Goal: Task Accomplishment & Management: Manage account settings

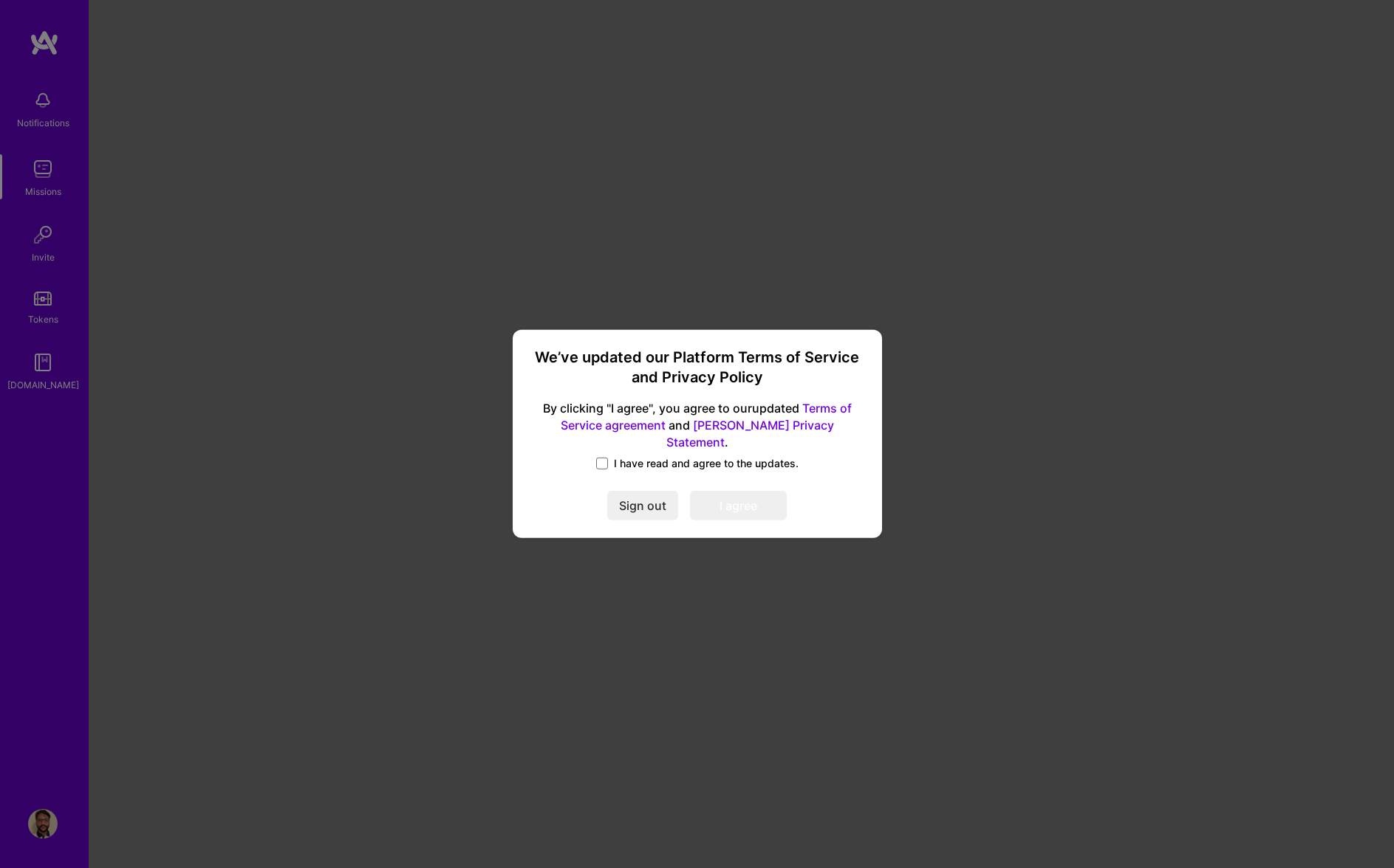
click at [610, 456] on label "I have read and agree to the updates." at bounding box center [697, 463] width 202 height 15
click at [0, 0] on input "I have read and agree to the updates." at bounding box center [0, 0] width 0 height 0
click at [708, 493] on button "I agree" at bounding box center [738, 507] width 97 height 30
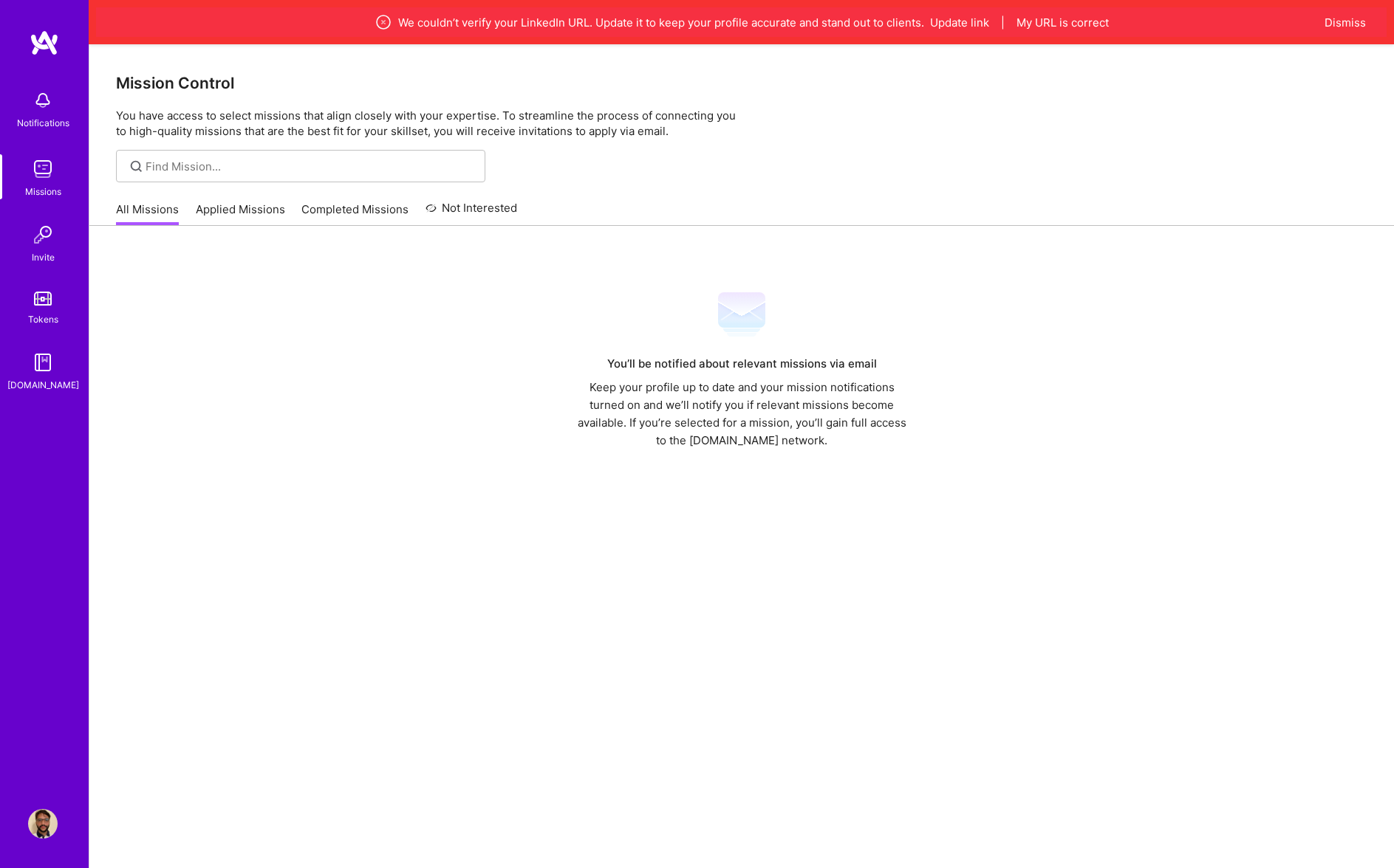
click at [29, 836] on img at bounding box center [43, 824] width 30 height 30
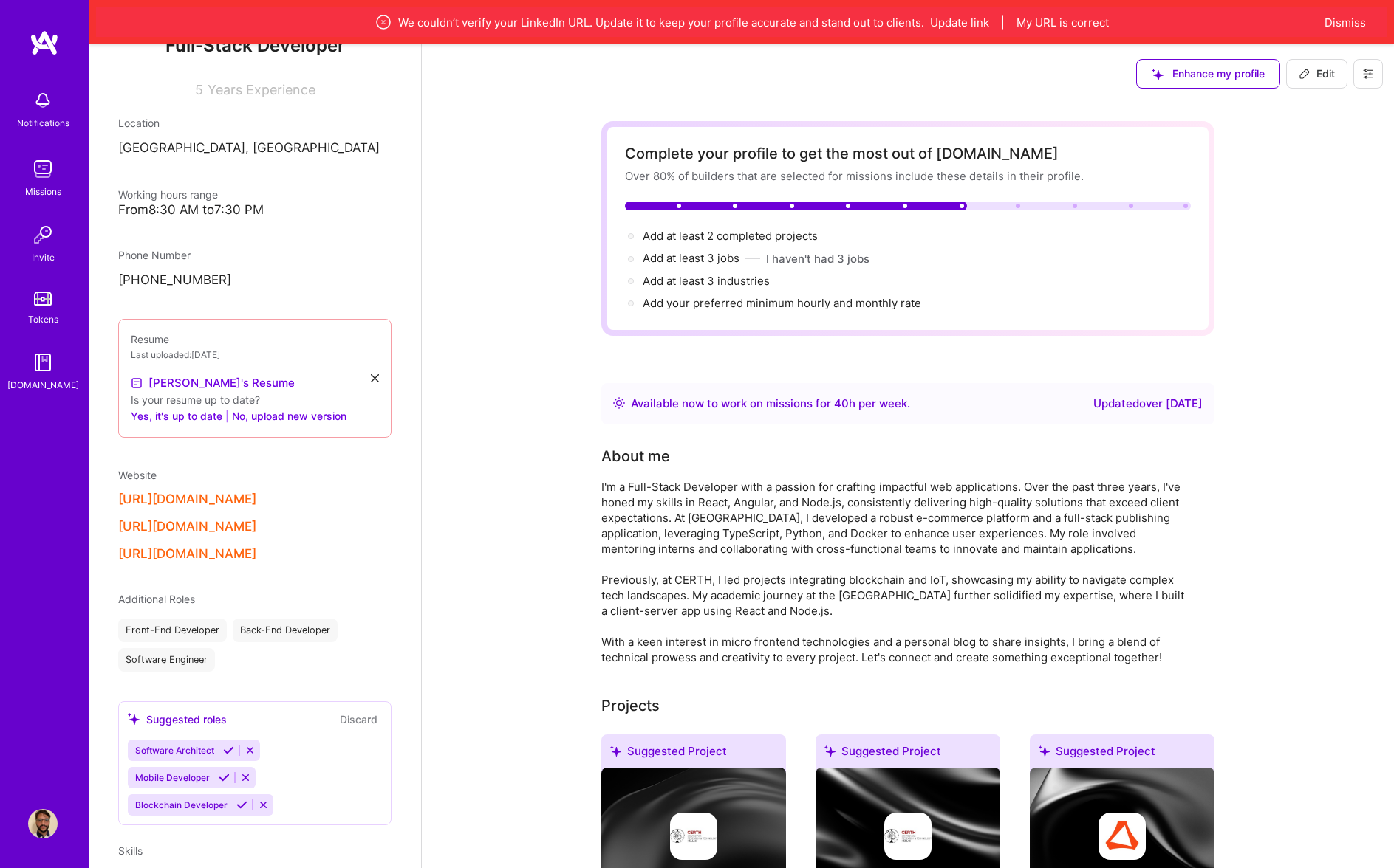
scroll to position [220, 0]
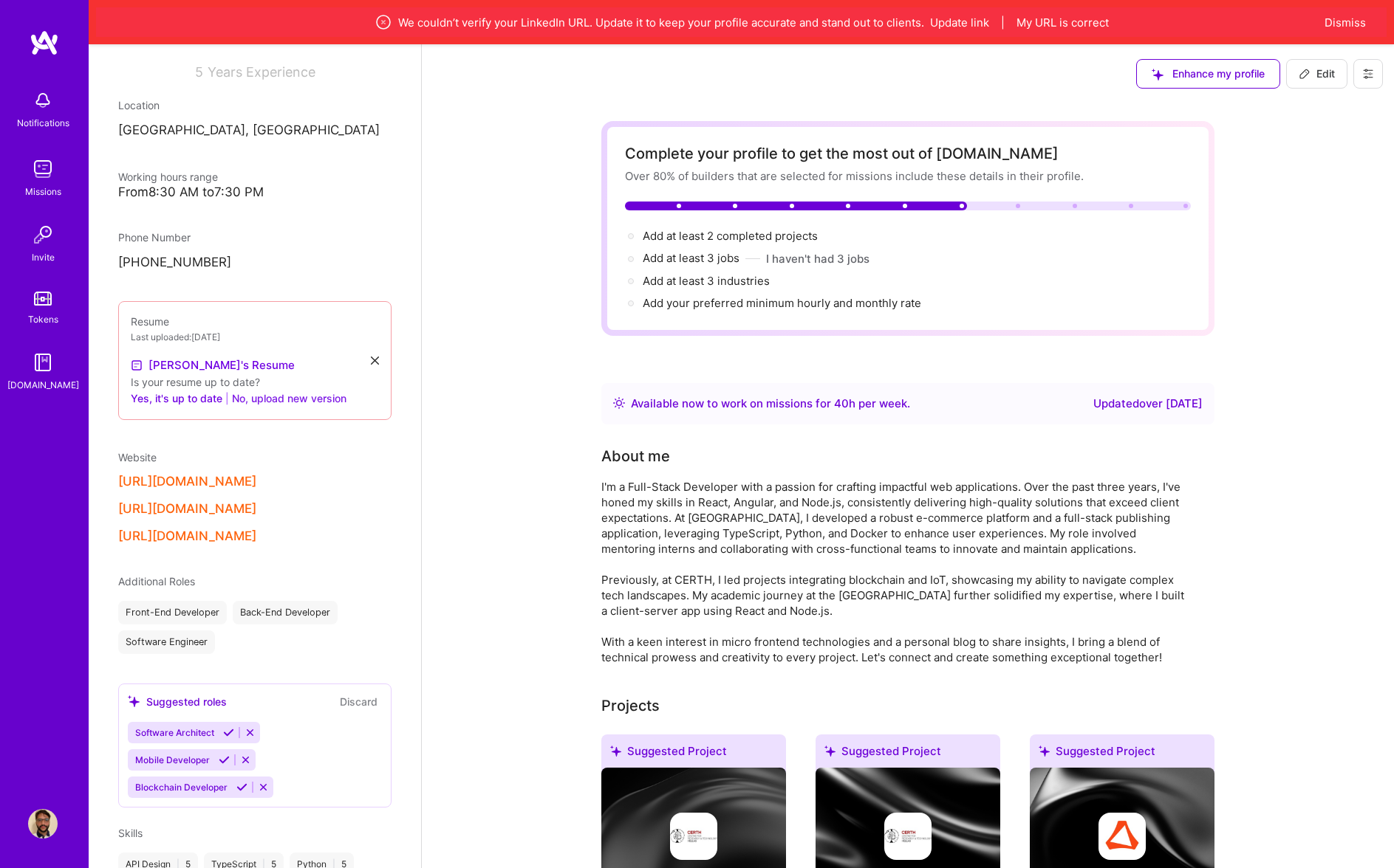
click at [310, 404] on button "No, upload new version" at bounding box center [289, 399] width 115 height 18
click at [313, 530] on div "[URL][DOMAIN_NAME]" at bounding box center [255, 537] width 273 height 16
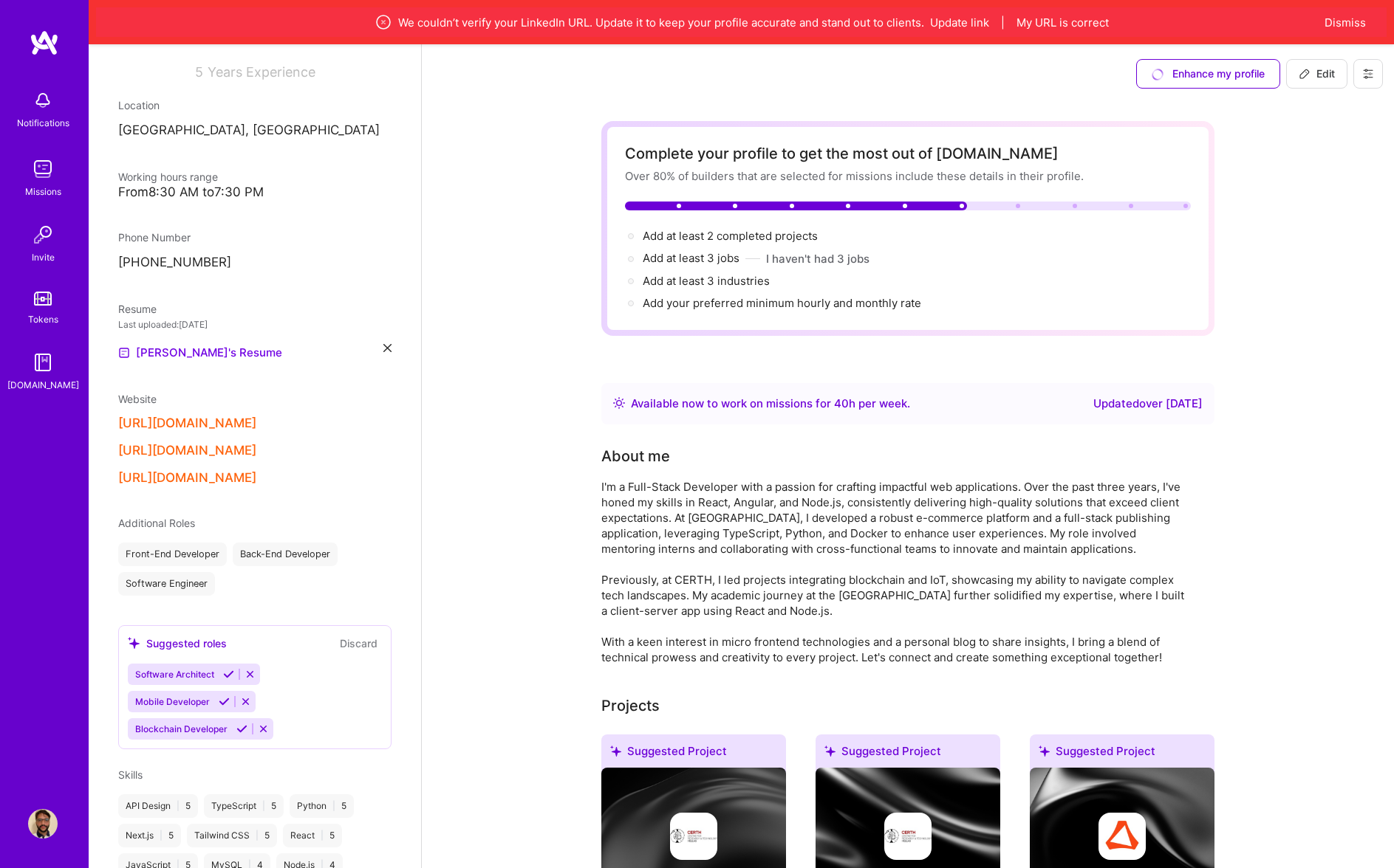
click at [289, 442] on div "Website [URL][DOMAIN_NAME] [URL][DOMAIN_NAME] [URL][DOMAIN_NAME]" at bounding box center [255, 438] width 273 height 95
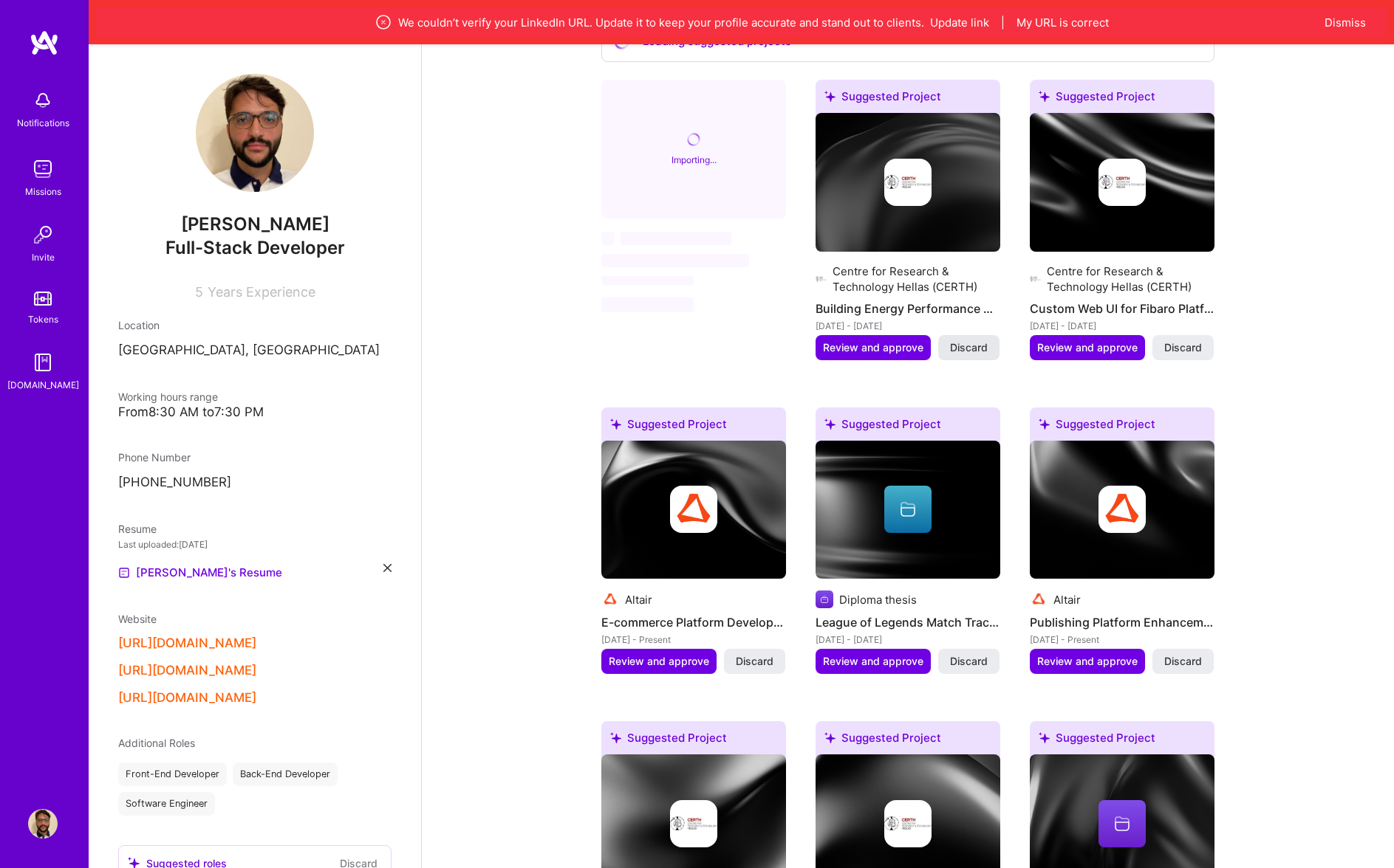
scroll to position [715, 0]
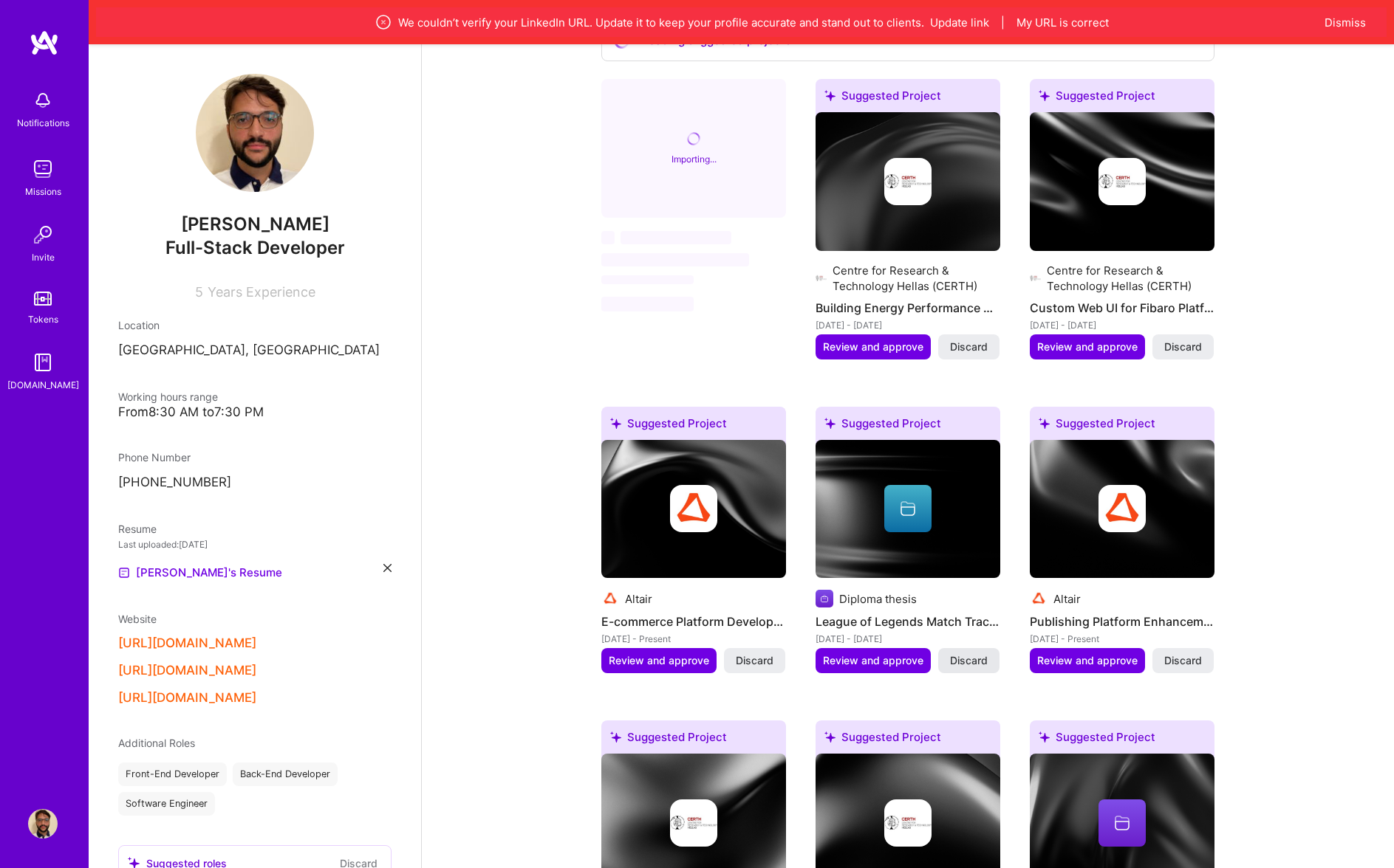
click at [987, 656] on button "Discard" at bounding box center [969, 660] width 62 height 25
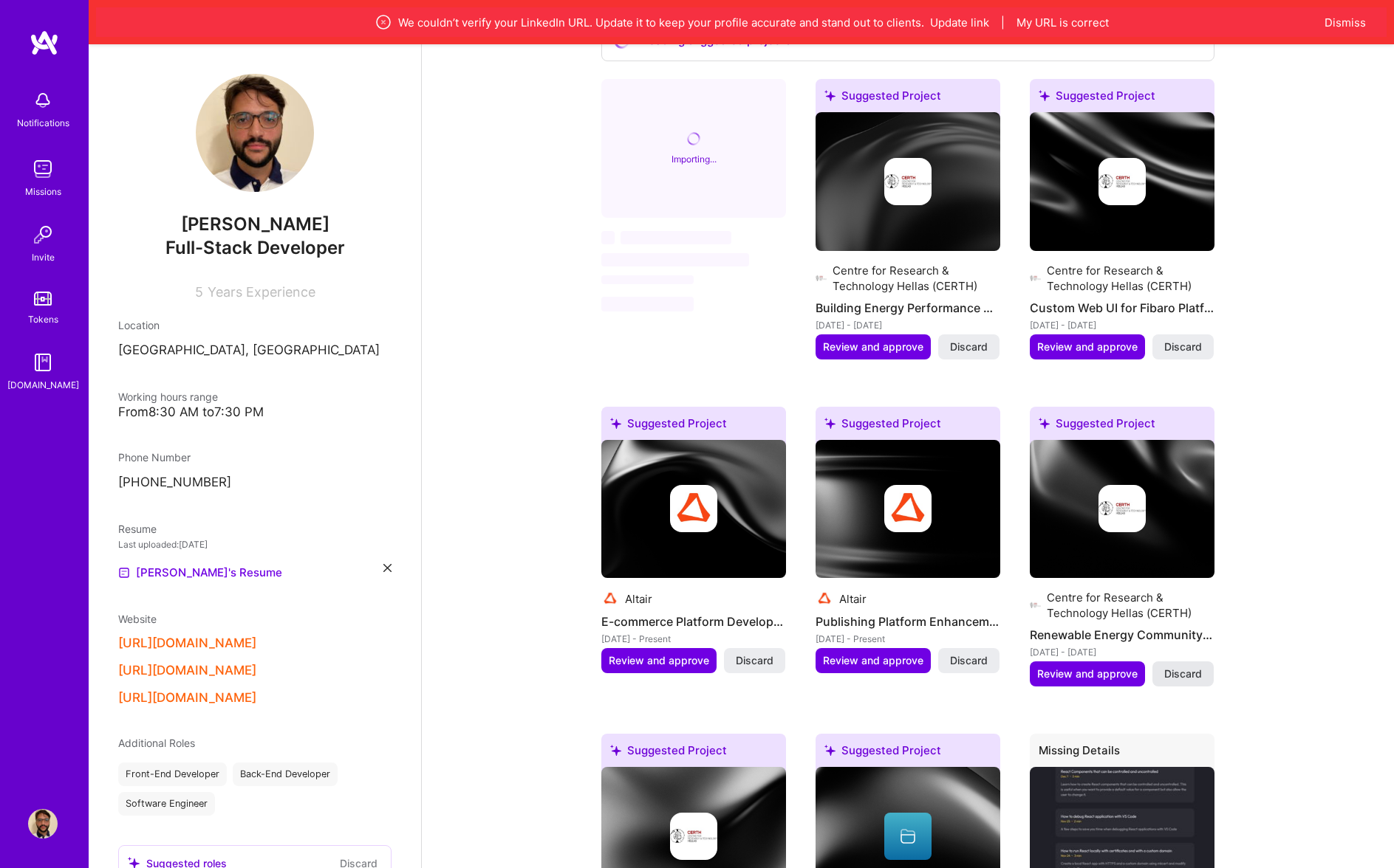
click at [1181, 665] on button "Discard" at bounding box center [1183, 674] width 62 height 25
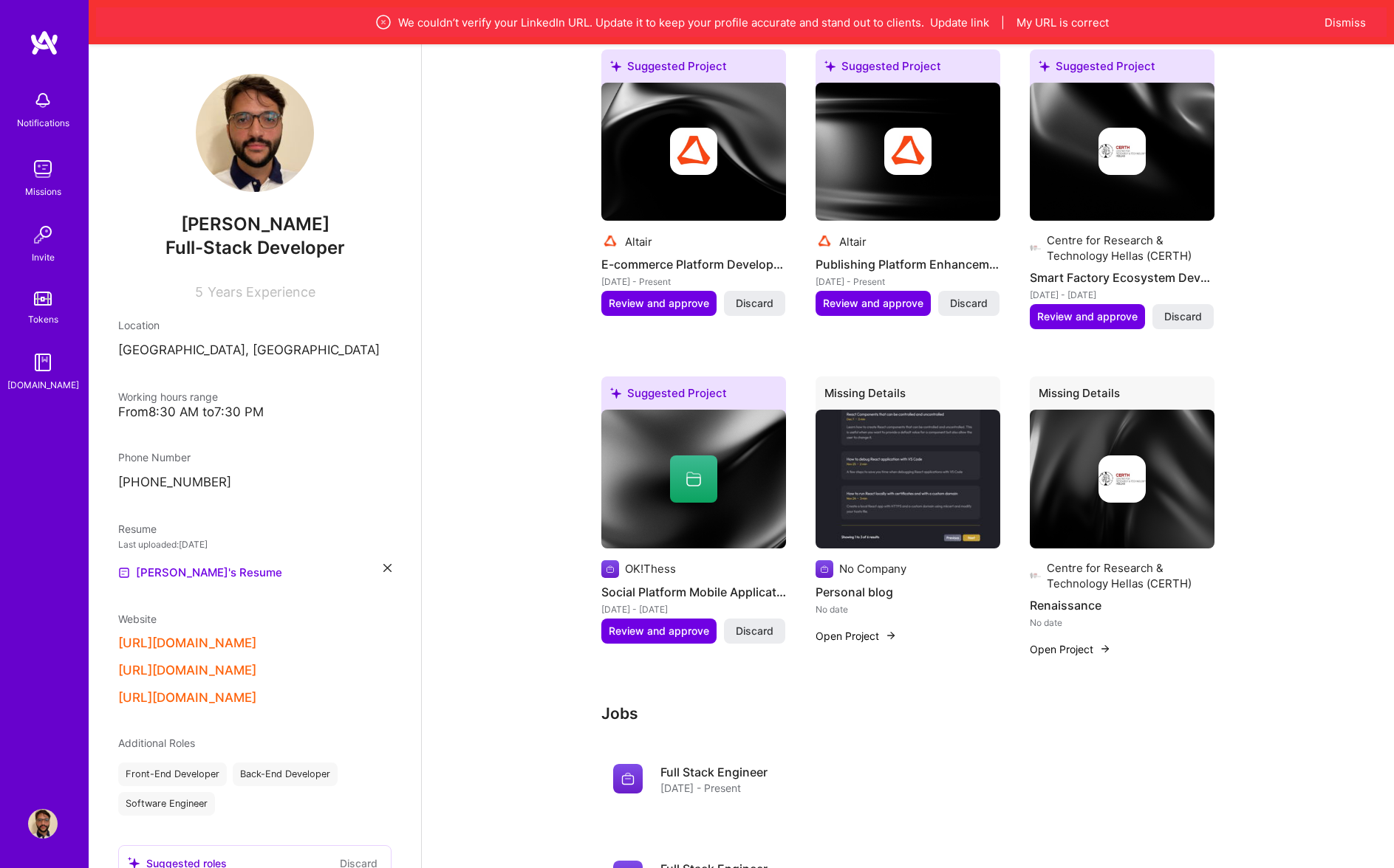
scroll to position [1073, 0]
click at [763, 636] on span "Discard" at bounding box center [755, 630] width 38 height 15
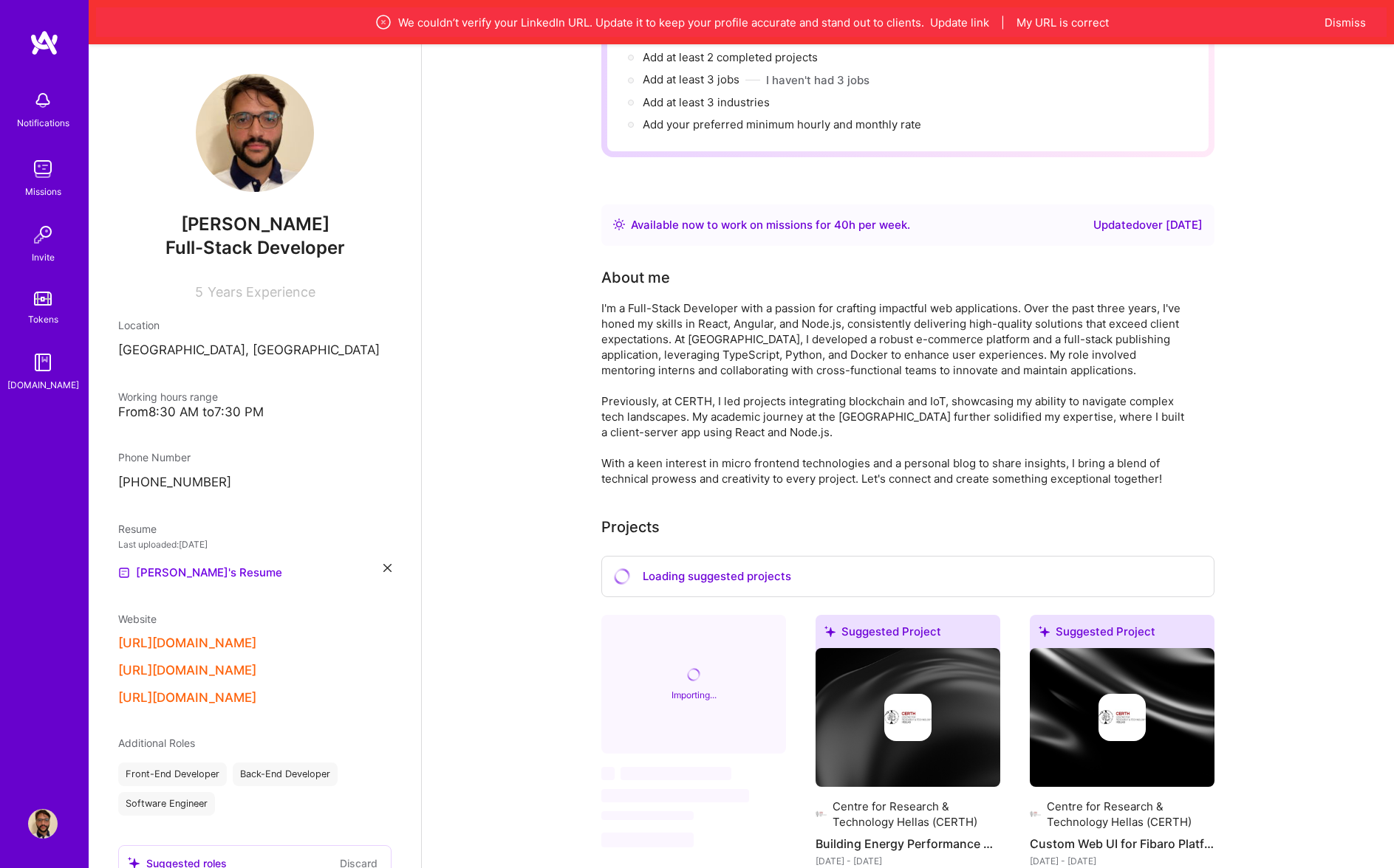
scroll to position [0, 0]
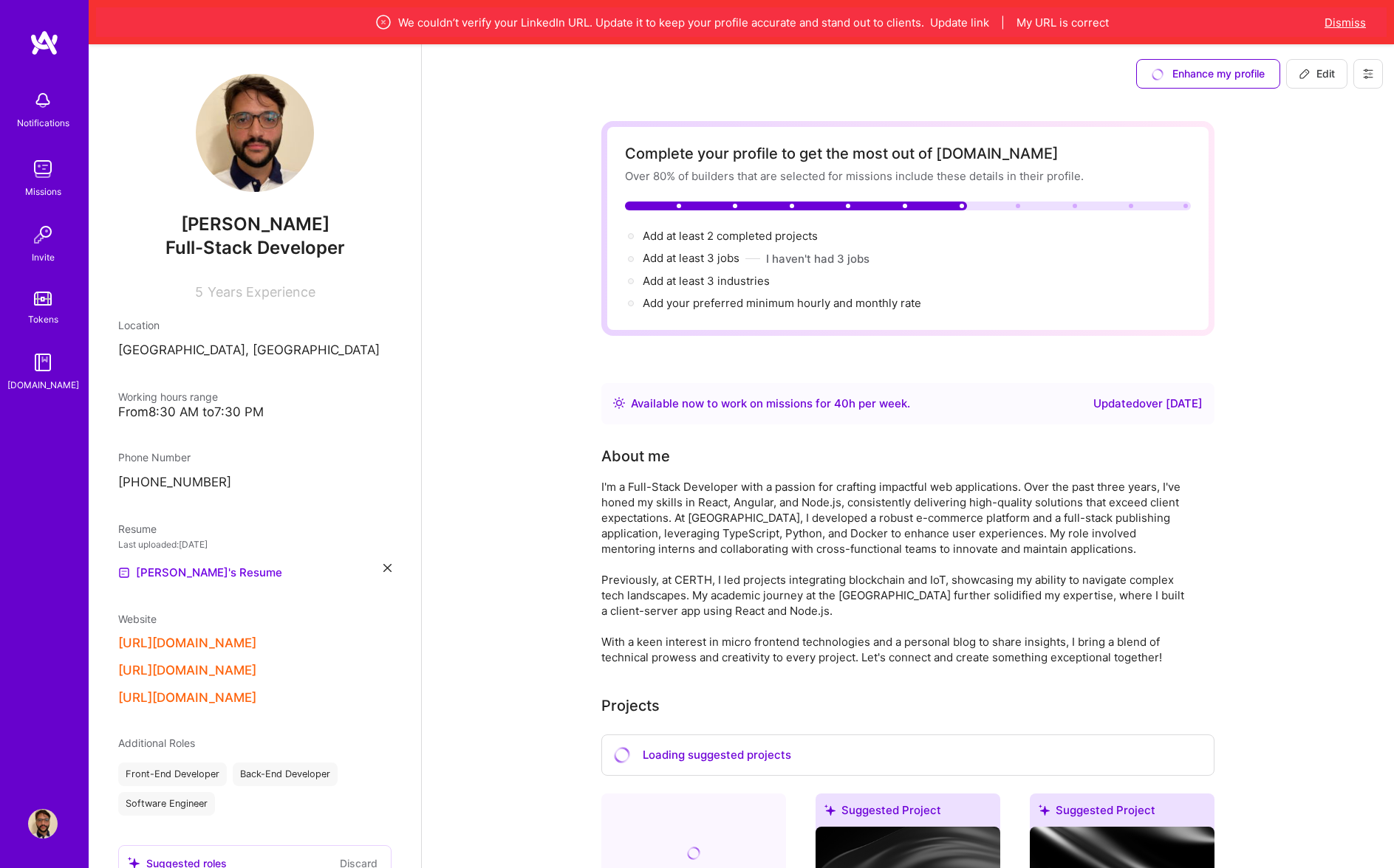
click at [1334, 22] on button "Dismiss" at bounding box center [1345, 23] width 42 height 16
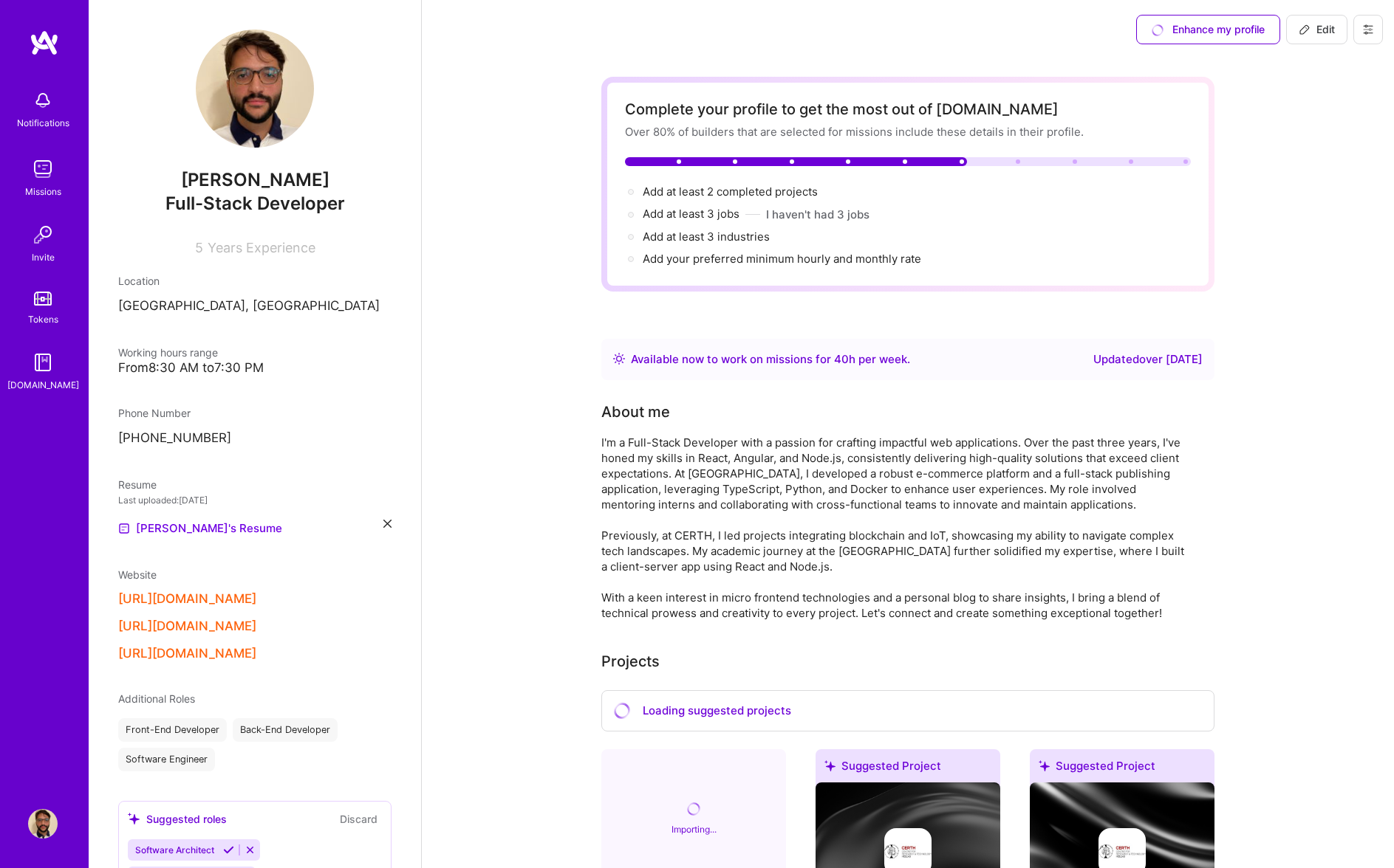
click at [1326, 32] on span "Edit" at bounding box center [1316, 29] width 36 height 15
select select "GR"
select select "Right Now"
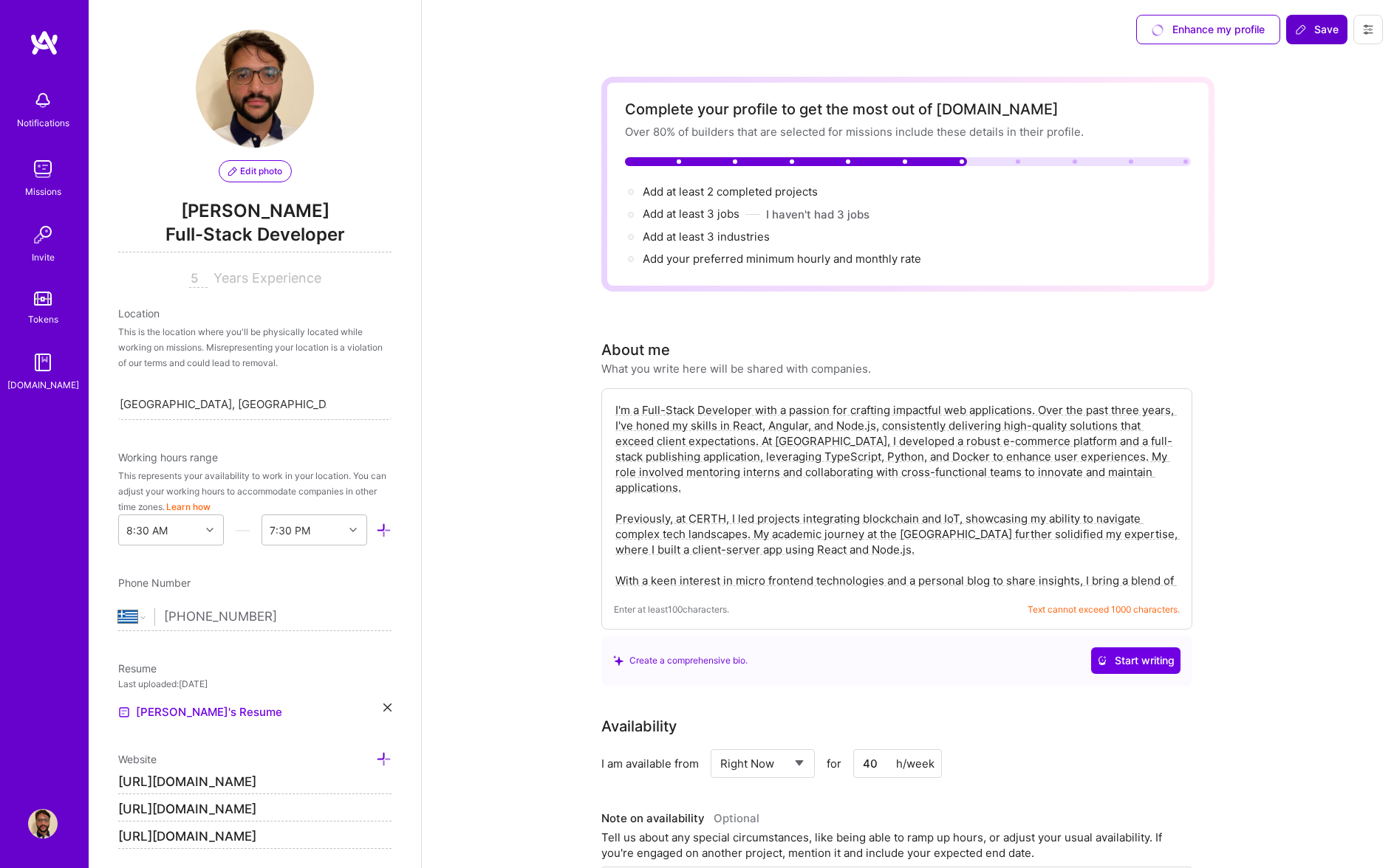
scroll to position [525, 0]
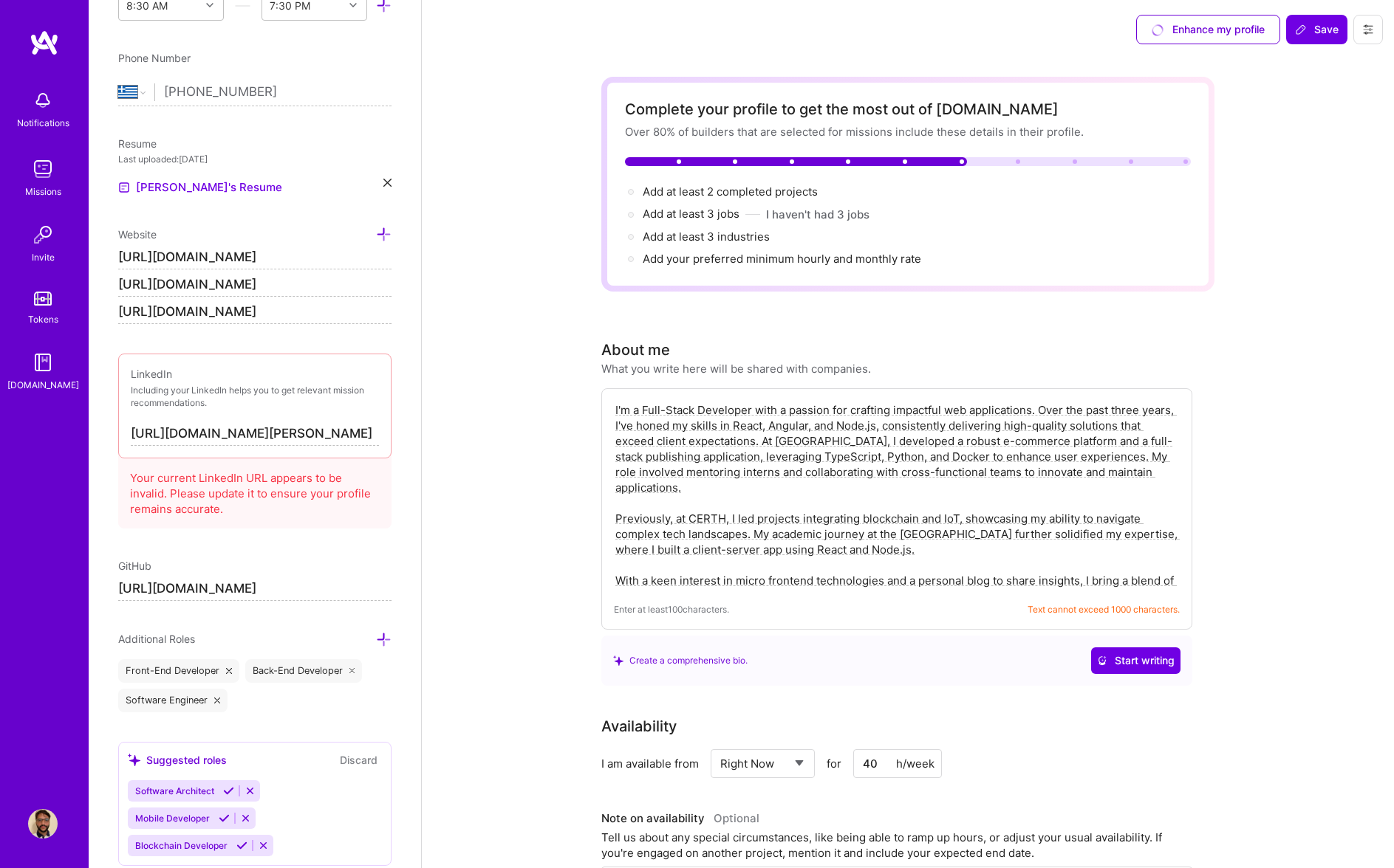
click at [367, 286] on input "[URL][DOMAIN_NAME]" at bounding box center [255, 285] width 273 height 24
click at [189, 262] on input "[URL][DOMAIN_NAME]" at bounding box center [255, 258] width 273 height 24
click at [222, 253] on input "[URL][DOMAIN_NAME]" at bounding box center [255, 258] width 273 height 24
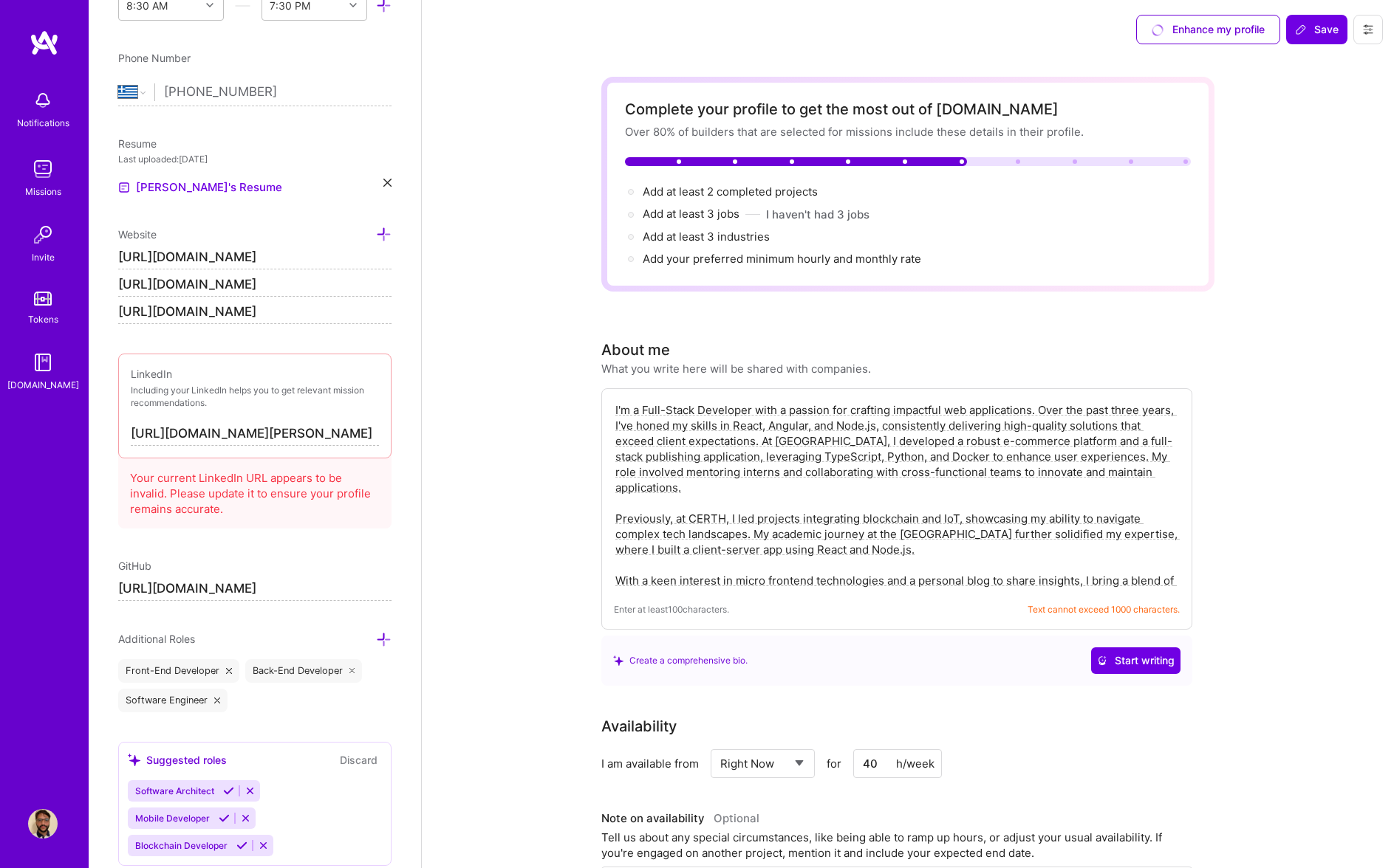
click at [222, 253] on input "[URL][DOMAIN_NAME]" at bounding box center [255, 258] width 273 height 24
type input "[URL][DOMAIN_NAME]"
click at [181, 281] on input "[URL][DOMAIN_NAME]" at bounding box center [255, 285] width 273 height 24
click at [202, 283] on input "[URL][DOMAIN_NAME]" at bounding box center [255, 285] width 273 height 24
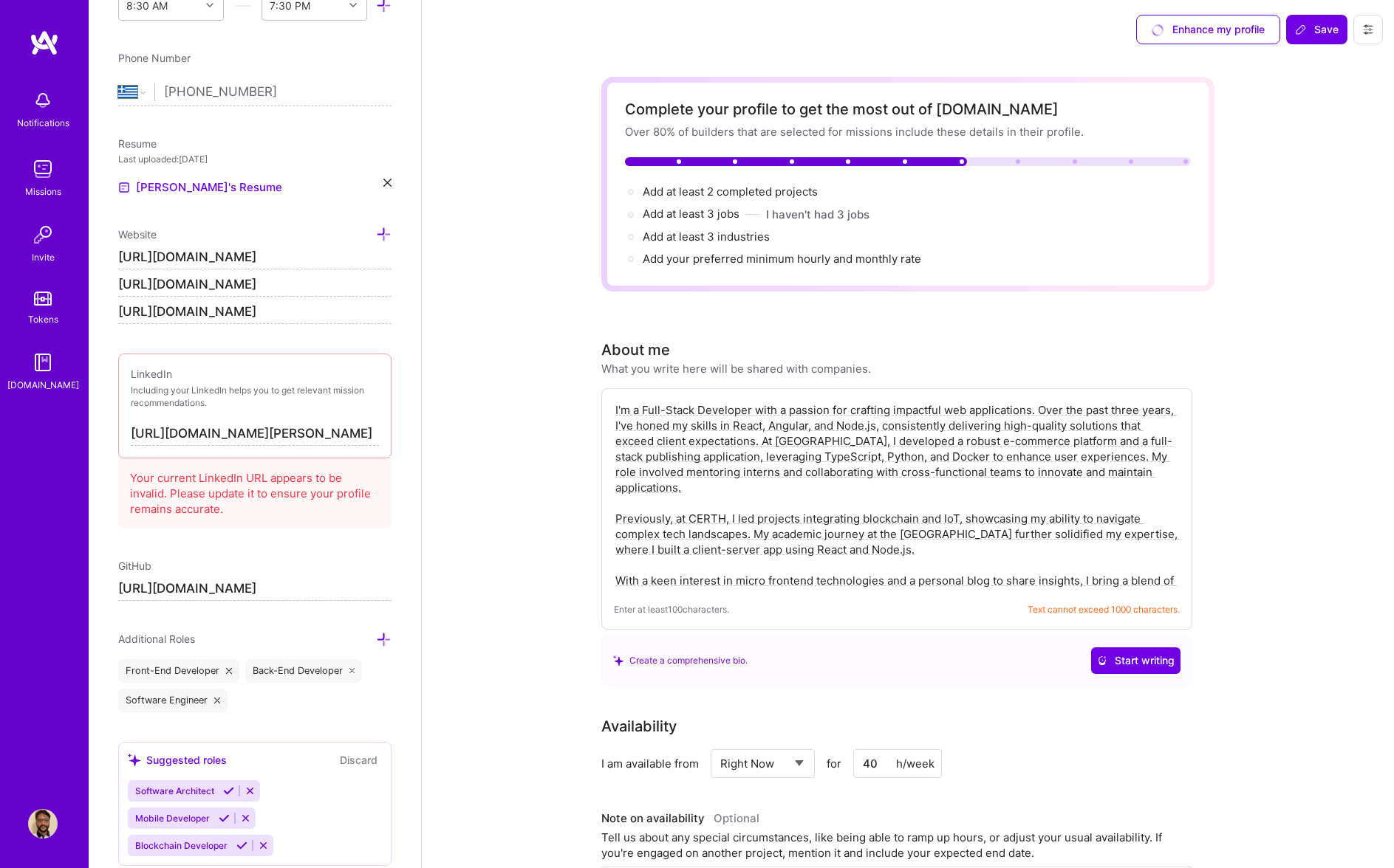
click at [202, 283] on input "[URL][DOMAIN_NAME]" at bounding box center [255, 285] width 273 height 24
type input "[URL][DOMAIN_NAME]"
click at [259, 314] on input "[URL][DOMAIN_NAME]" at bounding box center [255, 313] width 273 height 24
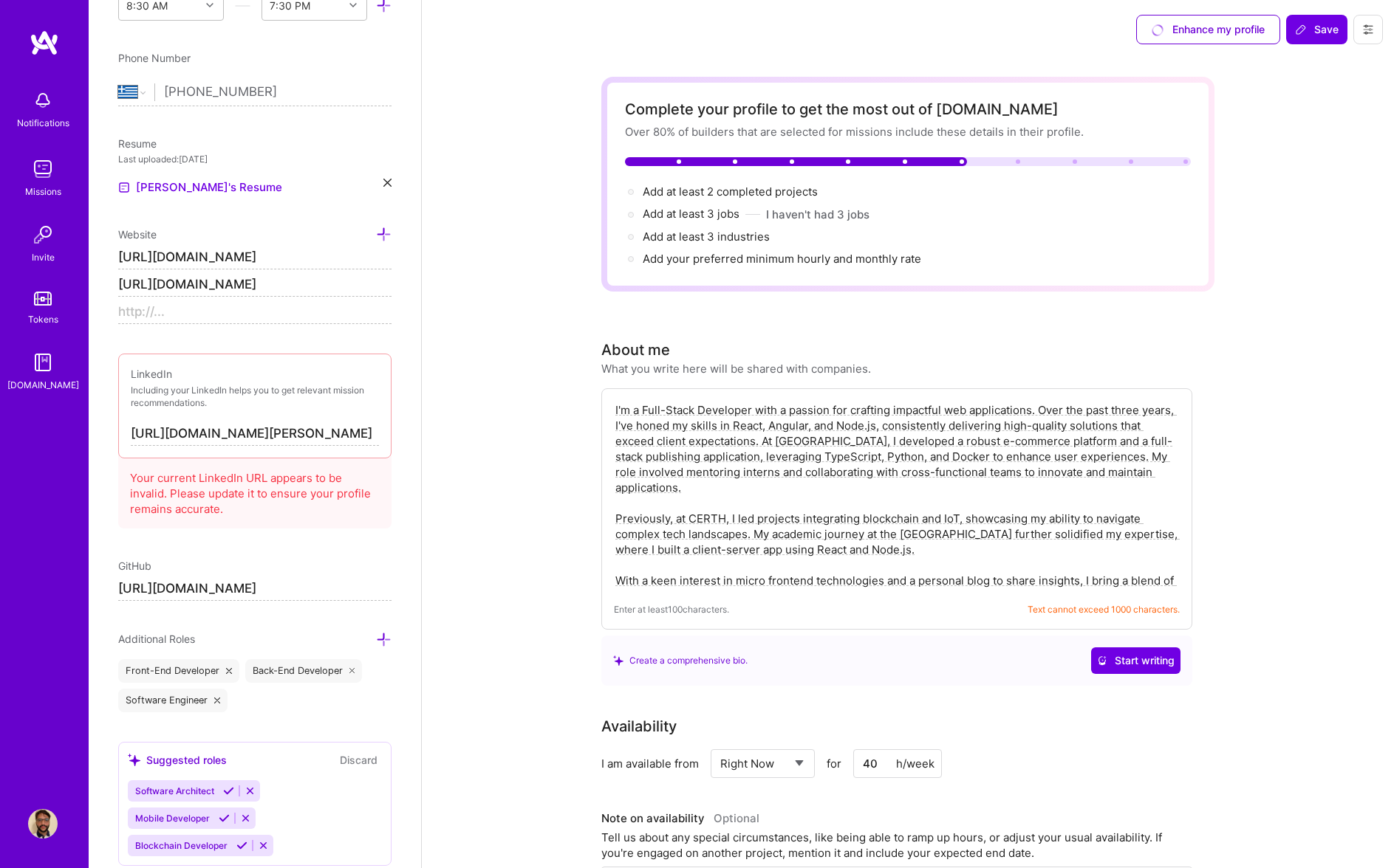
type input "https://"
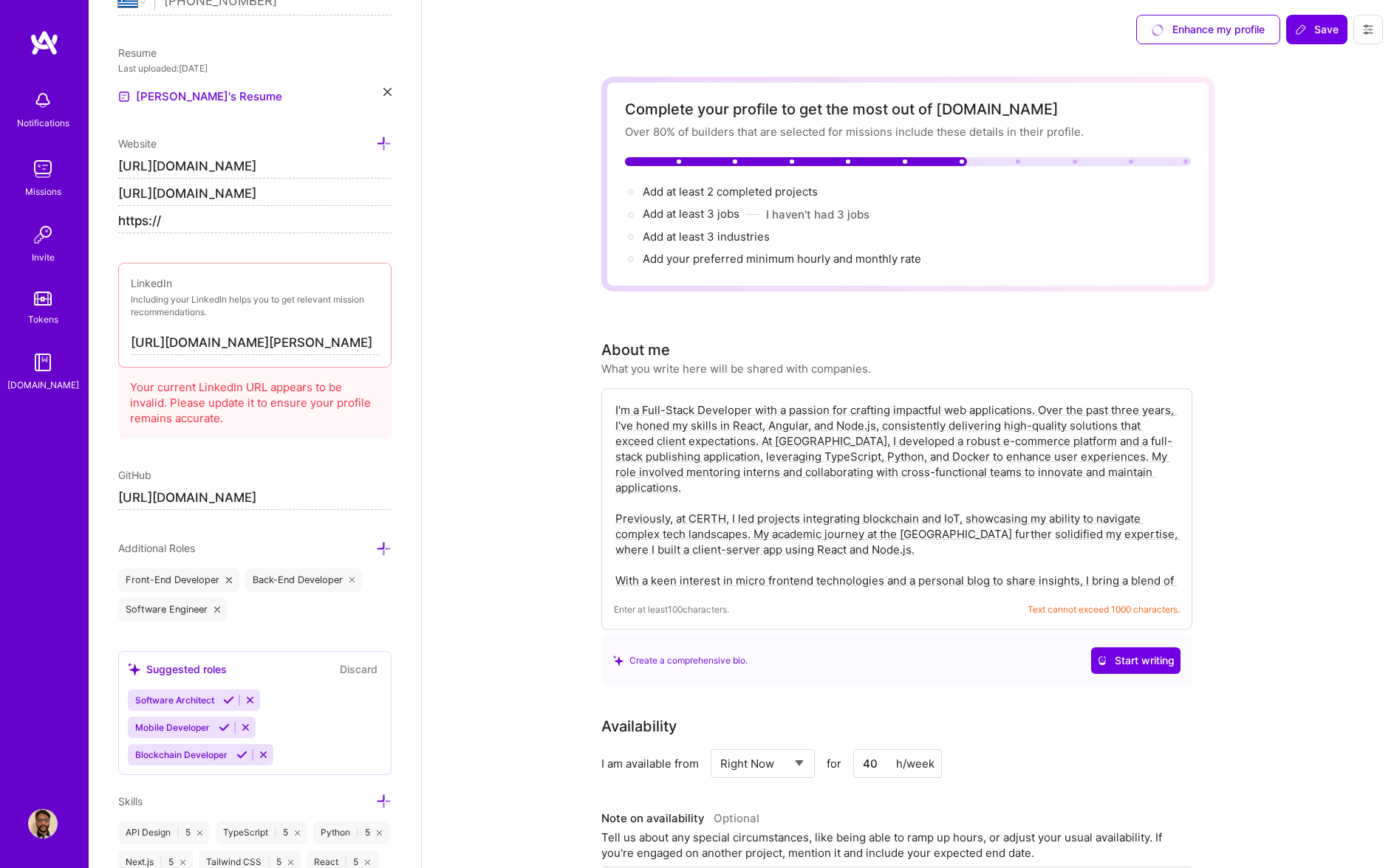
scroll to position [628, 0]
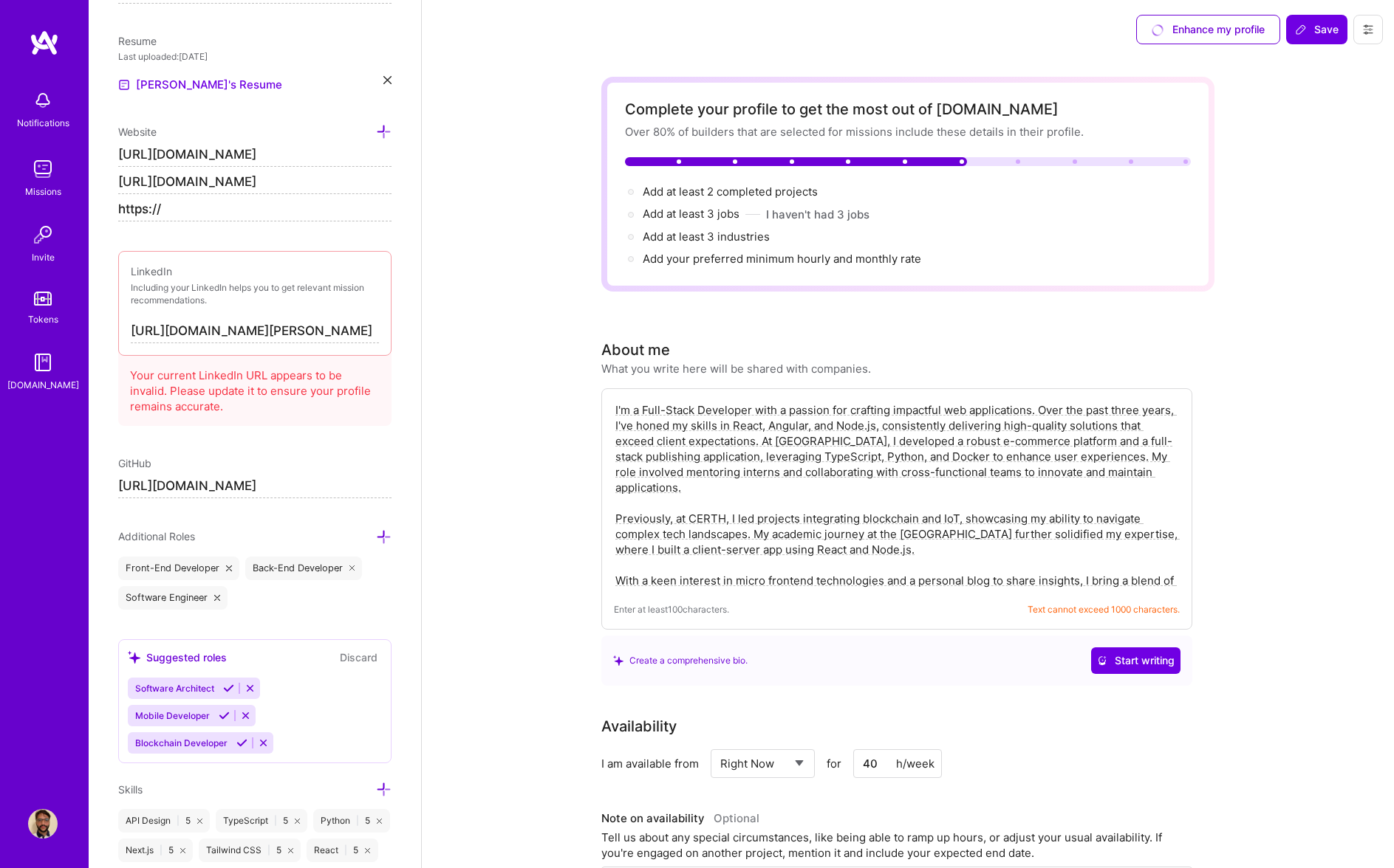
drag, startPoint x: 270, startPoint y: 330, endPoint x: 462, endPoint y: 330, distance: 192.0
type input "[URL][DOMAIN_NAME]"
click at [247, 448] on div "Edit photo [PERSON_NAME] Full-Stack Developer 5 Years Experience Location This …" at bounding box center [255, 434] width 333 height 868
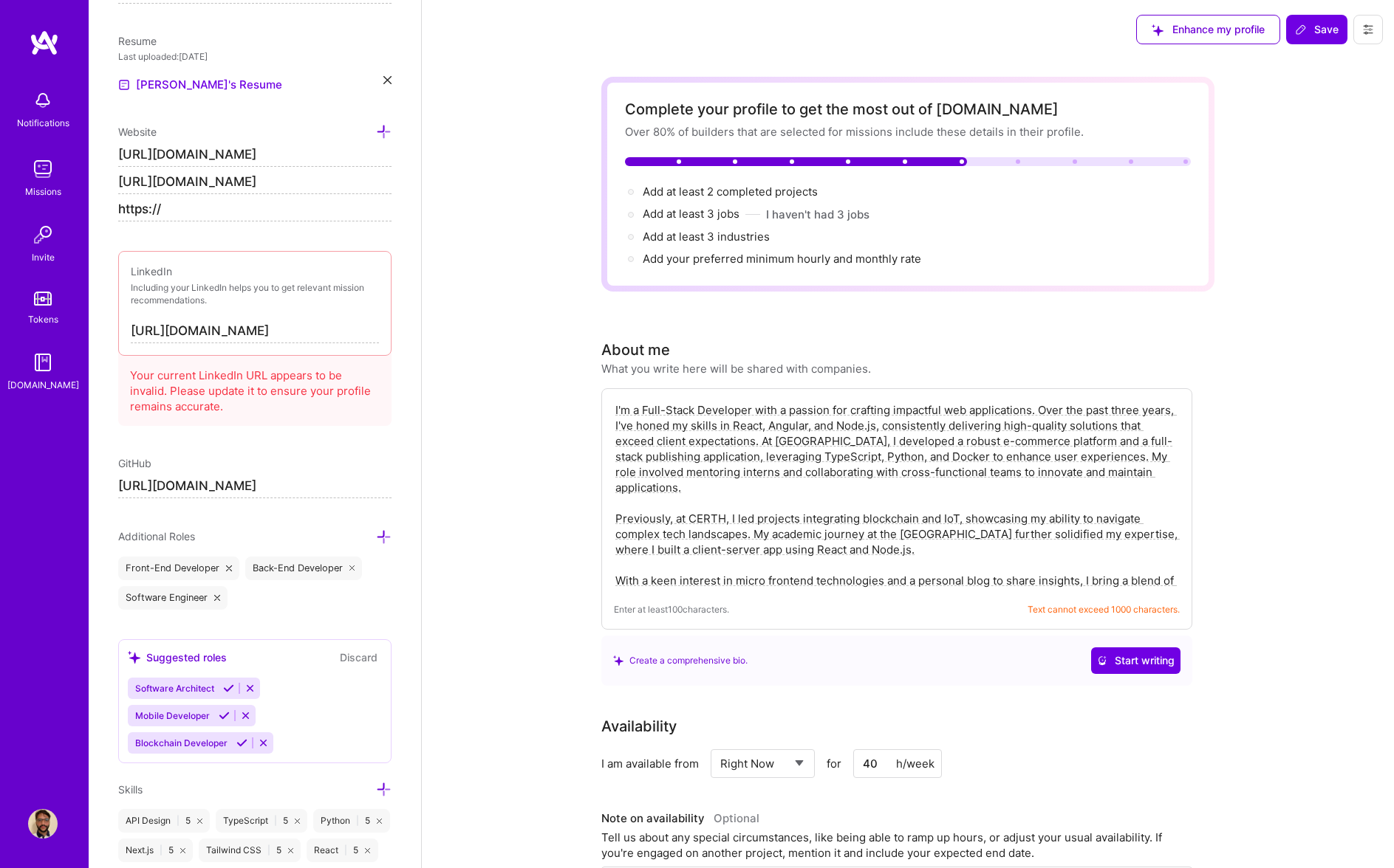
click at [331, 345] on div "LinkedIn Including your LinkedIn helps you to get relevant mission recommendati…" at bounding box center [255, 303] width 273 height 105
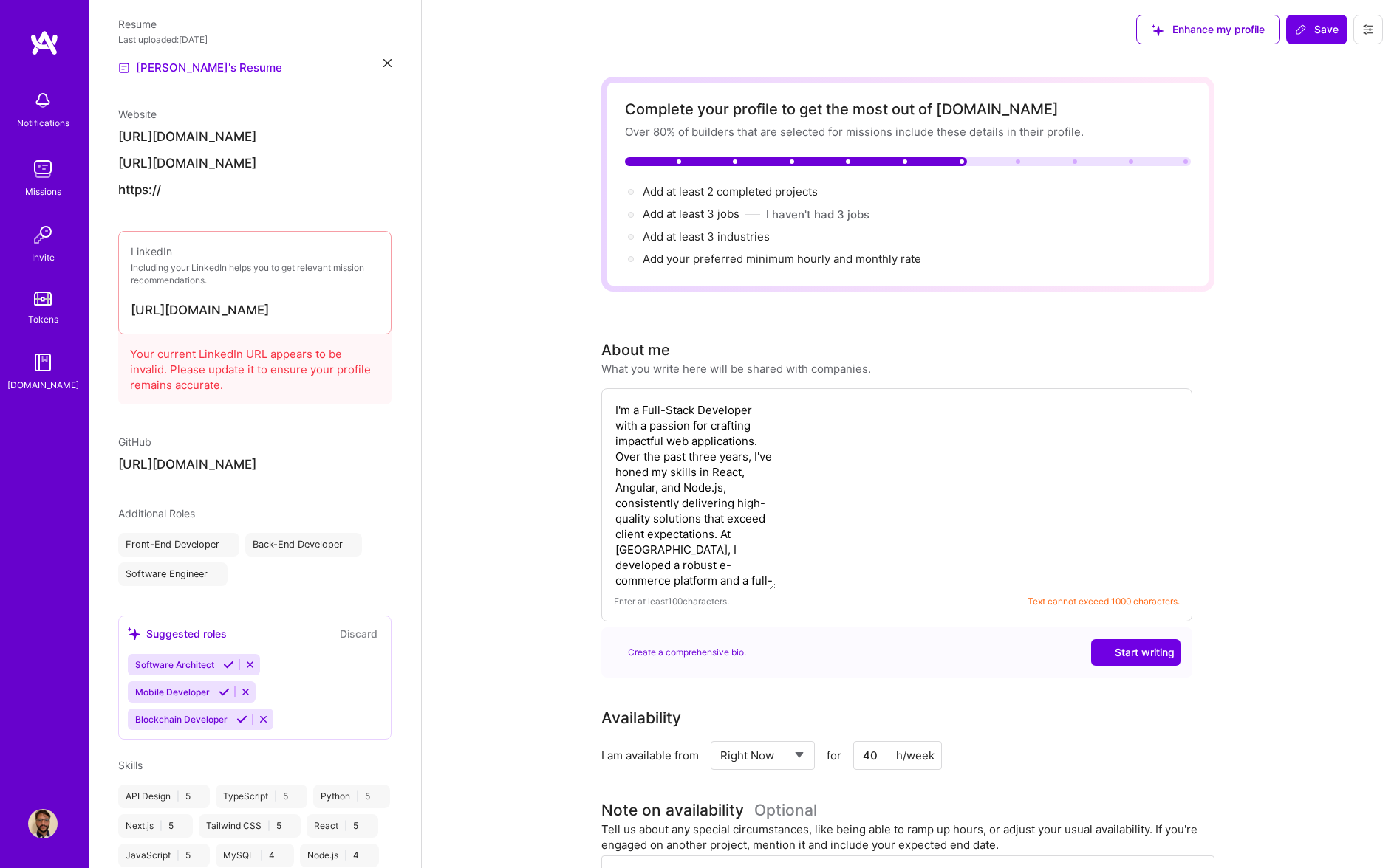
select select "GR"
select select "Right Now"
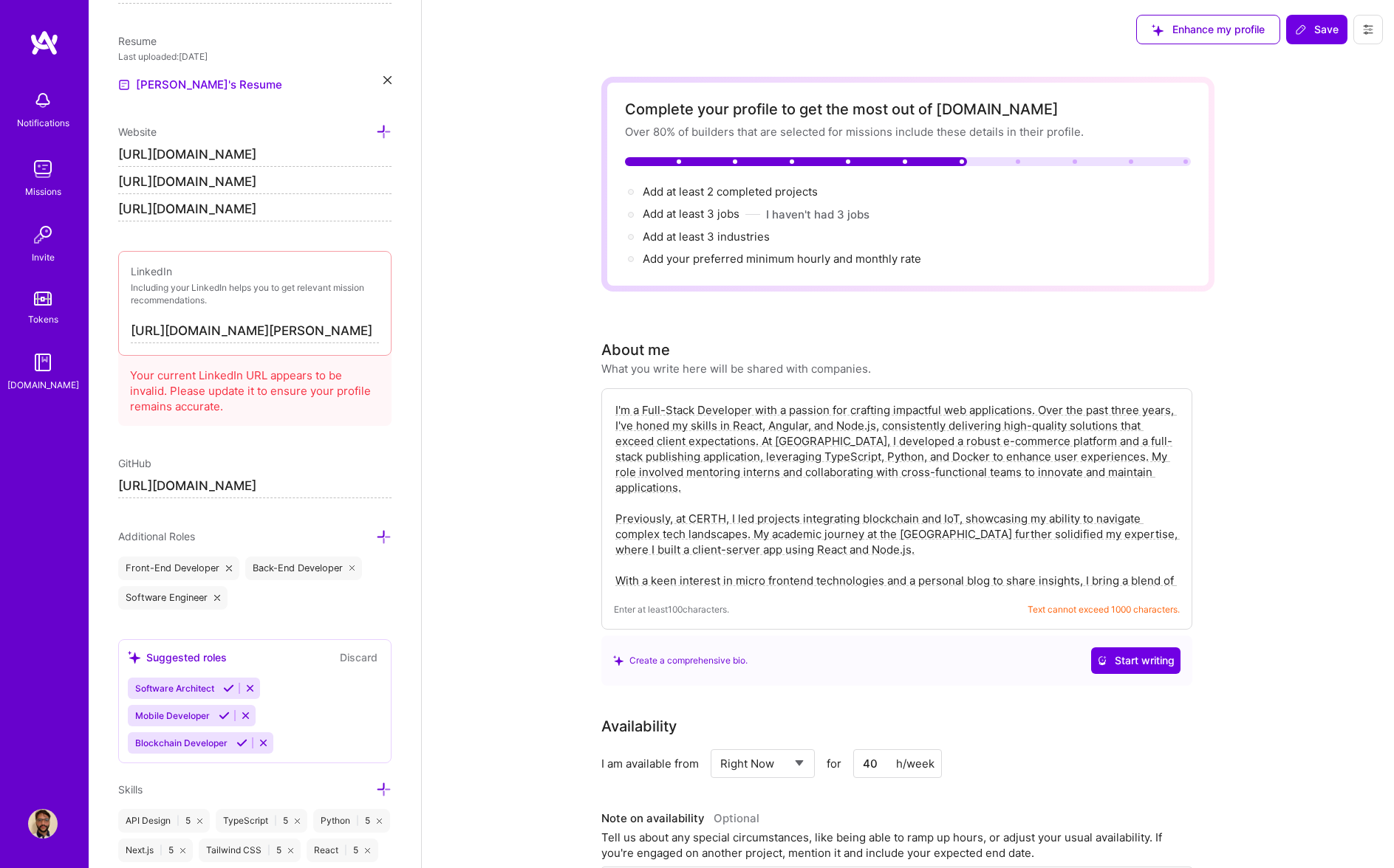
drag, startPoint x: 272, startPoint y: 331, endPoint x: 393, endPoint y: 329, distance: 121.0
click at [393, 330] on div "Edit photo [PERSON_NAME] Full-Stack Developer 5 Years Experience Location This …" at bounding box center [255, 434] width 333 height 868
type input "[URL][DOMAIN_NAME]"
click at [249, 198] on input "[URL][DOMAIN_NAME]" at bounding box center [255, 210] width 273 height 24
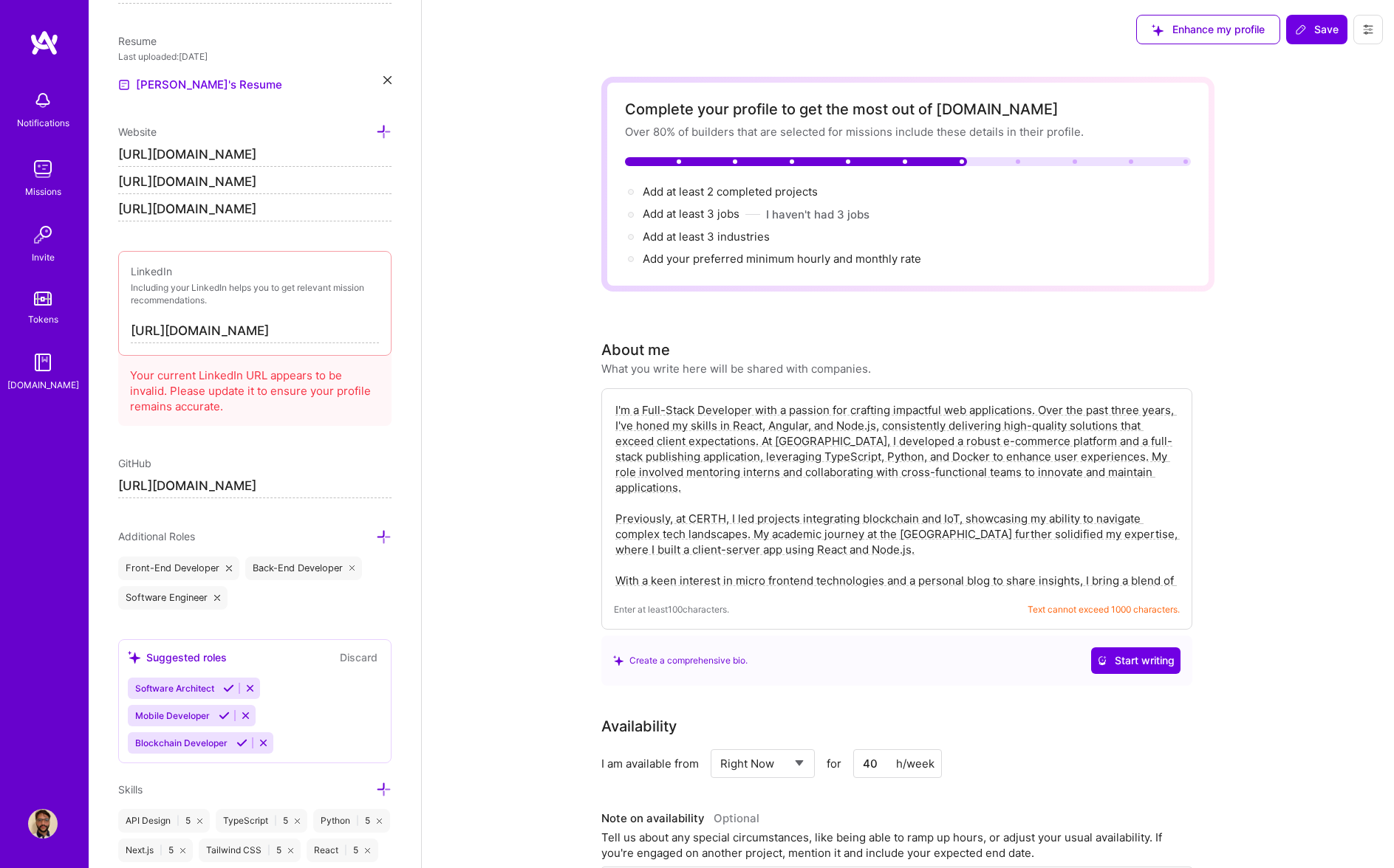
click at [249, 198] on input "[URL][DOMAIN_NAME]" at bounding box center [255, 210] width 273 height 24
type input "https://"
click at [229, 179] on input "[URL][DOMAIN_NAME]" at bounding box center [255, 182] width 273 height 24
click at [171, 184] on input "[URL][DOMAIN_NAME]" at bounding box center [255, 182] width 273 height 24
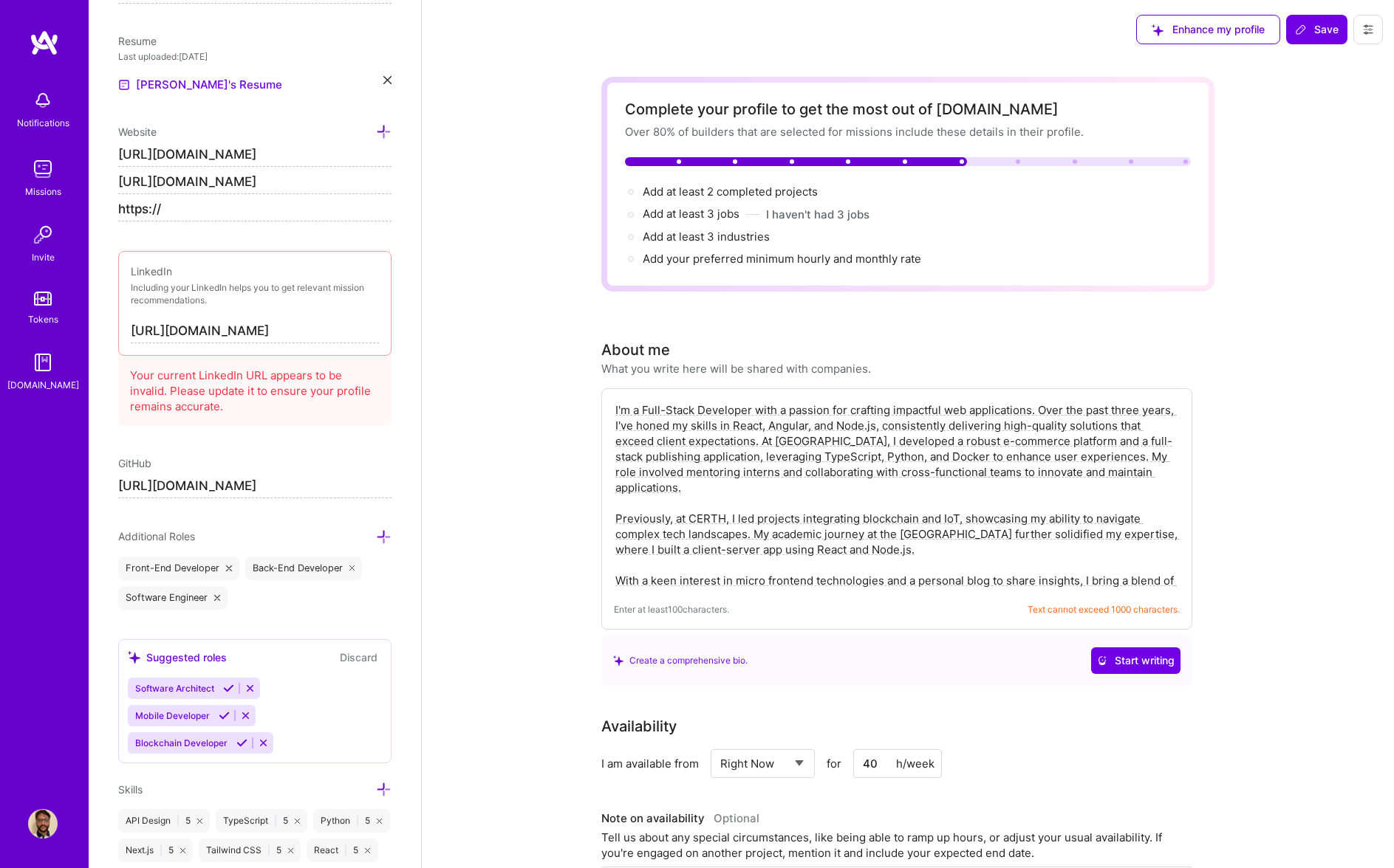
click at [210, 181] on input "[URL][DOMAIN_NAME]" at bounding box center [255, 182] width 273 height 24
type input "[URL][DOMAIN_NAME]"
click at [193, 153] on input "[URL][DOMAIN_NAME]" at bounding box center [255, 155] width 273 height 24
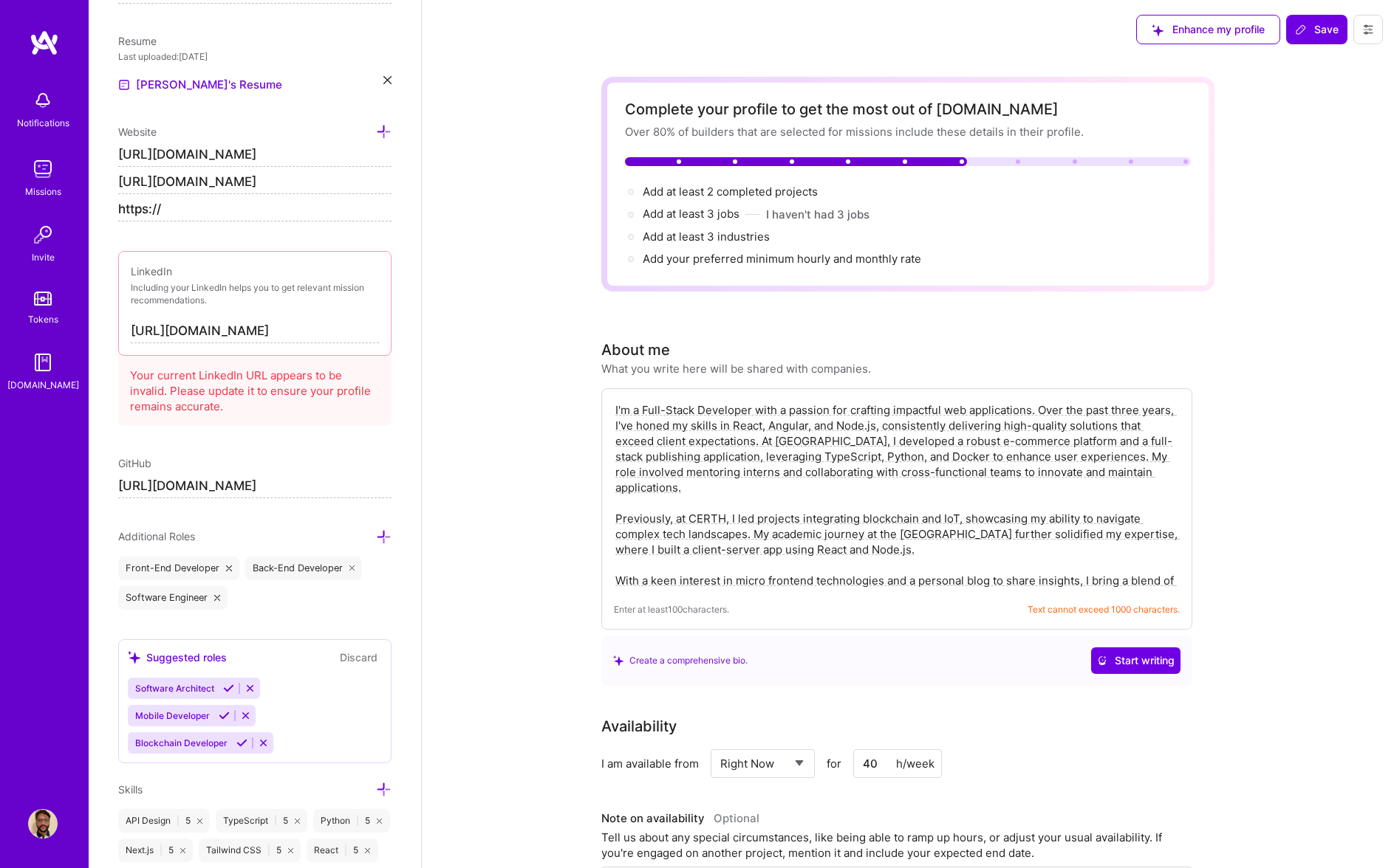
click at [234, 153] on input "[URL][DOMAIN_NAME]" at bounding box center [255, 155] width 273 height 24
click at [222, 150] on input "[URL][DOMAIN_NAME]" at bounding box center [255, 155] width 273 height 24
click at [255, 152] on input "[URL][DOMAIN_NAME]" at bounding box center [255, 155] width 273 height 24
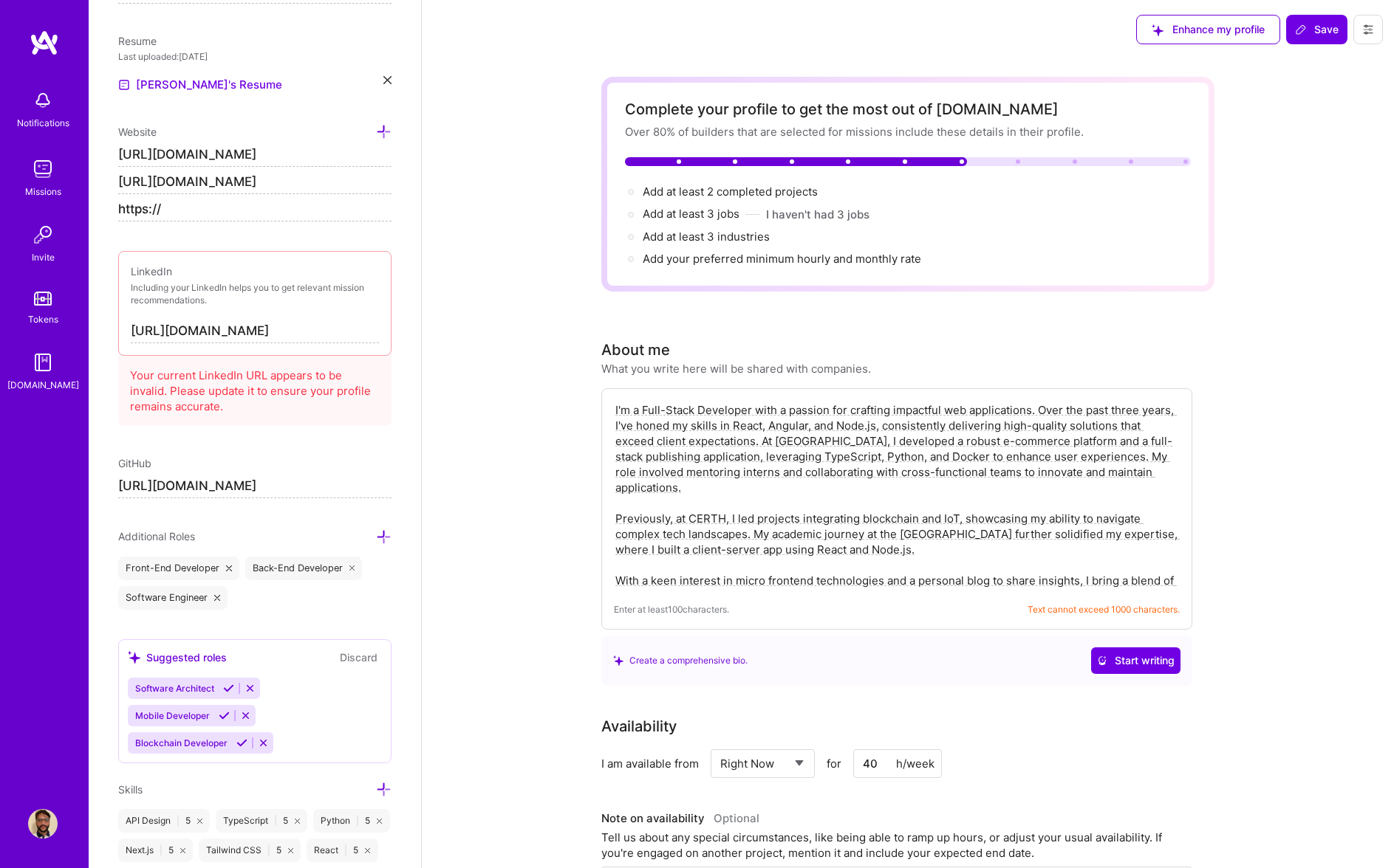
type input "[URL][DOMAIN_NAME]"
click at [253, 176] on input "[URL][DOMAIN_NAME]" at bounding box center [255, 182] width 273 height 24
type input "[URL][DOMAIN_NAME]"
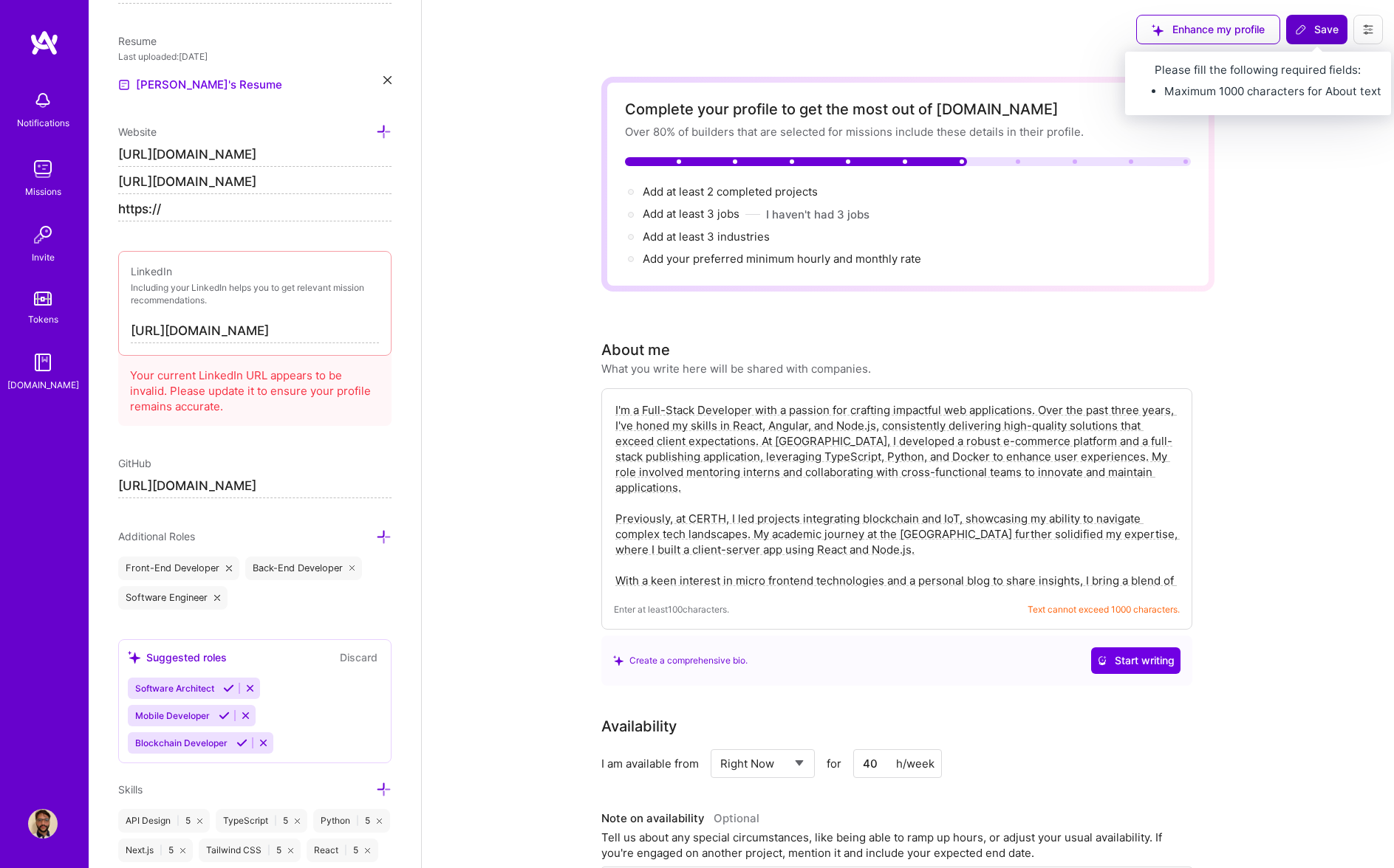
click at [1325, 33] on span "Save" at bounding box center [1316, 29] width 44 height 15
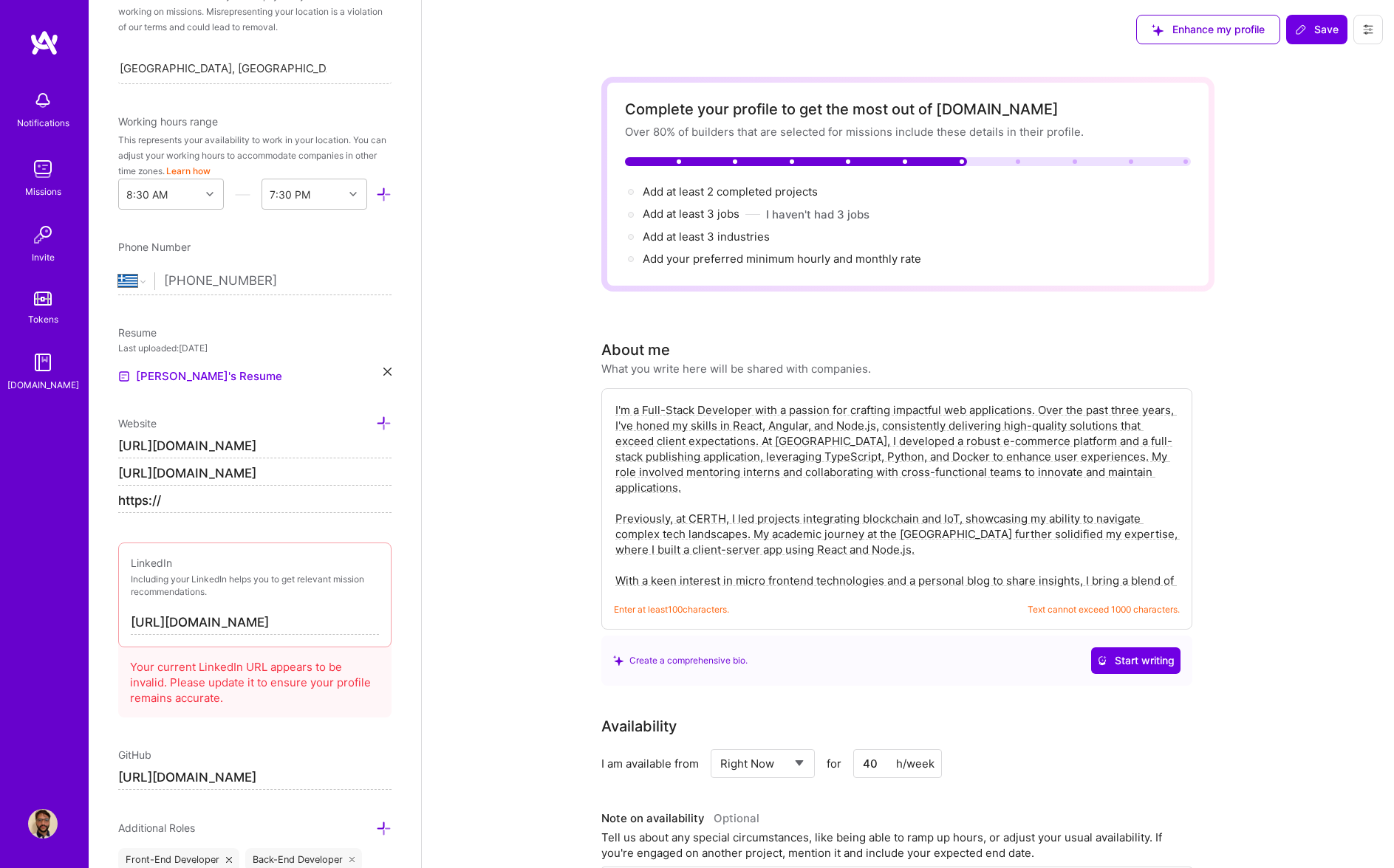
scroll to position [0, 0]
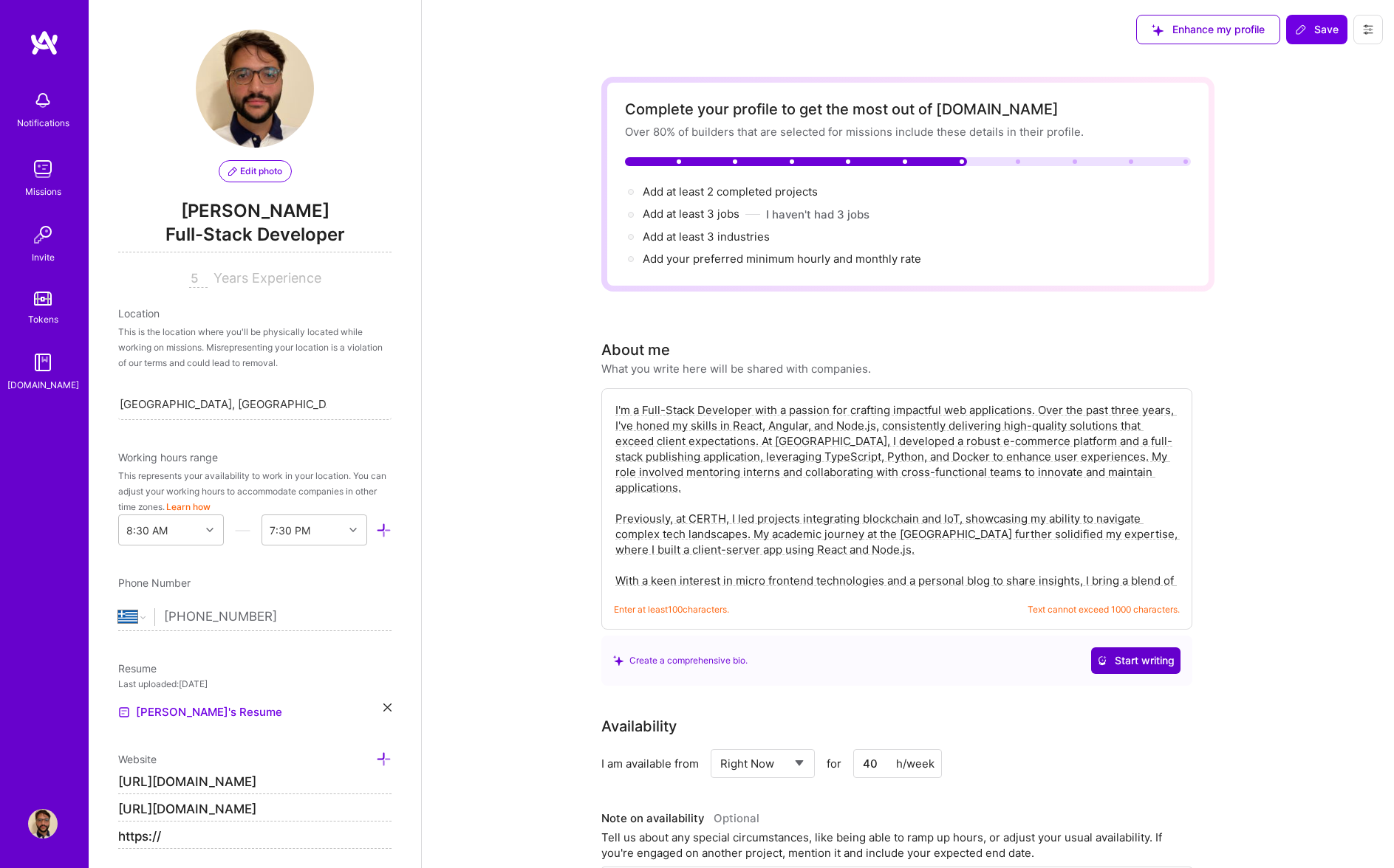
click at [1143, 665] on span "Start writing" at bounding box center [1136, 660] width 78 height 15
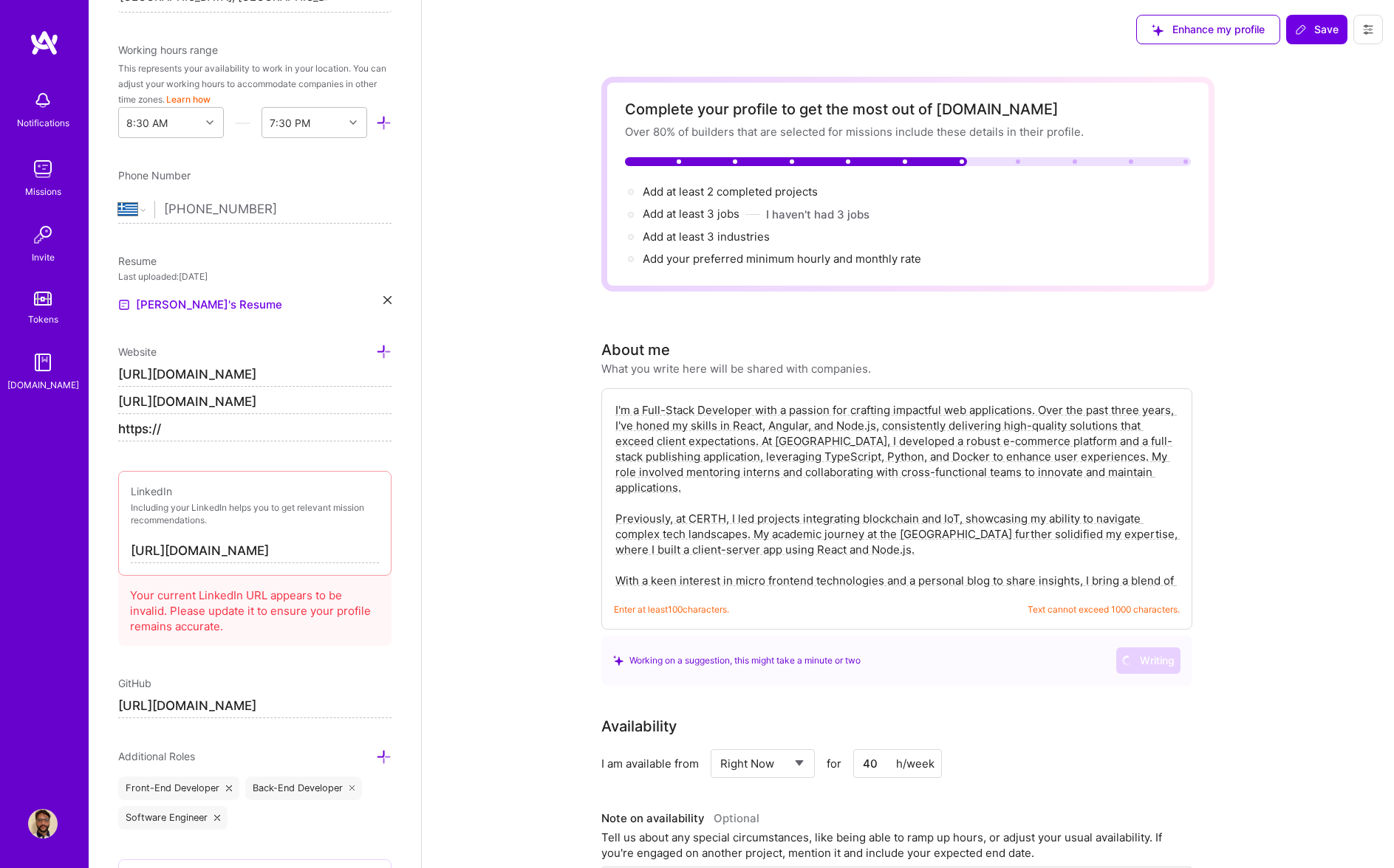
scroll to position [431, 0]
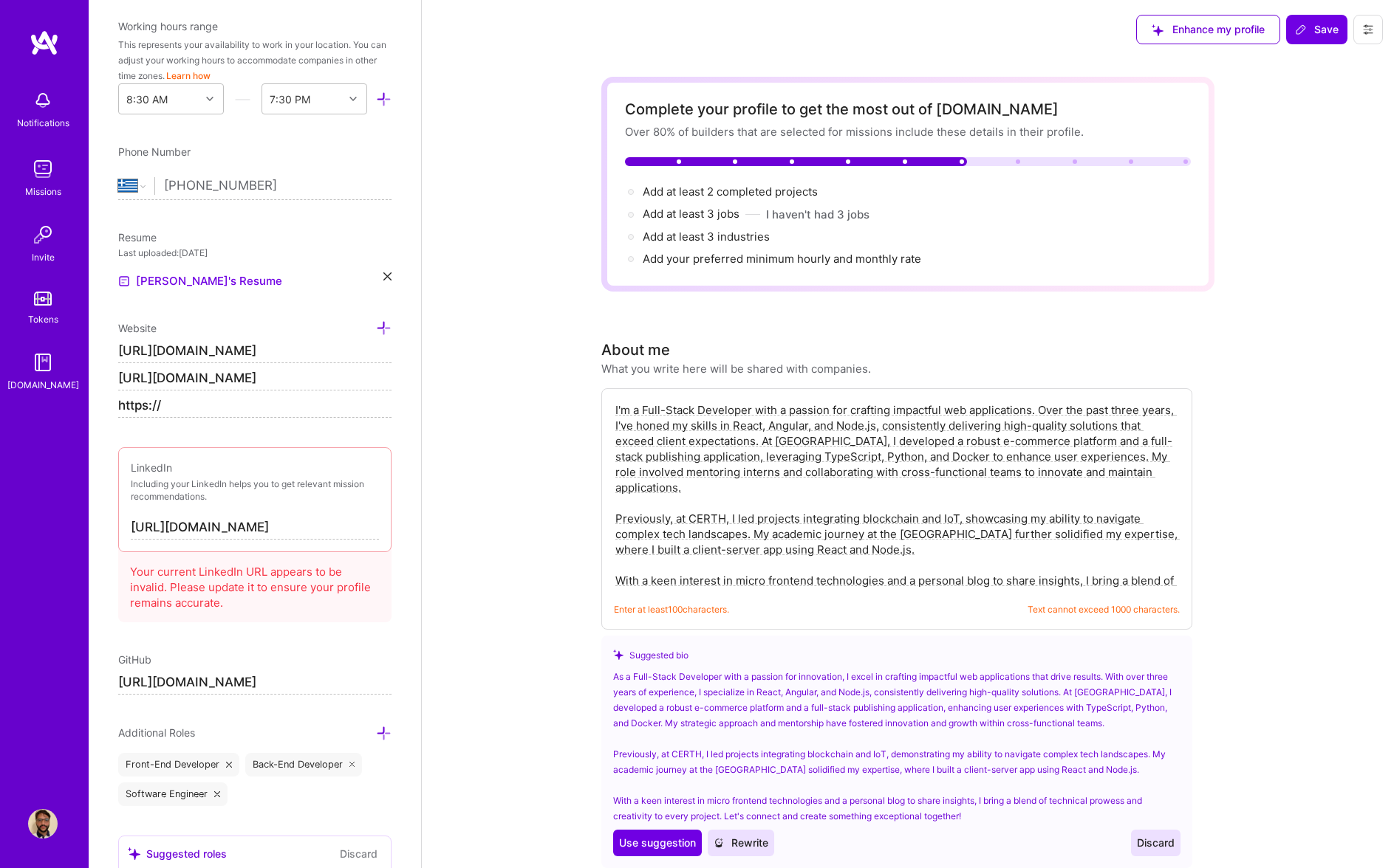
click at [336, 527] on input "[URL][DOMAIN_NAME]" at bounding box center [254, 529] width 248 height 24
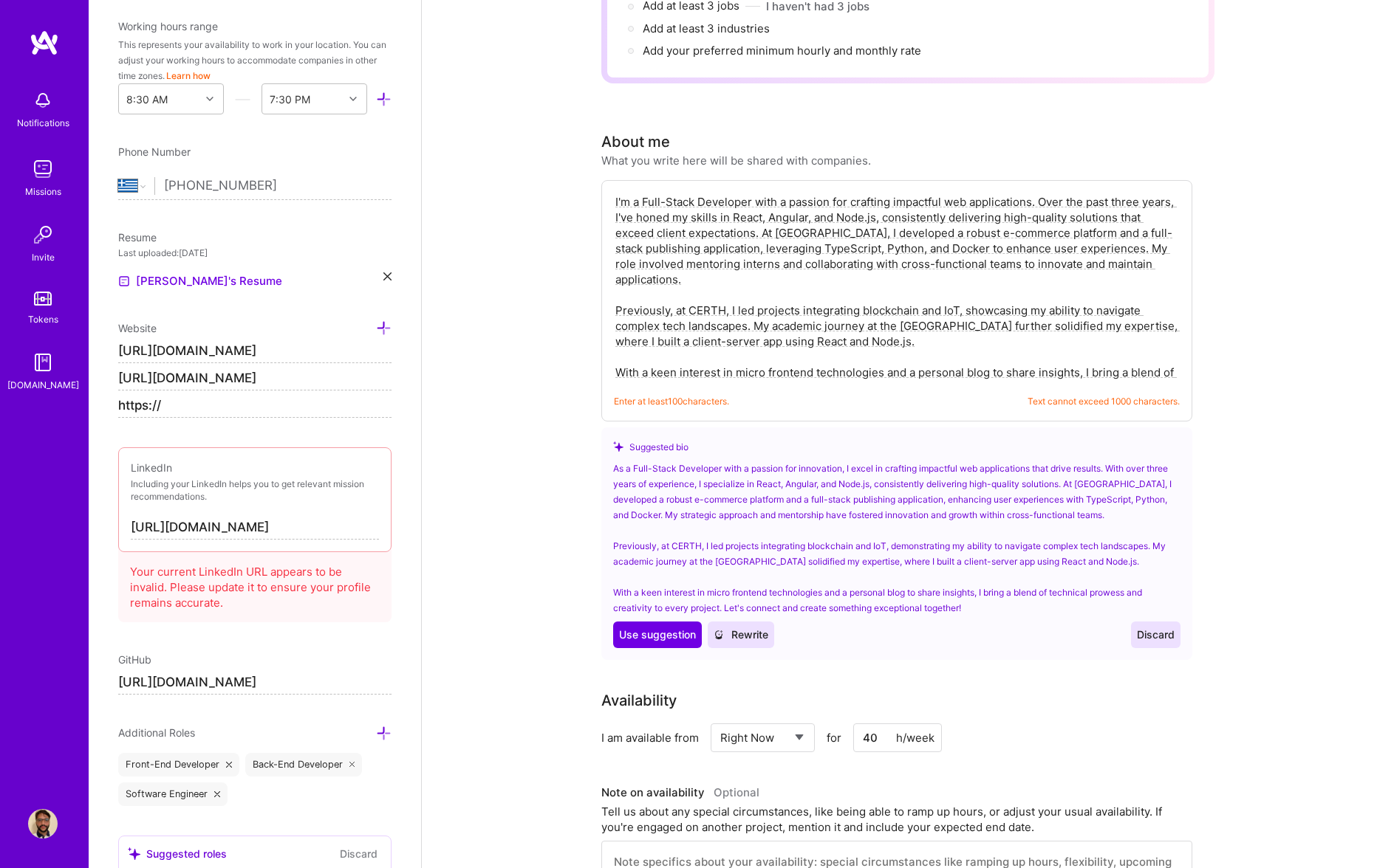
scroll to position [100, 0]
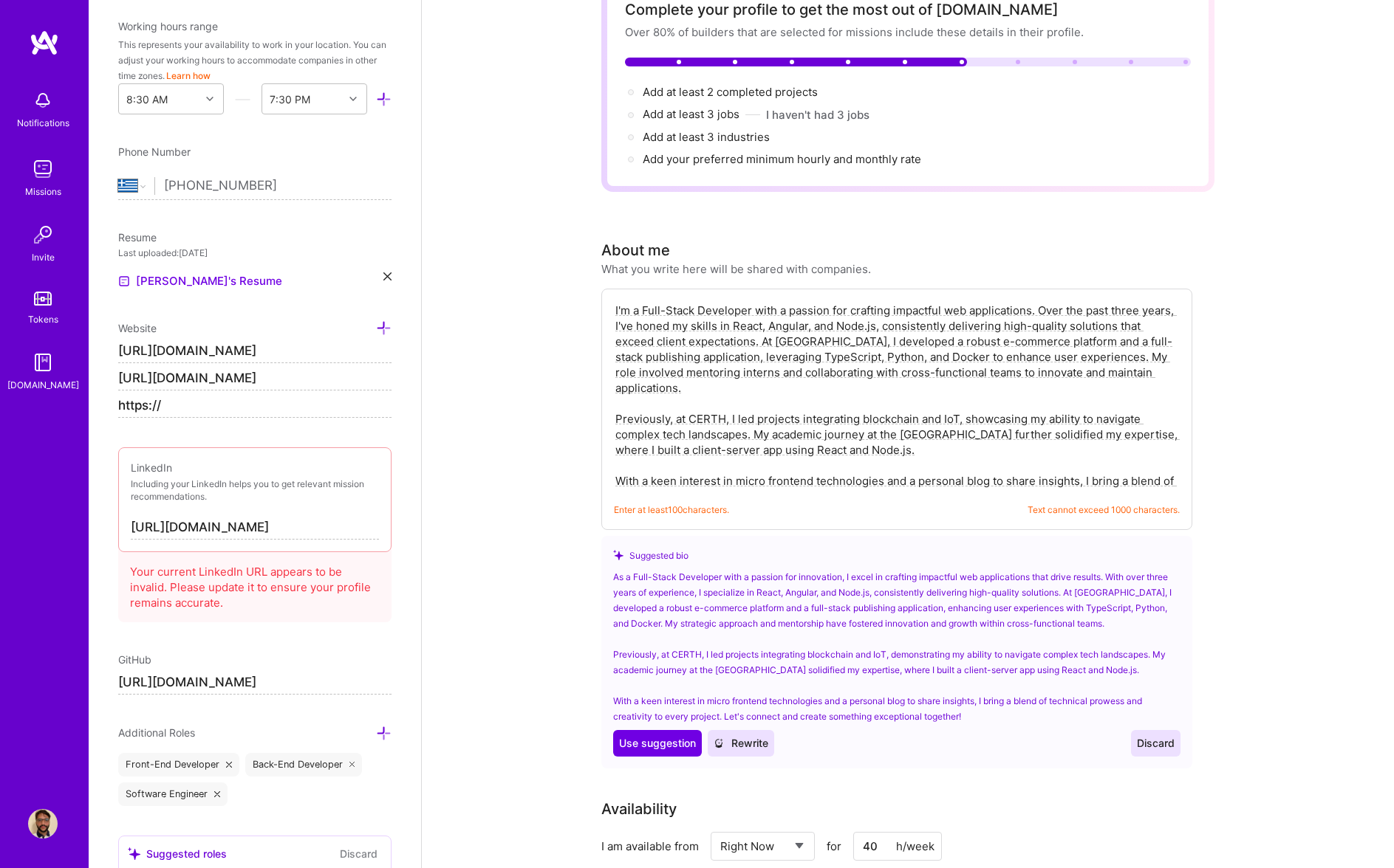
drag, startPoint x: 656, startPoint y: 455, endPoint x: 1137, endPoint y: 528, distance: 486.5
click at [1137, 528] on div "I'm a Full-Stack Developer with a passion for crafting impactful web applicatio…" at bounding box center [896, 409] width 590 height 242
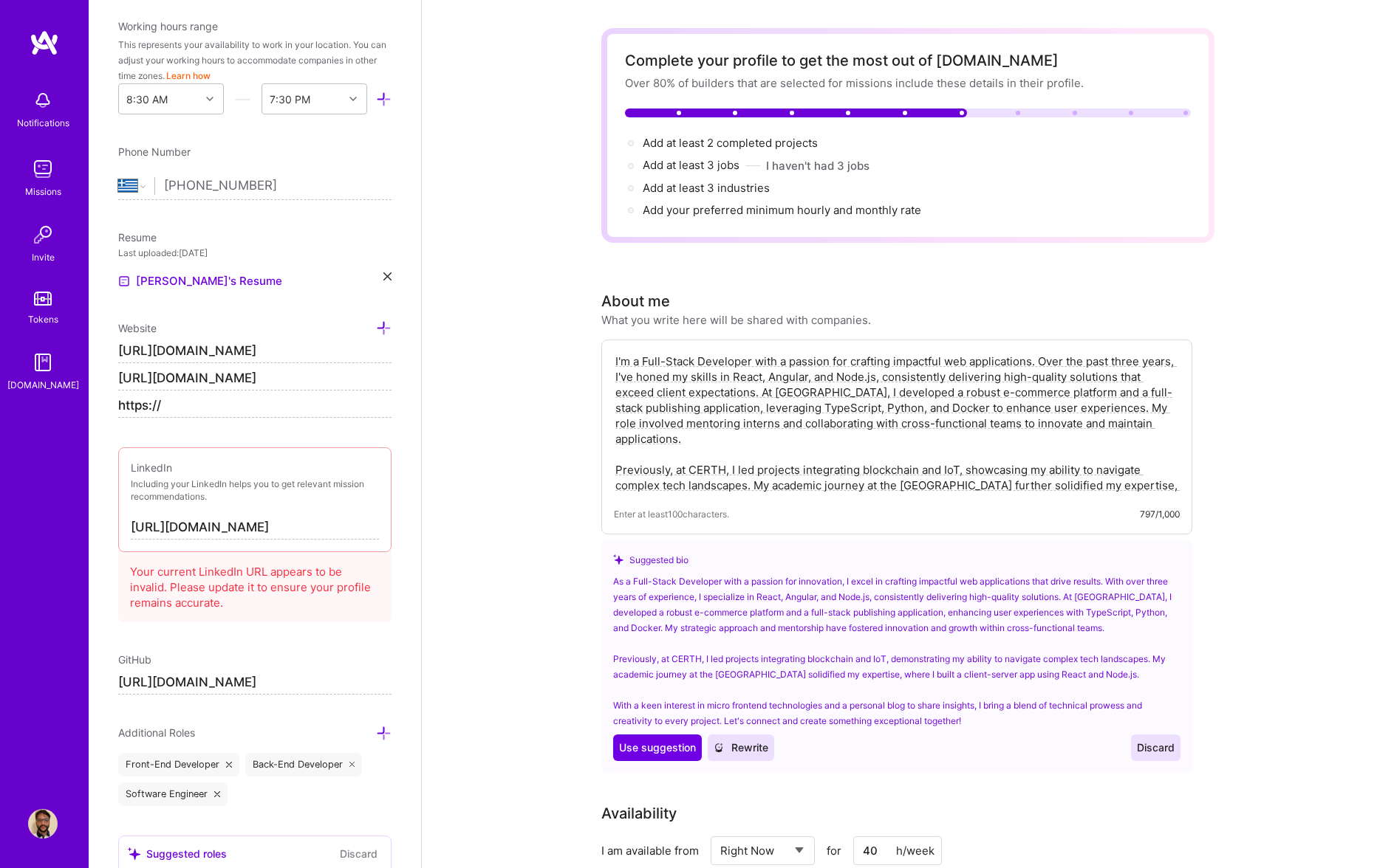
scroll to position [0, 0]
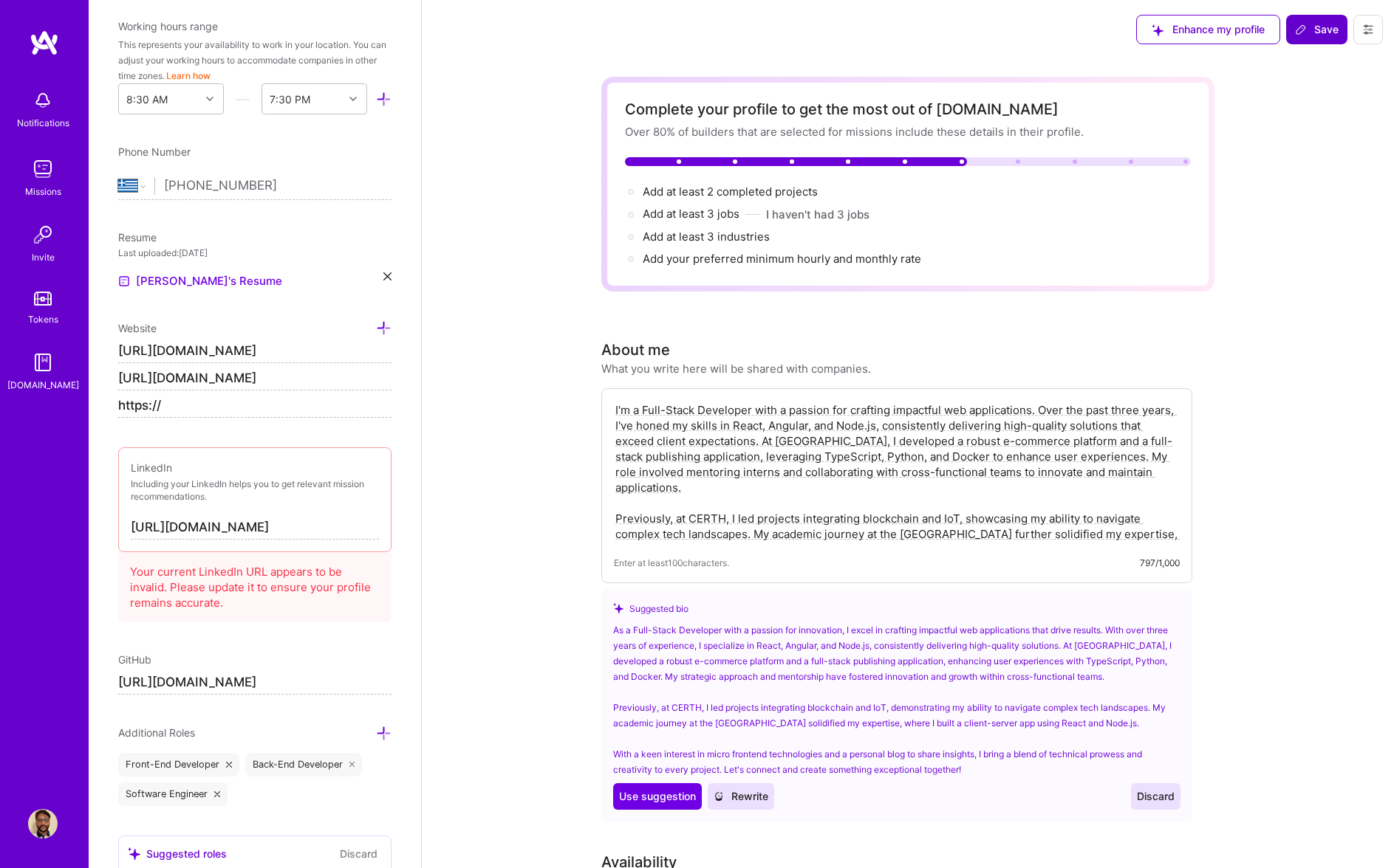
type textarea "I'm a Full-Stack Developer with a passion for crafting impactful web applicatio…"
click at [1302, 34] on icon at bounding box center [1300, 30] width 12 height 12
click at [199, 404] on input "https://" at bounding box center [255, 406] width 273 height 24
type input "h"
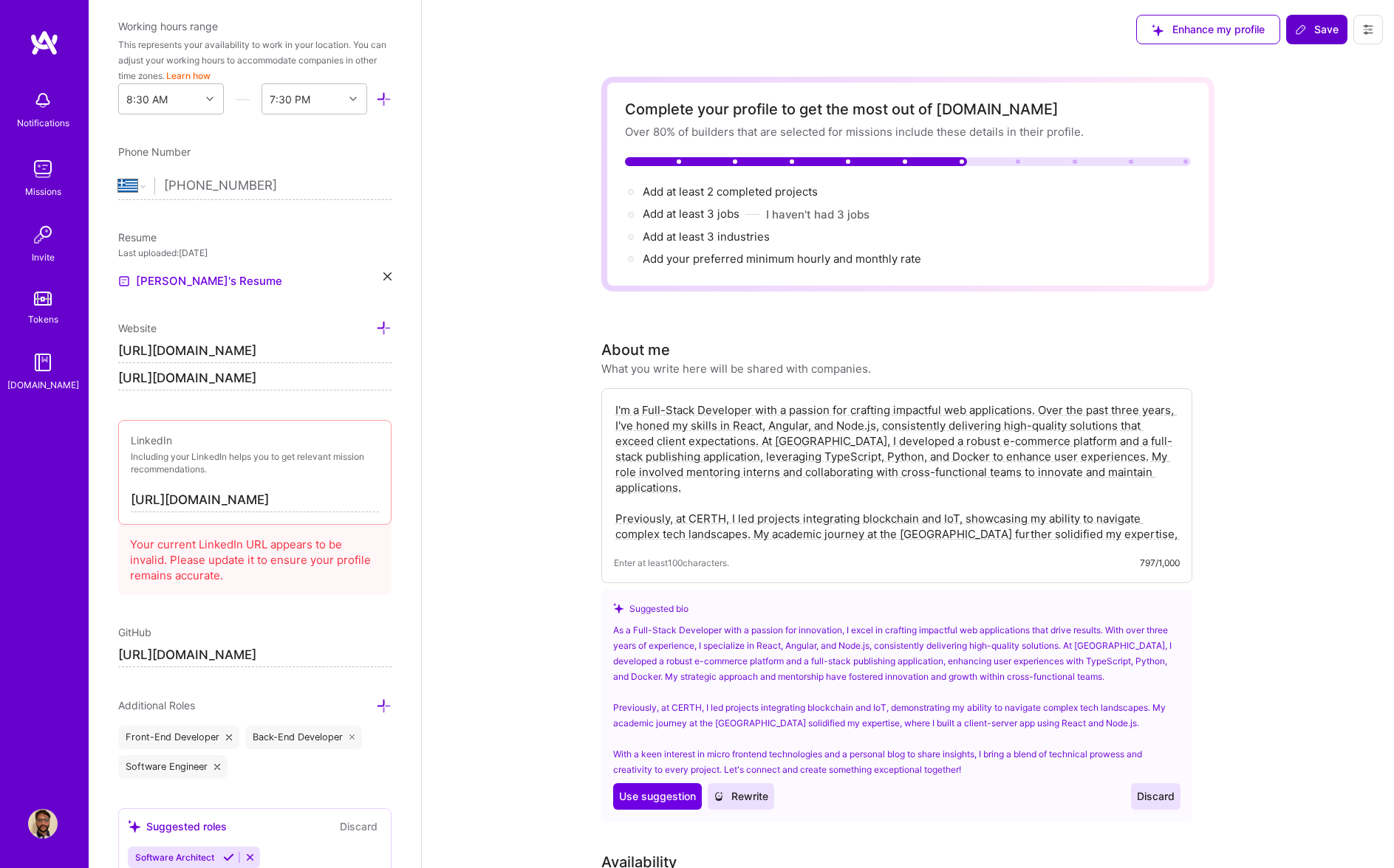
click at [1289, 30] on button "Save" at bounding box center [1316, 30] width 62 height 30
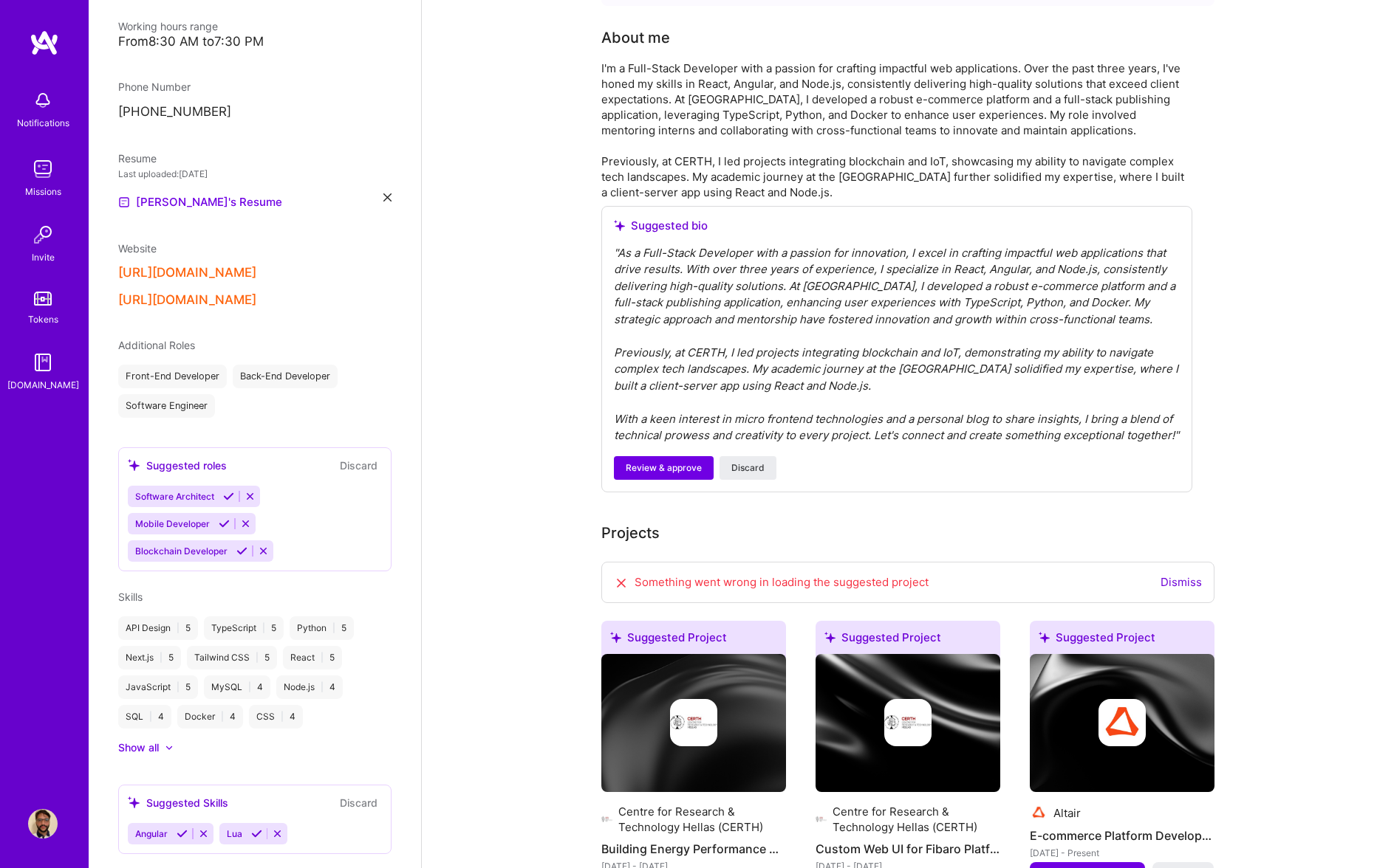
scroll to position [439, 0]
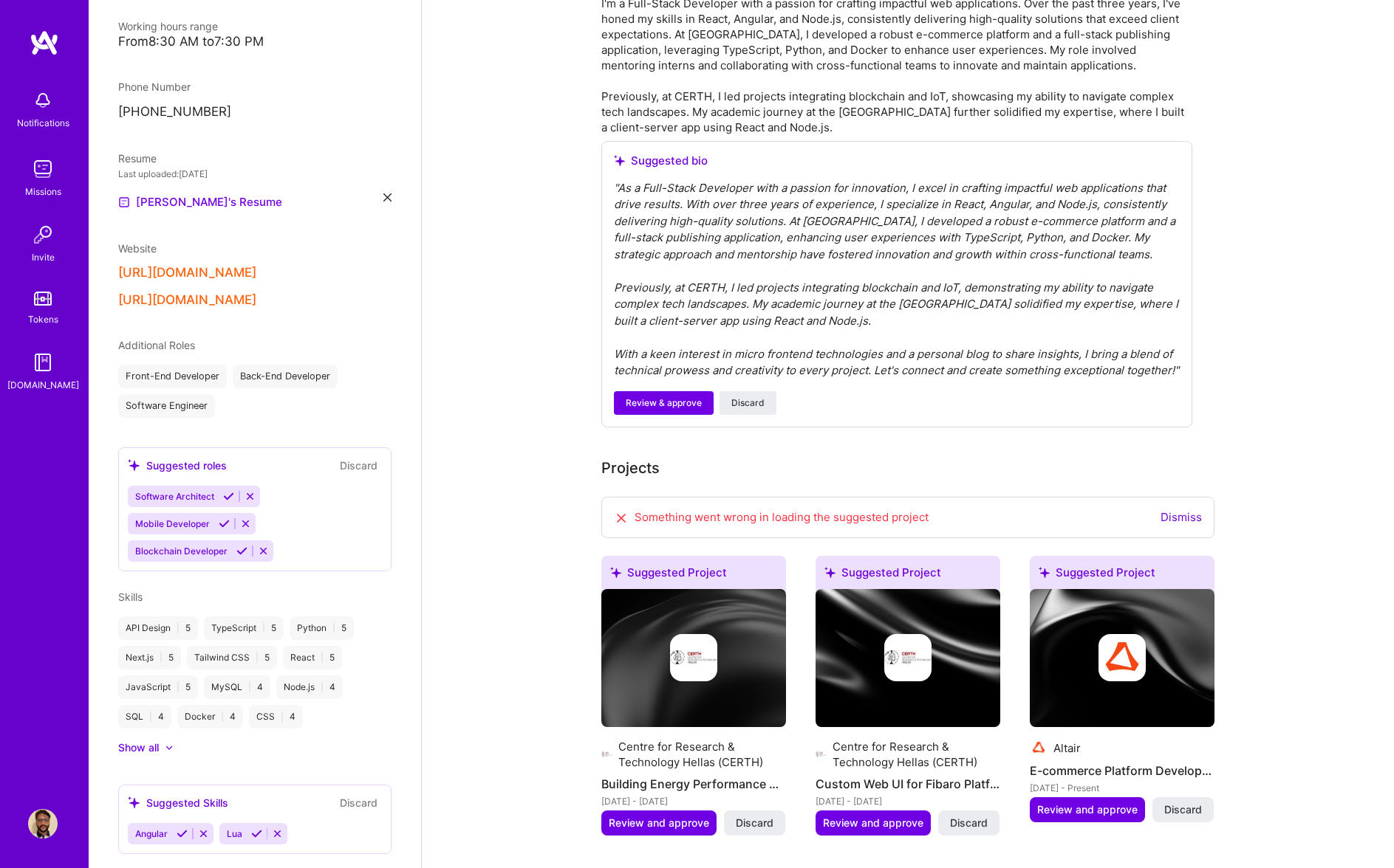
click at [1205, 531] on div "Something went wrong in loading the suggested project Dismiss" at bounding box center [908, 518] width 613 height 42
click at [1193, 525] on link "Dismiss" at bounding box center [1181, 518] width 42 height 14
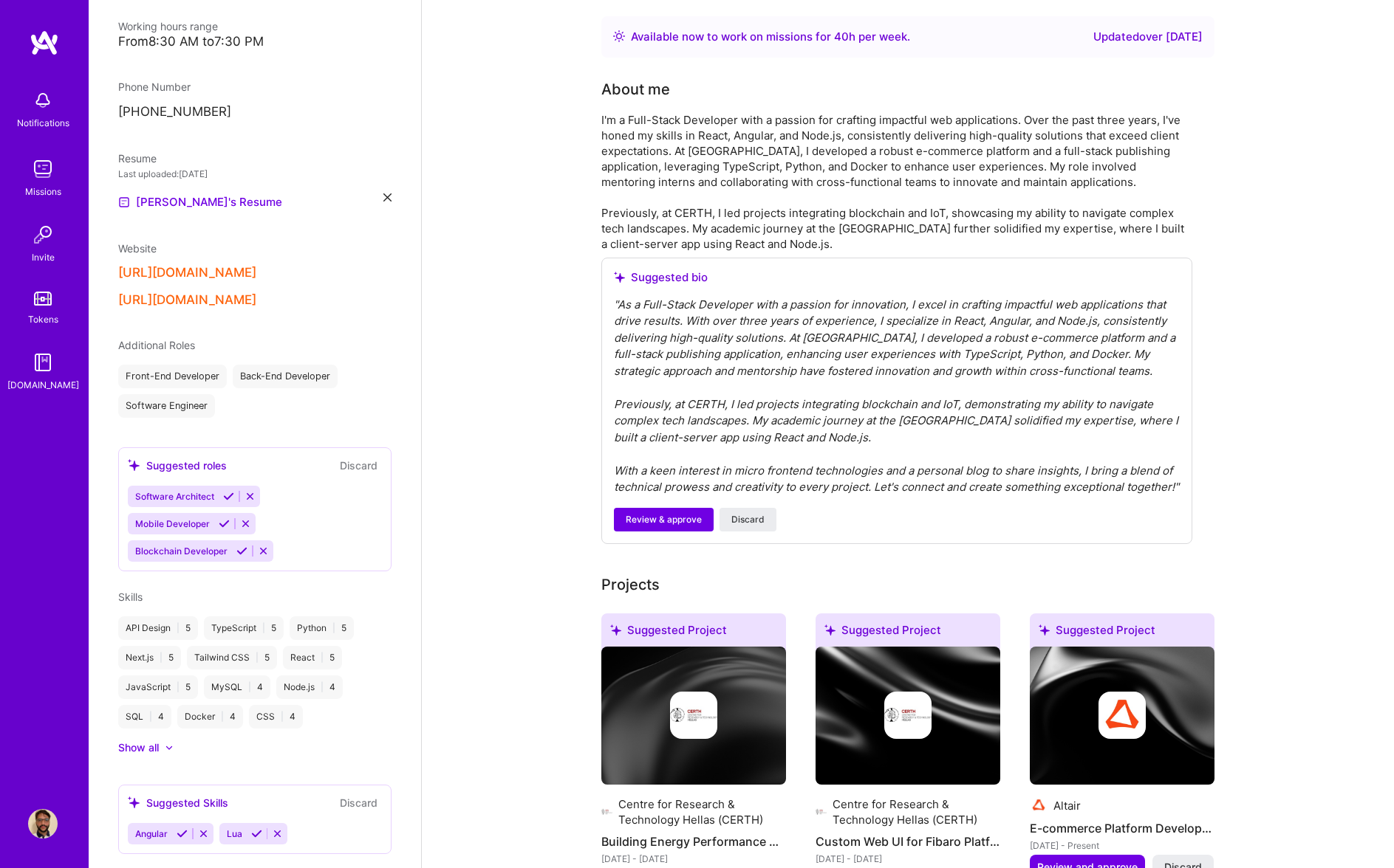
scroll to position [0, 0]
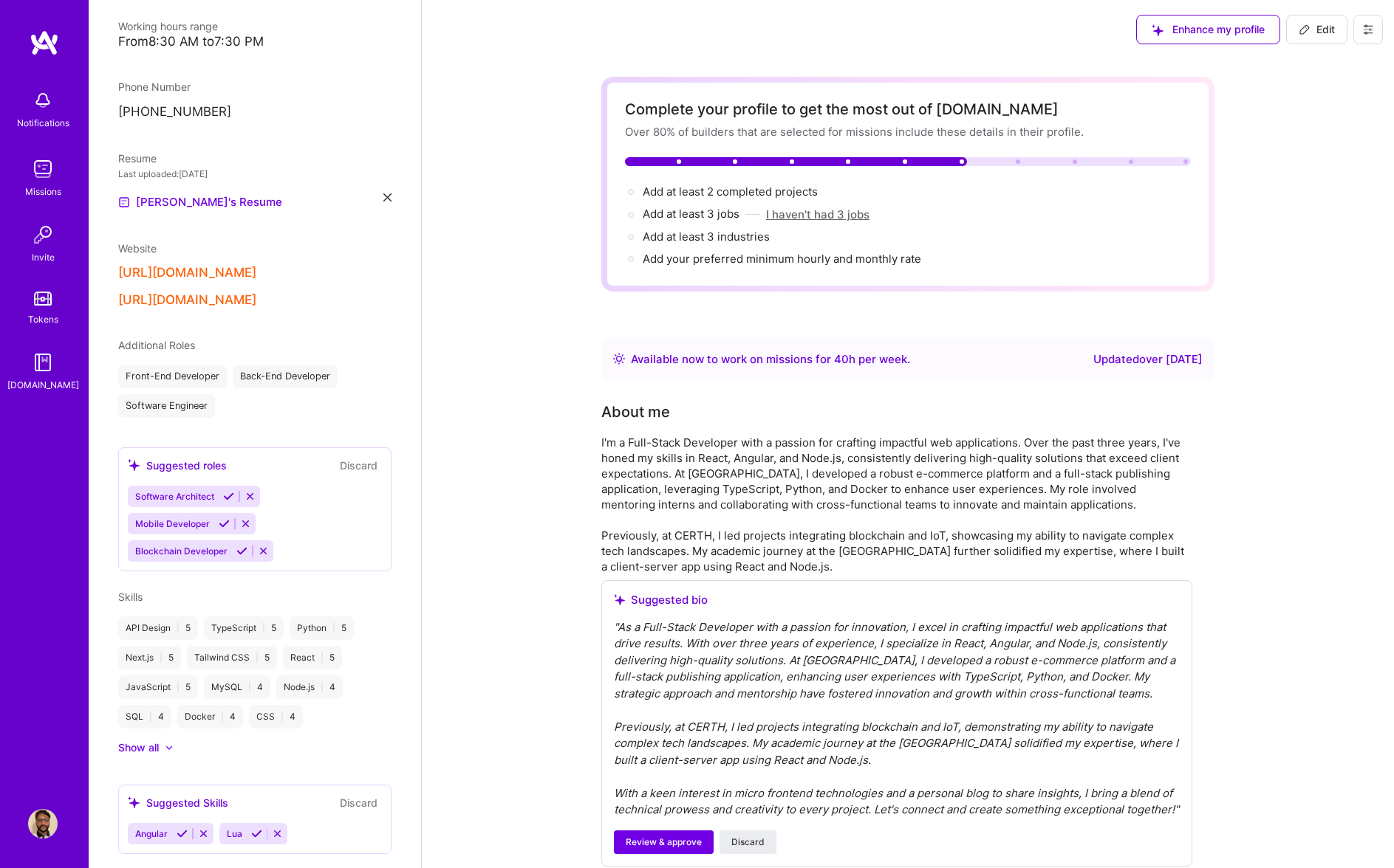
click at [805, 216] on button "I haven't had 3 jobs" at bounding box center [817, 215] width 104 height 16
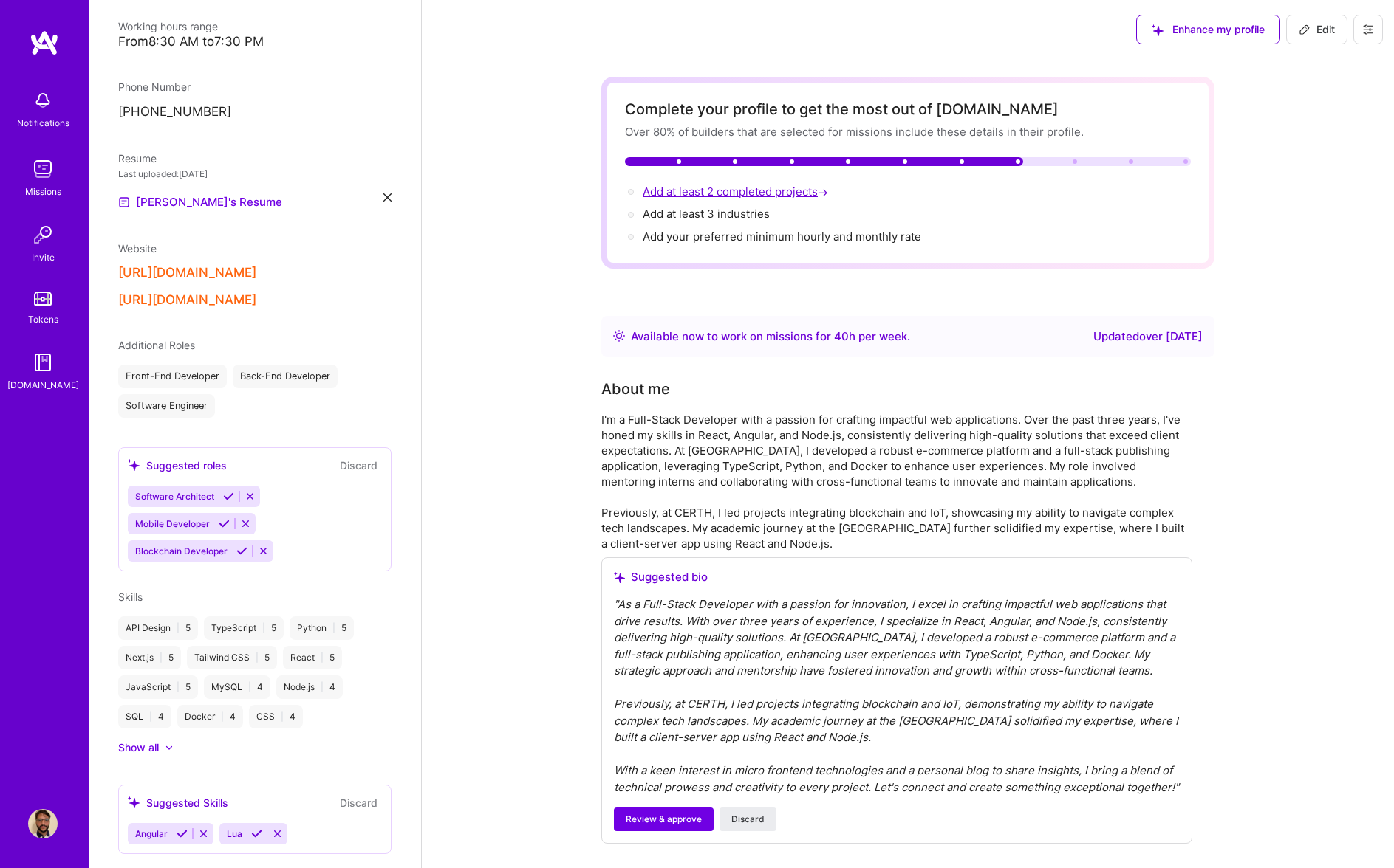
click at [748, 197] on span "Add at least 2 completed projects →" at bounding box center [736, 191] width 188 height 14
select select "GR"
select select "Right Now"
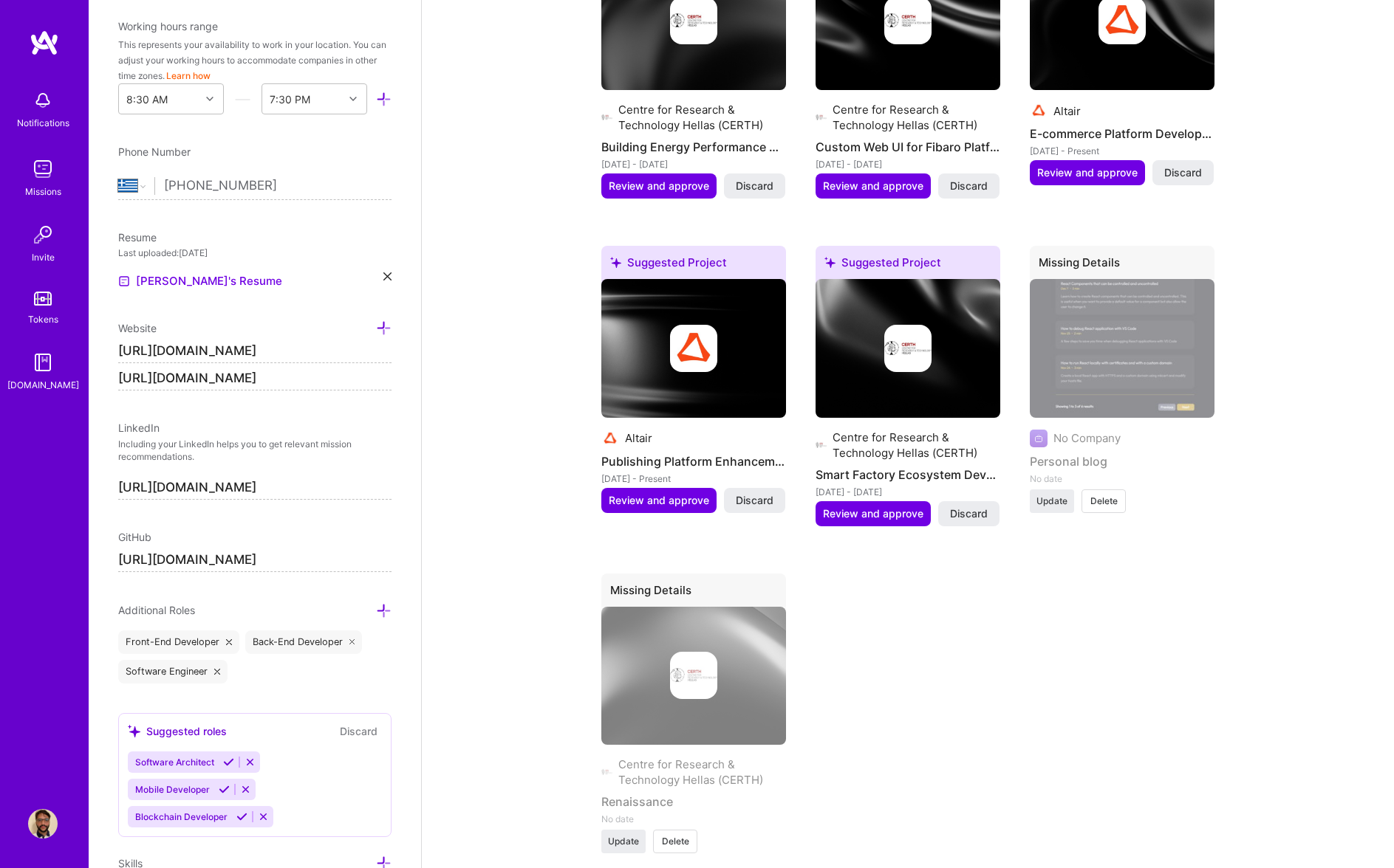
scroll to position [1373, 0]
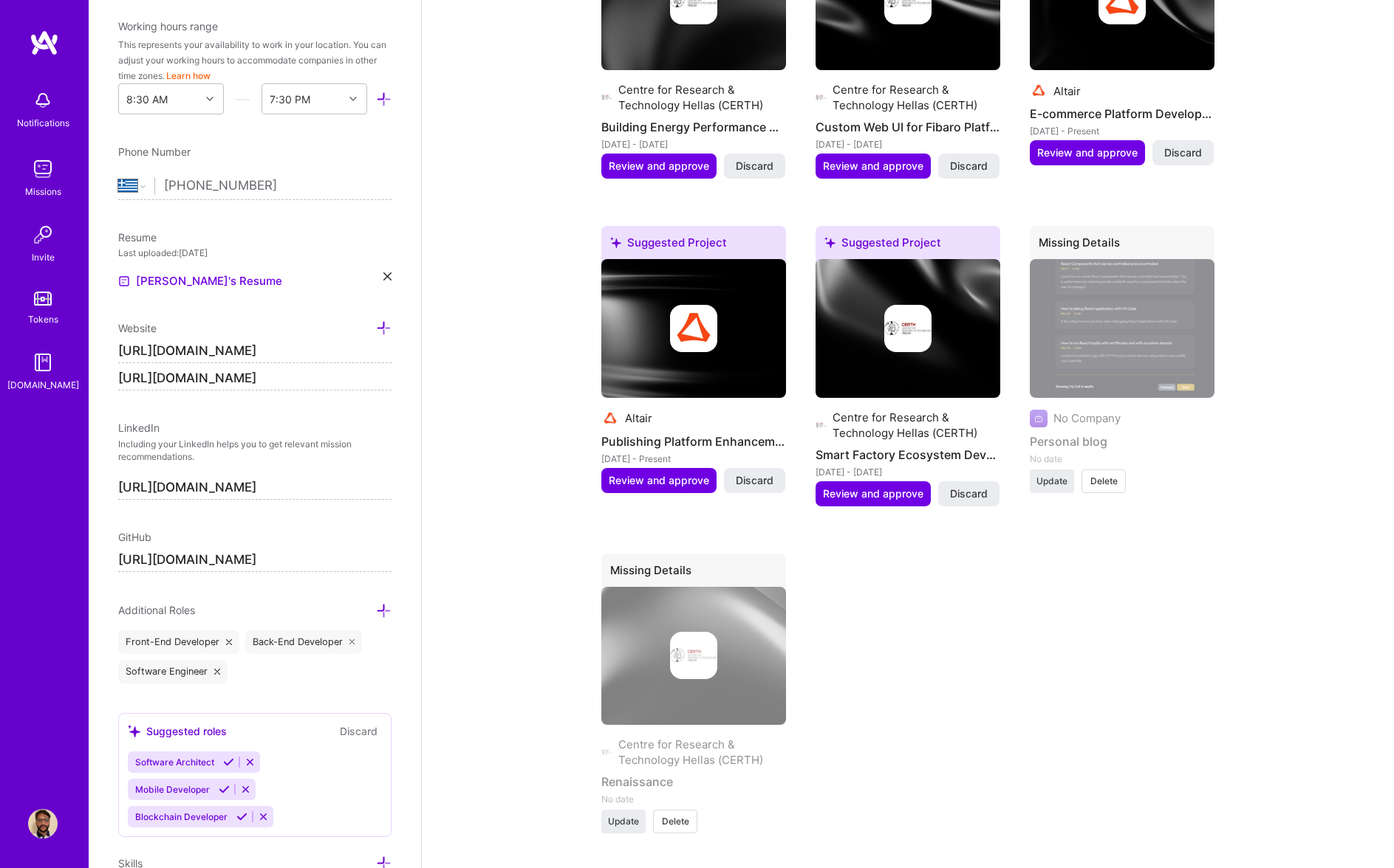
click at [676, 808] on div "Centre for Research & Technology Hellas (CERTH) Renaissance No date Update Dele…" at bounding box center [693, 698] width 184 height 221
click at [676, 825] on span "Delete" at bounding box center [675, 821] width 27 height 13
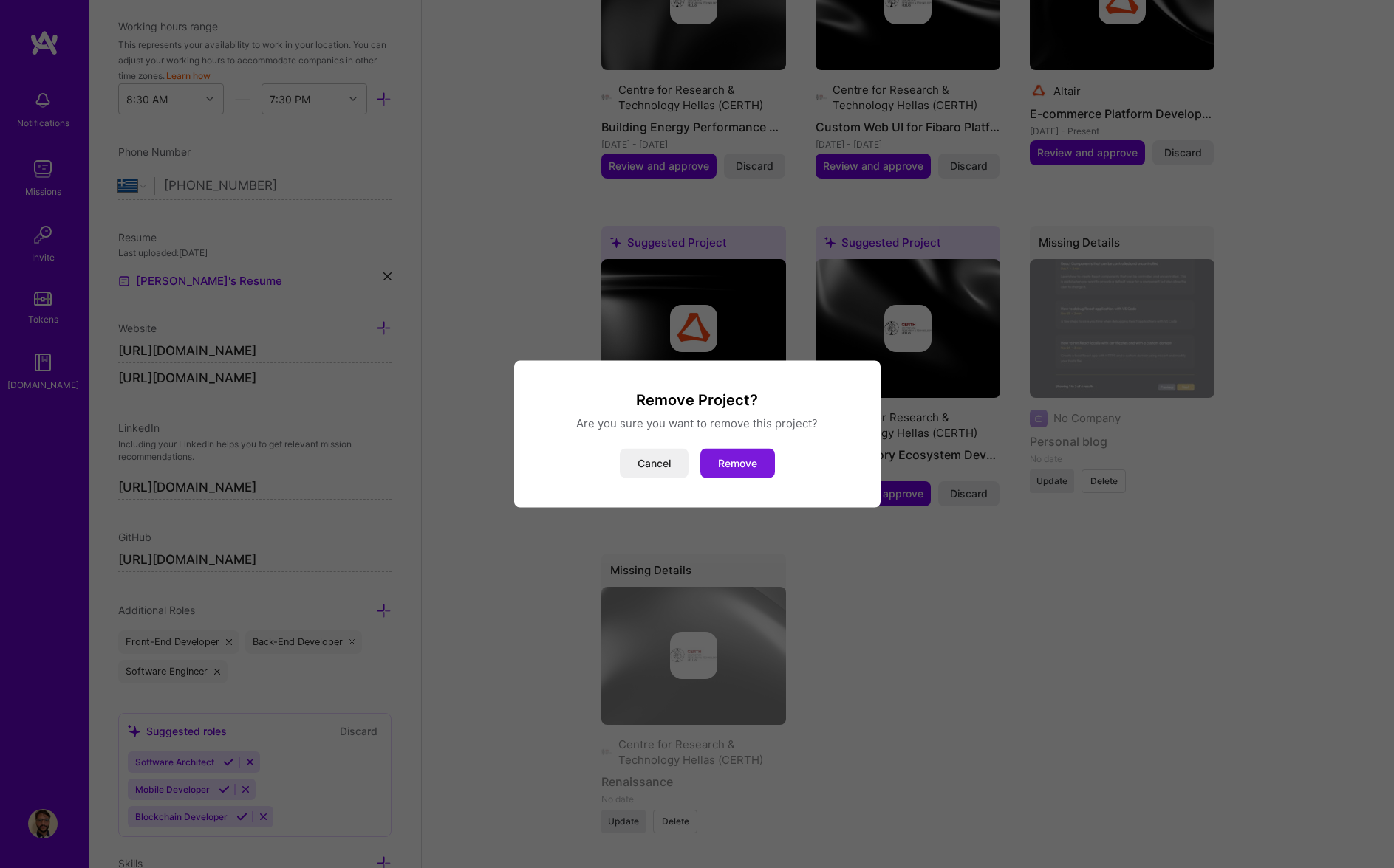
click at [738, 473] on button "Remove" at bounding box center [737, 464] width 75 height 30
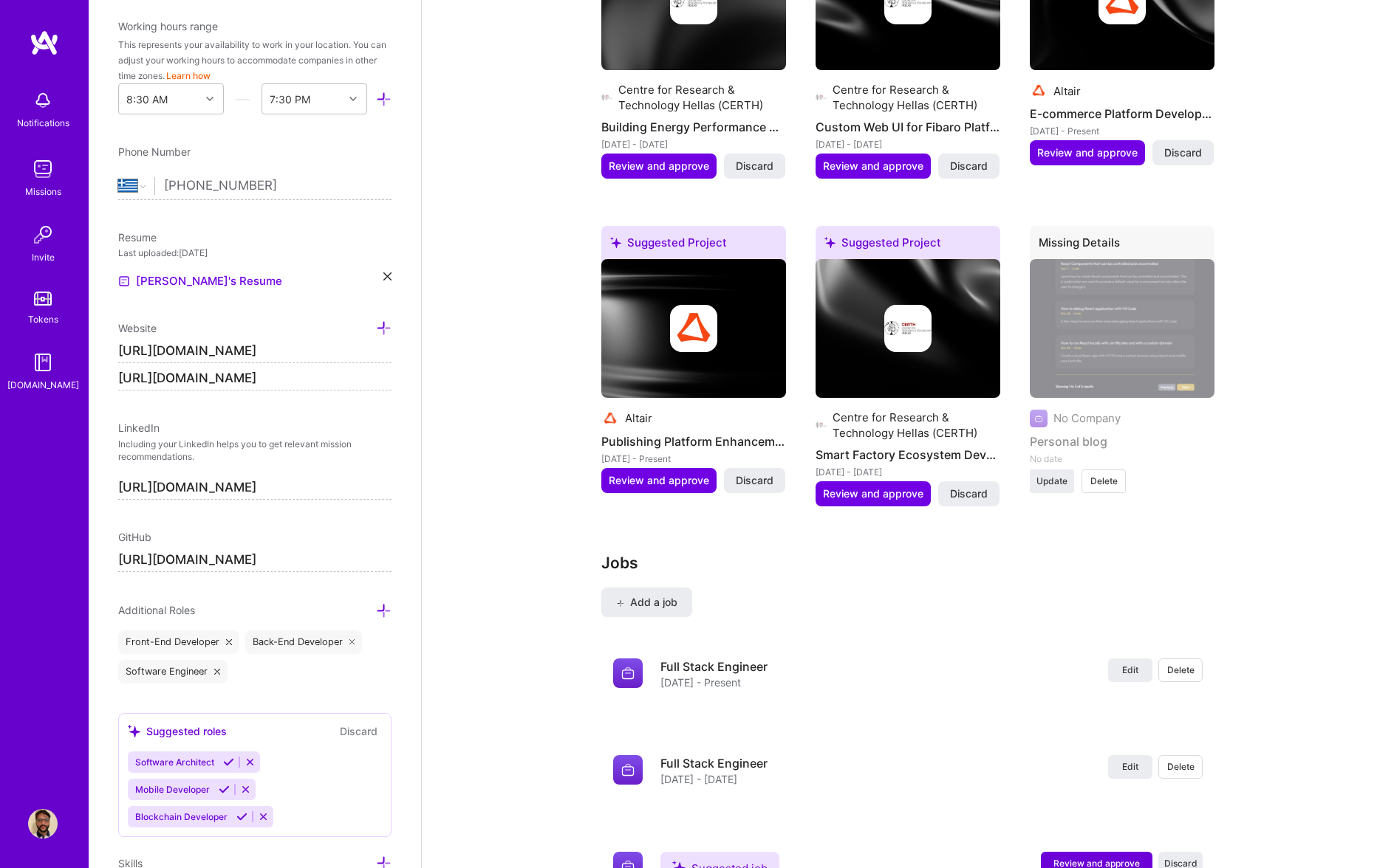
click at [1108, 485] on span "Delete" at bounding box center [1103, 481] width 27 height 13
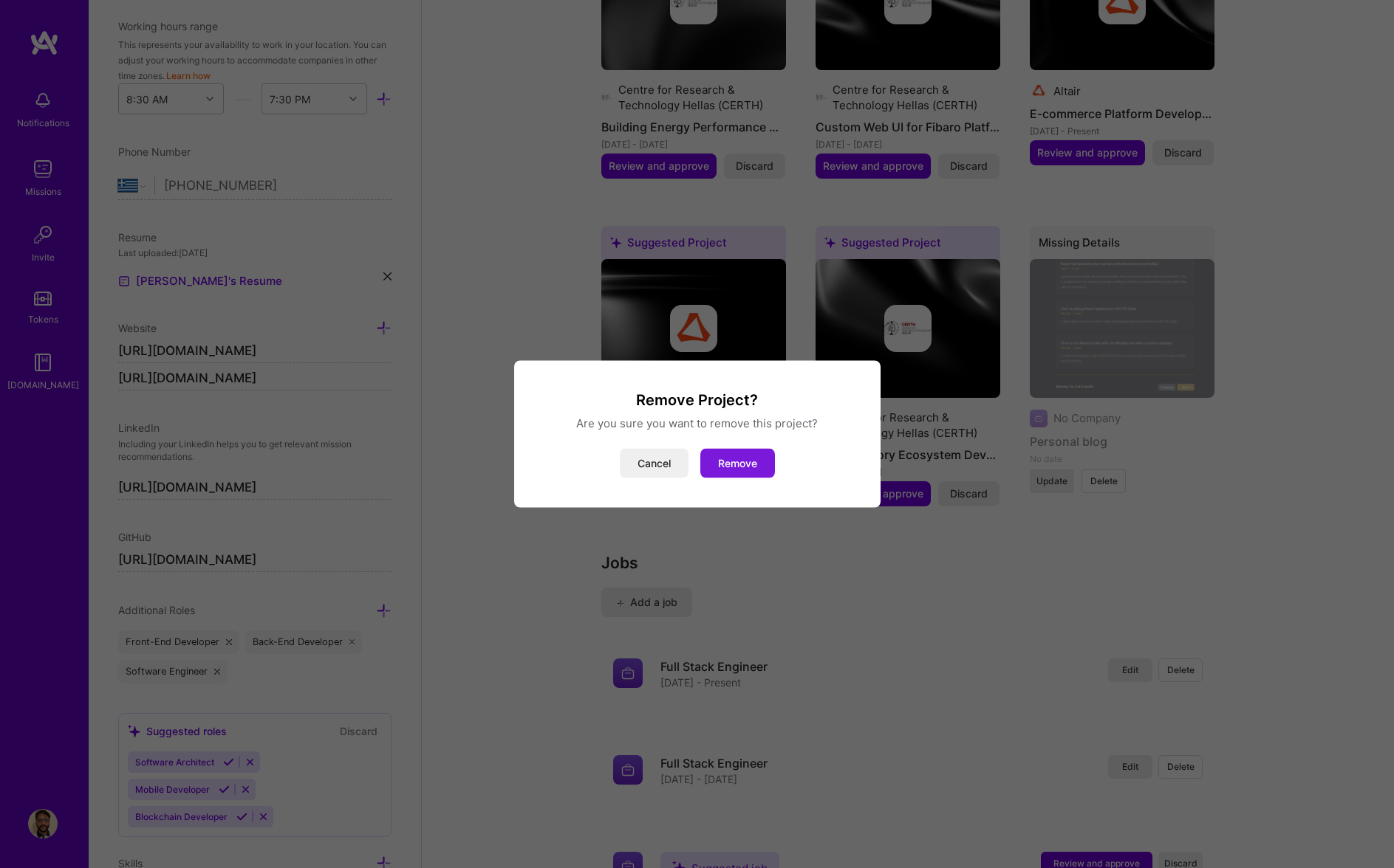
click at [731, 468] on button "Remove" at bounding box center [737, 464] width 75 height 30
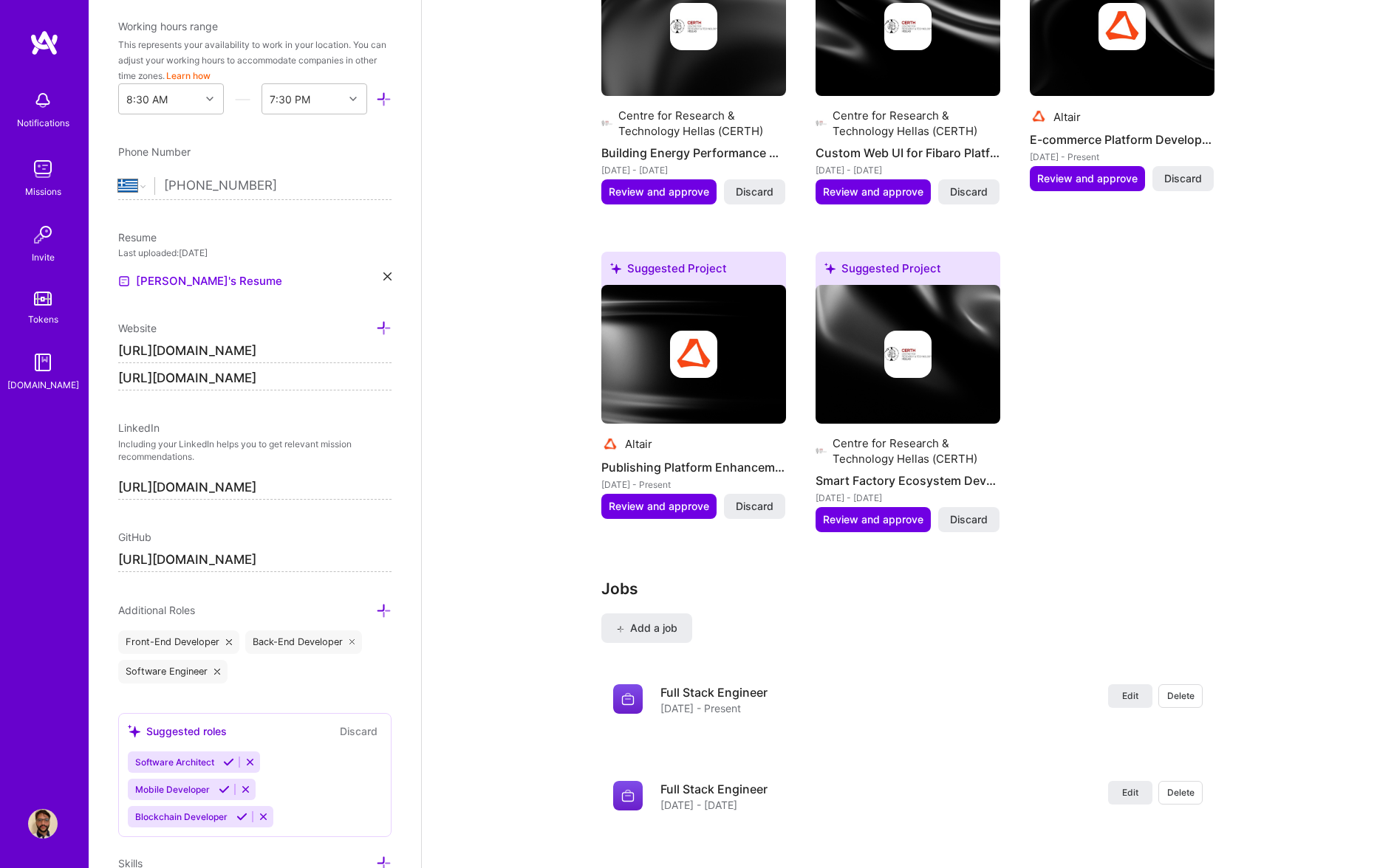
scroll to position [1348, 0]
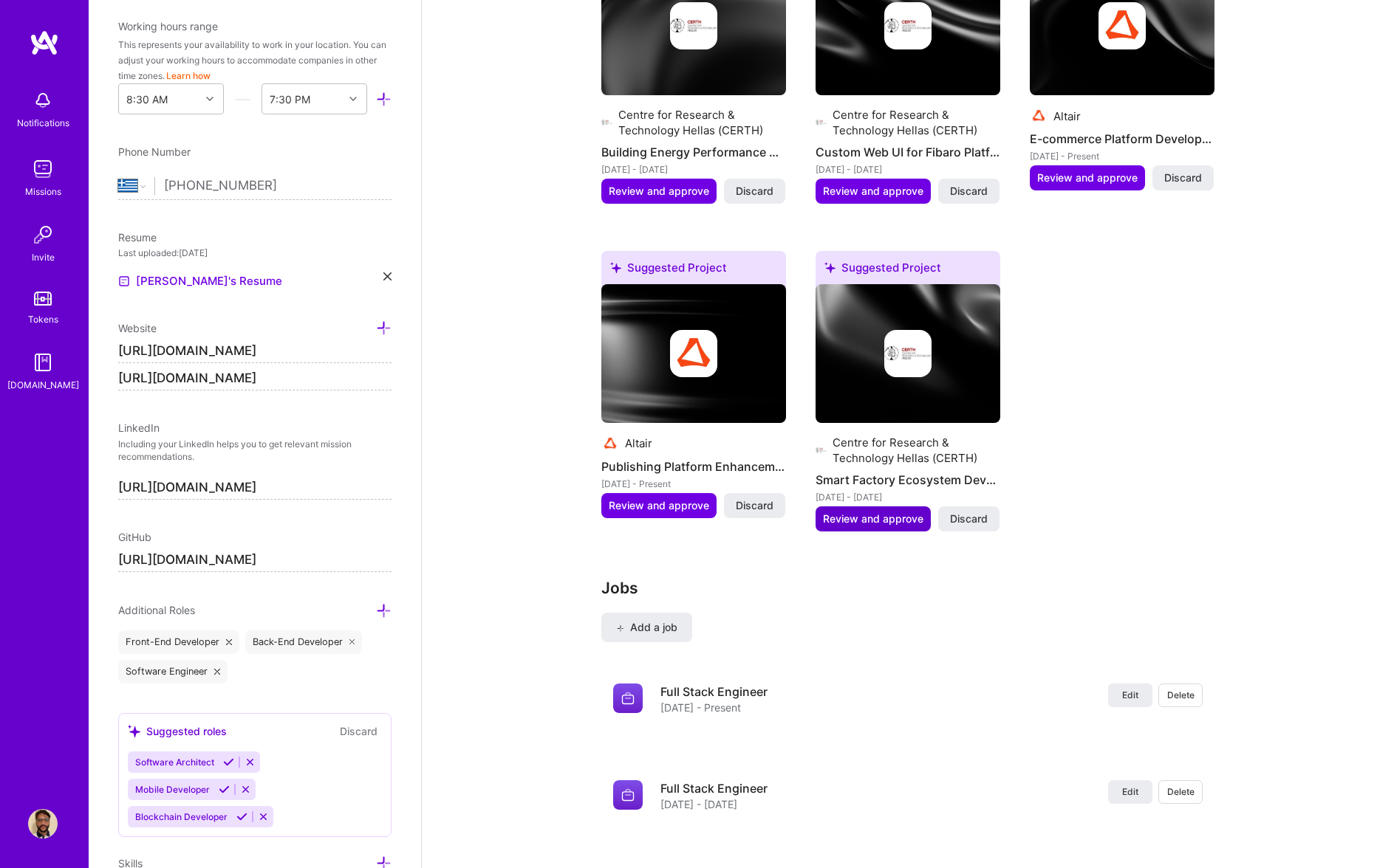
click at [898, 512] on span "Review and approve" at bounding box center [872, 519] width 101 height 15
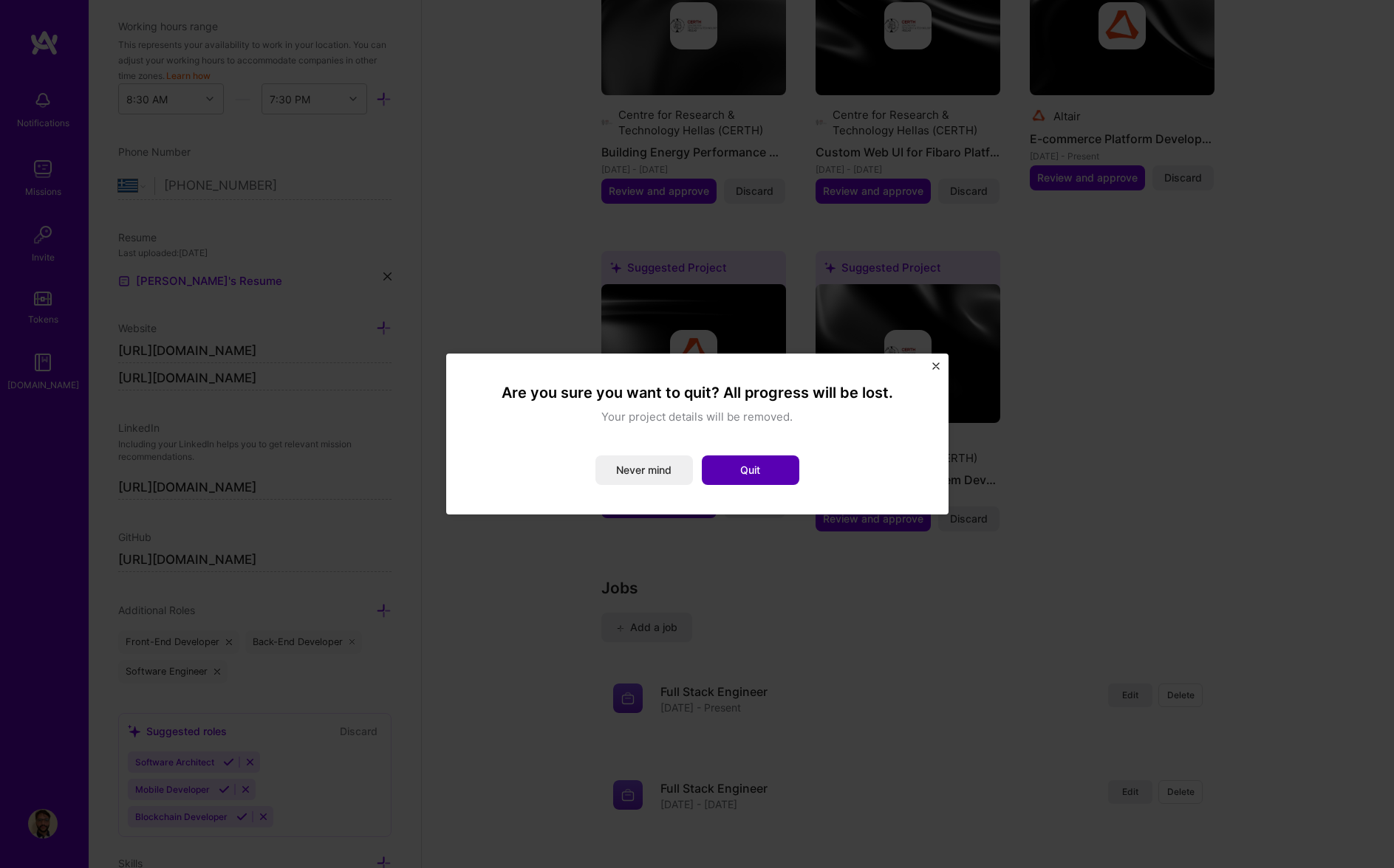
click at [760, 476] on button "Quit" at bounding box center [751, 471] width 98 height 30
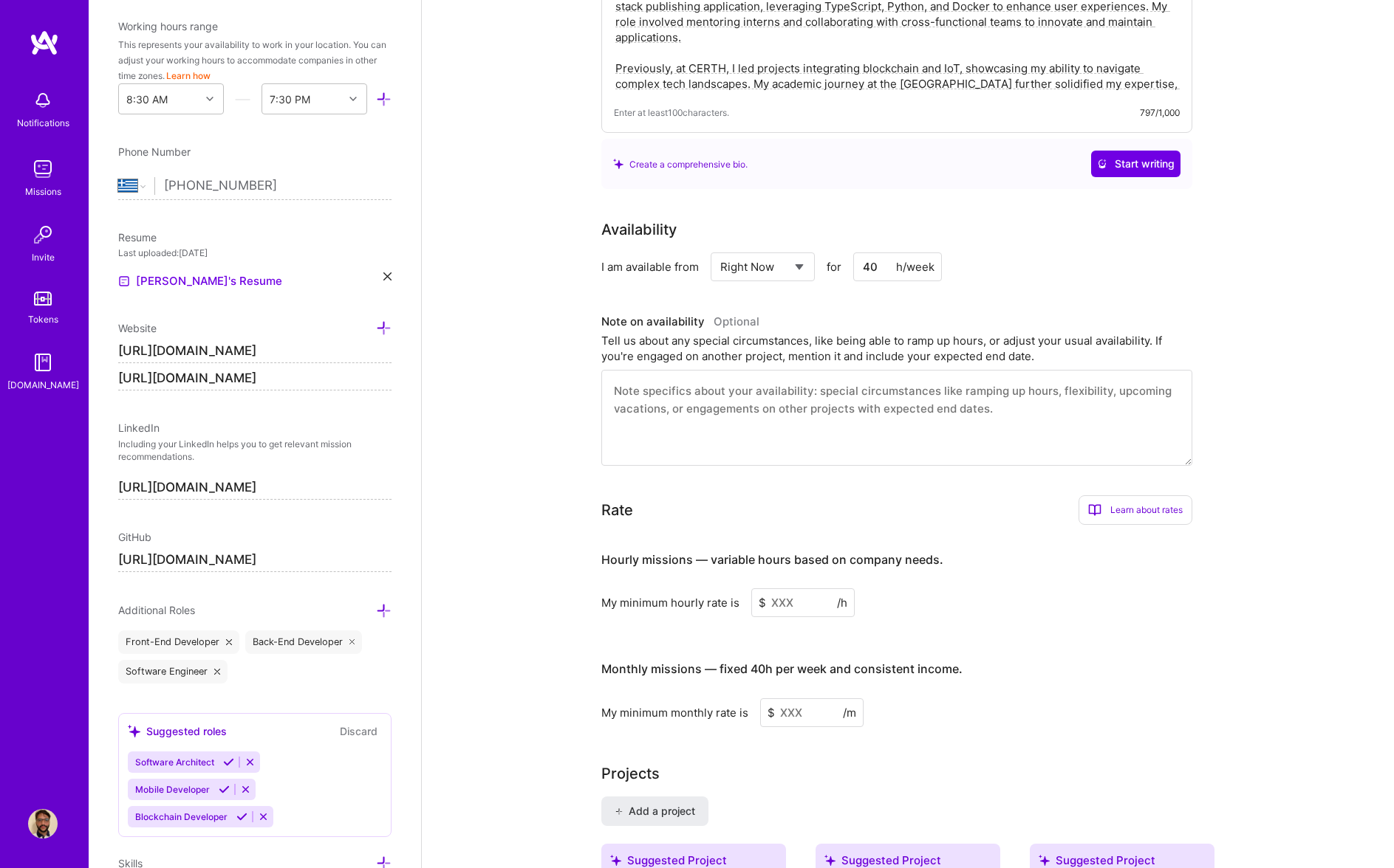
scroll to position [412, 0]
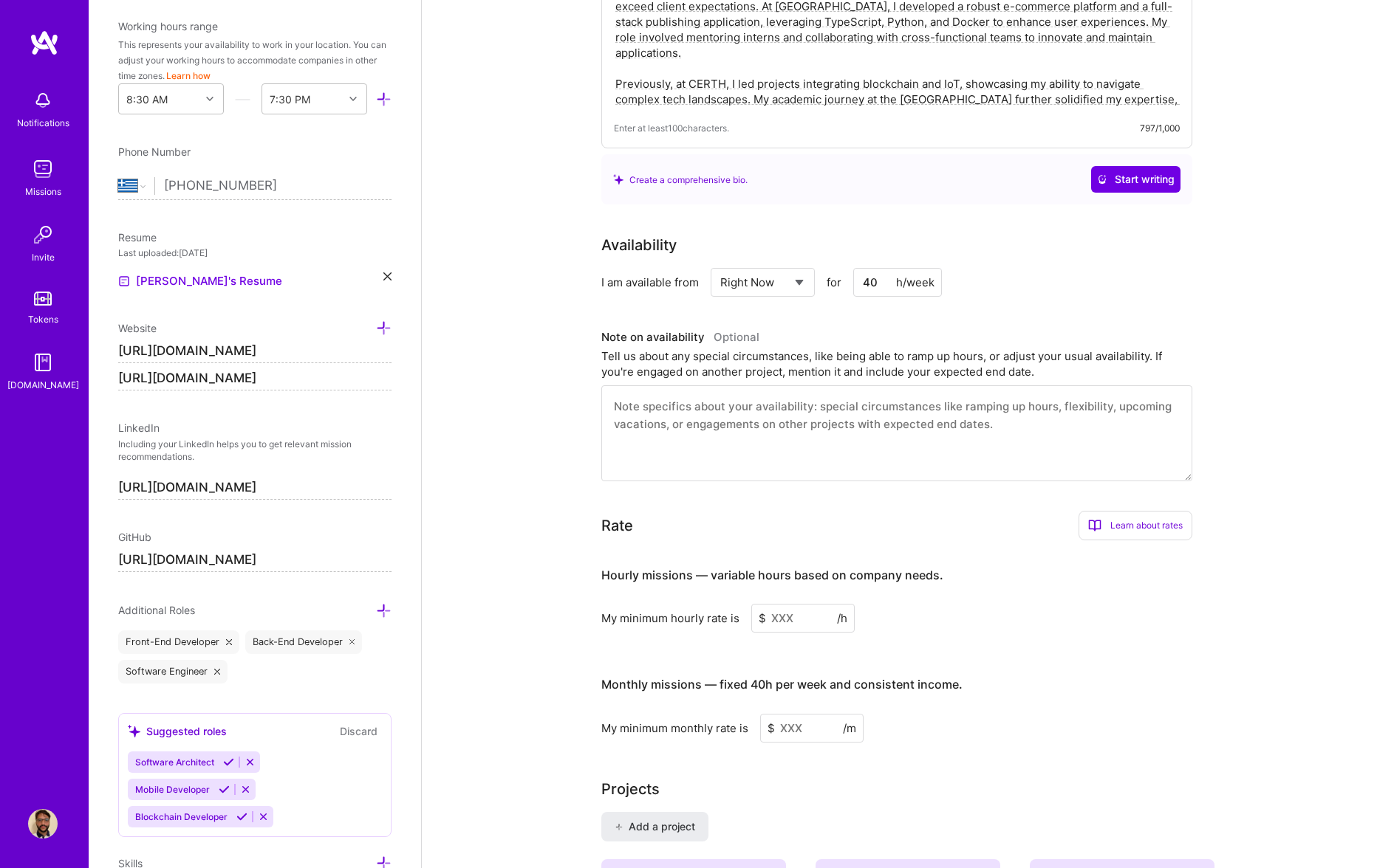
click at [813, 620] on input at bounding box center [803, 618] width 104 height 29
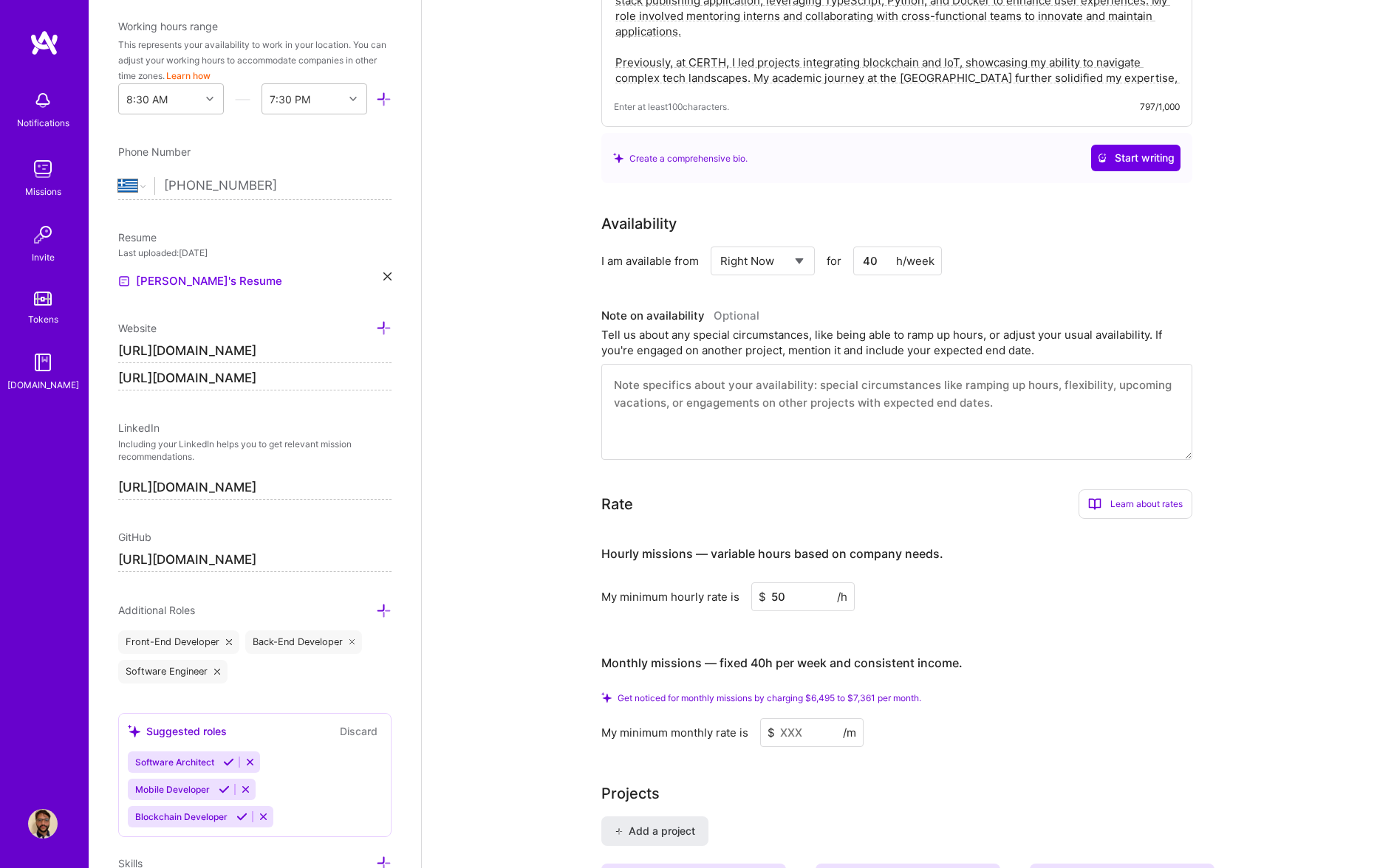
scroll to position [436, 0]
type input "50"
click at [761, 661] on h4 "Monthly missions — fixed 40h per week and consistent income." at bounding box center [782, 660] width 361 height 14
click at [762, 702] on div "Get noticed for monthly missions by charging $6,495 to $7,361 per month. My min…" at bounding box center [896, 717] width 590 height 55
click at [763, 694] on span "Get noticed for monthly missions by charging $6,495 to $7,361 per month." at bounding box center [769, 695] width 304 height 11
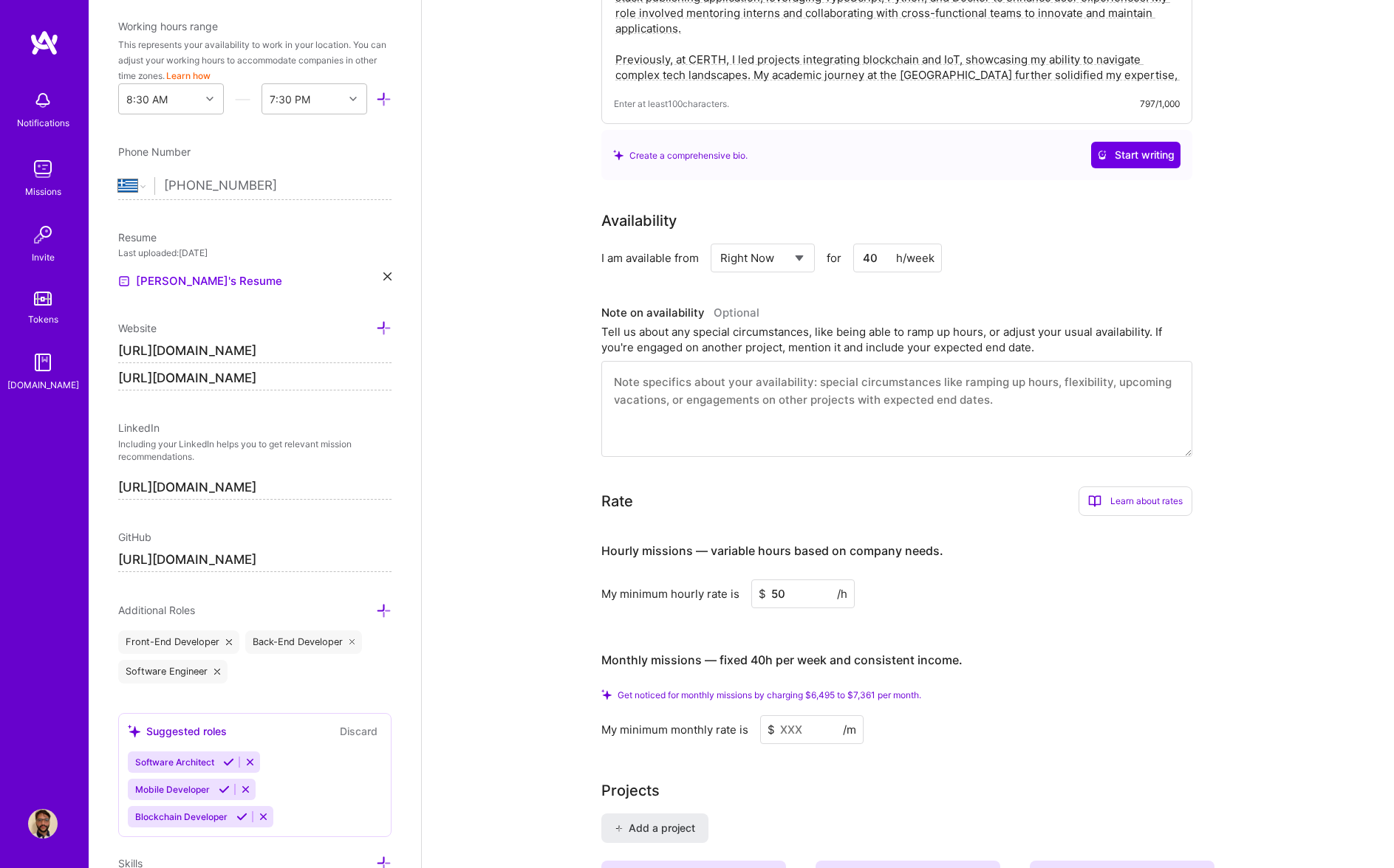
click at [794, 725] on input at bounding box center [812, 730] width 104 height 29
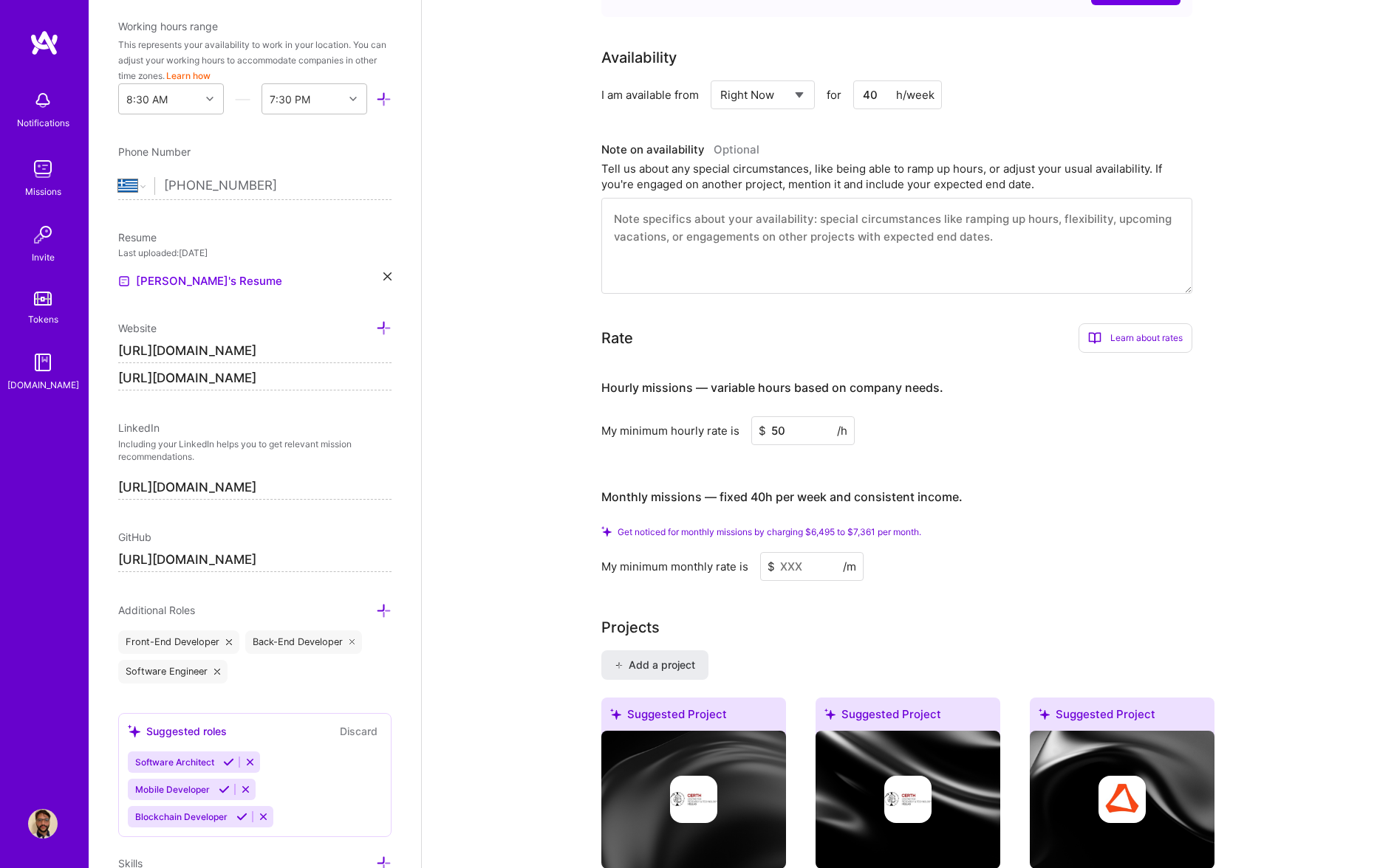
scroll to position [611, 0]
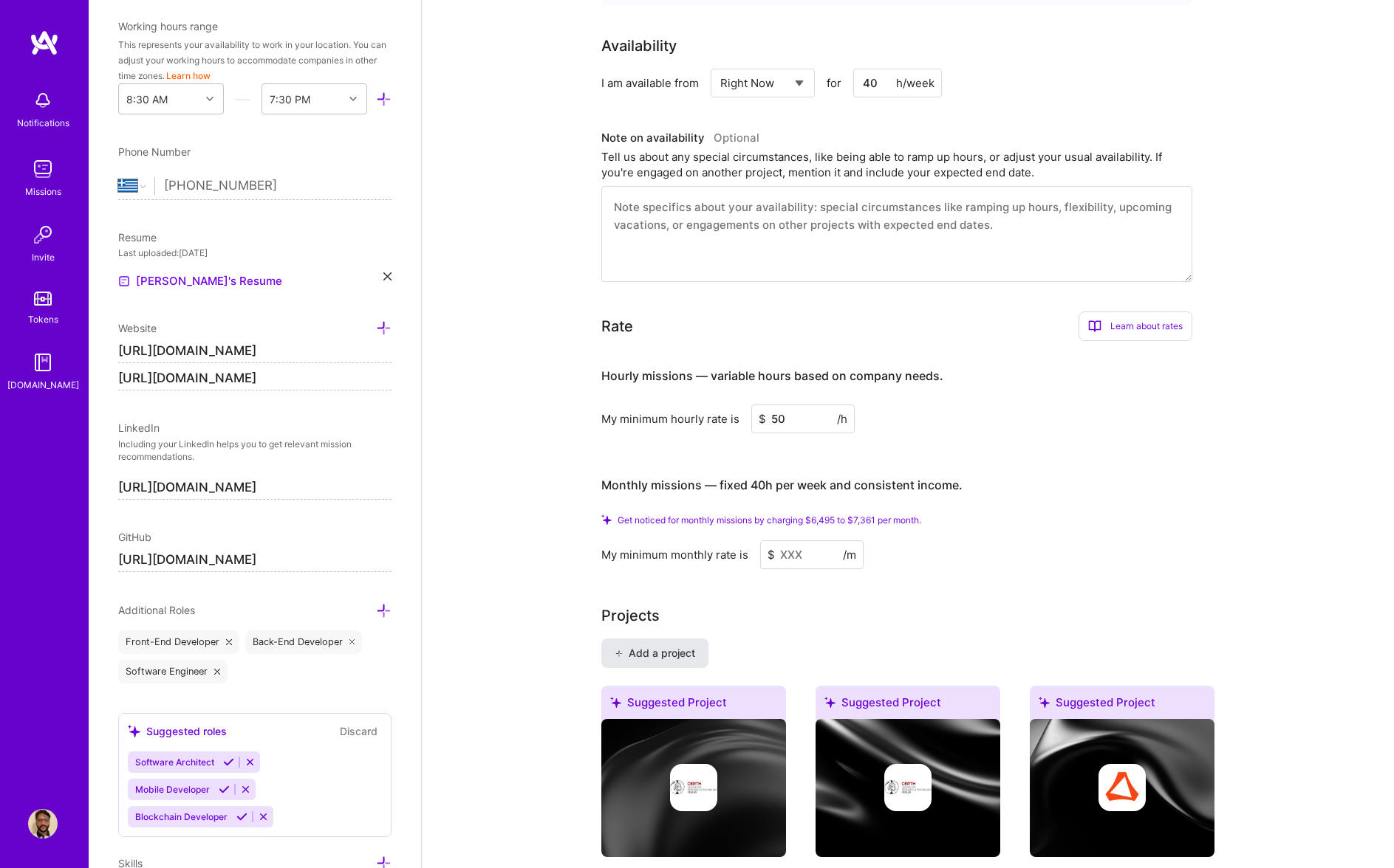
click at [665, 645] on button "Add a project" at bounding box center [655, 654] width 108 height 30
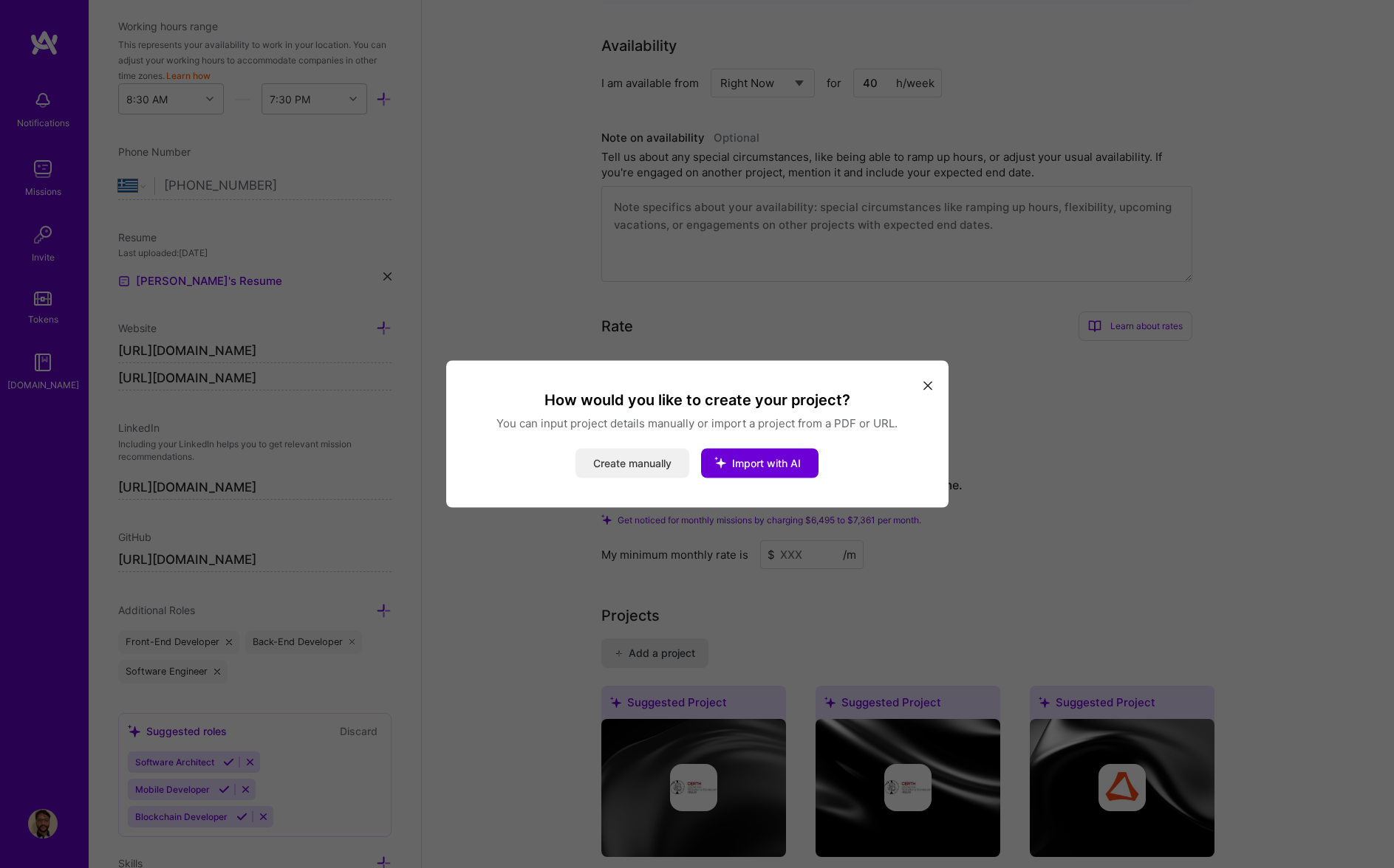
click at [659, 465] on button "Create manually" at bounding box center [632, 464] width 114 height 30
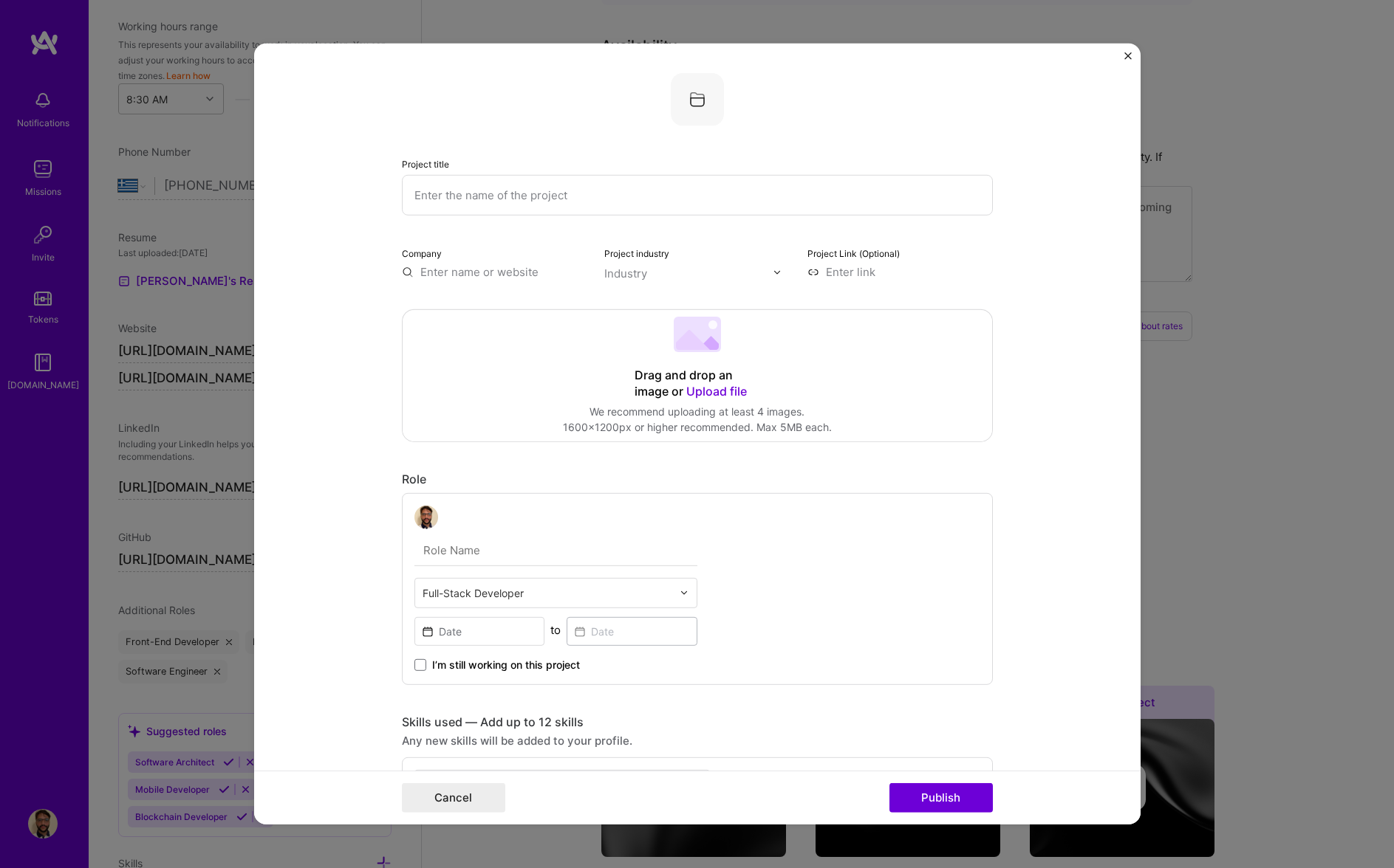
click at [543, 184] on input "text" at bounding box center [697, 195] width 590 height 41
type input "Brive"
click at [624, 272] on div "Industry" at bounding box center [625, 274] width 43 height 16
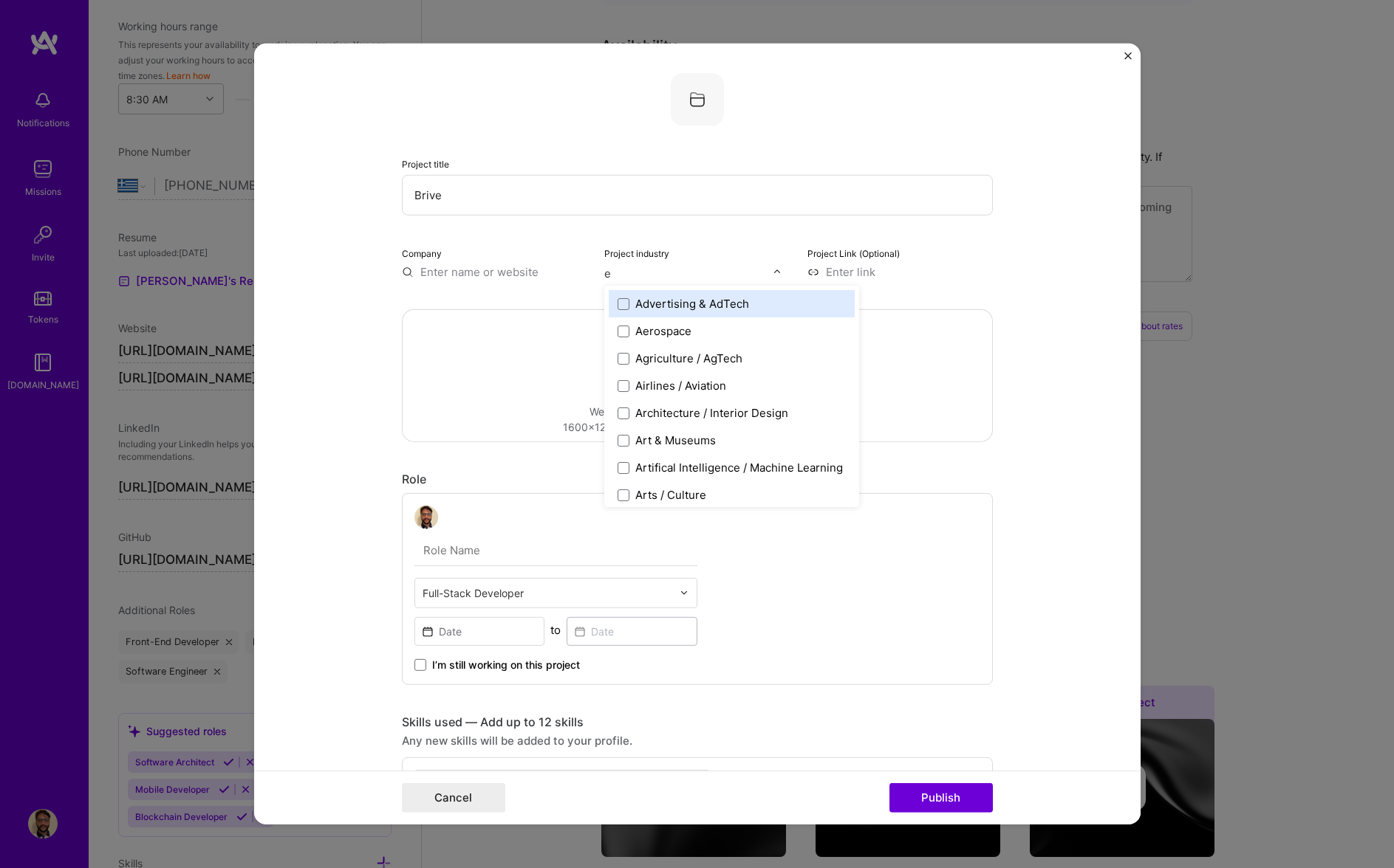
type input "ed"
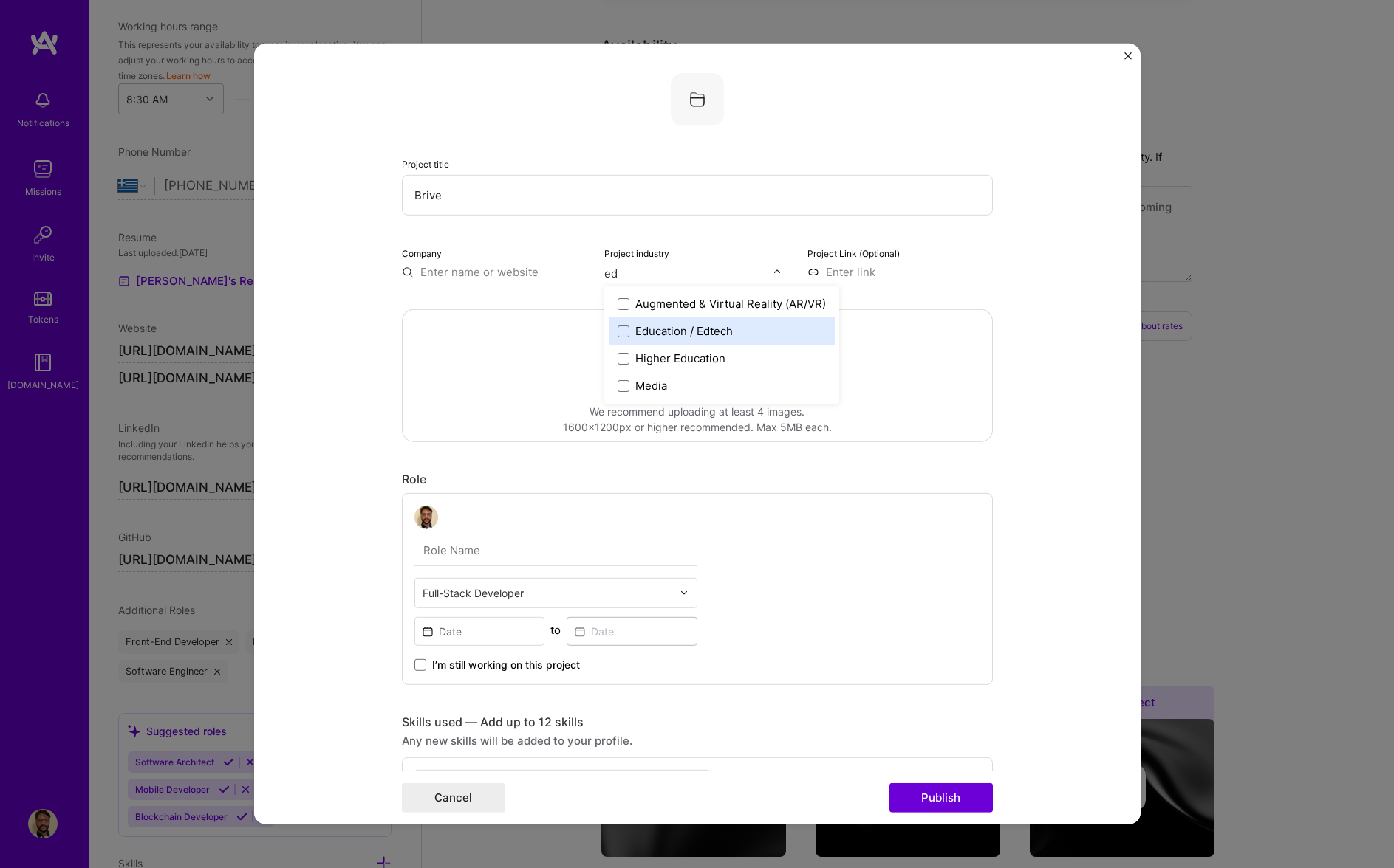
click at [666, 335] on div "Education / Edtech" at bounding box center [684, 331] width 98 height 16
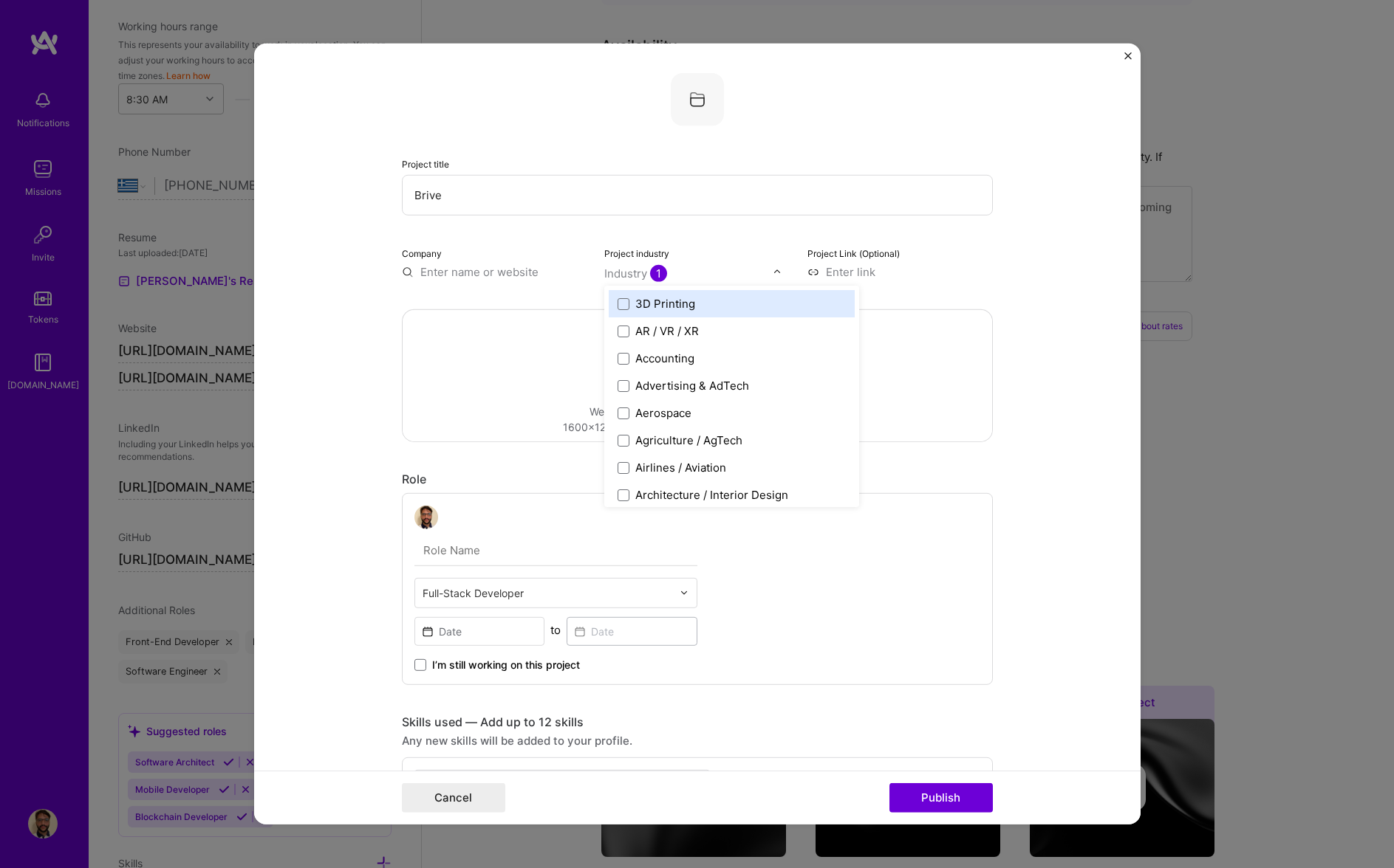
click at [846, 261] on div "Project Link (Optional)" at bounding box center [900, 262] width 185 height 35
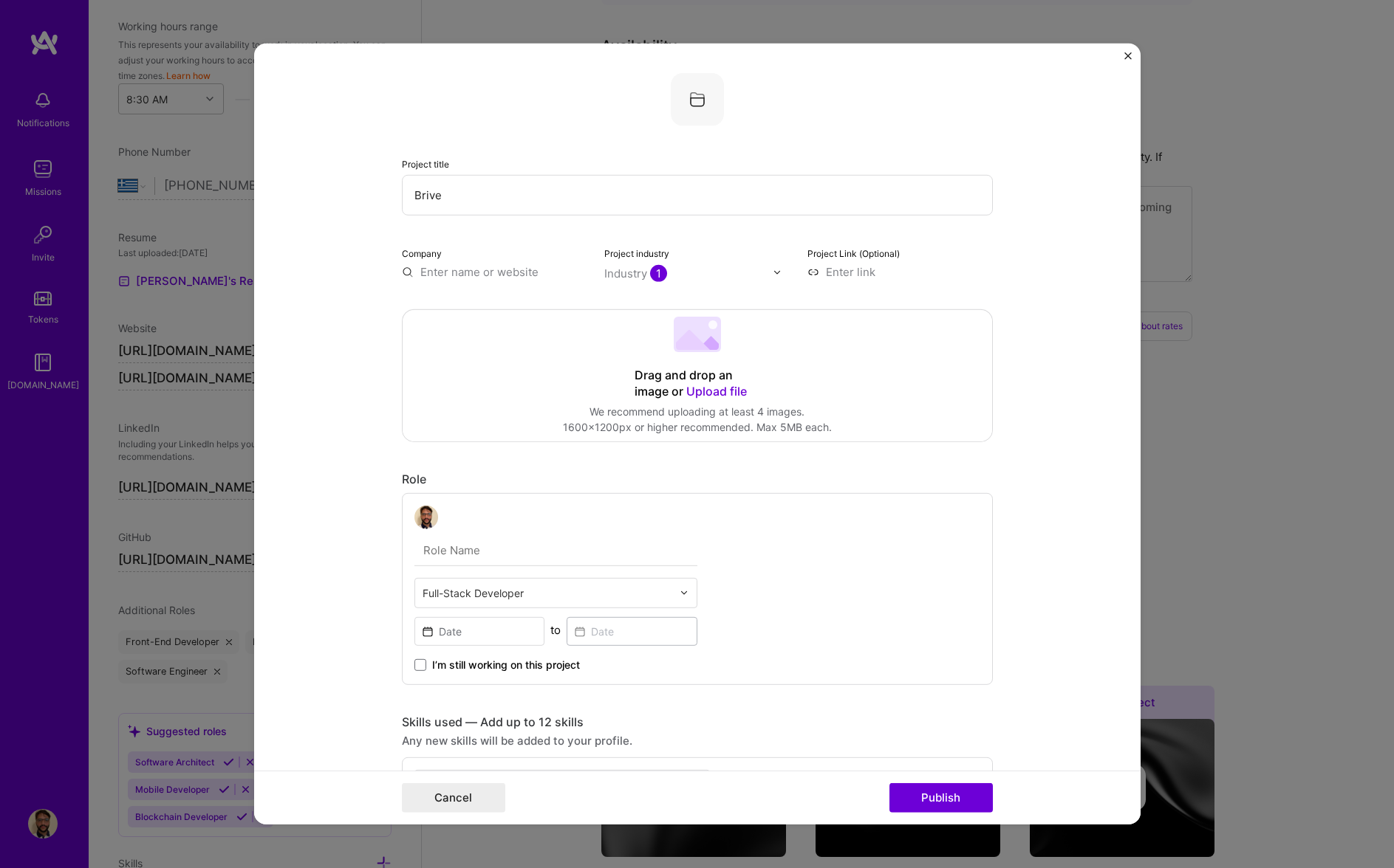
click at [846, 270] on input at bounding box center [900, 273] width 185 height 16
type input "[URL][DOMAIN_NAME]"
click at [541, 659] on span "I’m still working on this project" at bounding box center [506, 665] width 147 height 15
click at [0, 0] on input "I’m still working on this project" at bounding box center [0, 0] width 0 height 0
click at [541, 659] on span "I’m still working on this project" at bounding box center [506, 665] width 147 height 15
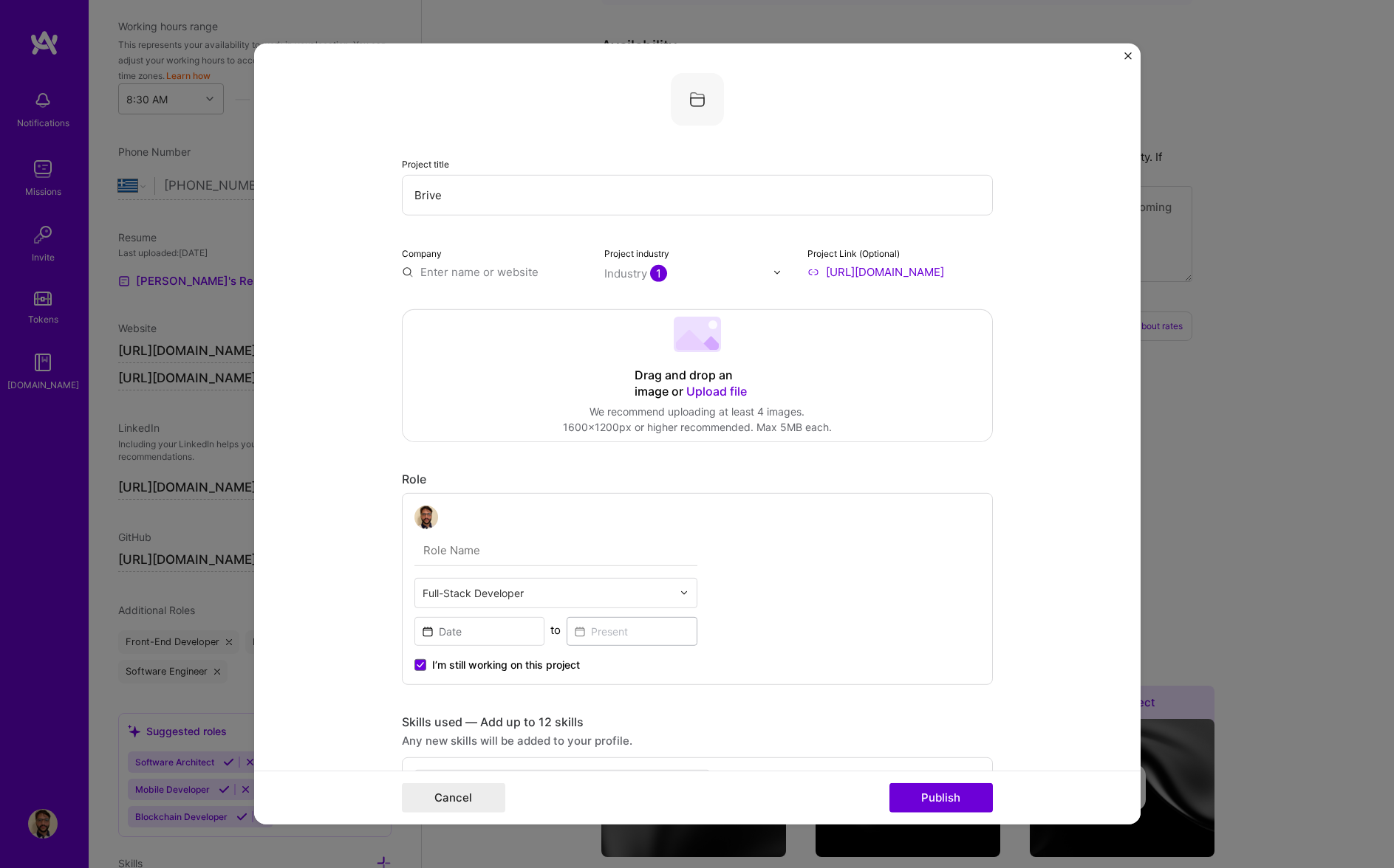
click at [0, 0] on input "I’m still working on this project" at bounding box center [0, 0] width 0 height 0
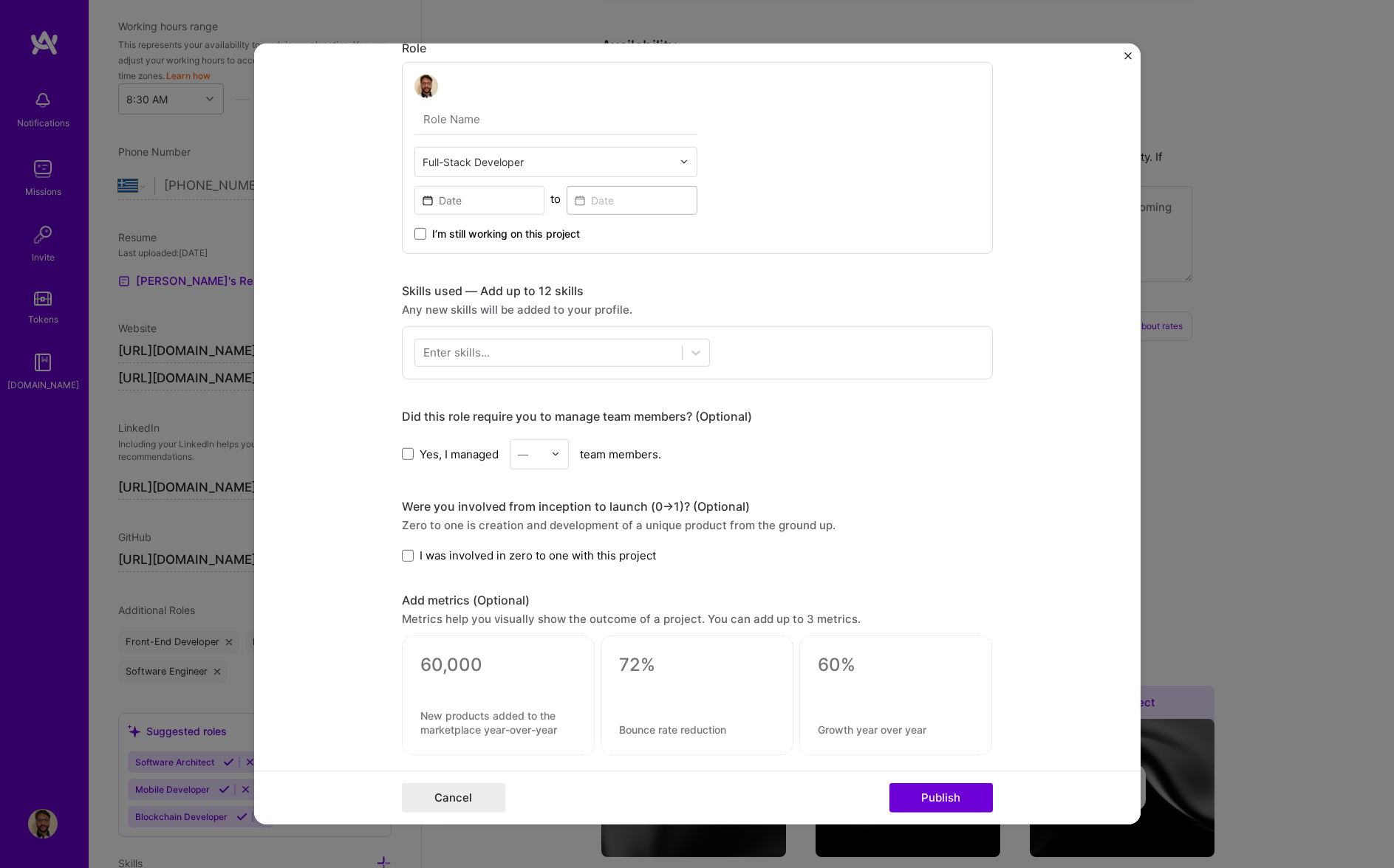
scroll to position [435, 0]
click at [523, 363] on div "Enter skills..." at bounding box center [697, 348] width 590 height 53
click at [523, 355] on div at bounding box center [549, 348] width 267 height 24
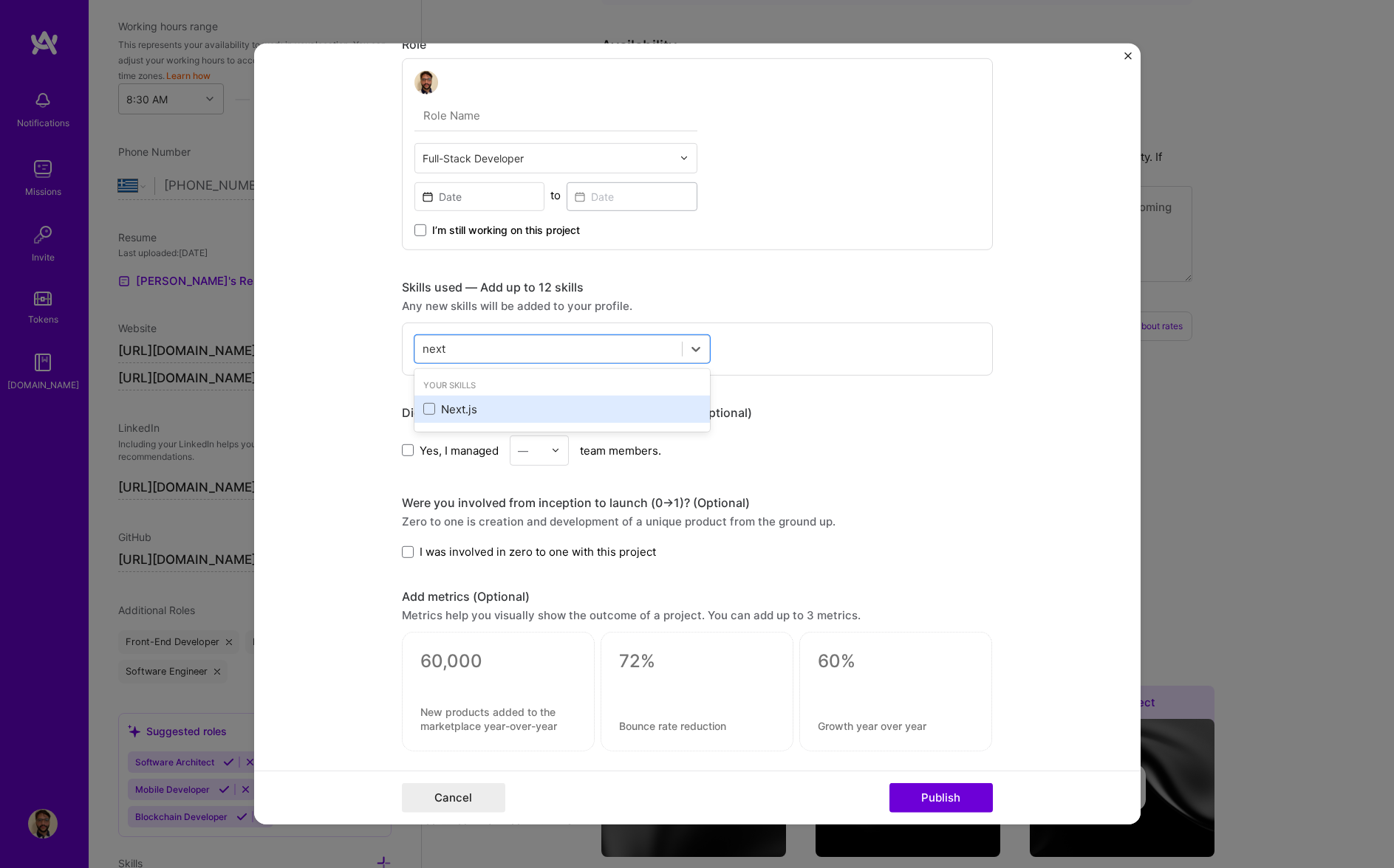
click at [508, 402] on div "Next.js" at bounding box center [562, 410] width 278 height 16
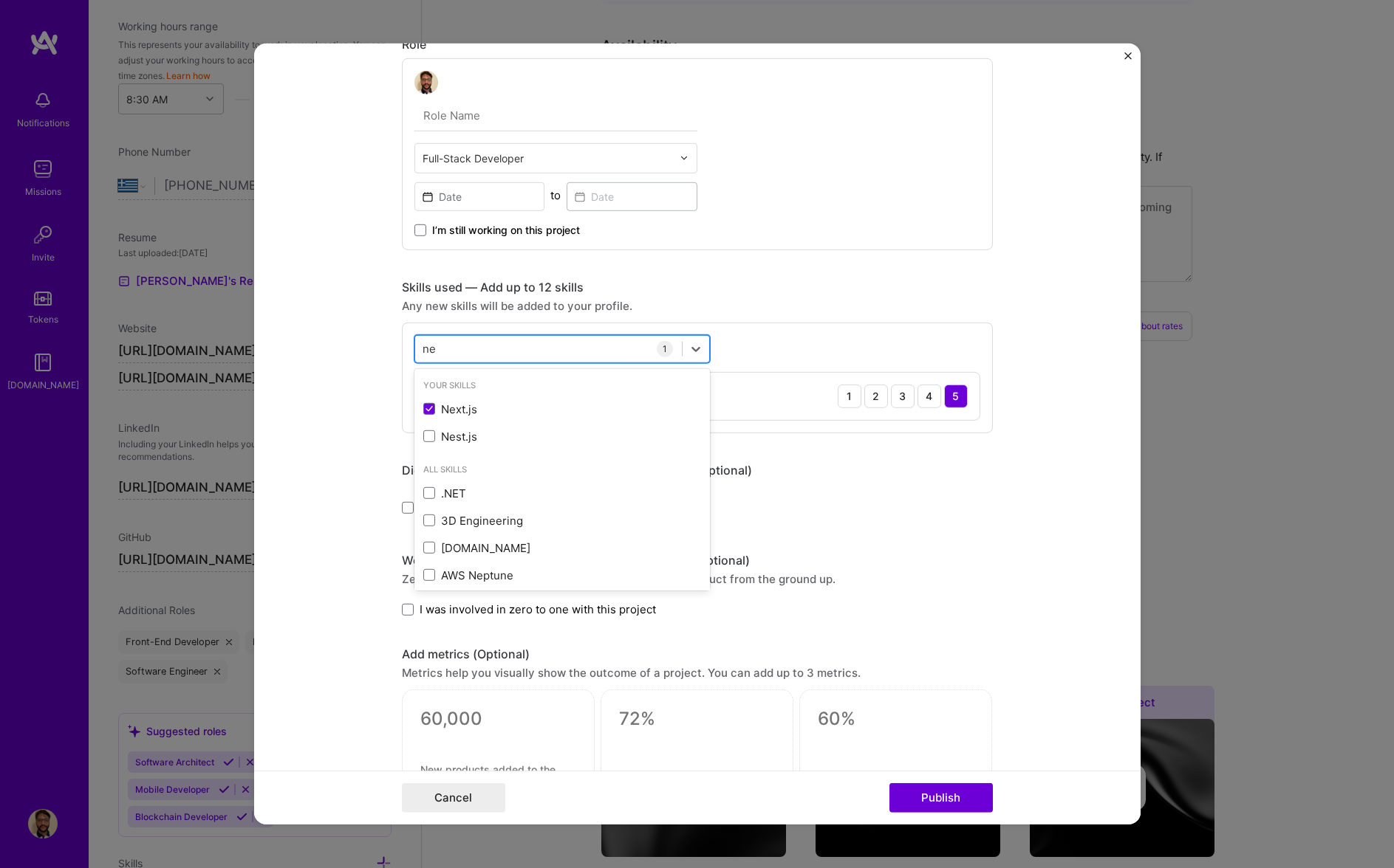
type input "n"
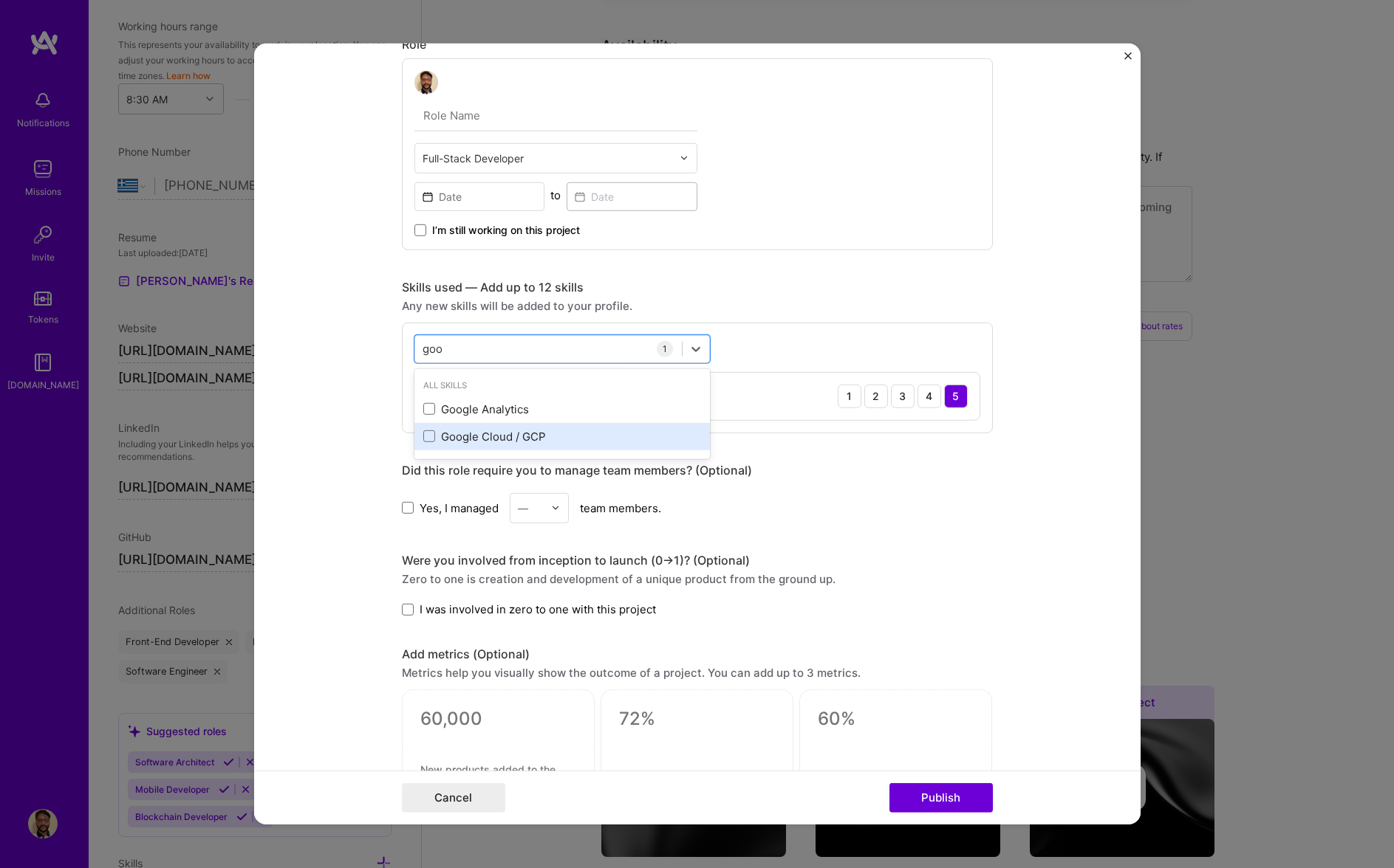
click at [534, 431] on div "Google Cloud / GCP" at bounding box center [562, 437] width 278 height 16
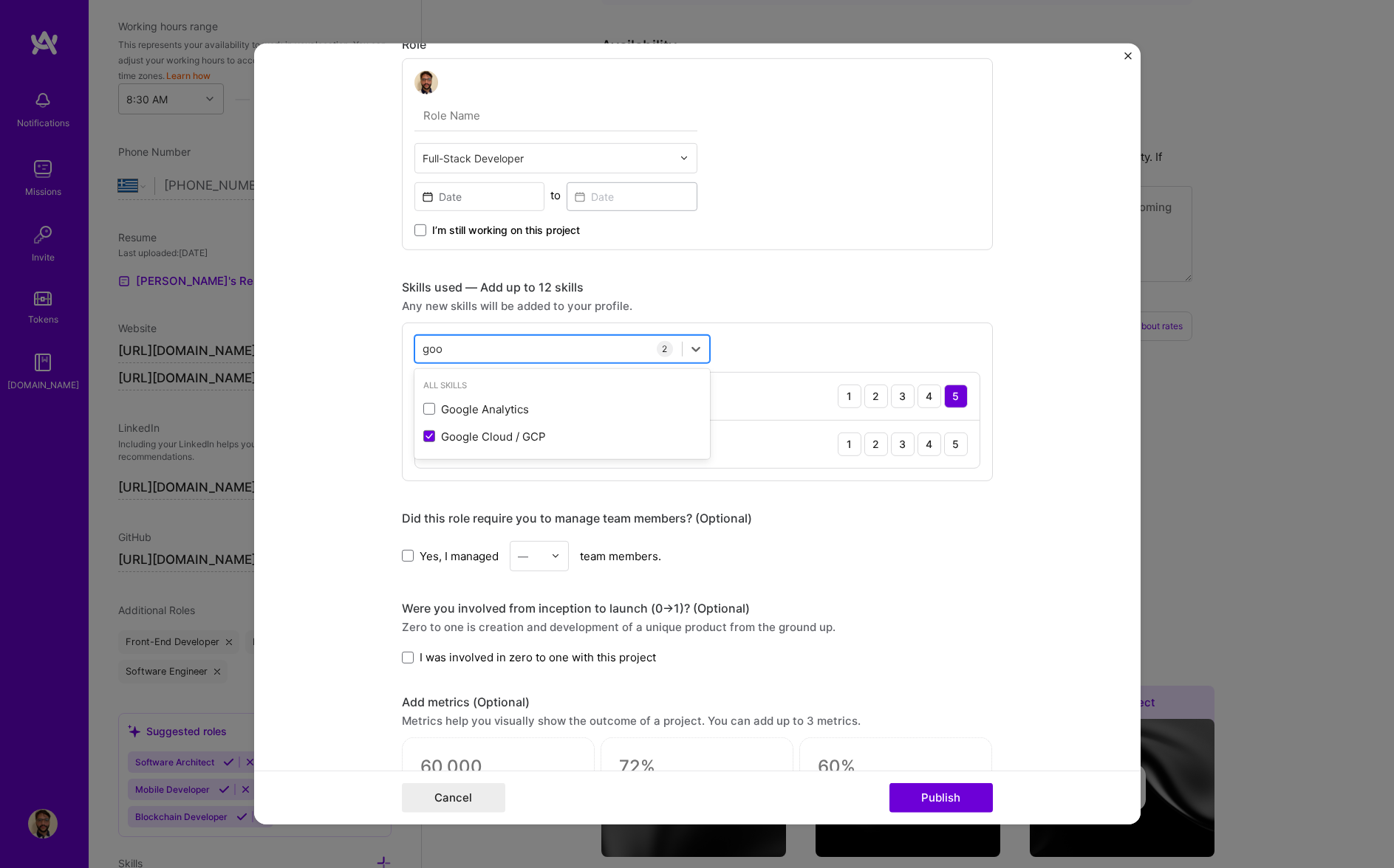
click at [524, 358] on div "goo goo" at bounding box center [549, 348] width 267 height 24
click at [480, 414] on div "MongoDB" at bounding box center [562, 410] width 278 height 16
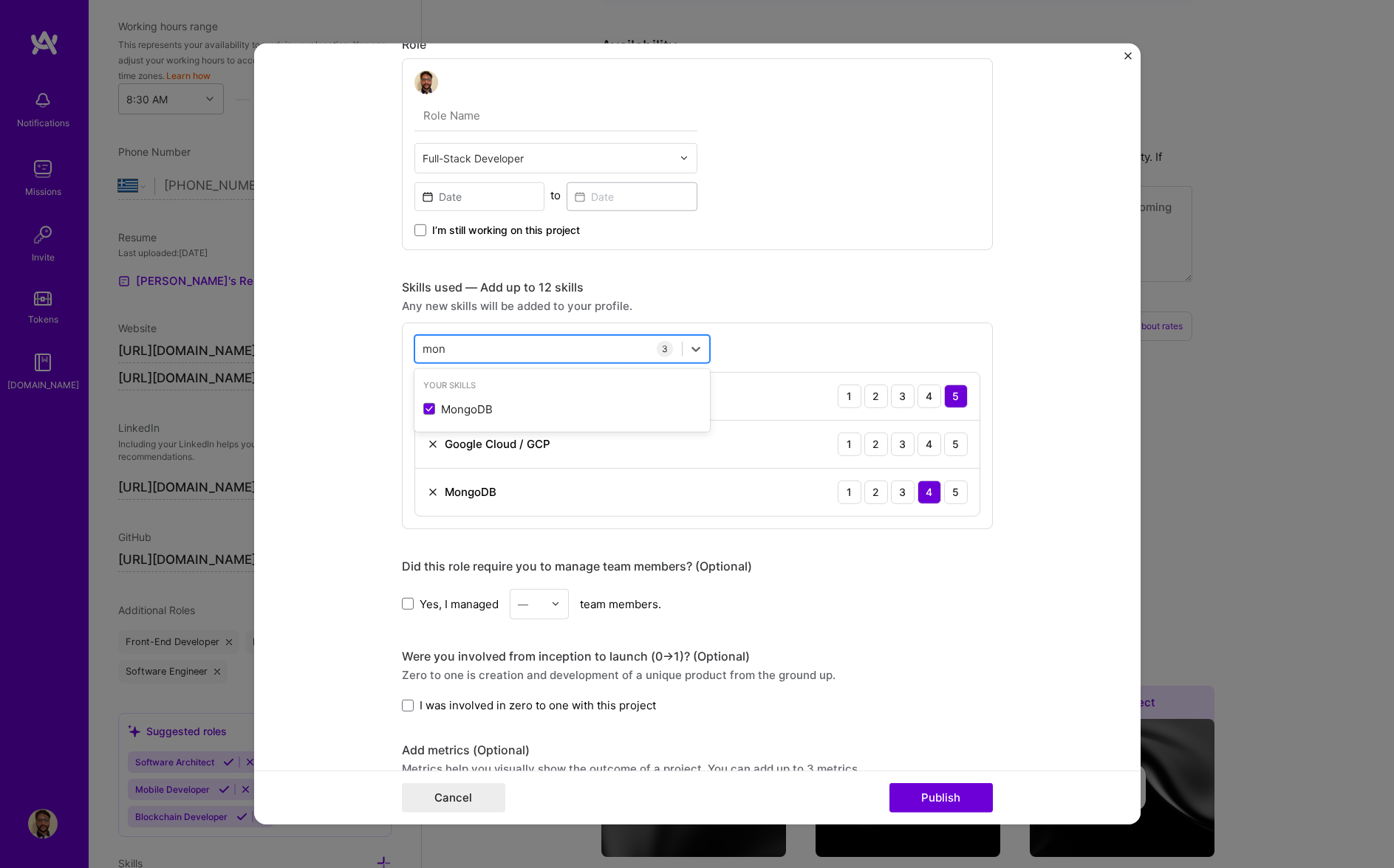
click at [480, 339] on div "mon mon" at bounding box center [549, 348] width 267 height 24
type input "m"
click at [468, 416] on div "Django" at bounding box center [562, 410] width 278 height 16
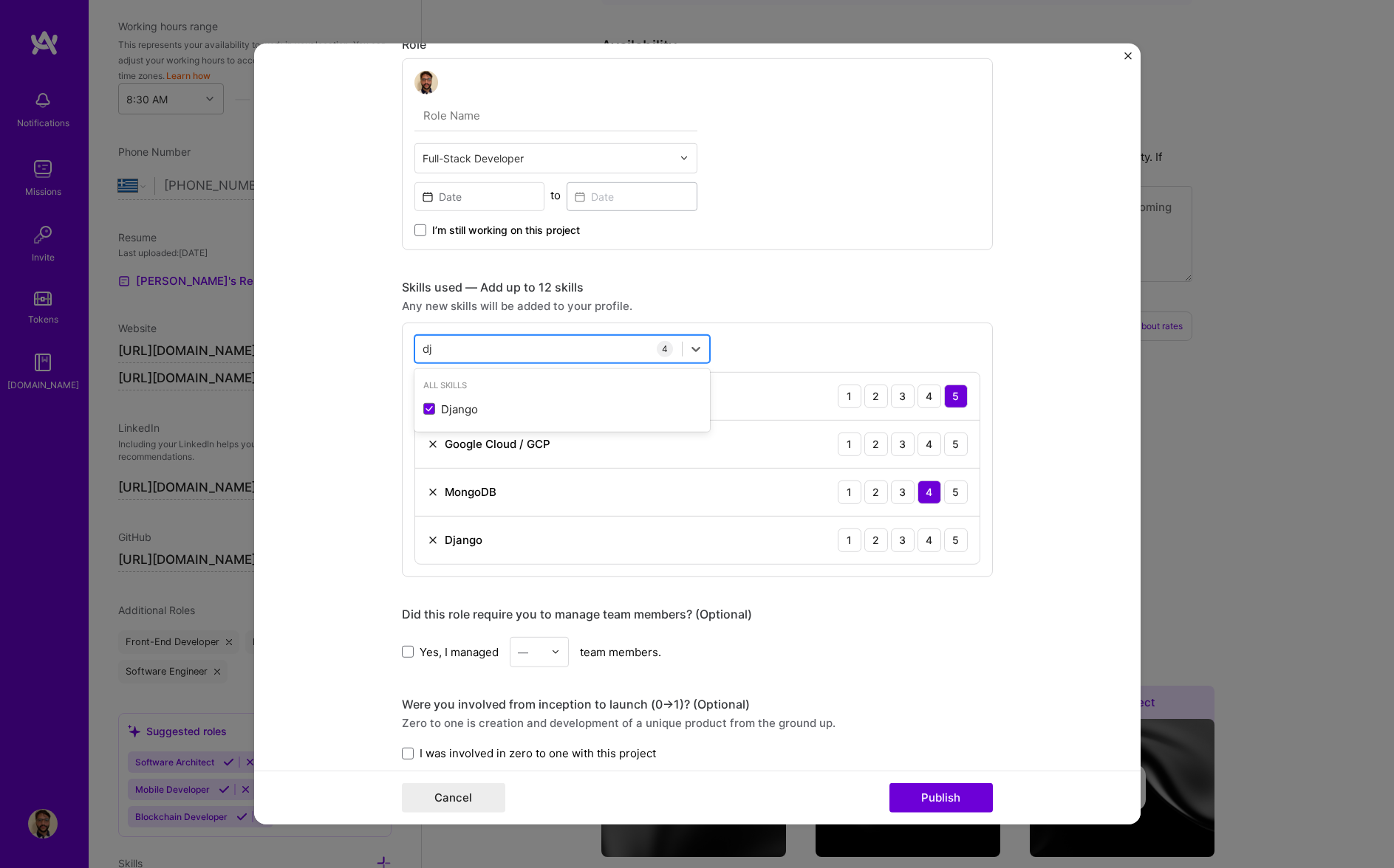
type input "d"
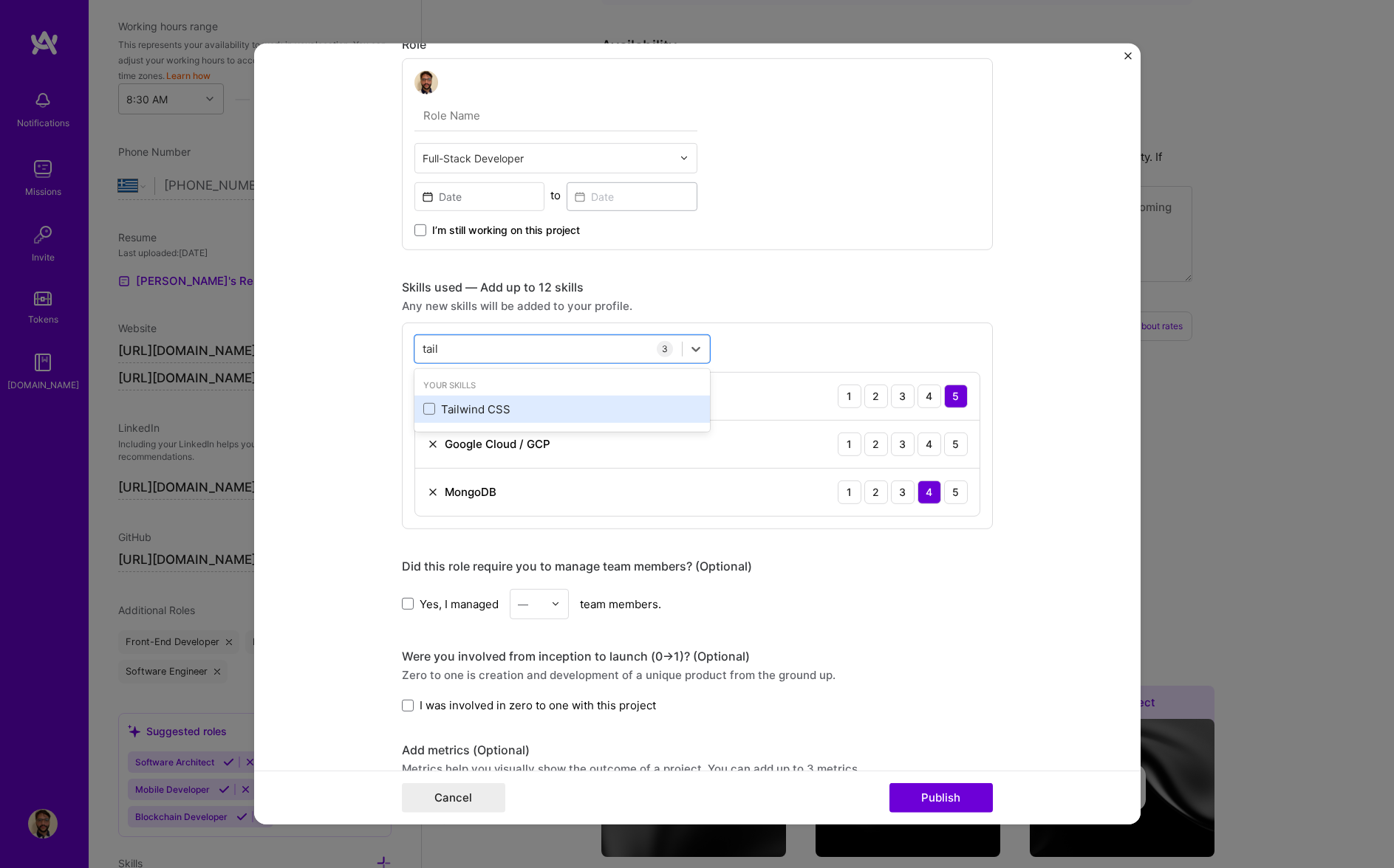
click at [465, 405] on div "Tailwind CSS" at bounding box center [562, 410] width 278 height 16
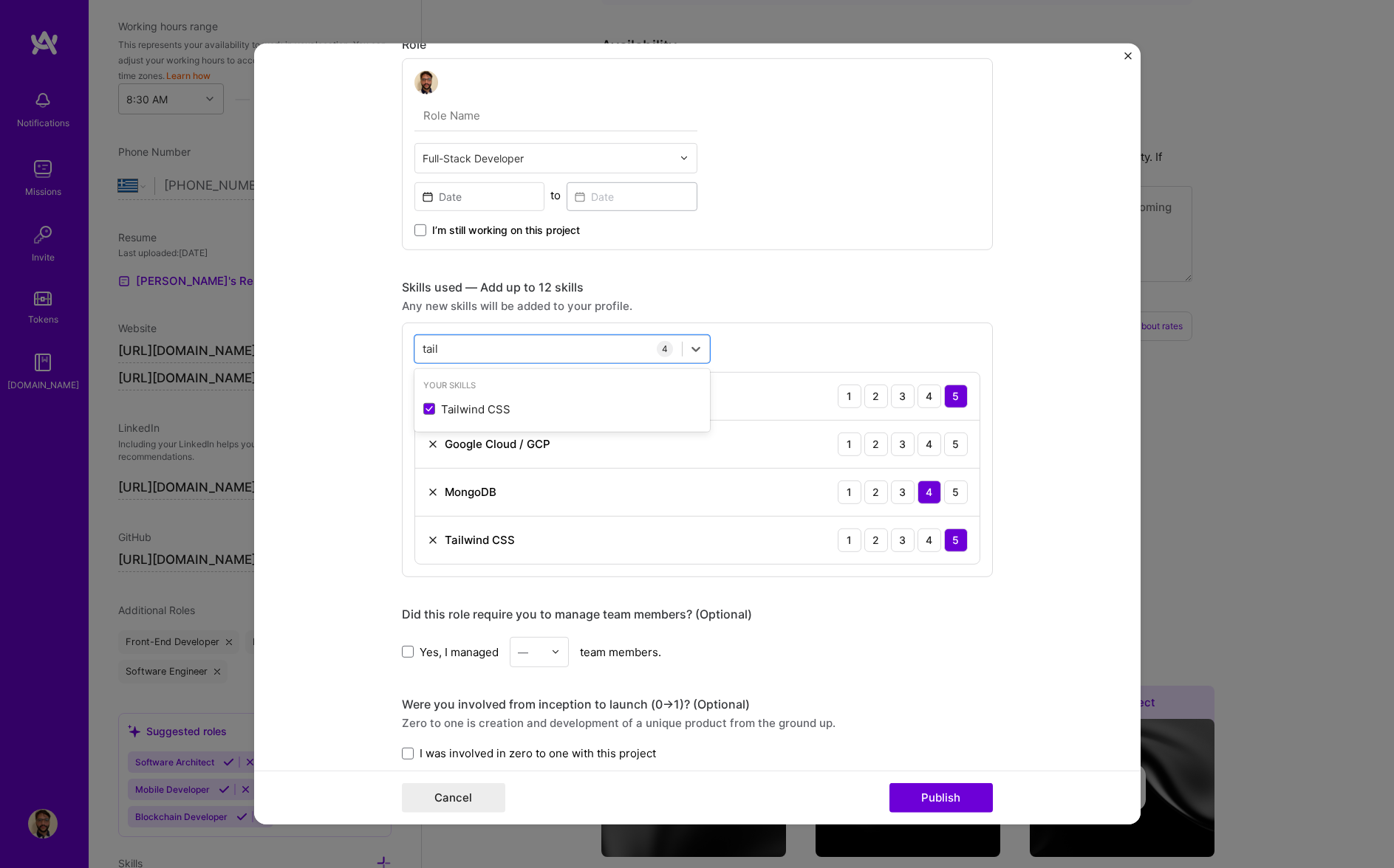
type input "tail"
click at [337, 419] on form "Project title Brive Company Project industry Industry 1 Project Link (Optional)…" at bounding box center [697, 434] width 886 height 781
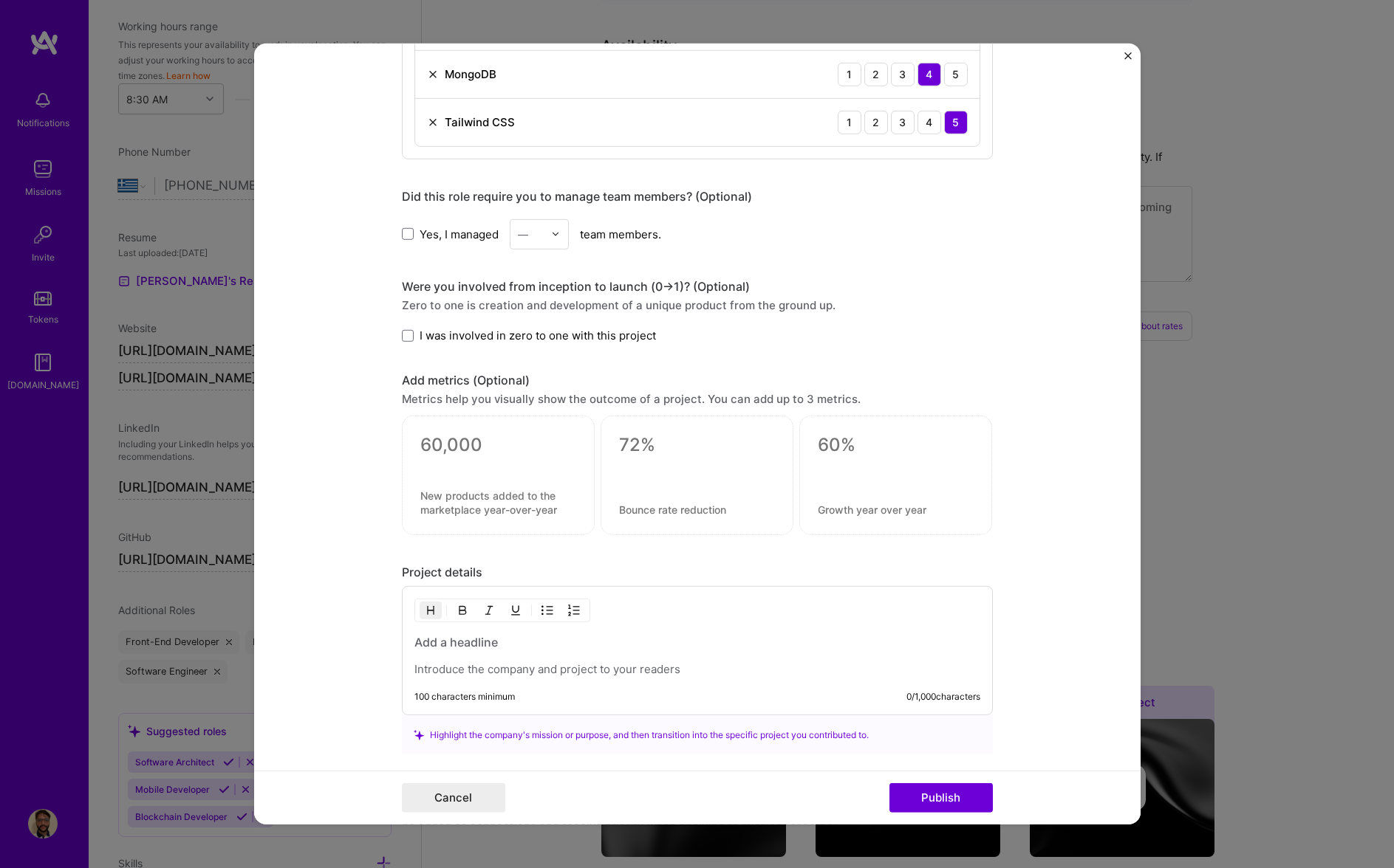
scroll to position [854, 0]
click at [430, 336] on span "I was involved in zero to one with this project" at bounding box center [537, 335] width 236 height 16
click at [0, 0] on input "I was involved in zero to one with this project" at bounding box center [0, 0] width 0 height 0
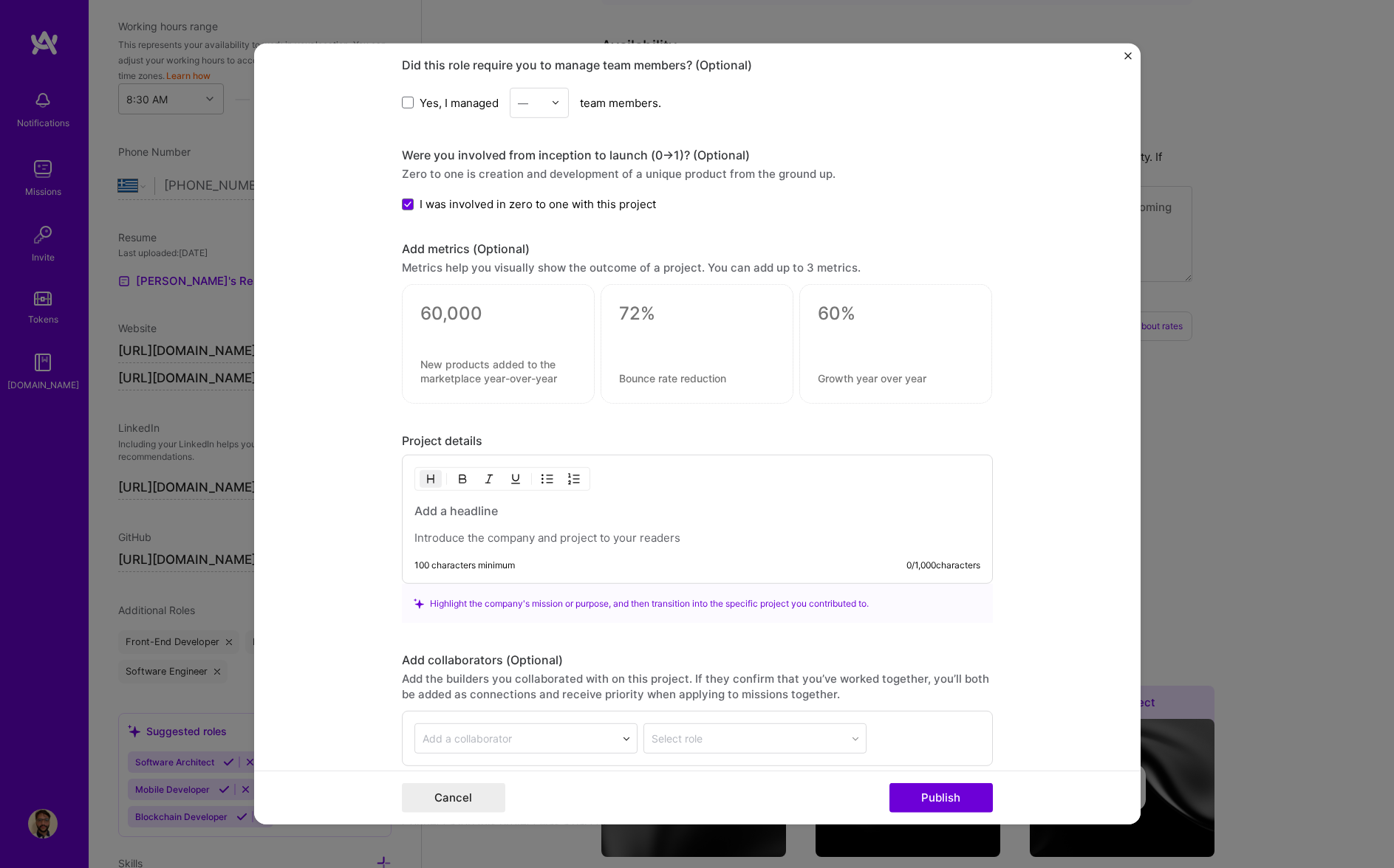
scroll to position [1113, 0]
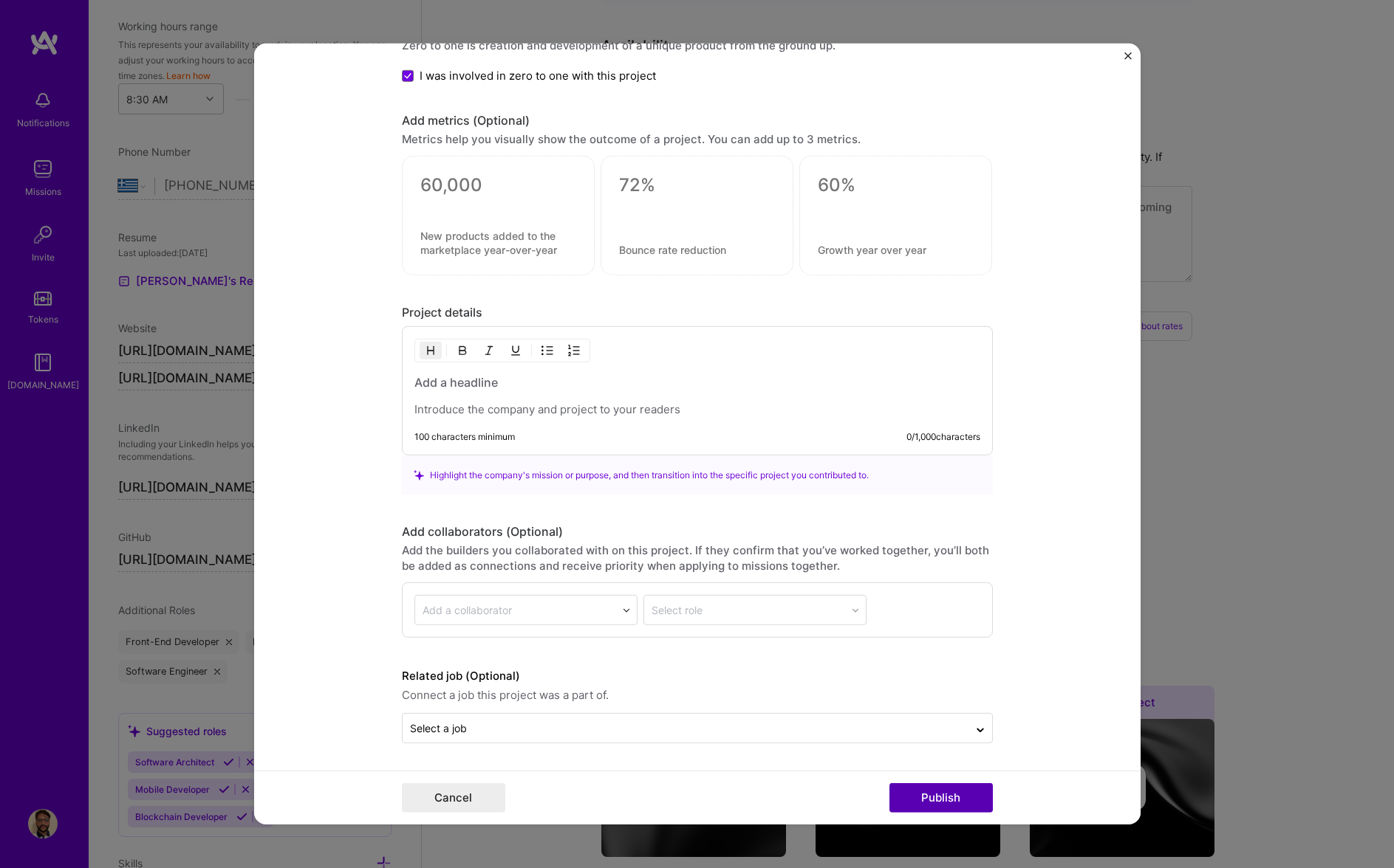
click at [932, 785] on button "Publish" at bounding box center [941, 798] width 104 height 30
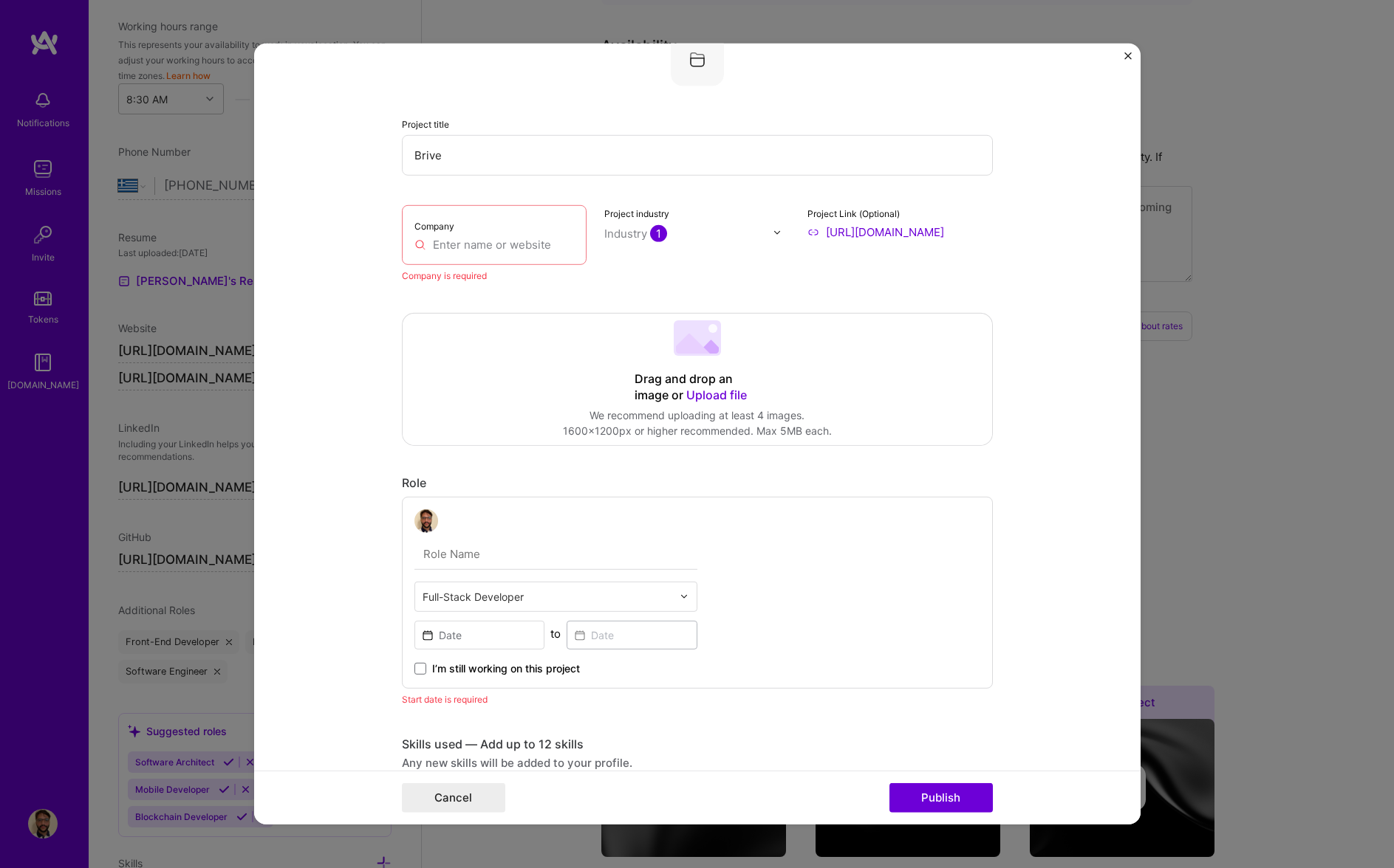
scroll to position [30, 0]
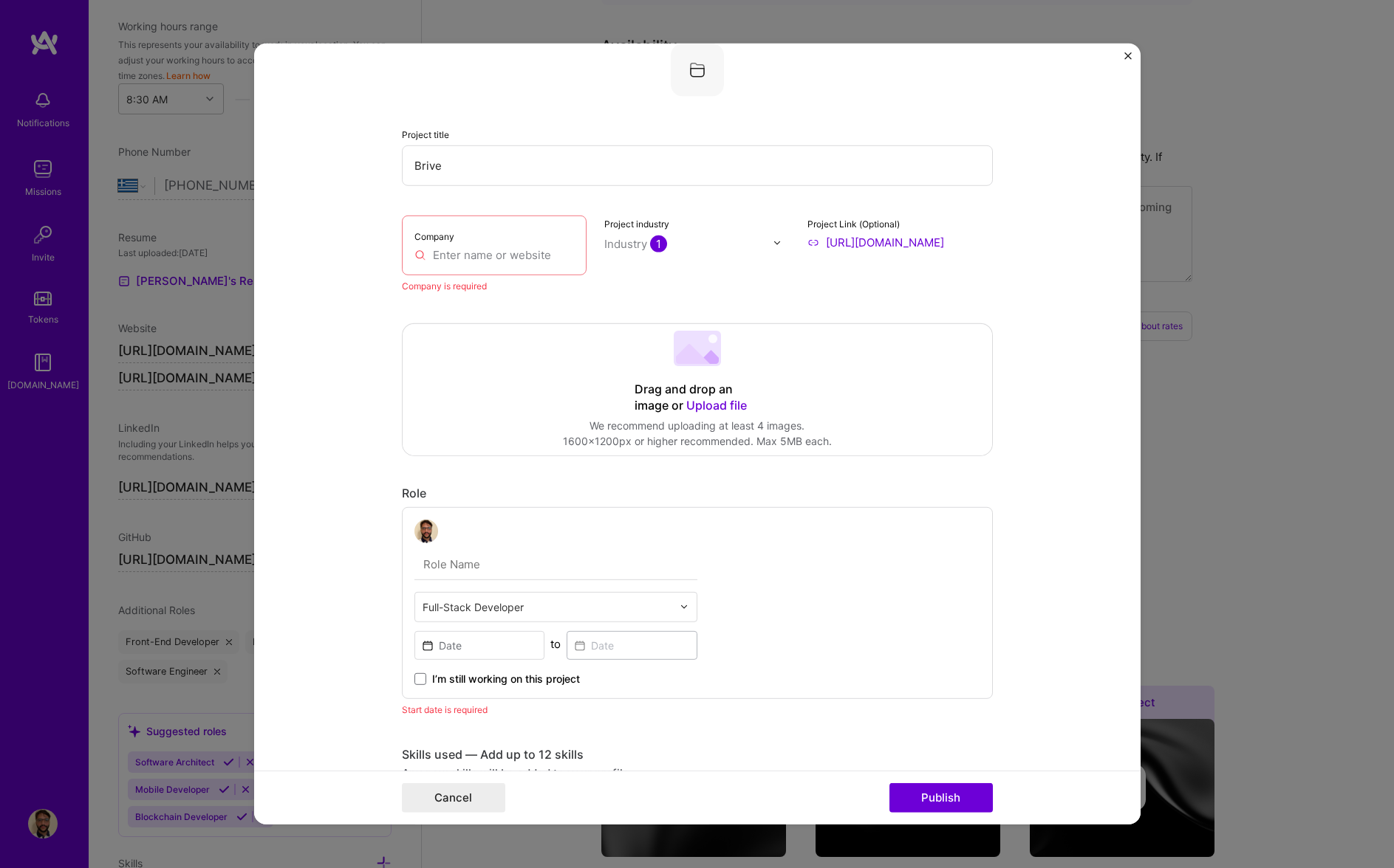
click at [476, 253] on input "text" at bounding box center [494, 255] width 160 height 16
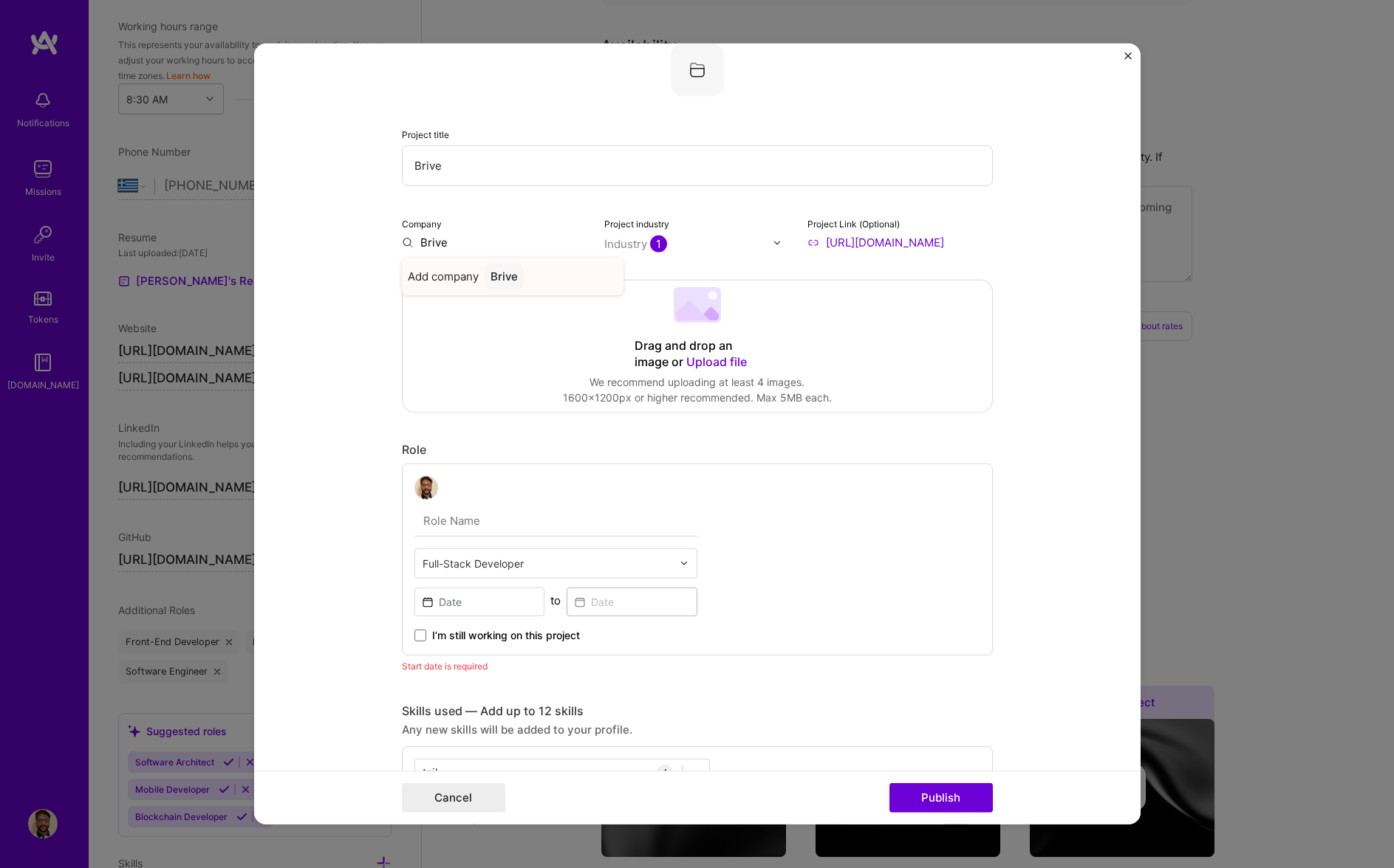
type input "Brive"
click at [445, 269] on span "Add company" at bounding box center [442, 277] width 71 height 16
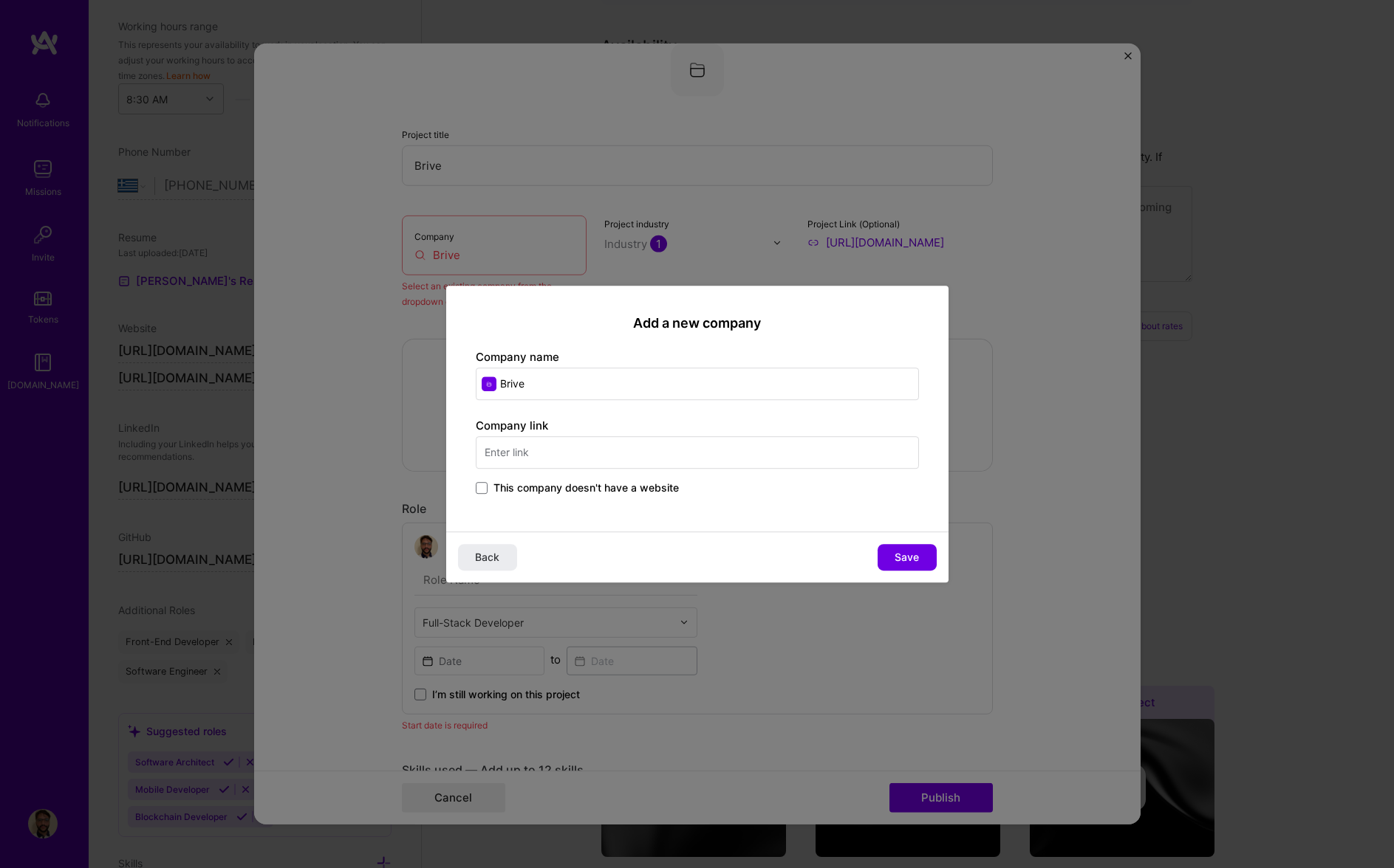
click at [565, 448] on input "text" at bounding box center [697, 452] width 443 height 33
type input "[URL][DOMAIN_NAME]"
click at [894, 552] on span "Save" at bounding box center [906, 557] width 24 height 15
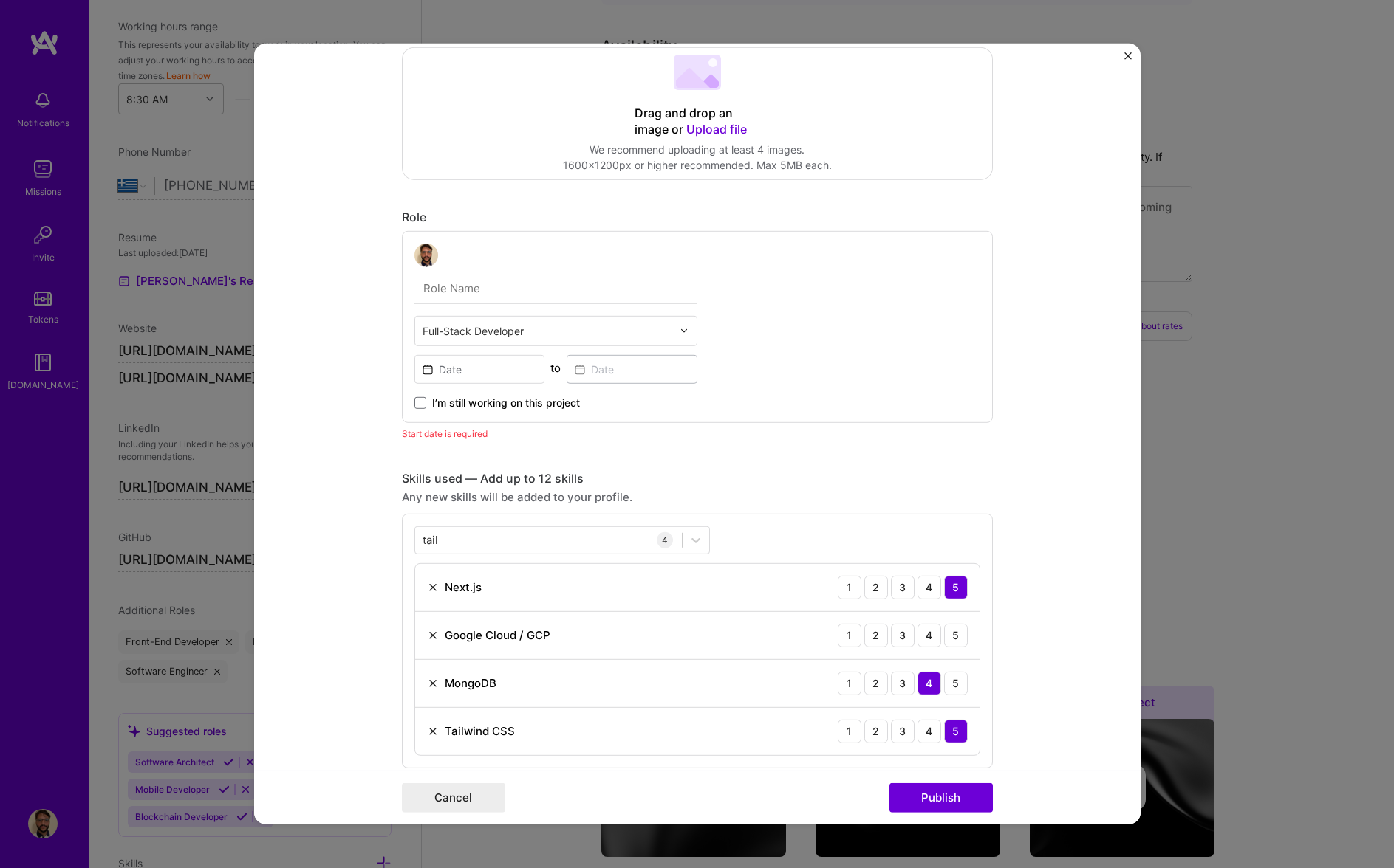
scroll to position [267, 0]
click at [488, 403] on span "I’m still working on this project" at bounding box center [506, 398] width 147 height 15
click at [0, 0] on input "I’m still working on this project" at bounding box center [0, 0] width 0 height 0
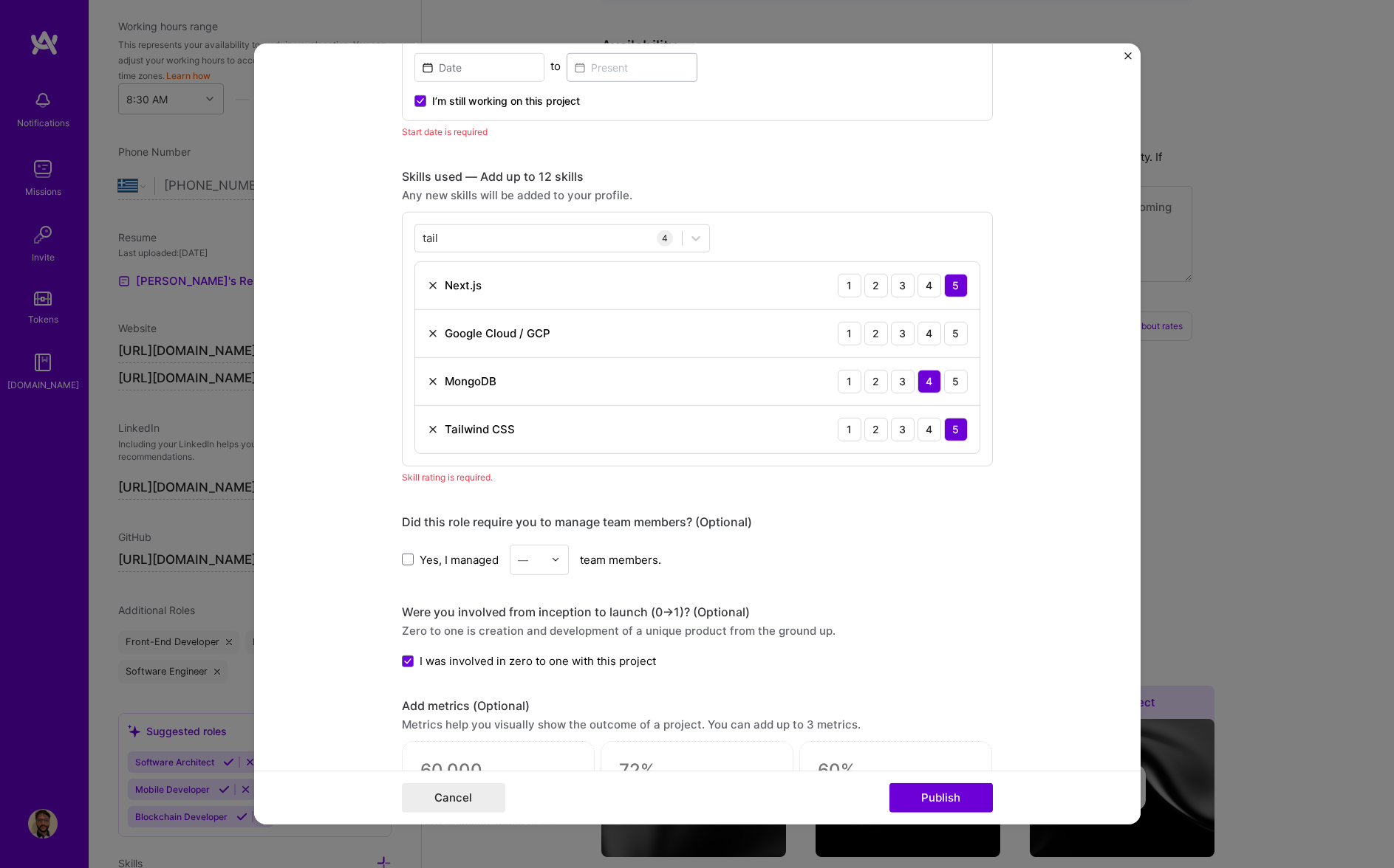
scroll to position [567, 0]
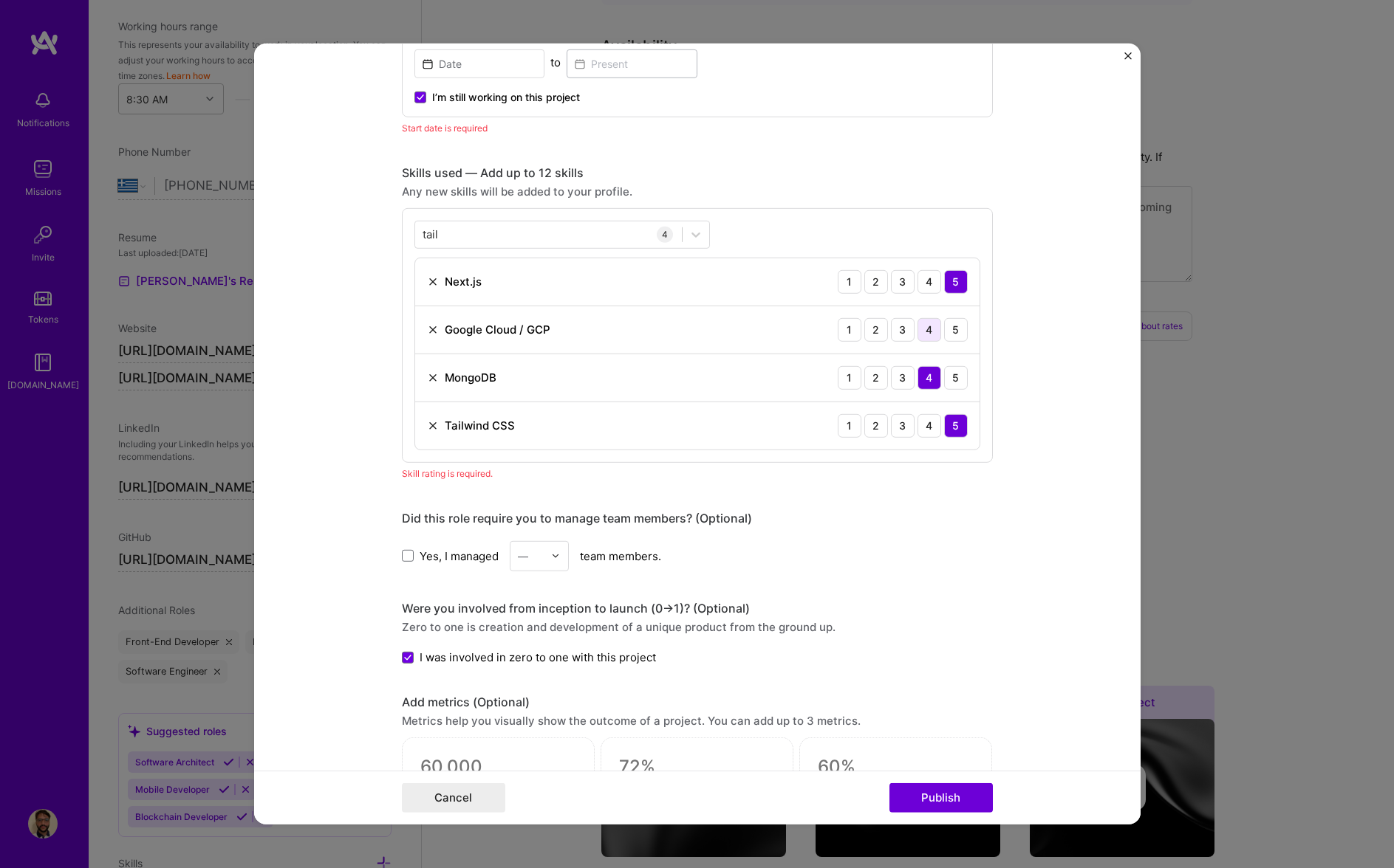
click at [937, 331] on div "4" at bounding box center [929, 330] width 24 height 24
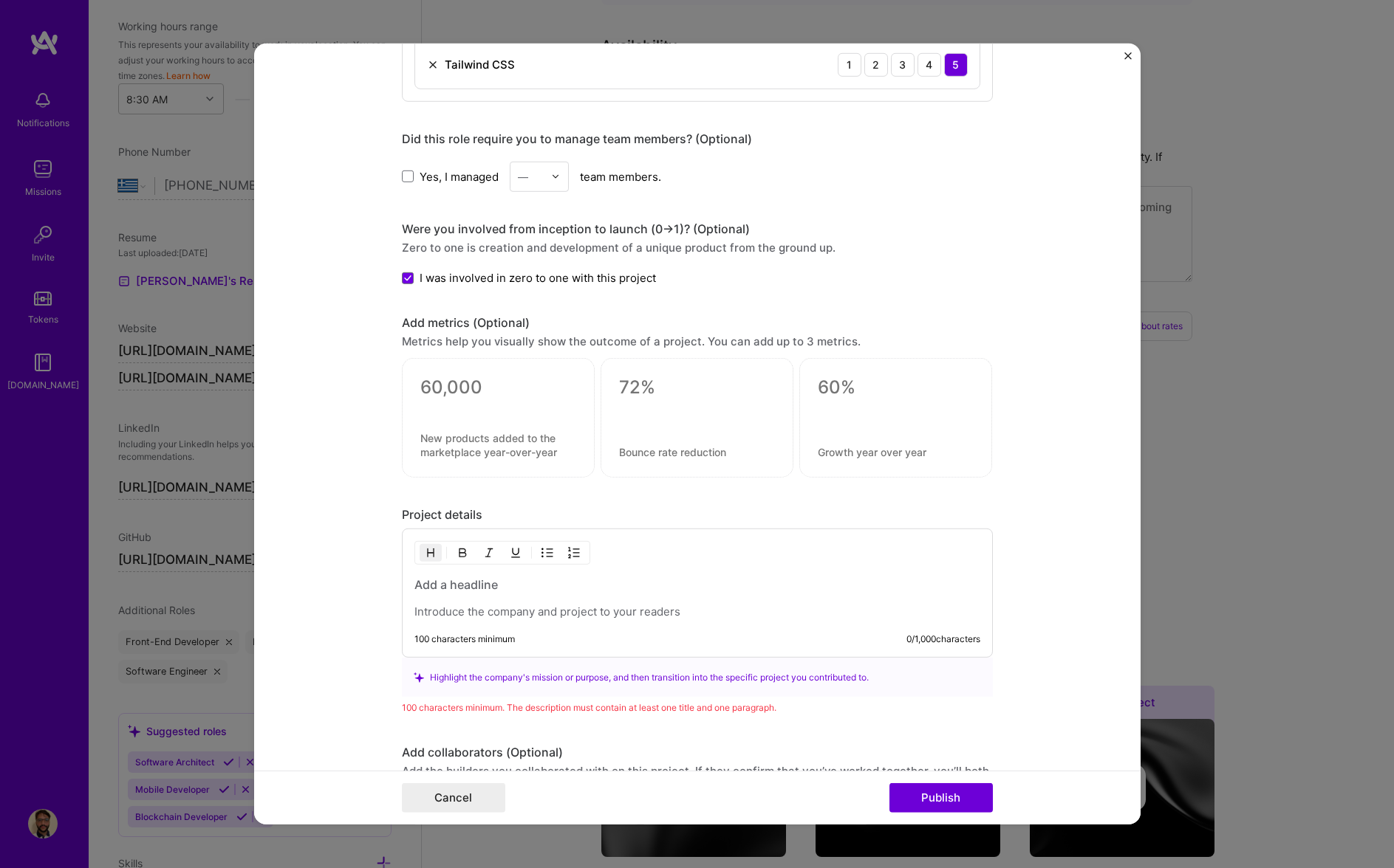
scroll to position [978, 0]
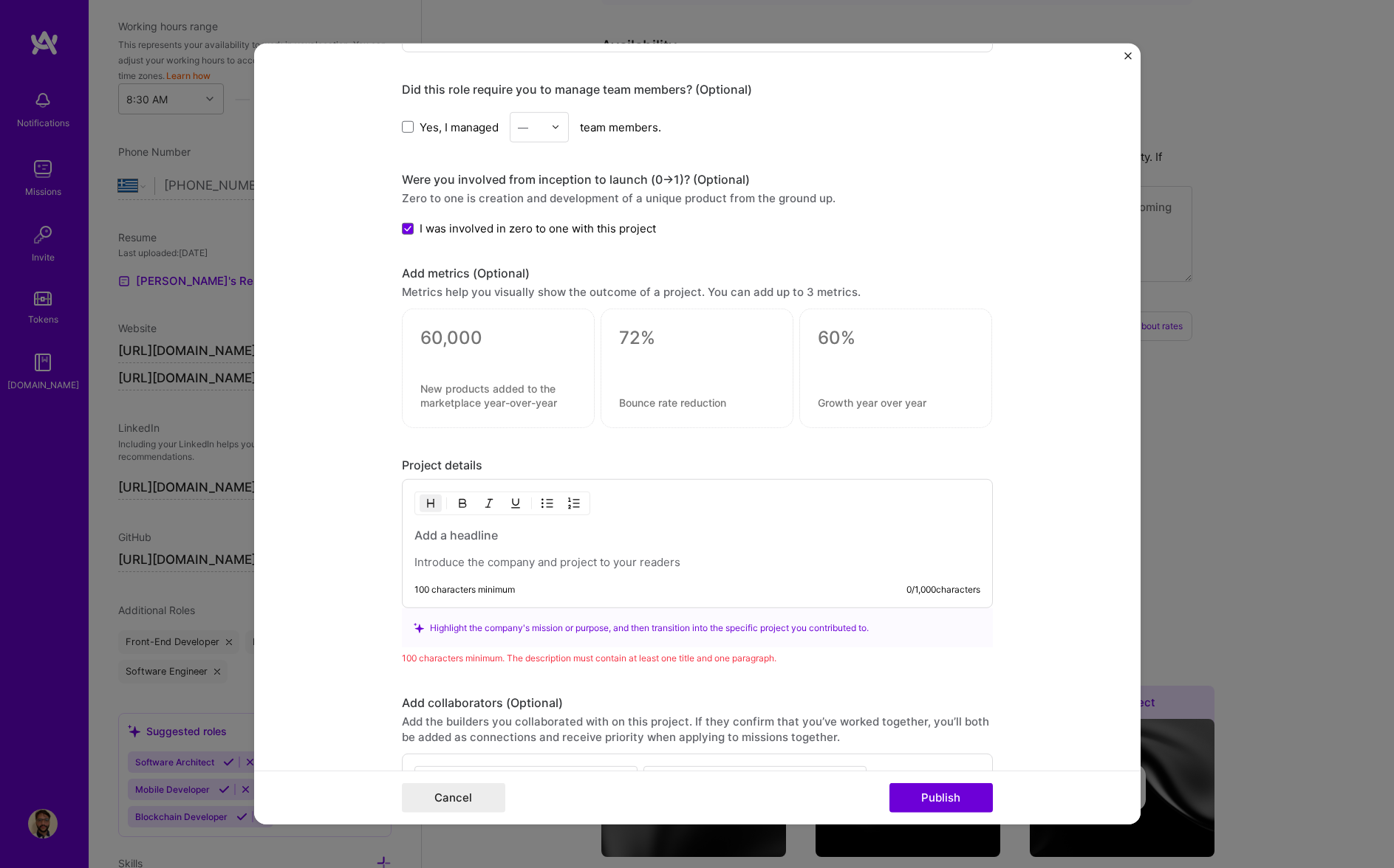
click at [516, 350] on div at bounding box center [498, 357] width 156 height 16
click at [483, 344] on textarea at bounding box center [498, 338] width 156 height 22
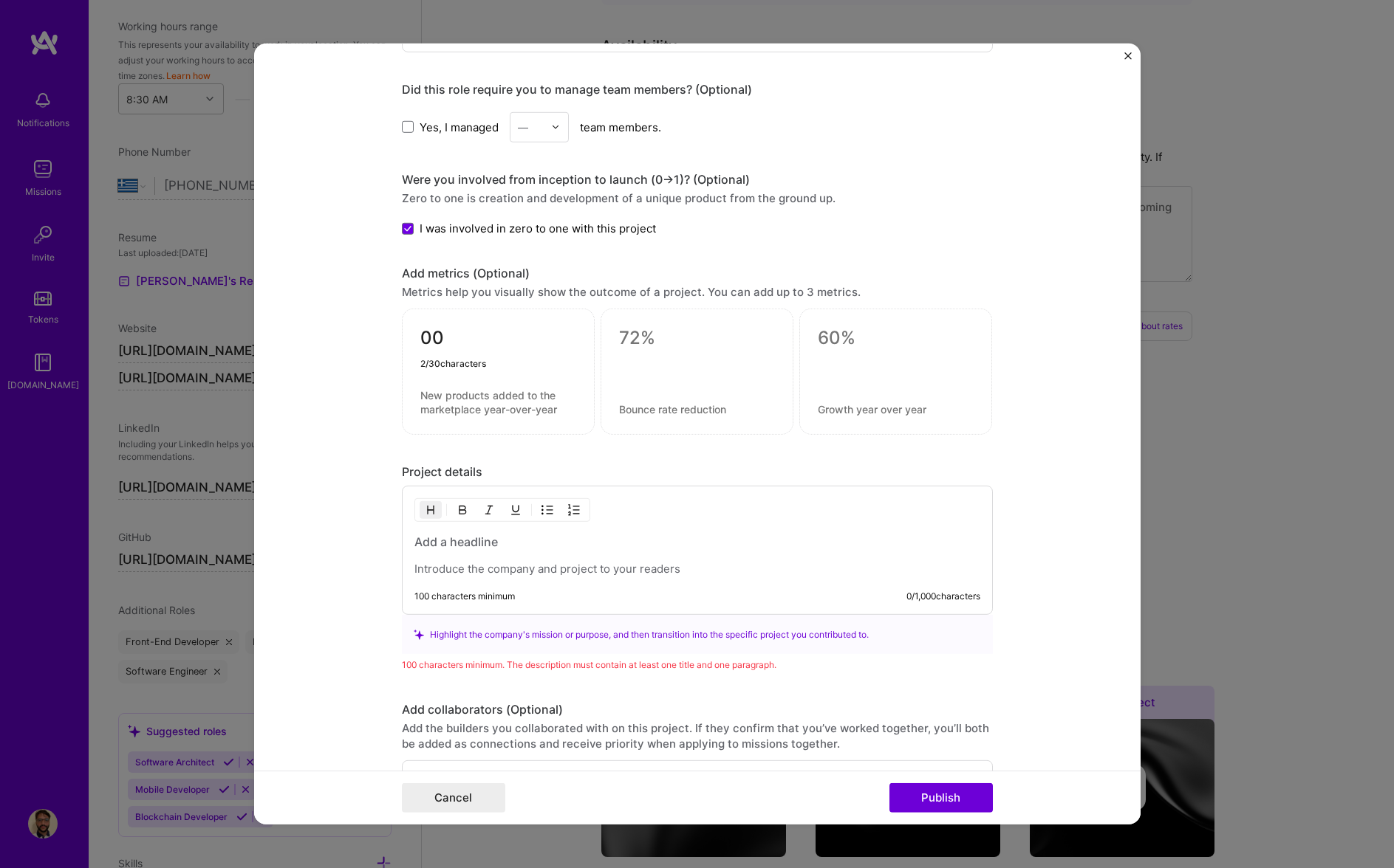
type textarea "0"
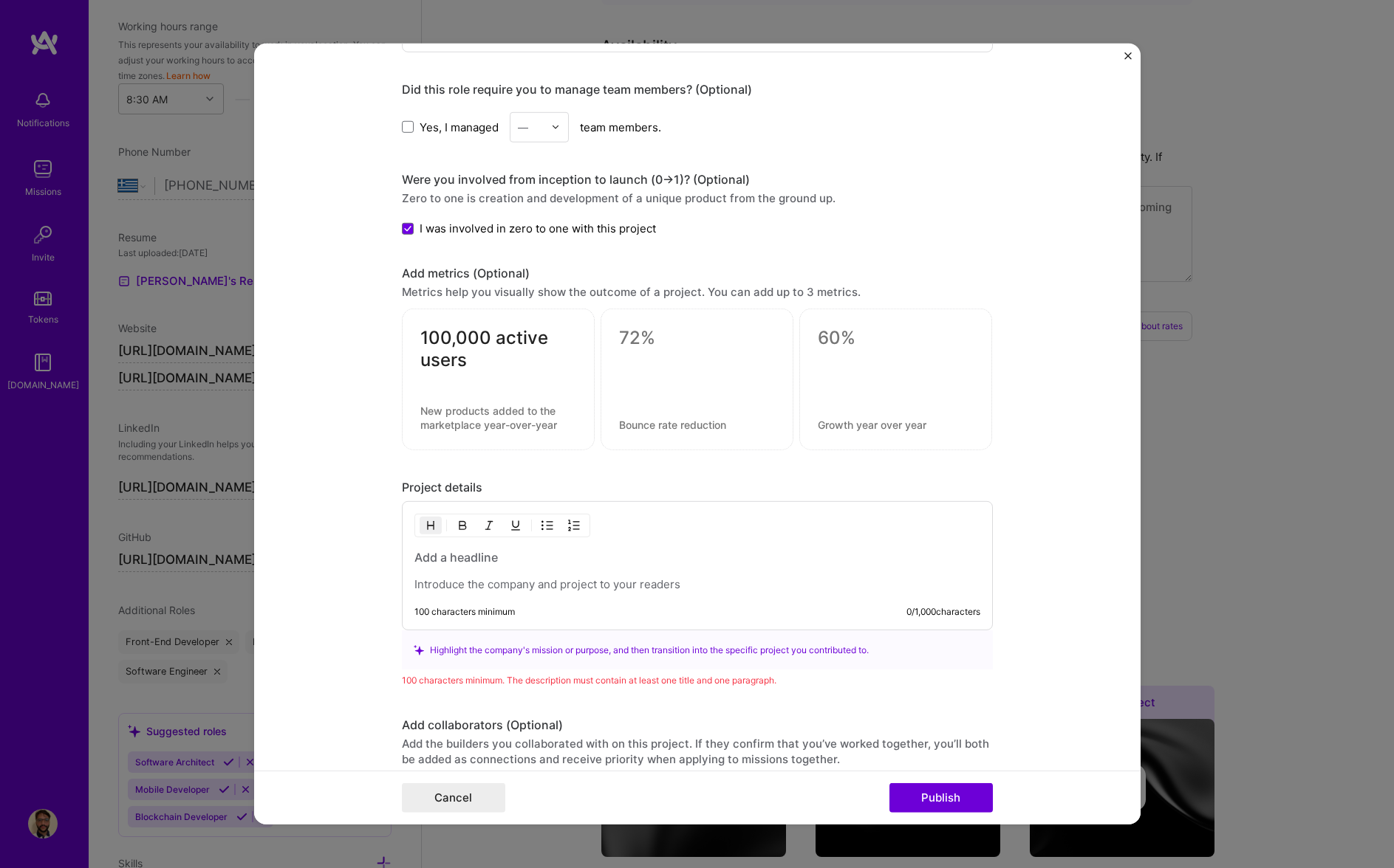
click at [684, 602] on div "100 characters minimum 0 / 1,000 characters" at bounding box center [697, 566] width 590 height 129
click at [684, 586] on p at bounding box center [697, 584] width 566 height 15
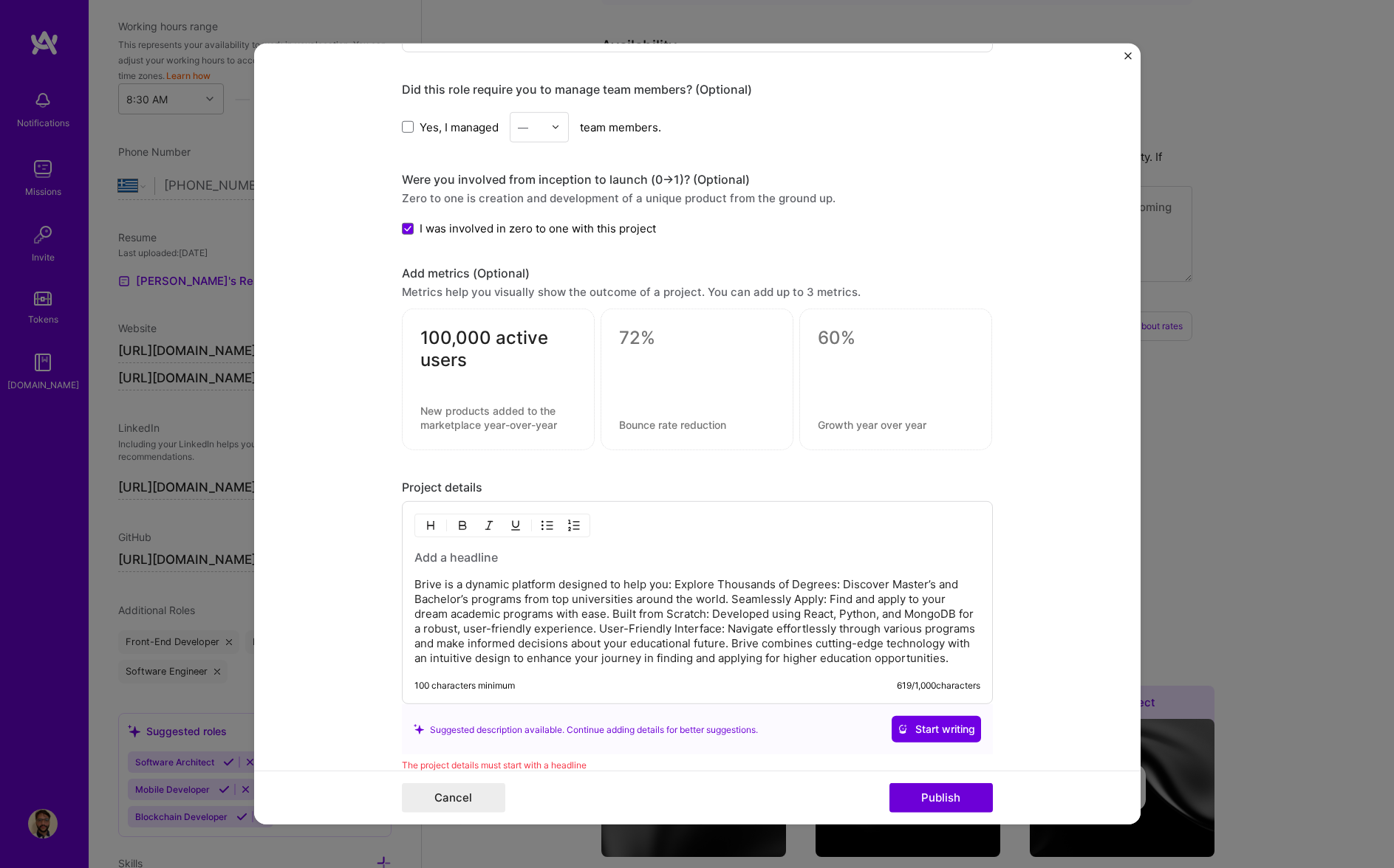
click at [675, 582] on p "Brive is a dynamic platform designed to help you: Explore Thousands of Degrees:…" at bounding box center [697, 621] width 566 height 89
click at [945, 788] on button "Publish" at bounding box center [941, 798] width 104 height 30
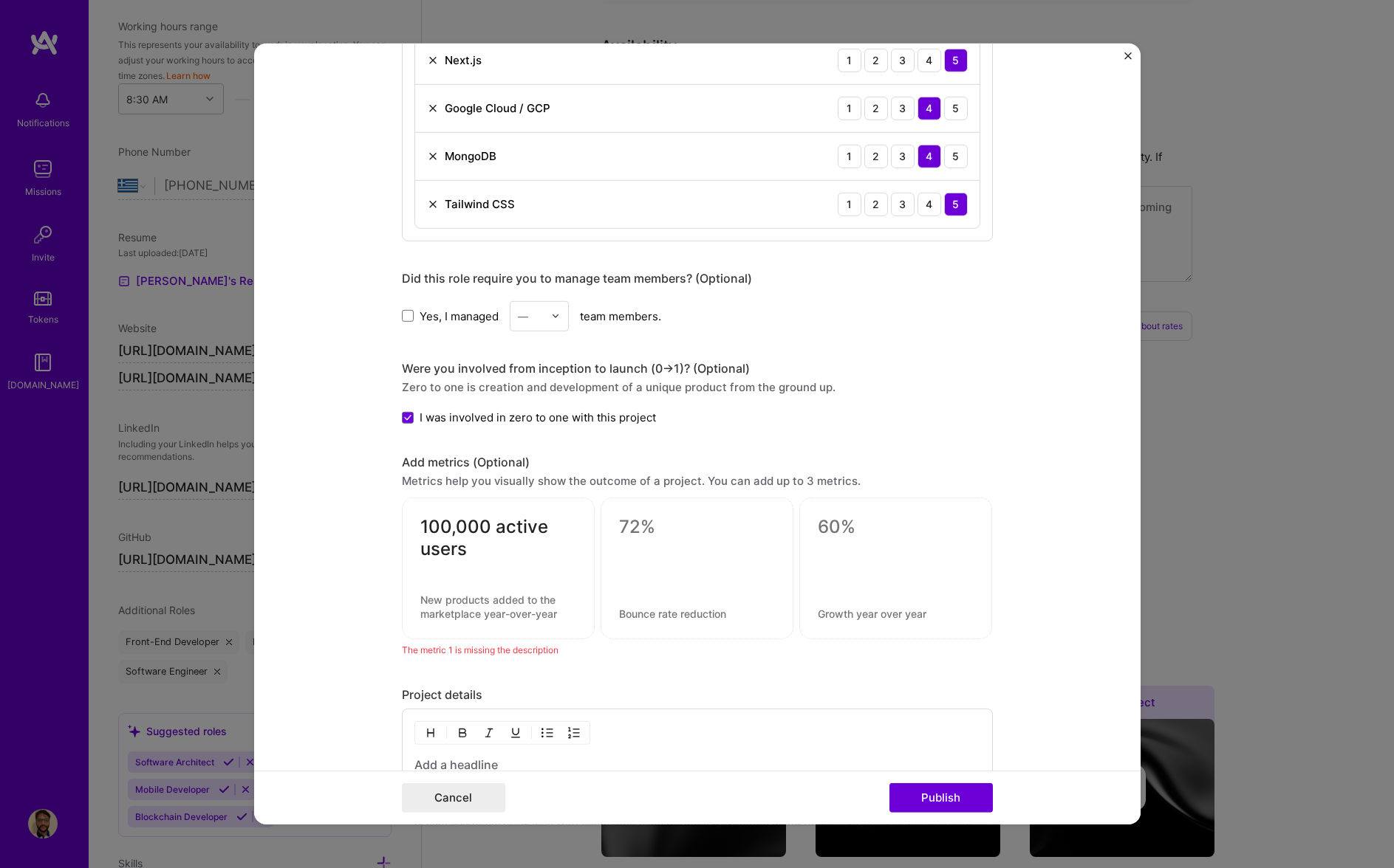
scroll to position [972, 0]
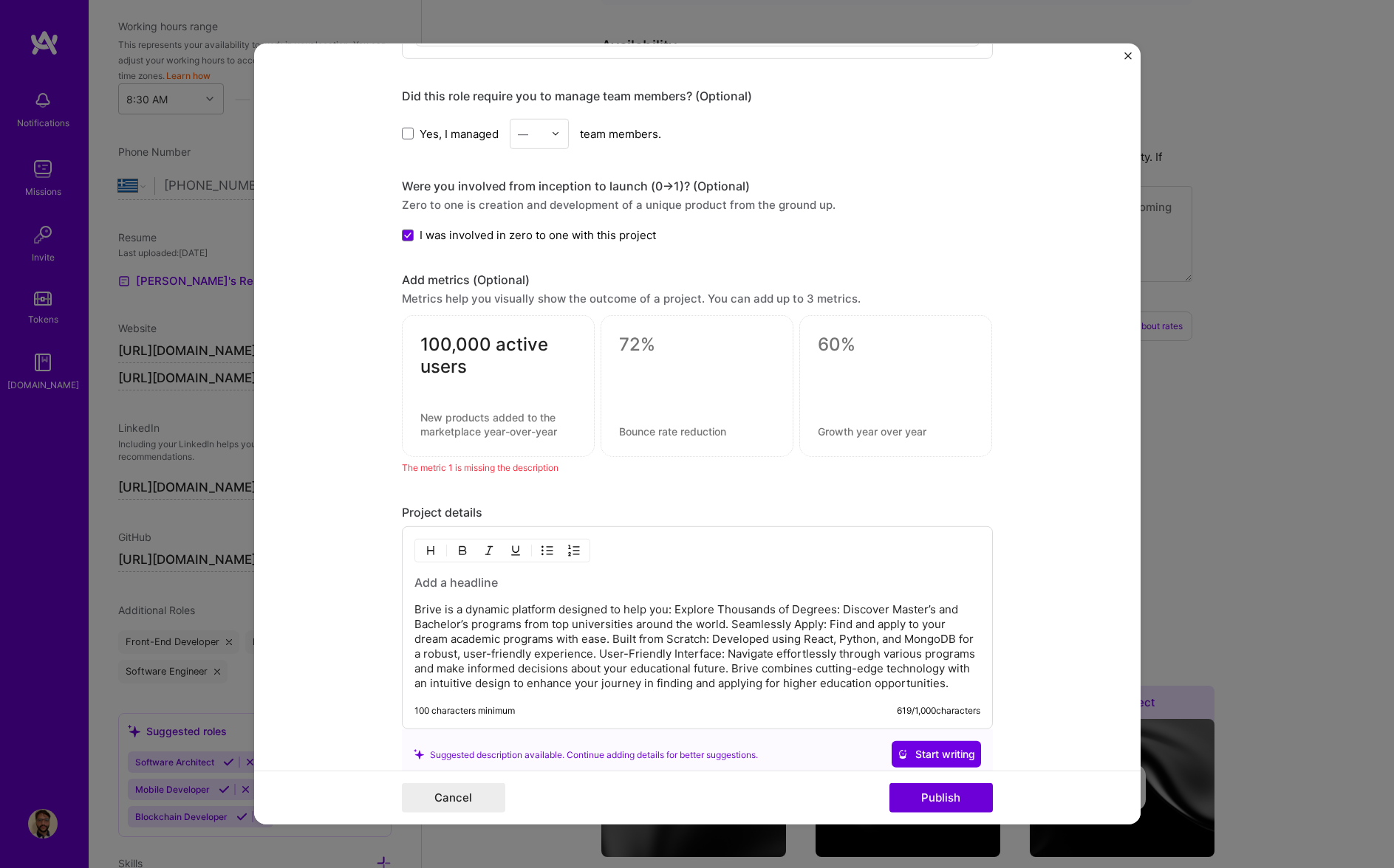
click at [519, 382] on div at bounding box center [498, 386] width 156 height 16
click at [506, 365] on textarea "100,000 active users" at bounding box center [498, 355] width 156 height 45
click at [476, 383] on div "20 / 30 characters" at bounding box center [498, 386] width 156 height 16
click at [475, 405] on div "100,000 active users" at bounding box center [499, 386] width 193 height 141
click at [475, 420] on textarea at bounding box center [498, 424] width 156 height 28
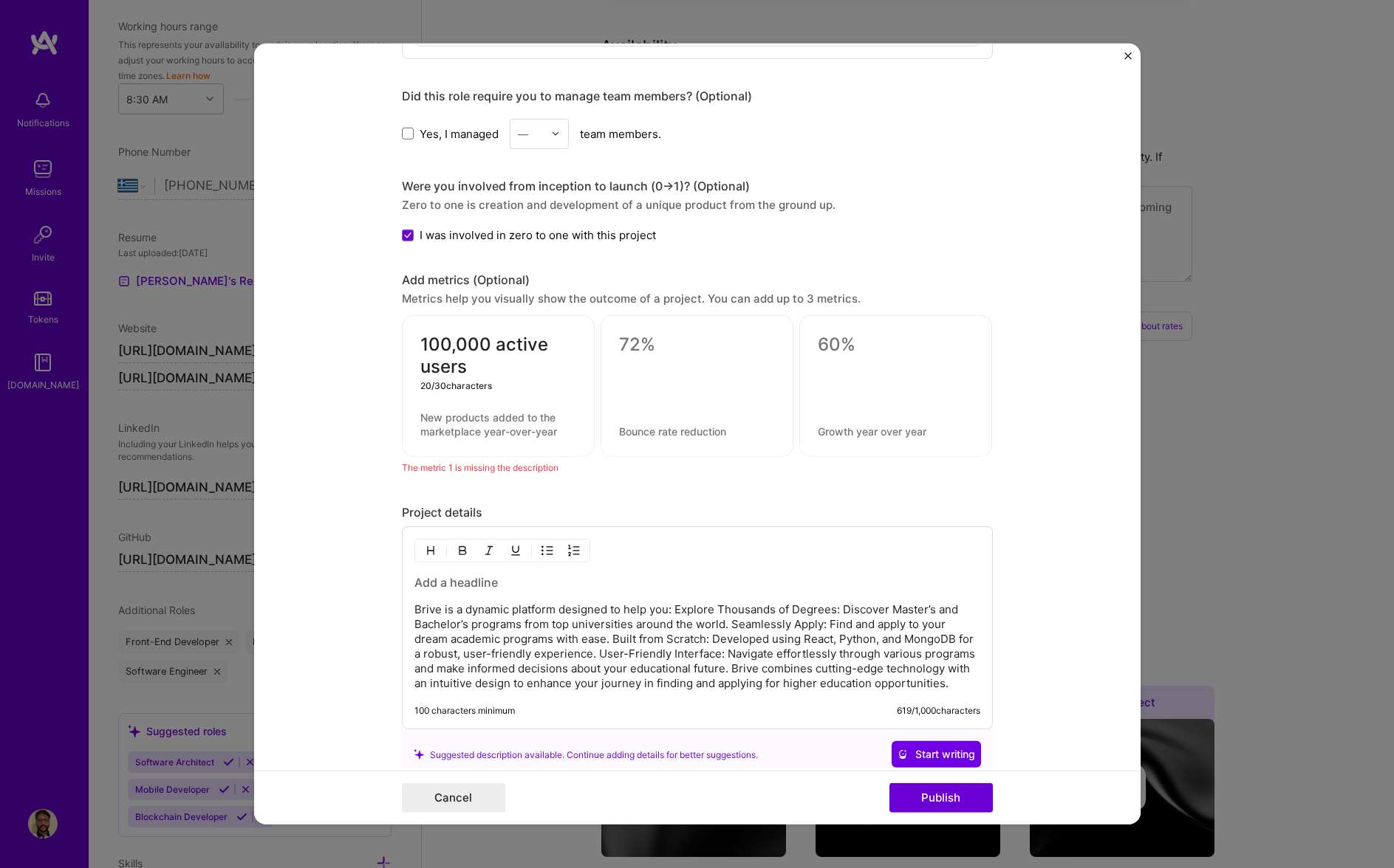
drag, startPoint x: 493, startPoint y: 345, endPoint x: 517, endPoint y: 384, distance: 45.8
click at [517, 384] on div "100,000 active users 20 / 30 characters" at bounding box center [499, 386] width 193 height 141
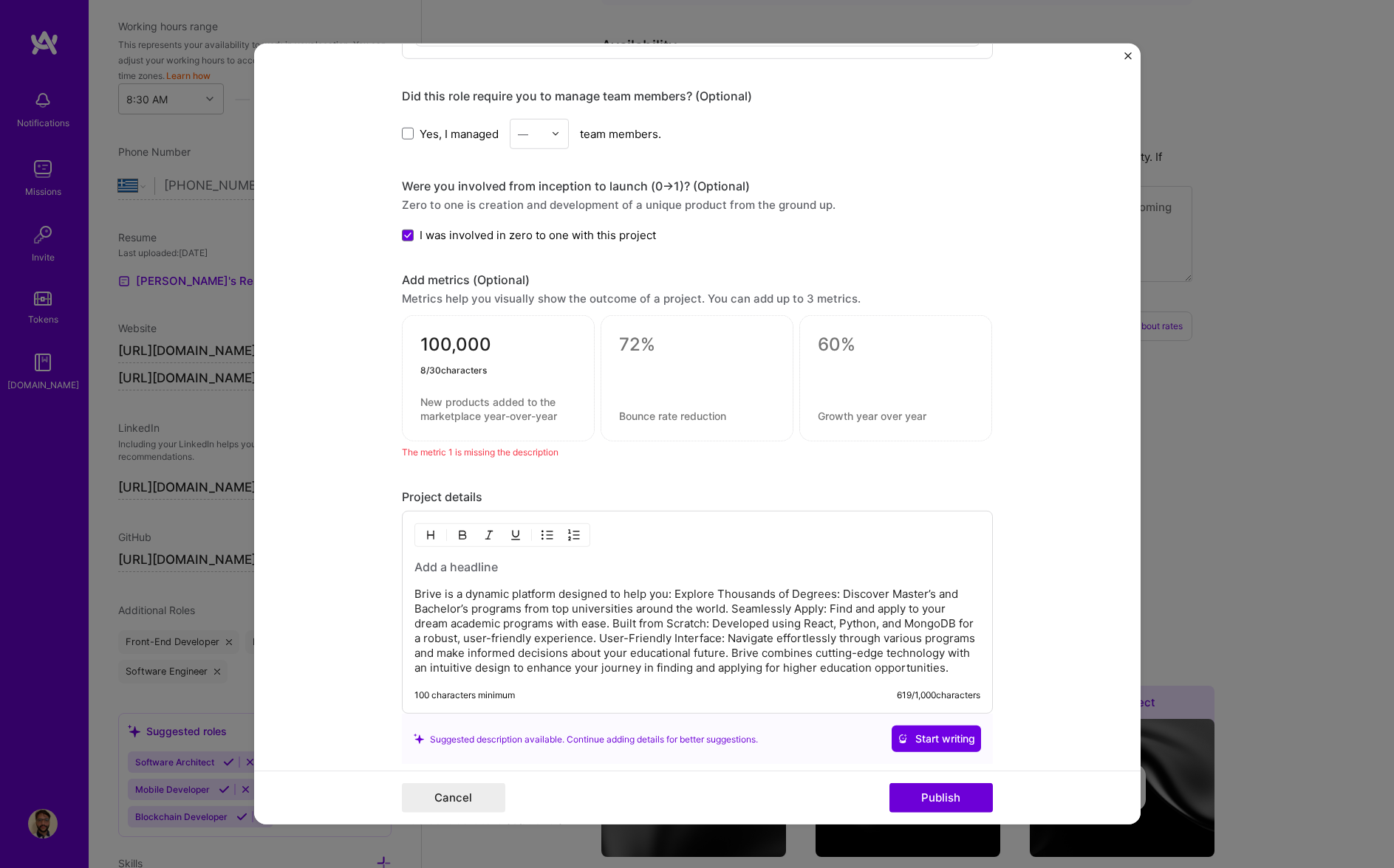
type textarea "100,000"
click at [508, 416] on textarea at bounding box center [498, 409] width 156 height 28
paste textarea "active users"
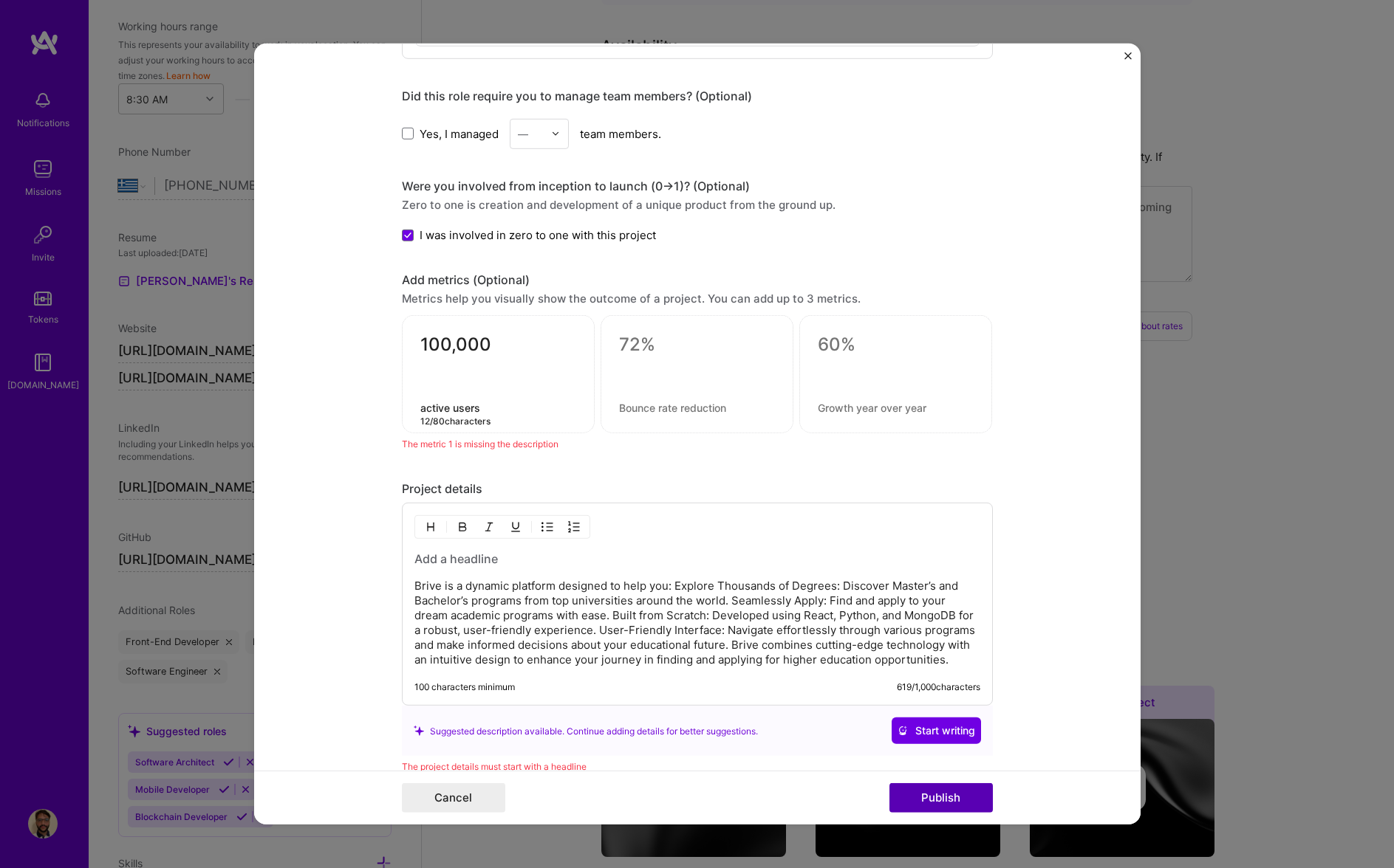
type textarea "active users"
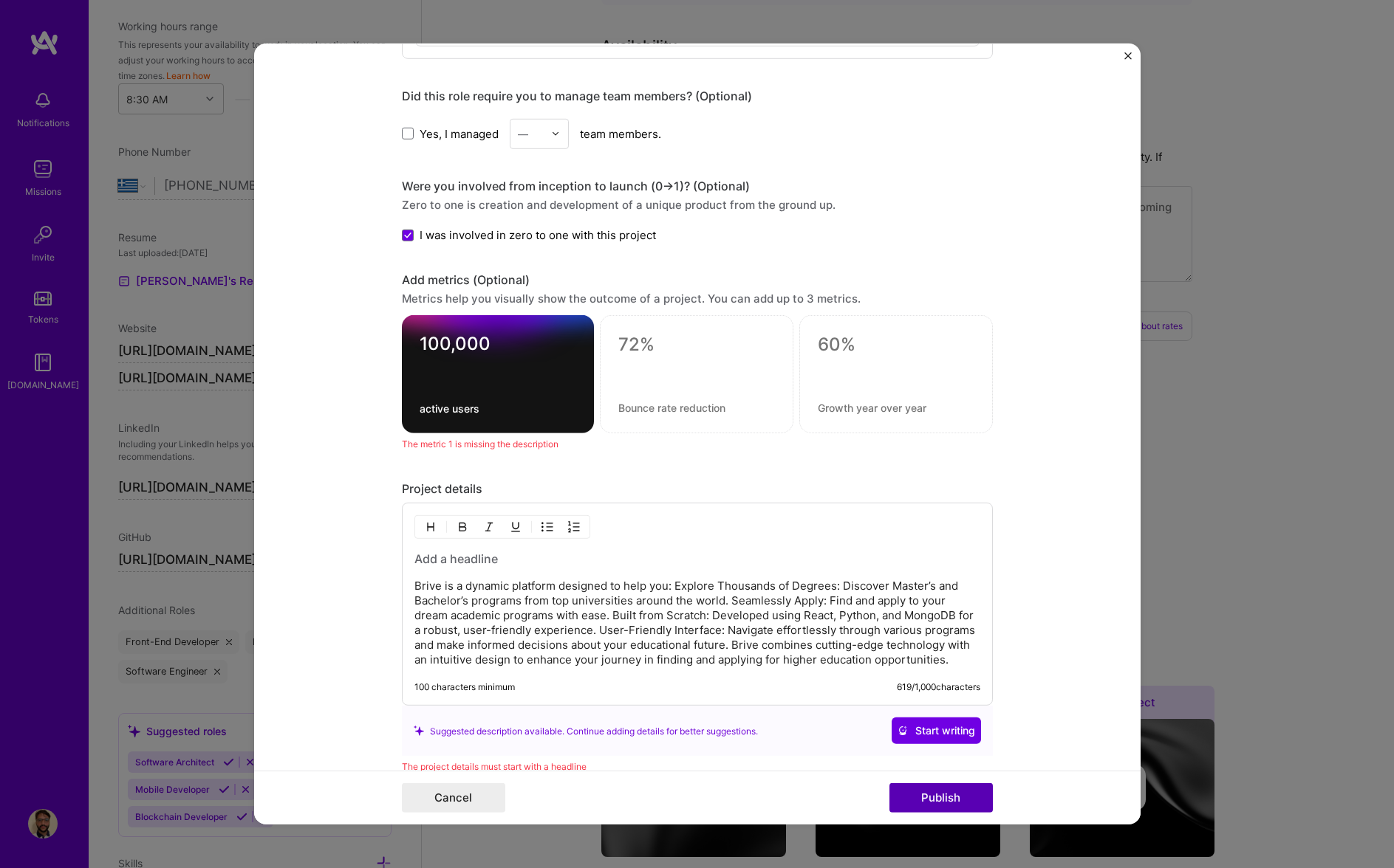
click at [983, 804] on button "Publish" at bounding box center [941, 798] width 104 height 30
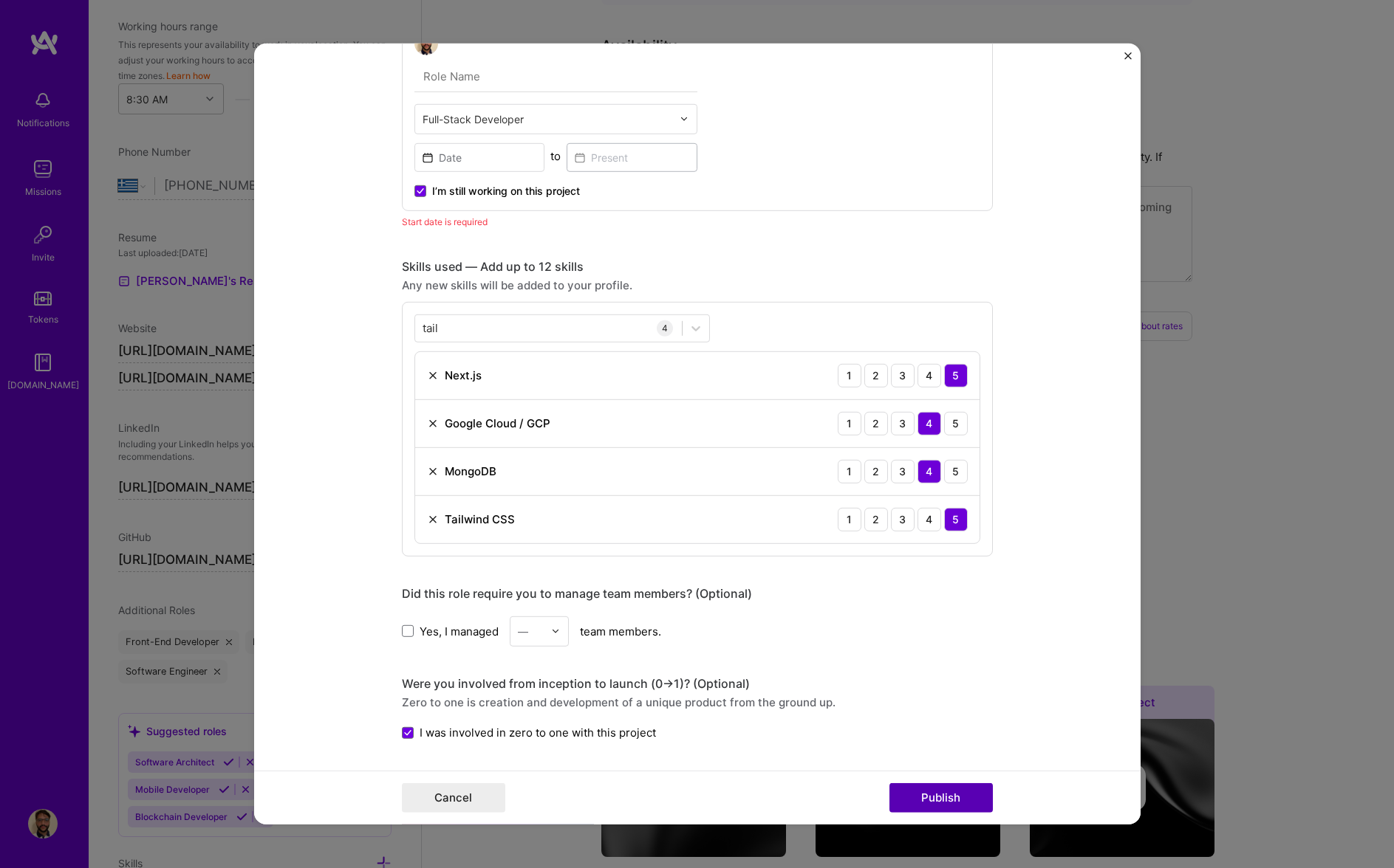
scroll to position [428, 0]
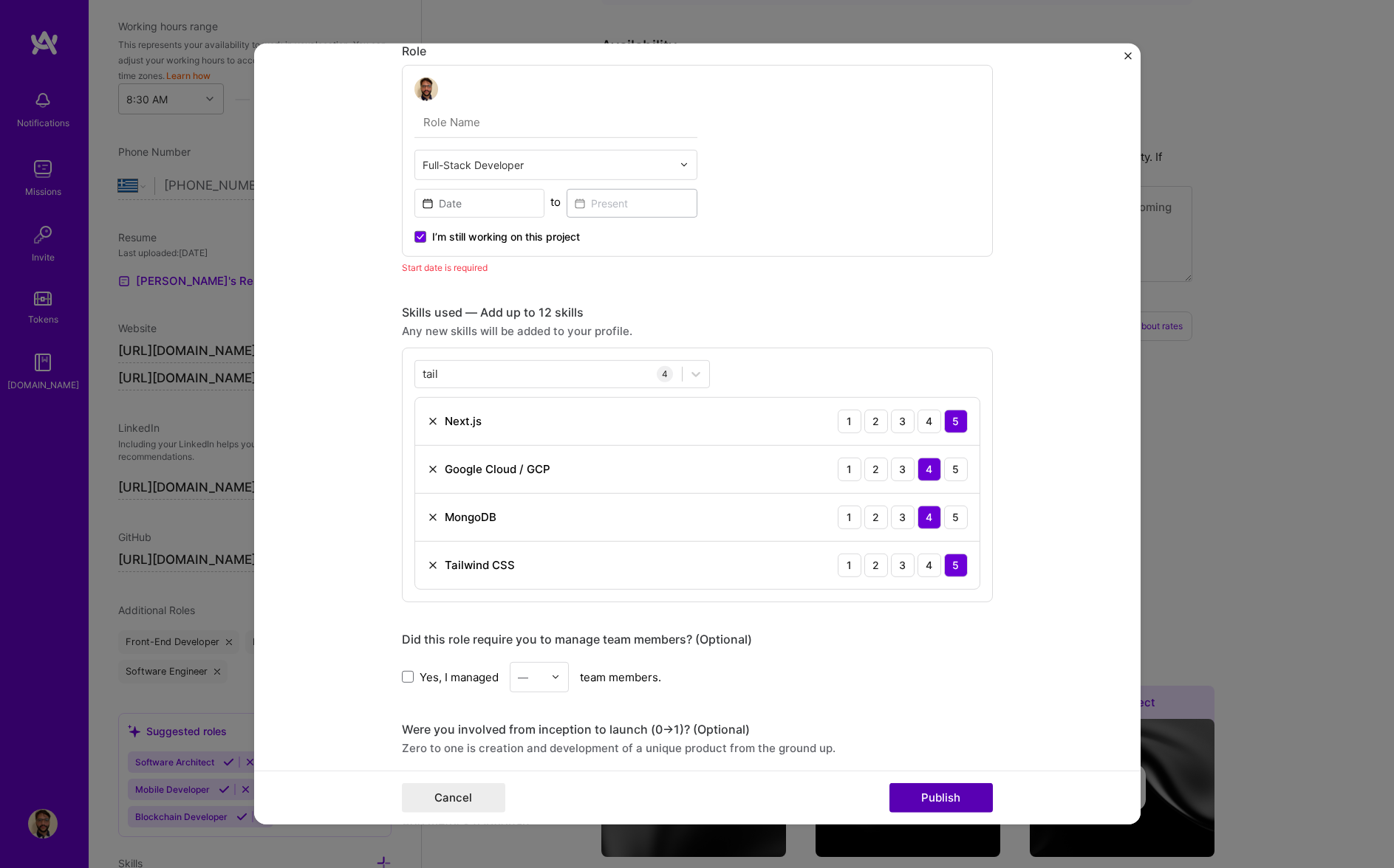
click at [928, 798] on button "Publish" at bounding box center [941, 798] width 104 height 30
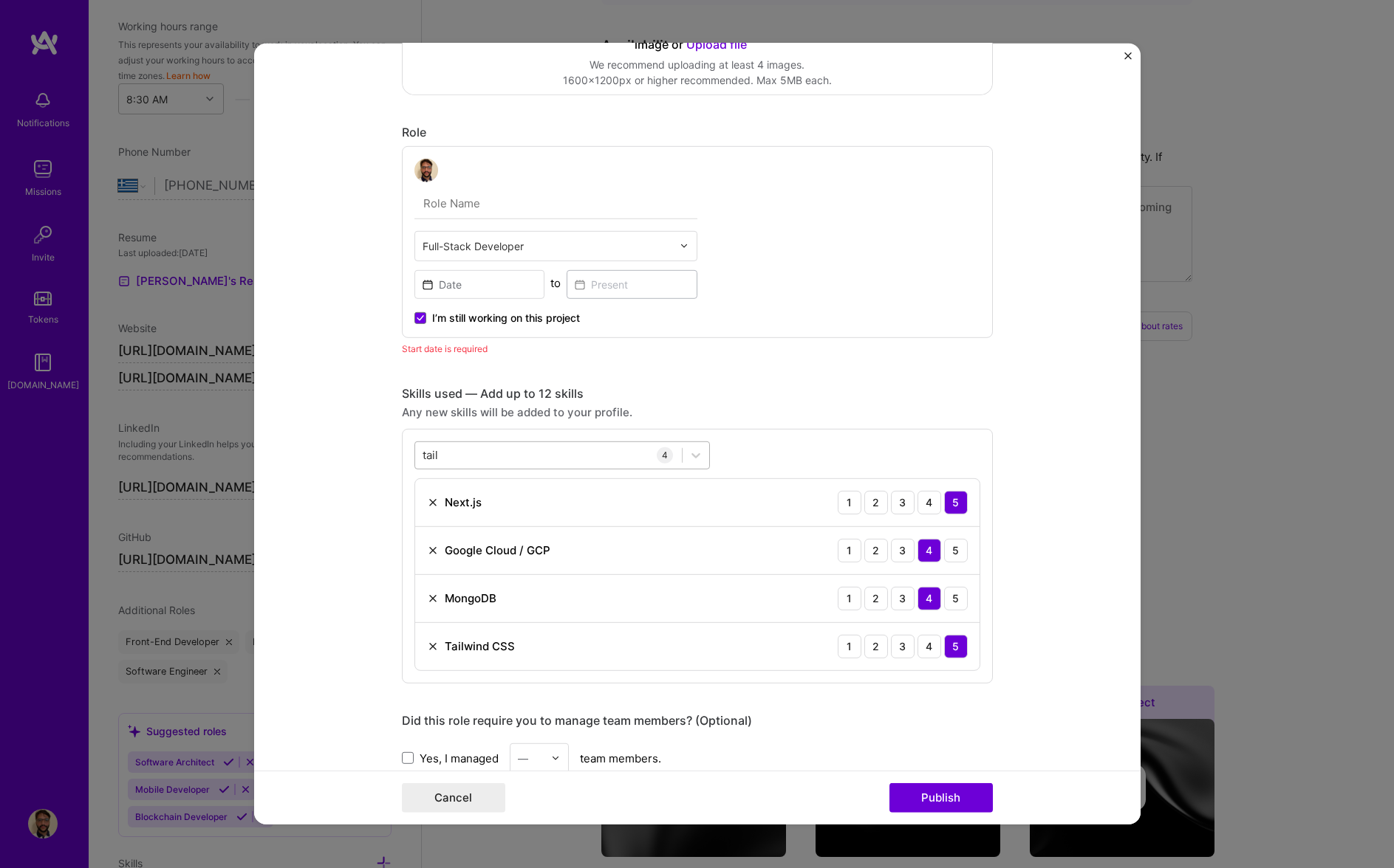
scroll to position [326, 0]
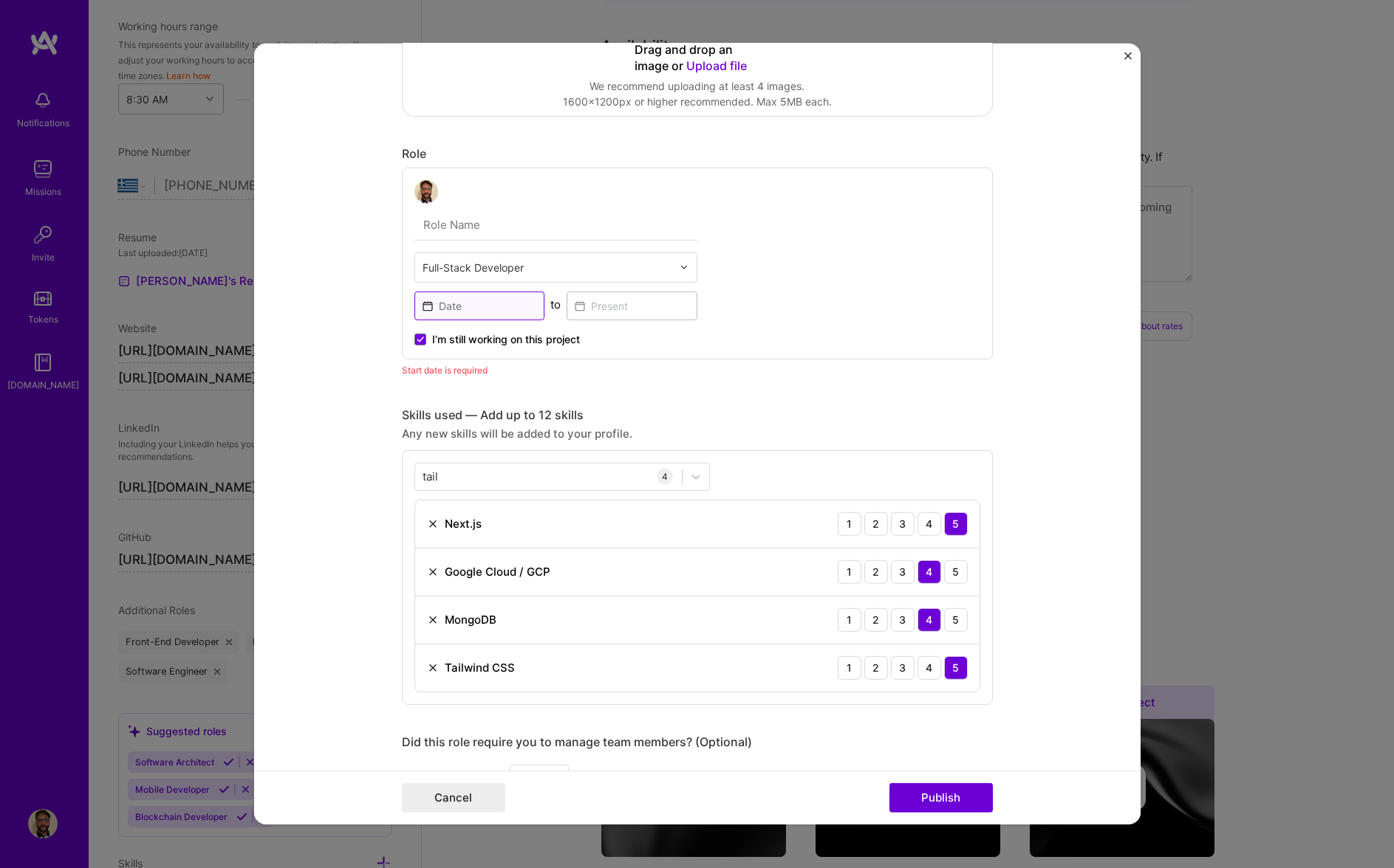
click at [497, 310] on input at bounding box center [479, 306] width 130 height 29
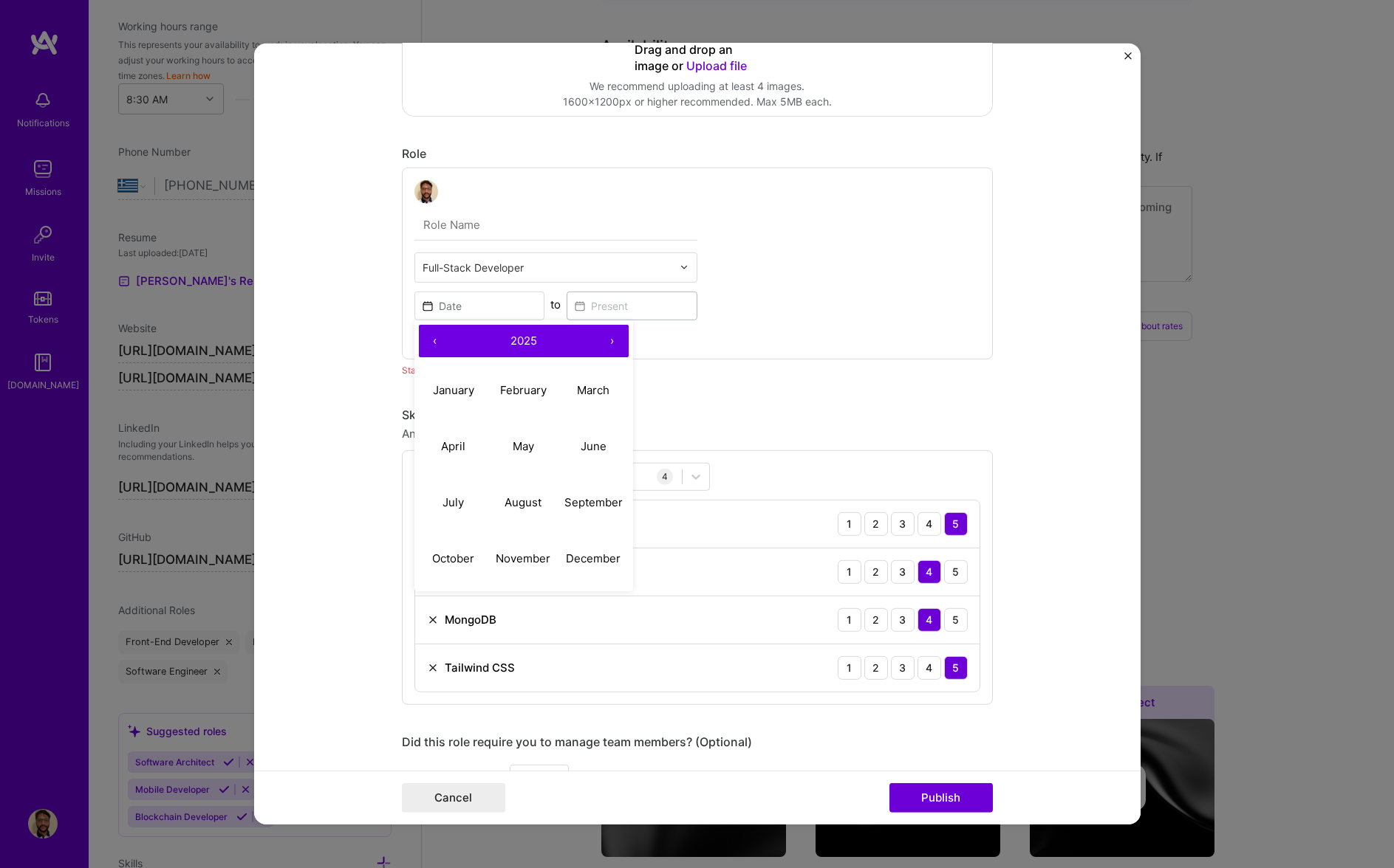
click at [436, 338] on button "‹" at bounding box center [435, 340] width 33 height 33
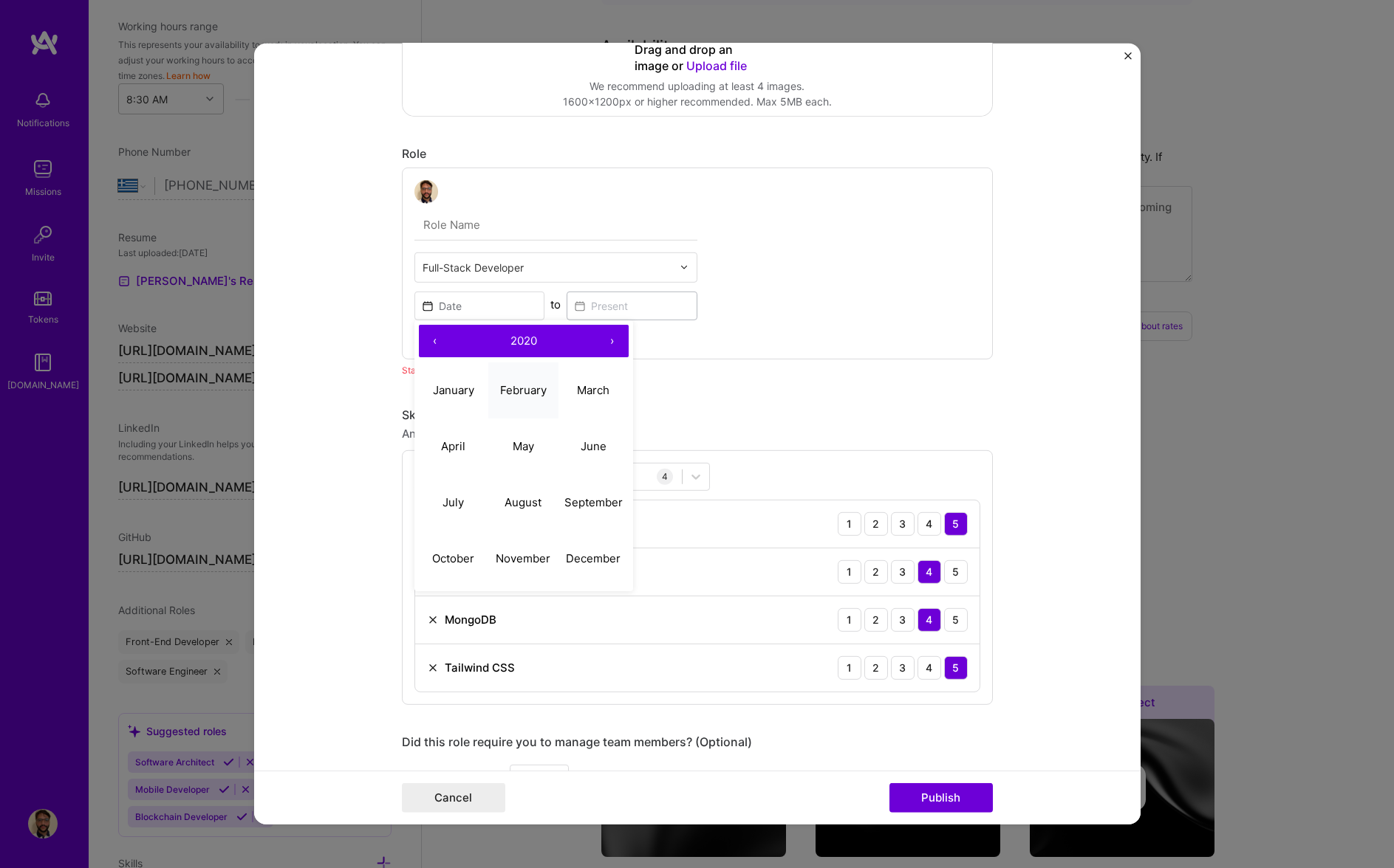
click at [522, 402] on button "February" at bounding box center [523, 390] width 70 height 56
type input "[DATE]"
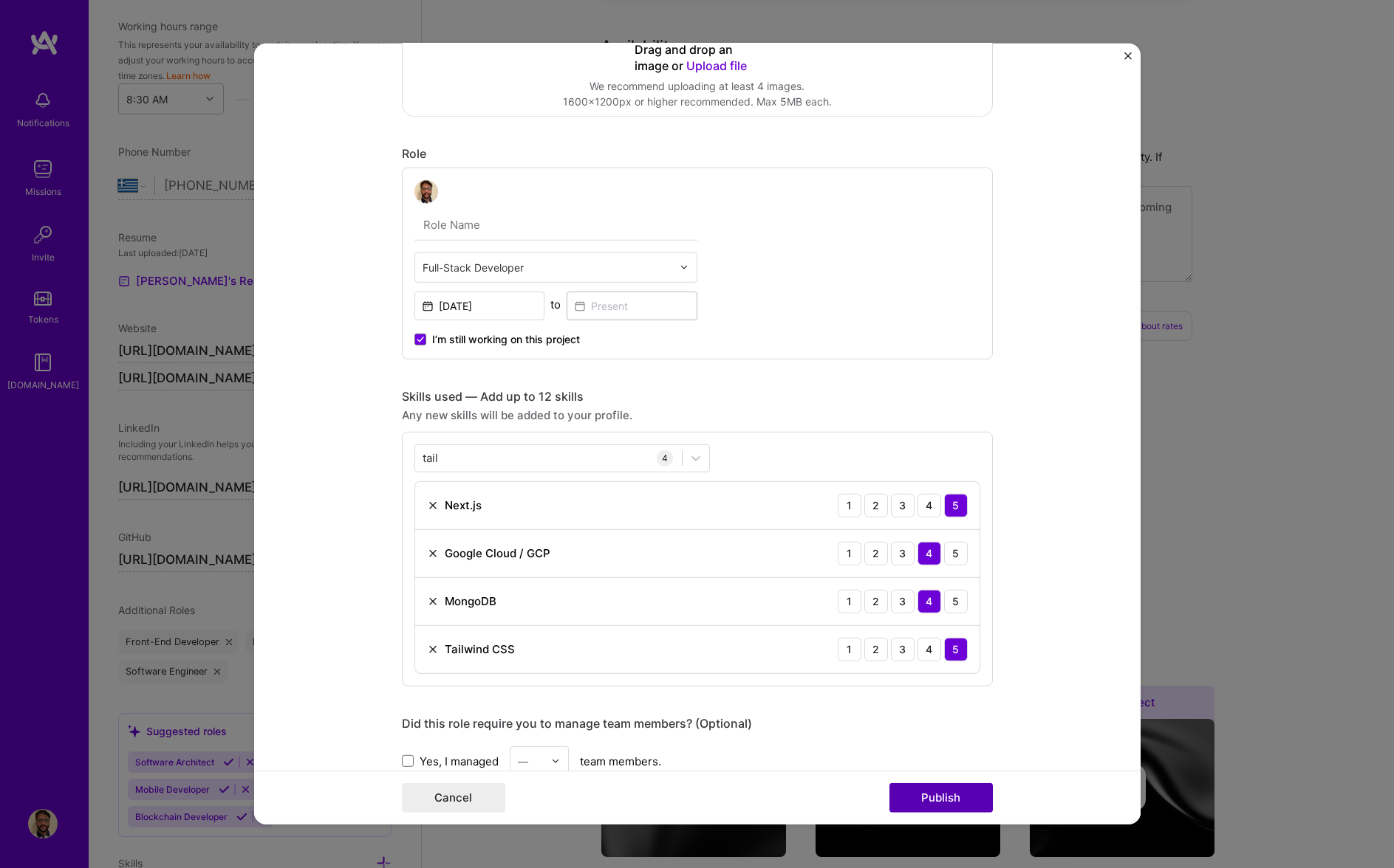
click at [948, 796] on button "Publish" at bounding box center [941, 798] width 104 height 30
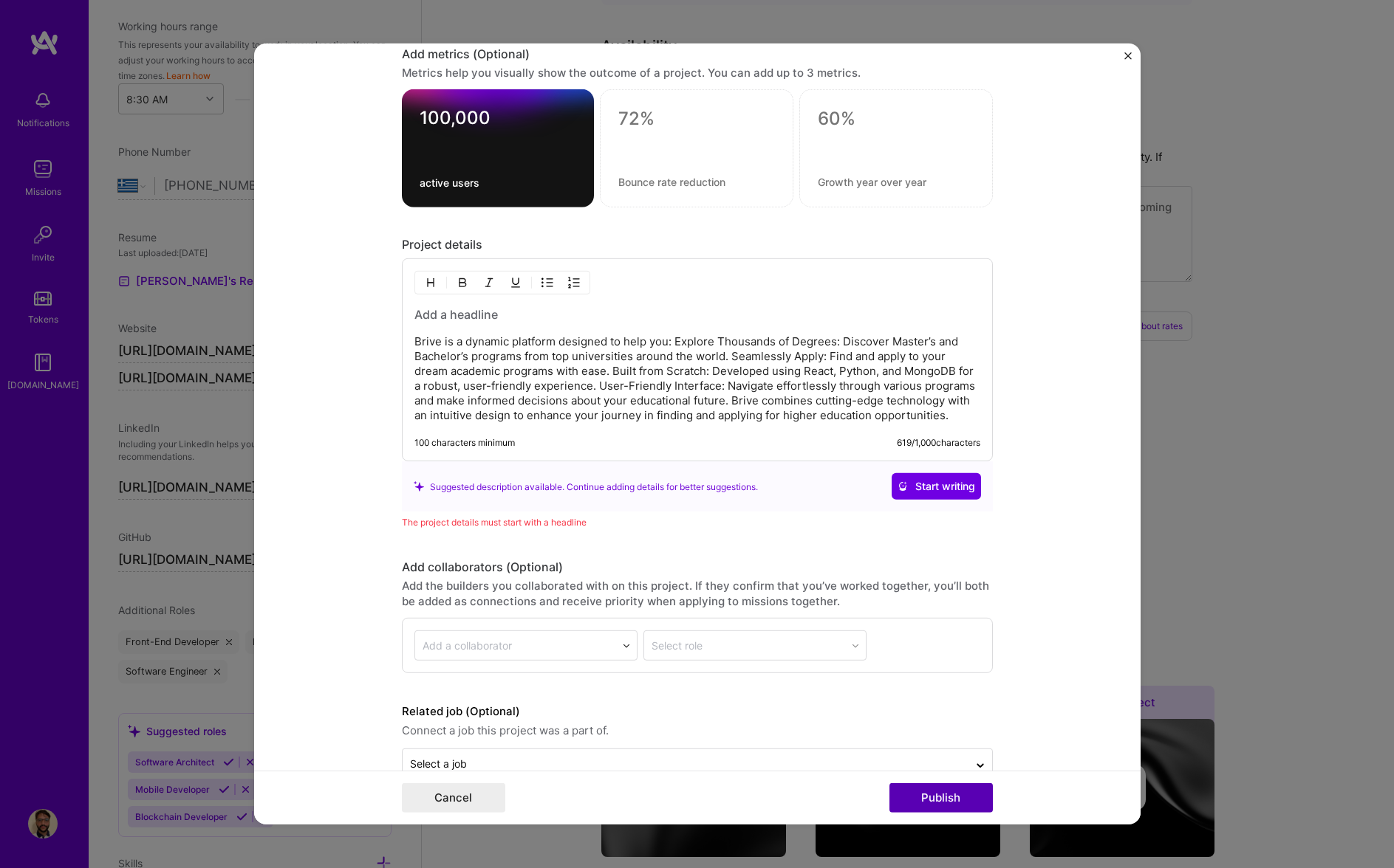
scroll to position [1214, 0]
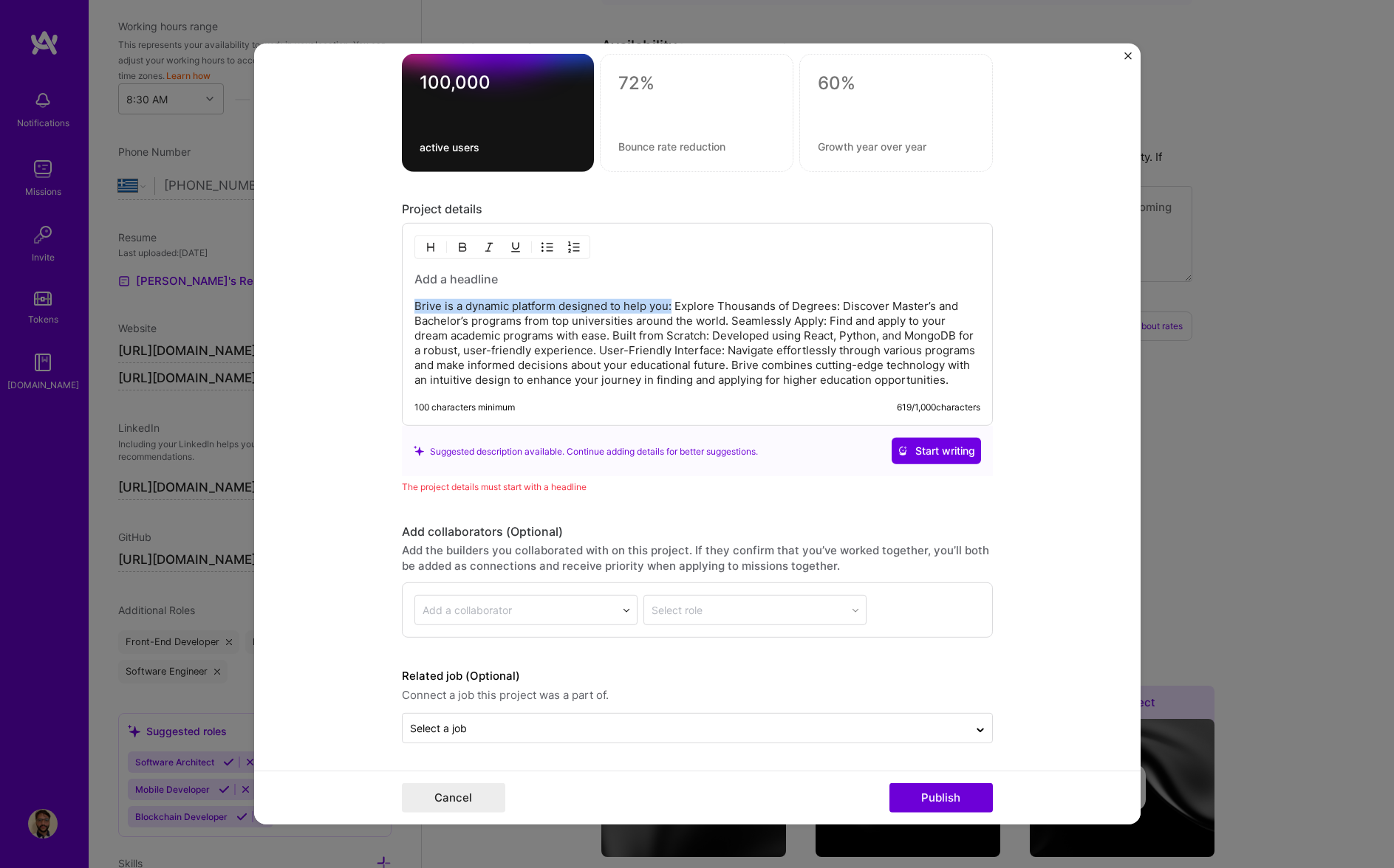
drag, startPoint x: 671, startPoint y: 304, endPoint x: 369, endPoint y: 302, distance: 302.0
click at [369, 302] on form "Project title Brive Company Brive Project industry Industry 1 Project Link (Opt…" at bounding box center [697, 434] width 886 height 781
click at [473, 273] on h3 at bounding box center [697, 279] width 566 height 16
paste div
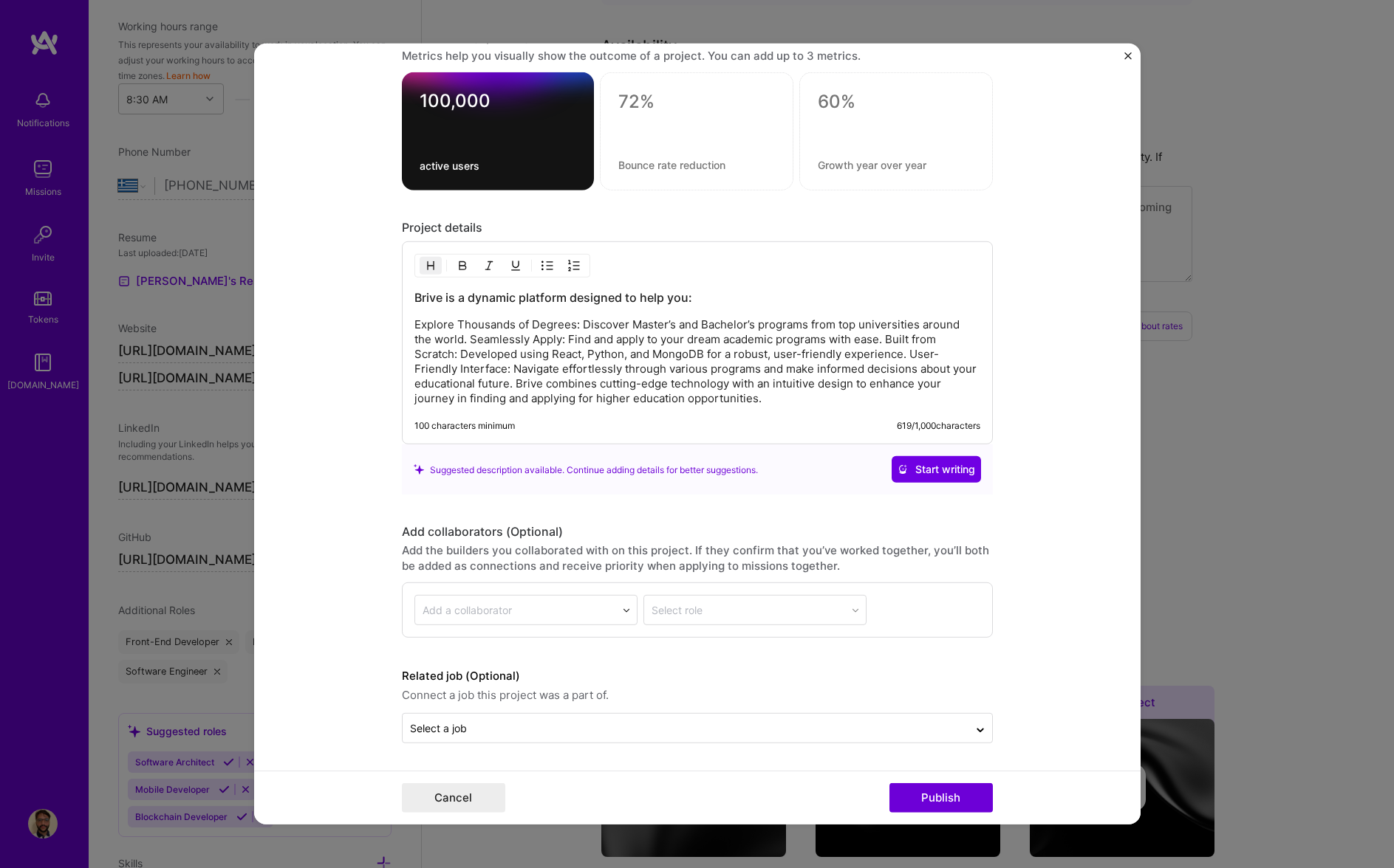
scroll to position [1196, 0]
click at [419, 322] on p "Explore Thousands of Degrees: Discover Master’s and Bachelor’s programs from to…" at bounding box center [697, 361] width 566 height 89
click at [862, 352] on p "Explore Thousands of Degrees: Discover Master’s and Bachelor’s programs from to…" at bounding box center [697, 361] width 566 height 89
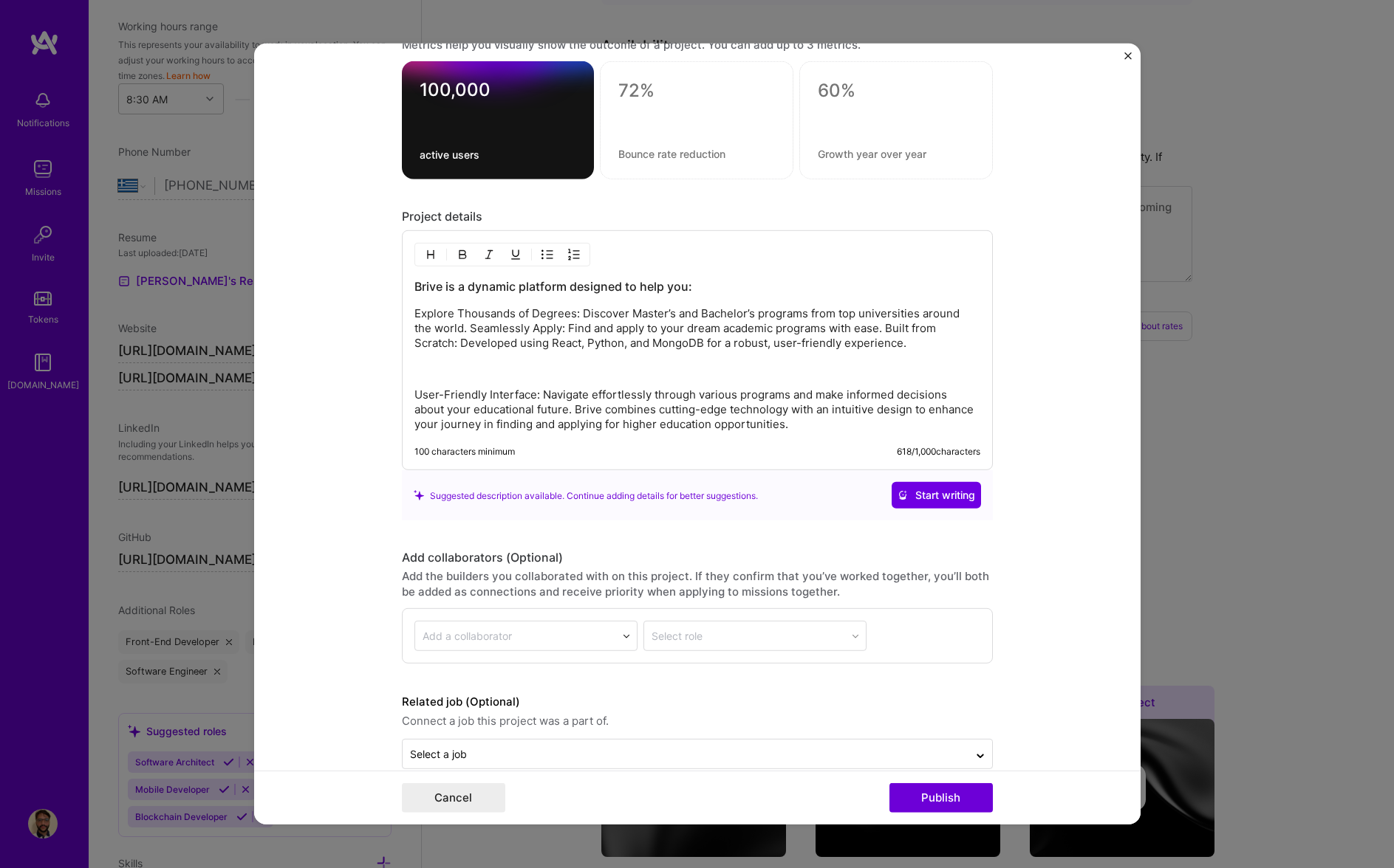
scroll to position [1214, 0]
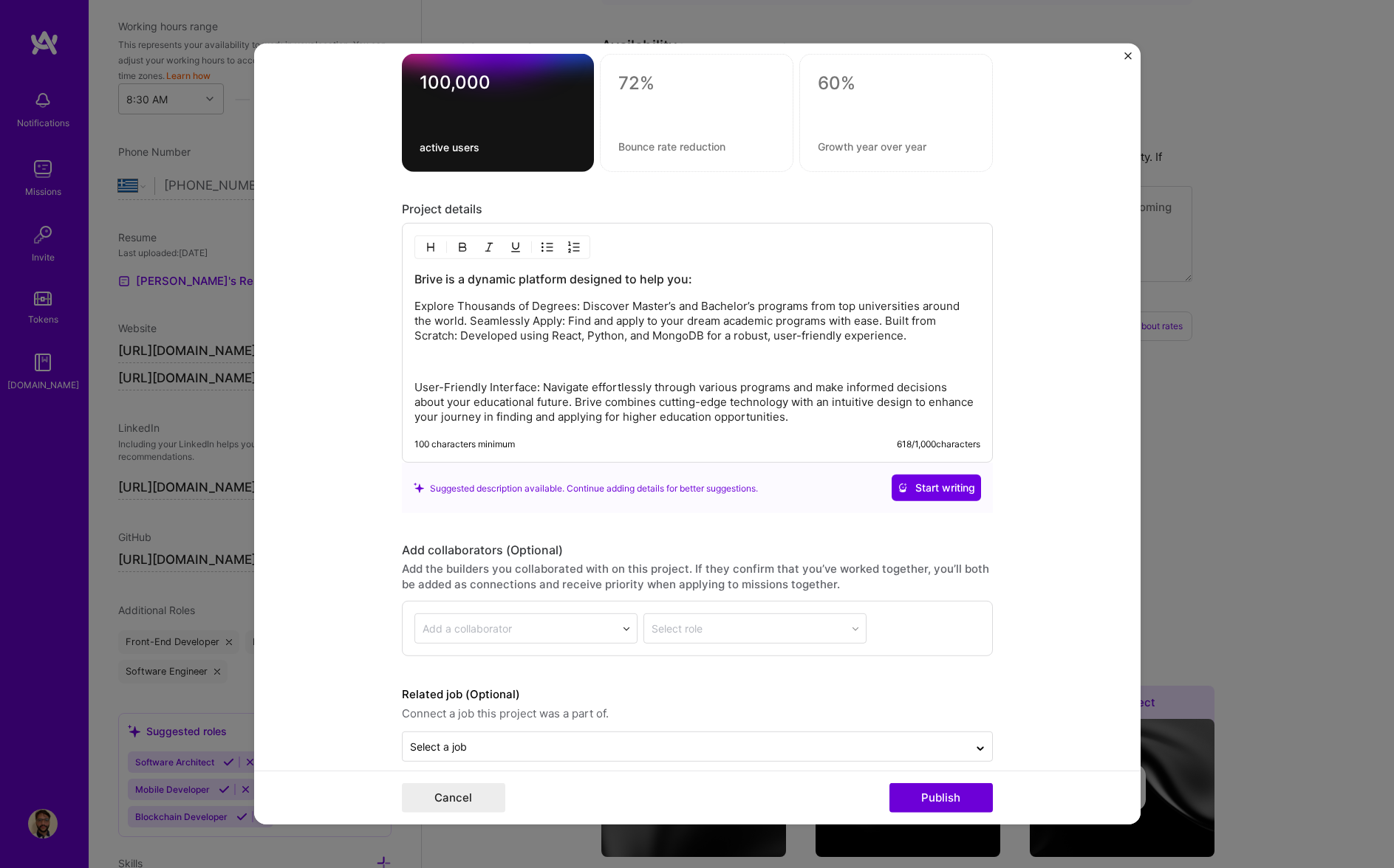
click at [866, 319] on p "Explore Thousands of Degrees: Discover Master’s and Bachelor’s programs from to…" at bounding box center [697, 321] width 566 height 45
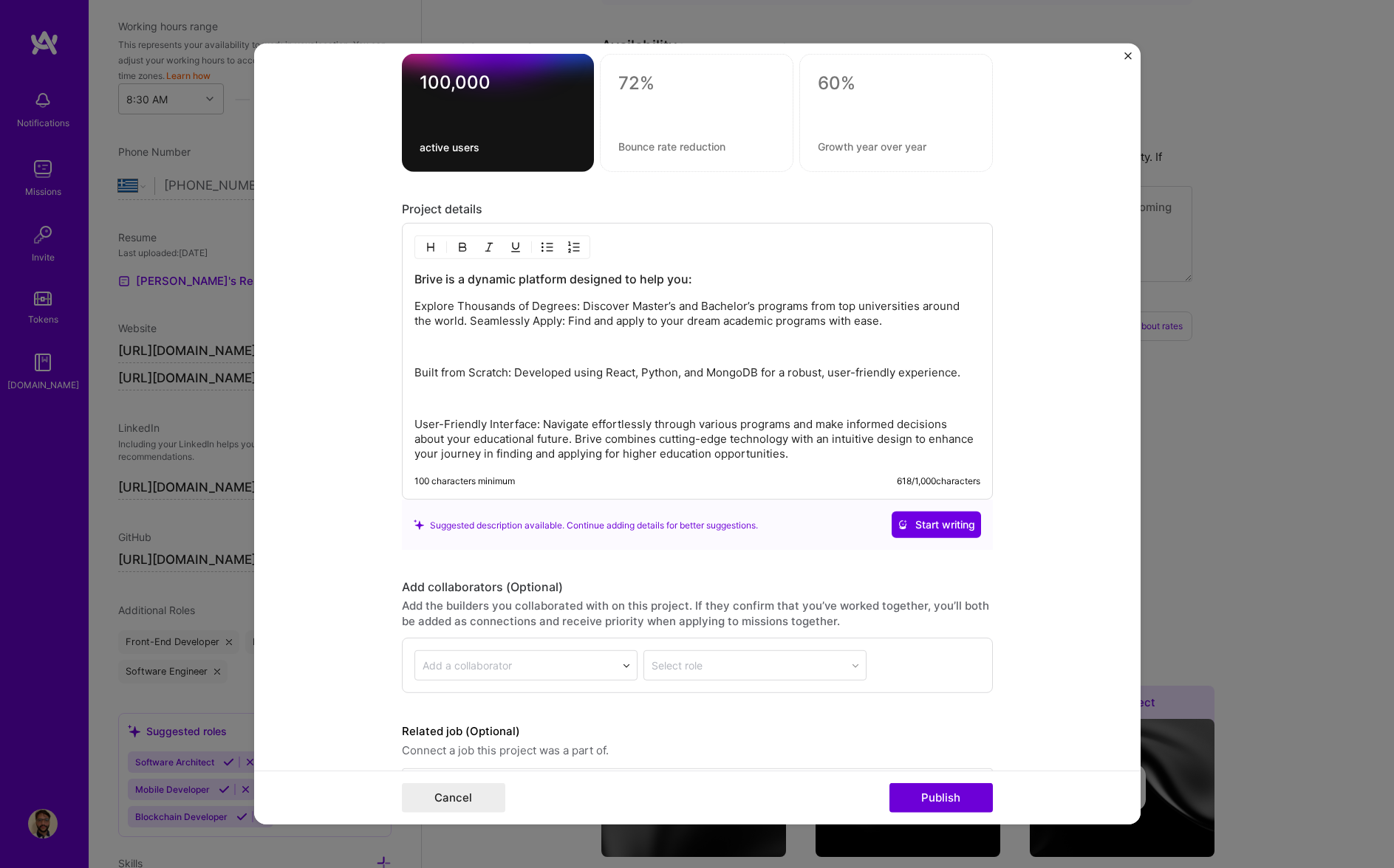
click at [611, 399] on p at bounding box center [697, 398] width 566 height 15
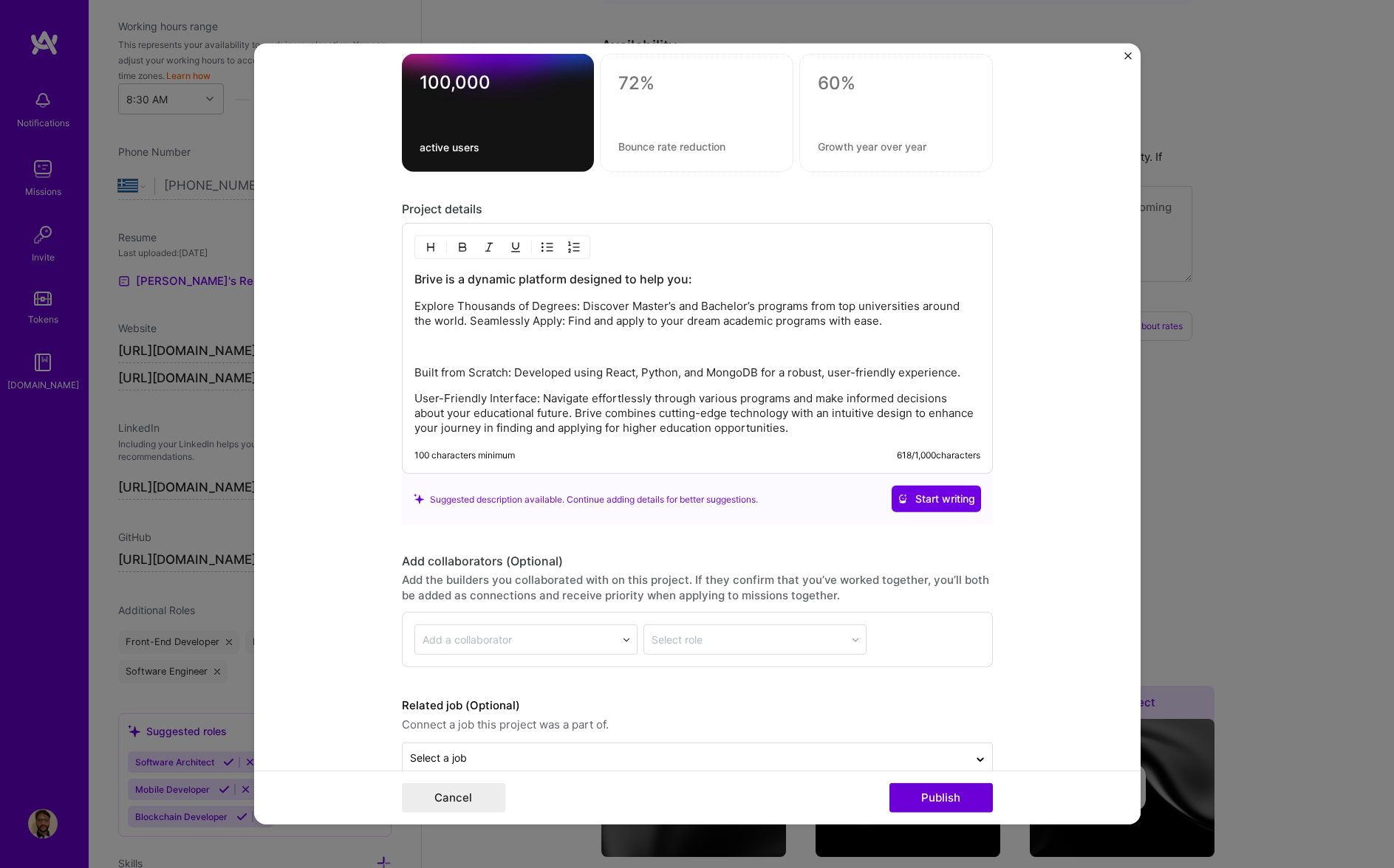
click at [568, 354] on div "Brive is a dynamic platform designed to help you: Explore Thousands of Degrees:…" at bounding box center [697, 352] width 566 height 164
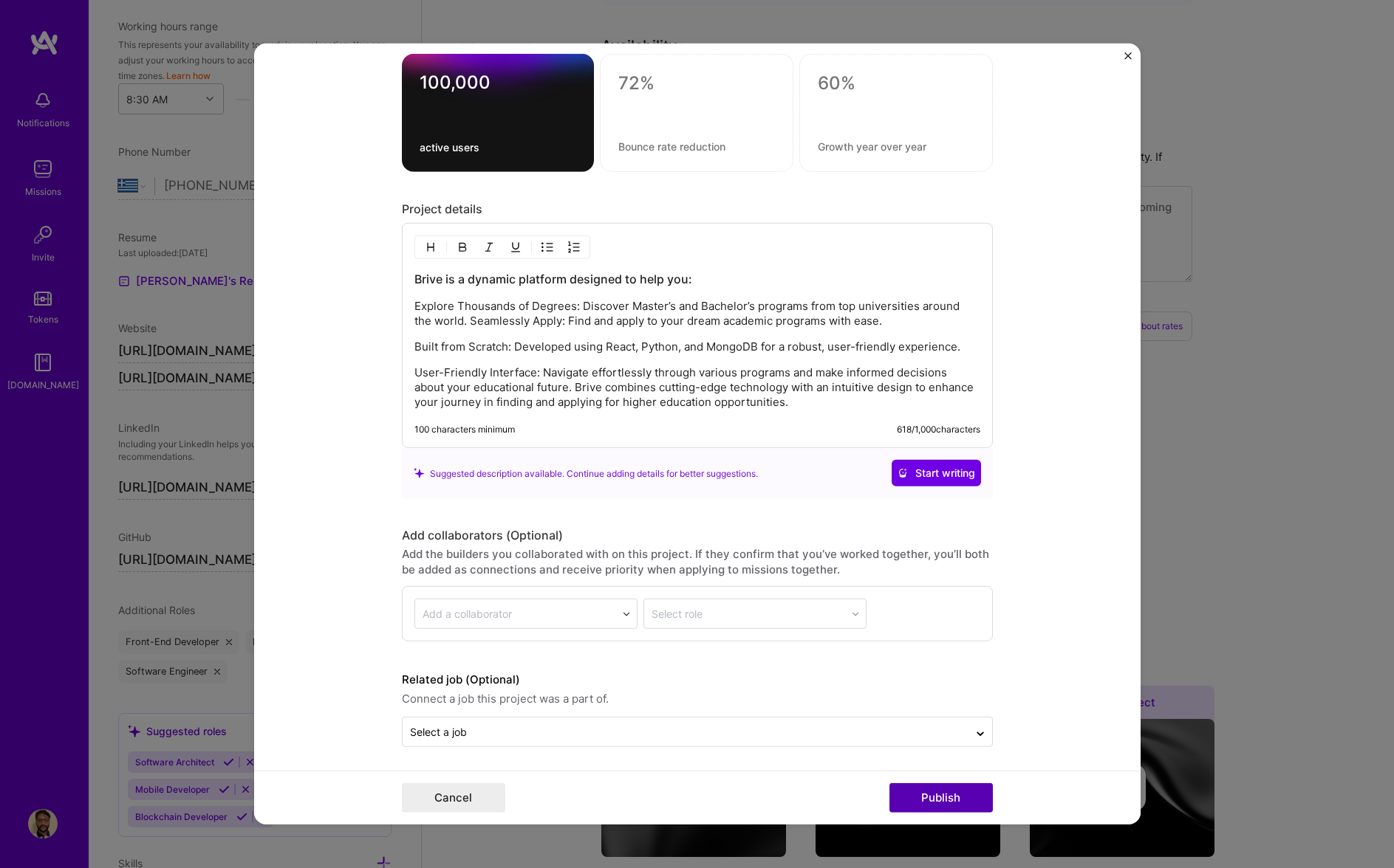
click at [966, 793] on button "Publish" at bounding box center [941, 798] width 104 height 30
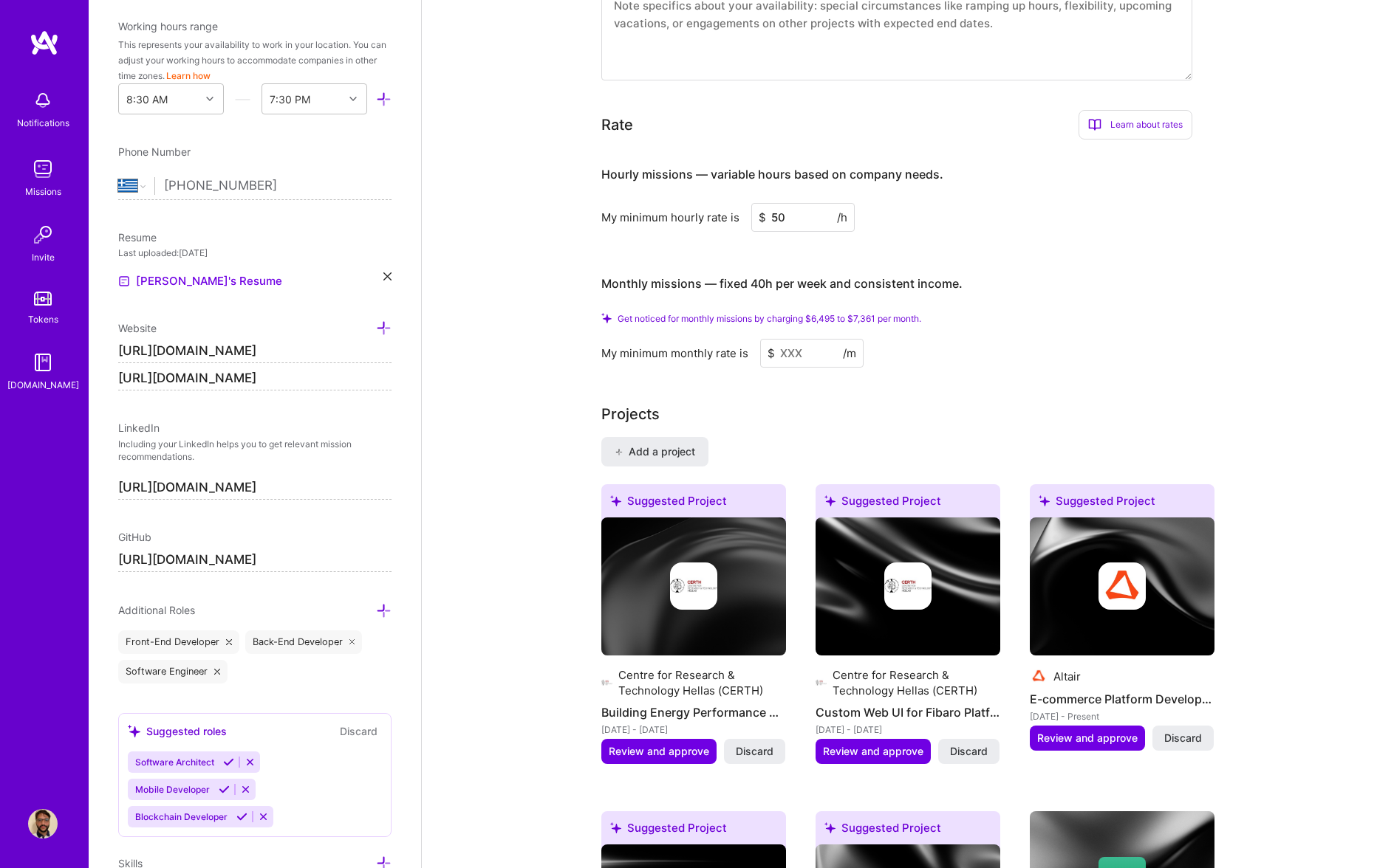
scroll to position [0, 0]
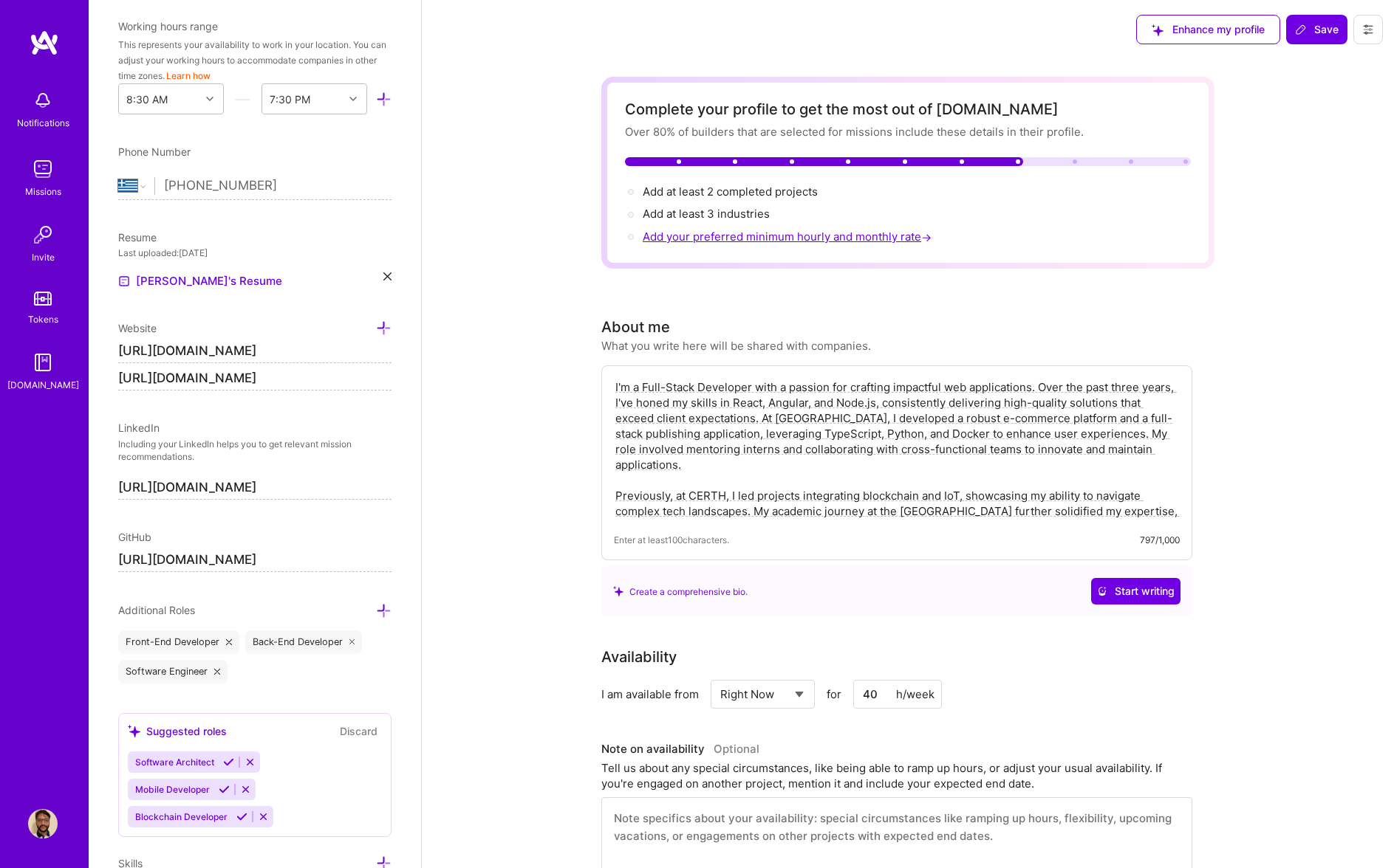
click at [758, 236] on span "Add your preferred minimum hourly and monthly rate →" at bounding box center [788, 237] width 292 height 14
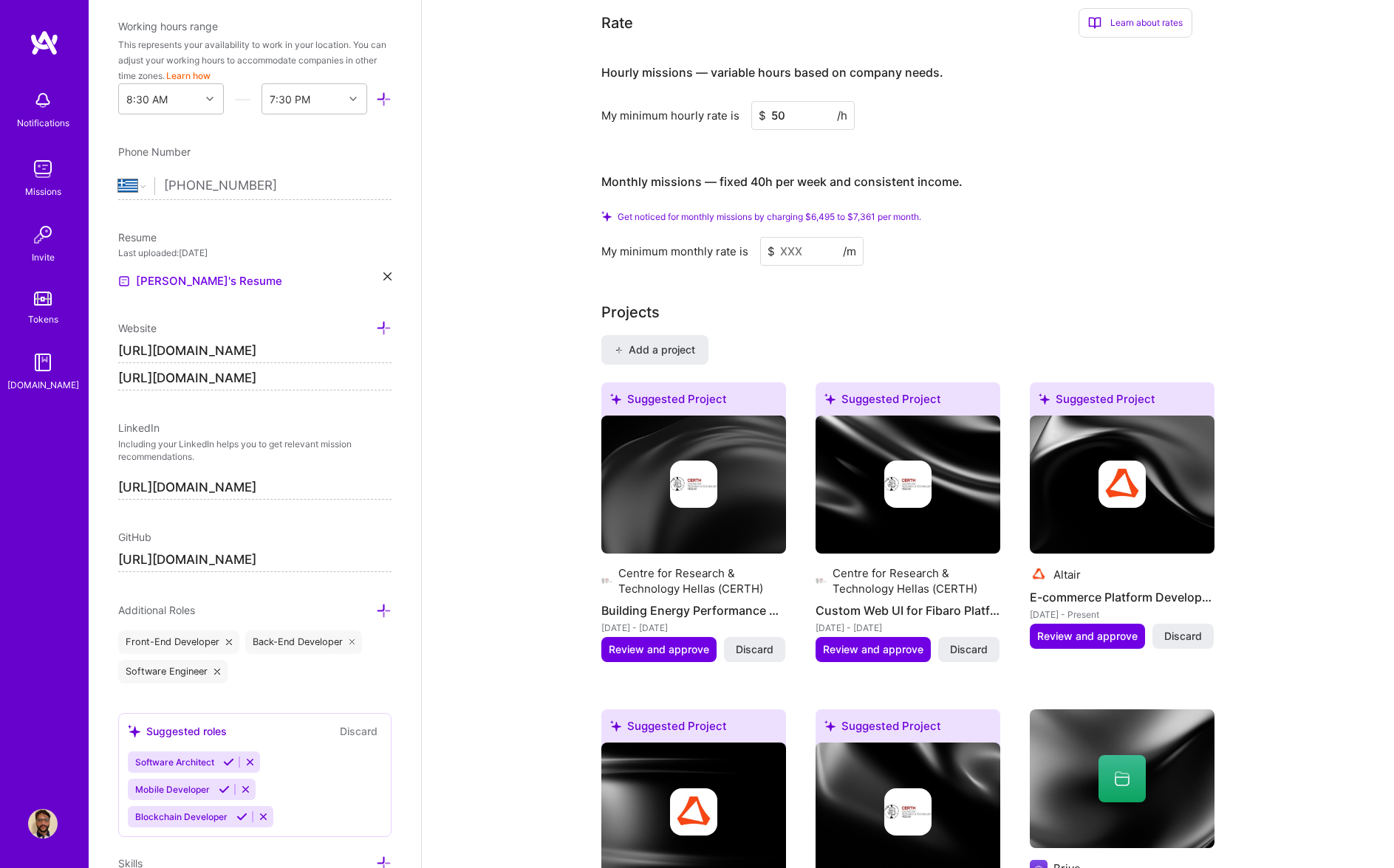
scroll to position [923, 0]
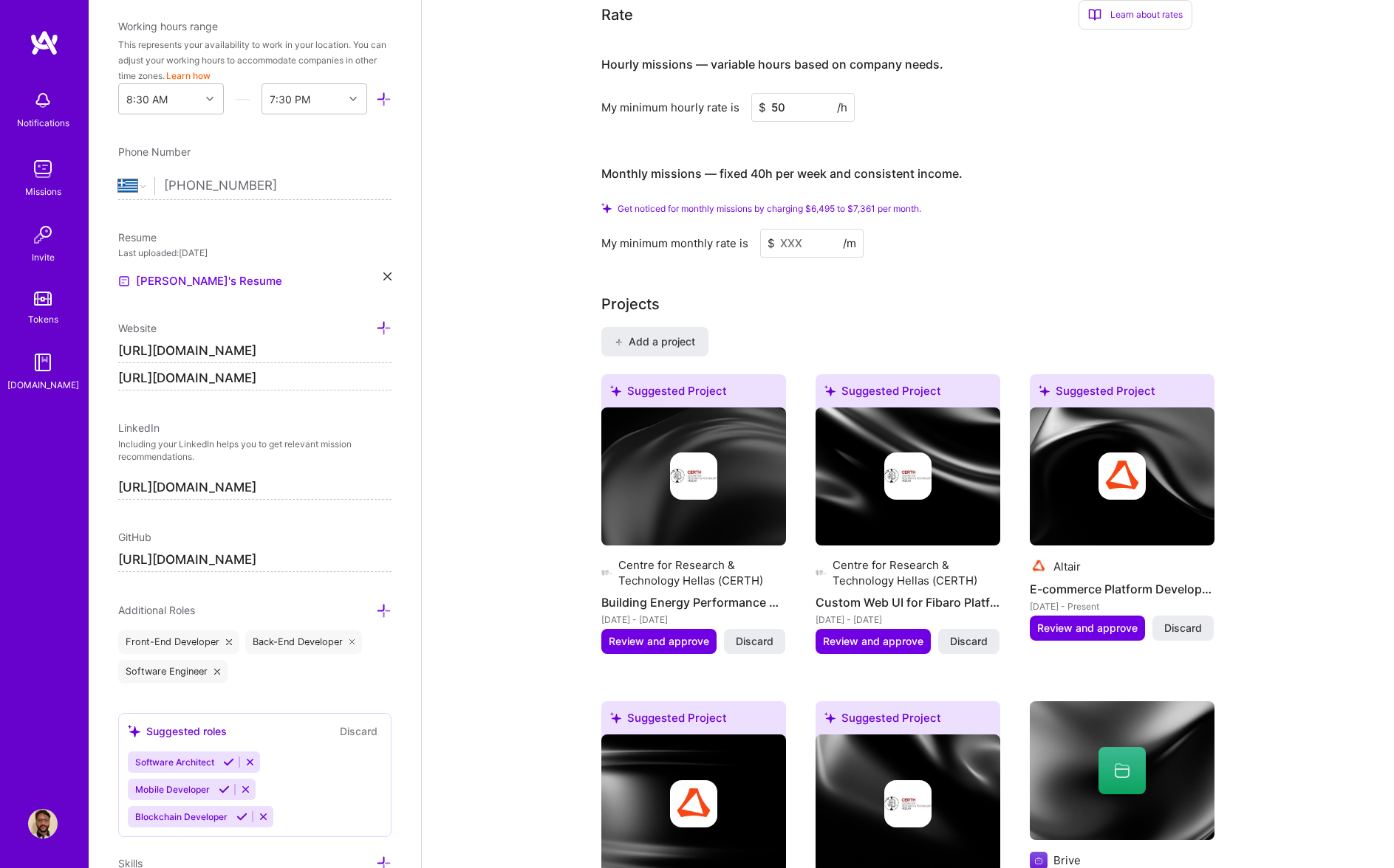
click at [813, 244] on input at bounding box center [812, 243] width 104 height 29
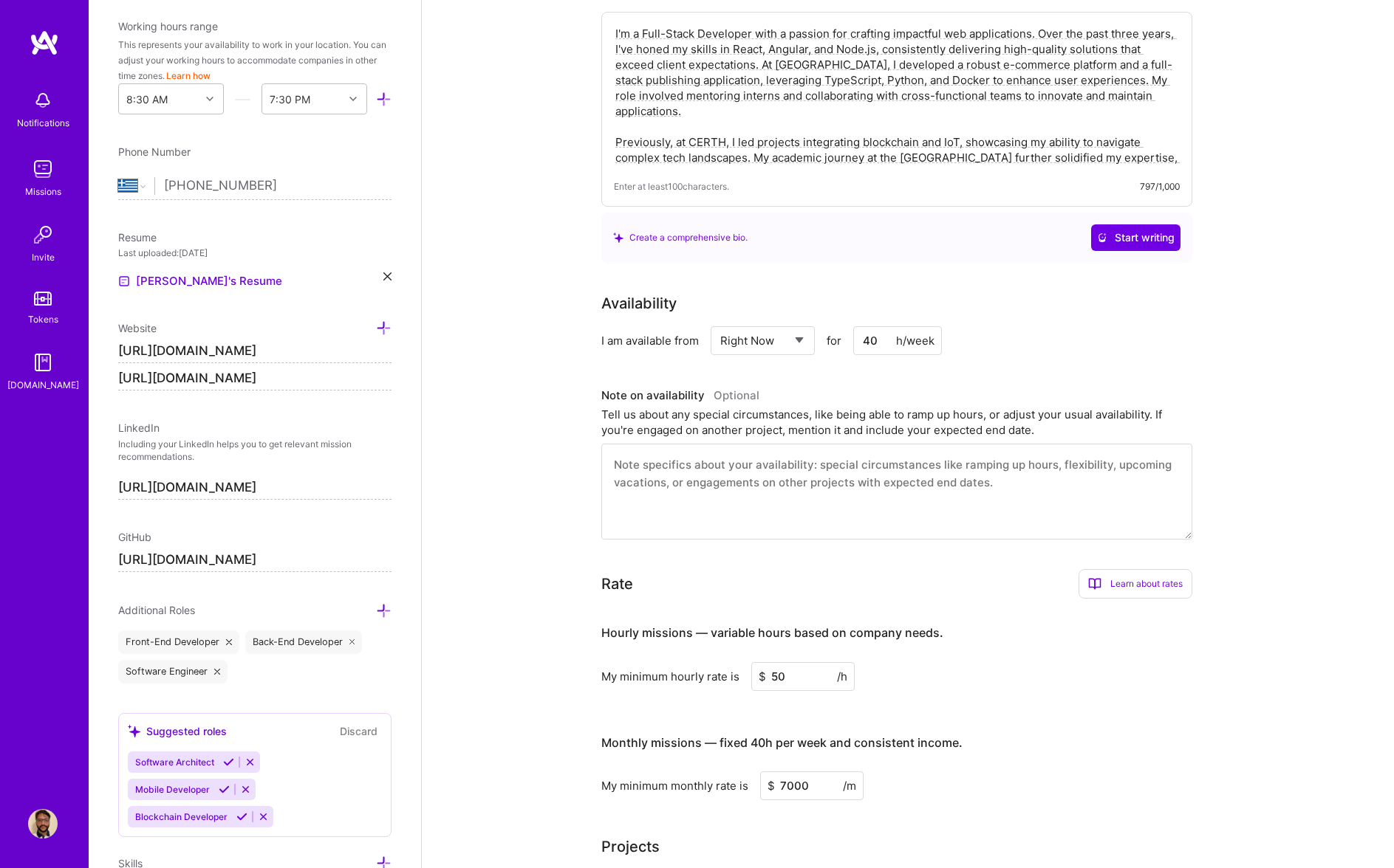
scroll to position [0, 0]
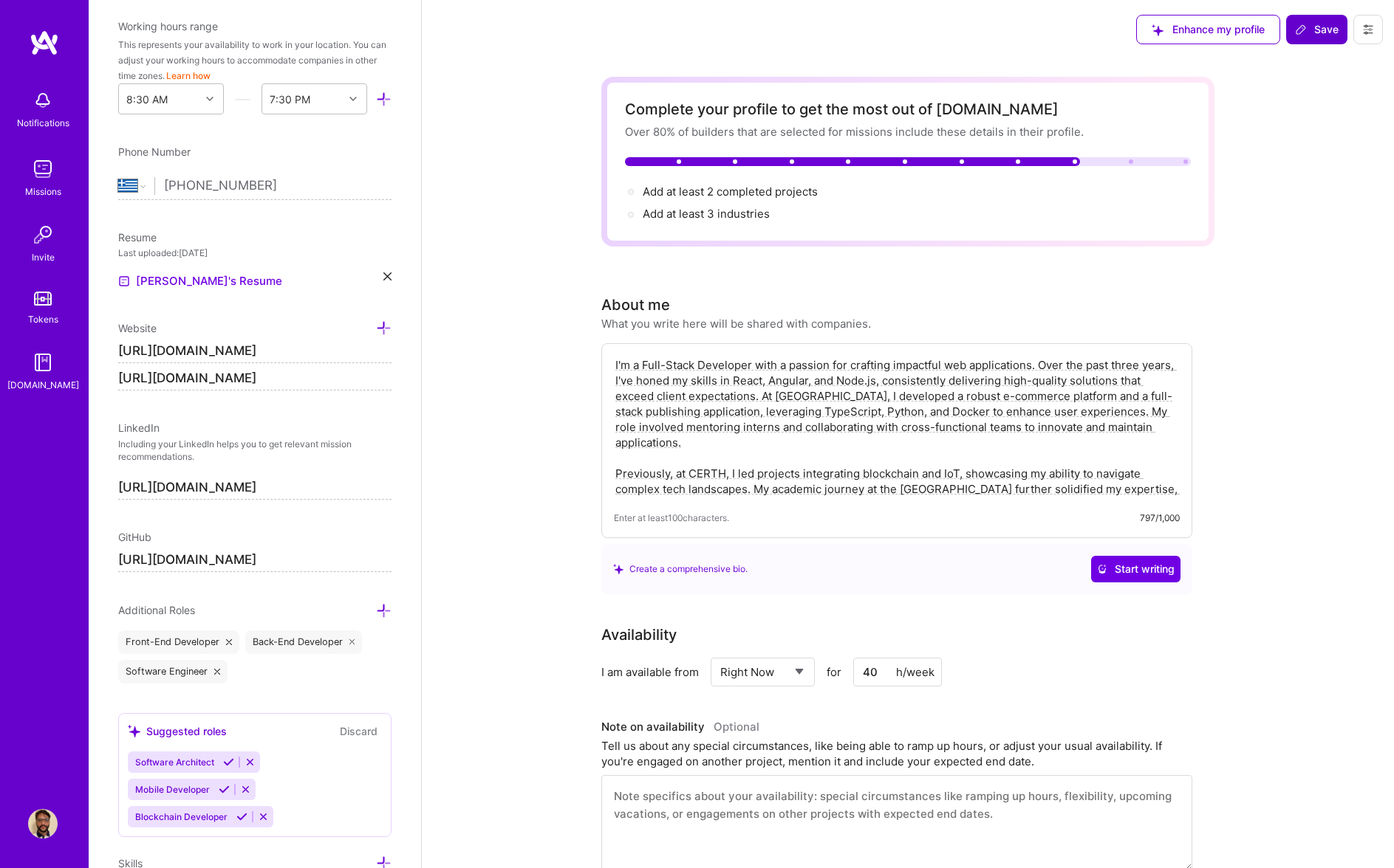
type input "7000"
click at [1308, 39] on button "Save" at bounding box center [1316, 30] width 62 height 30
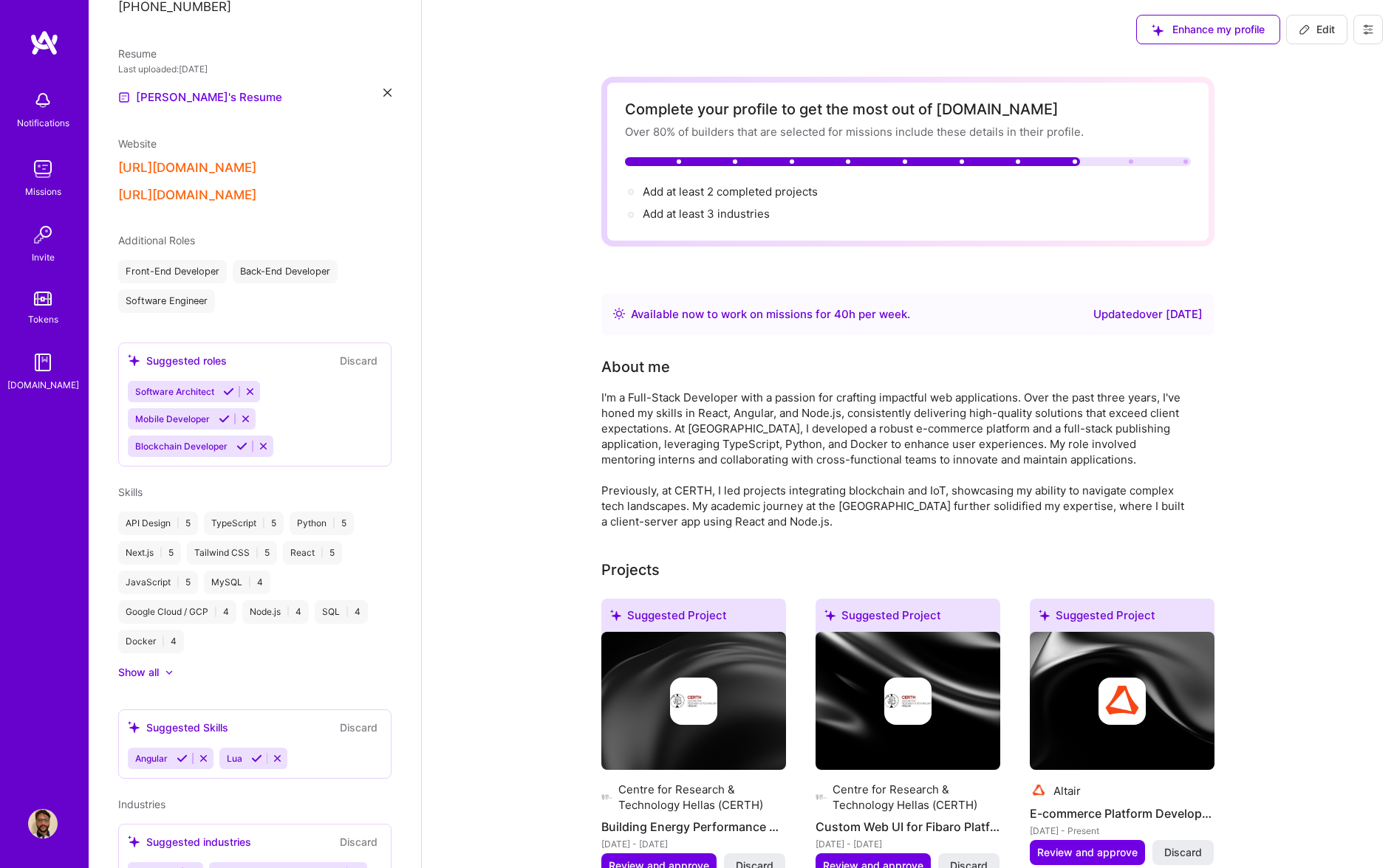
scroll to position [326, 0]
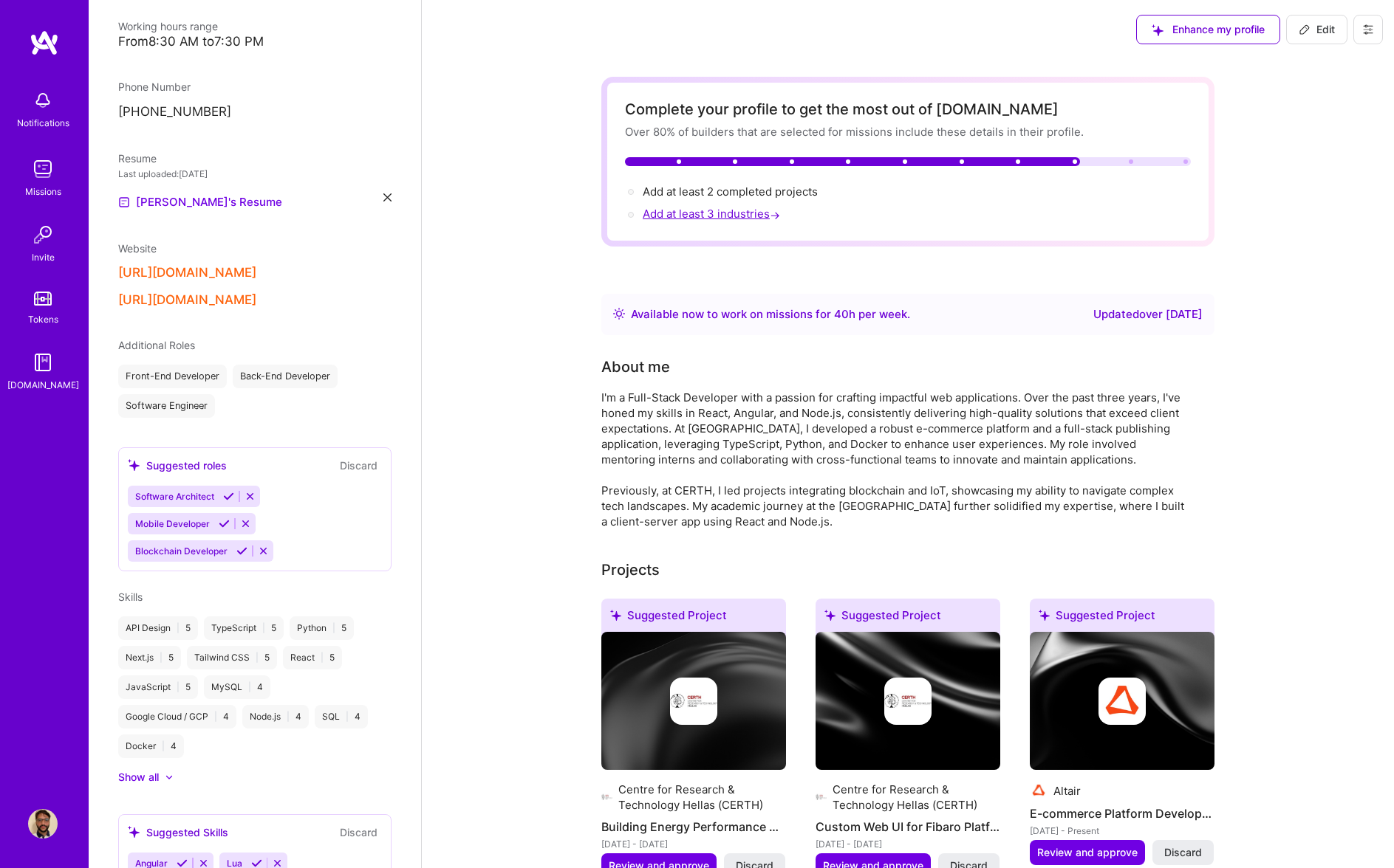
click at [742, 209] on span "Add at least 3 industries →" at bounding box center [712, 214] width 140 height 14
select select "GR"
select select "Right Now"
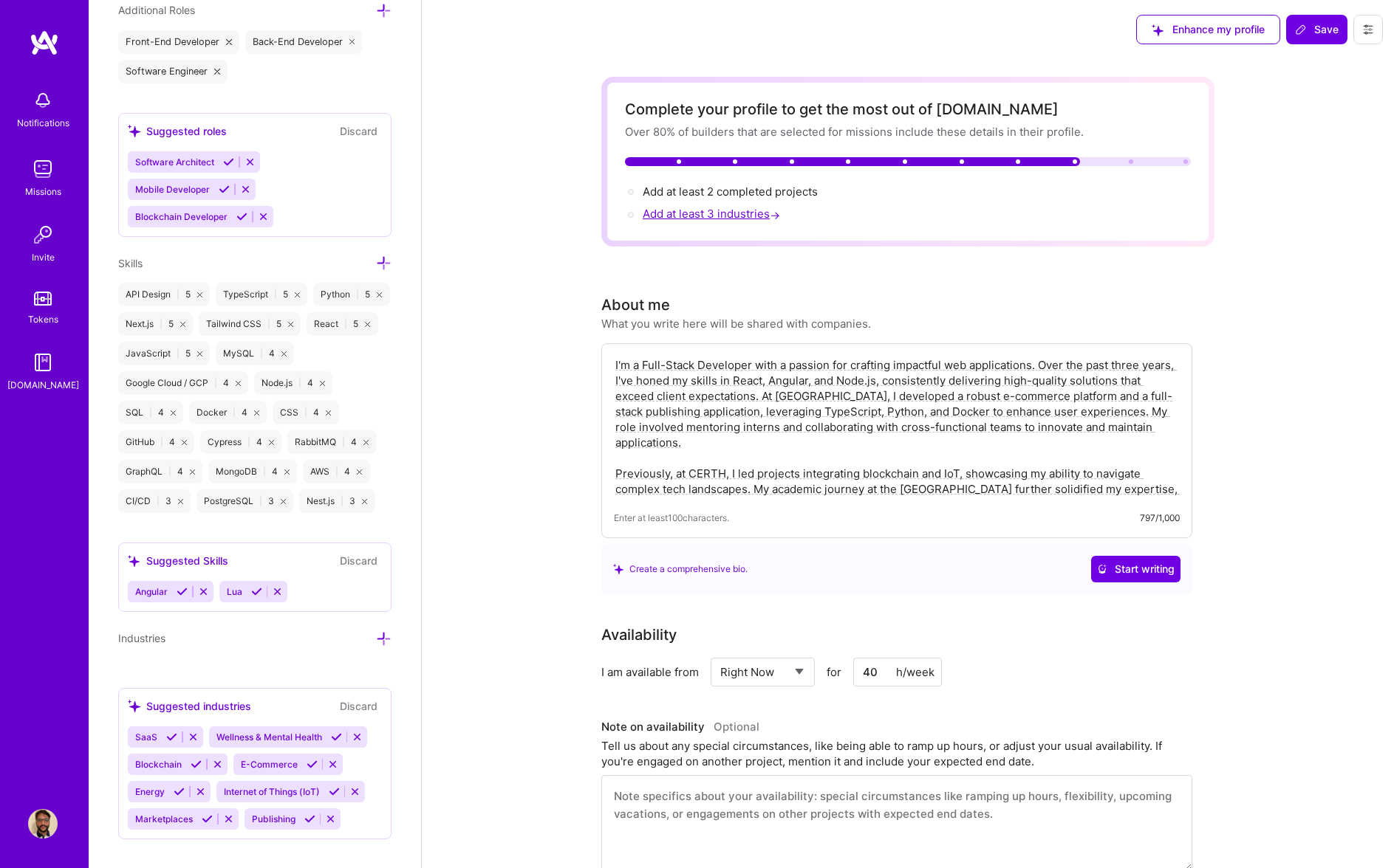
scroll to position [1050, 0]
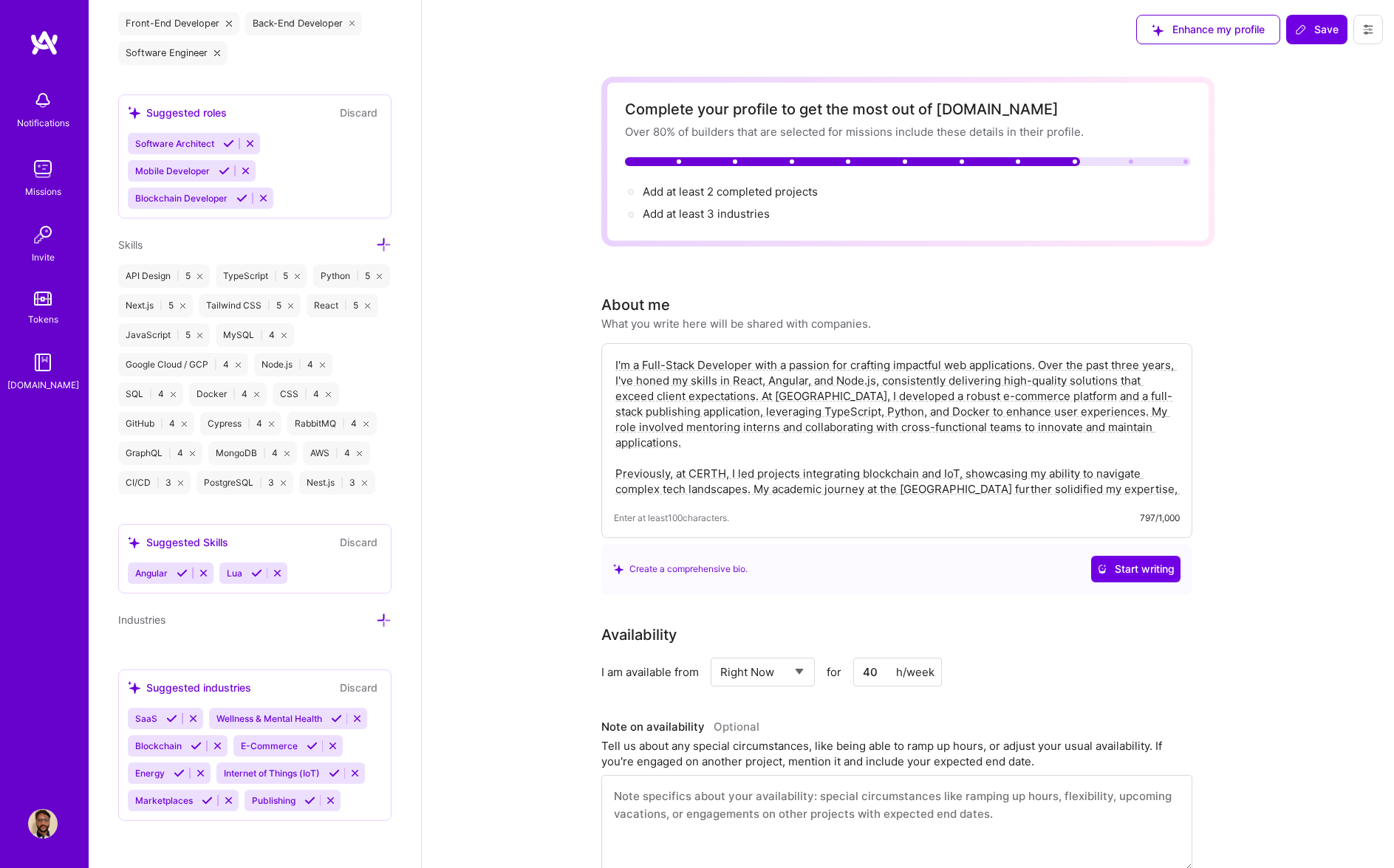
click at [336, 718] on icon at bounding box center [336, 719] width 11 height 11
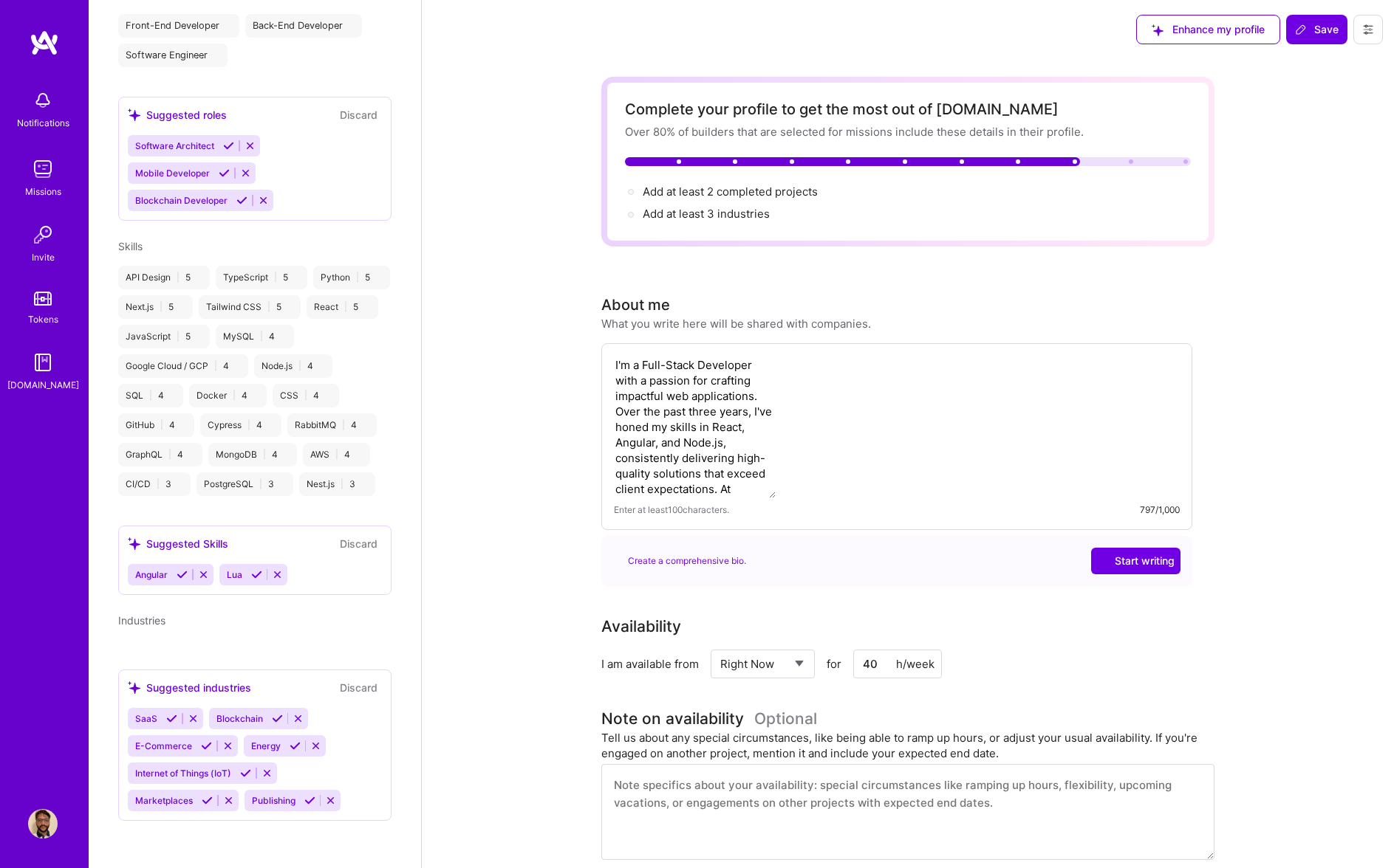
scroll to position [639, 0]
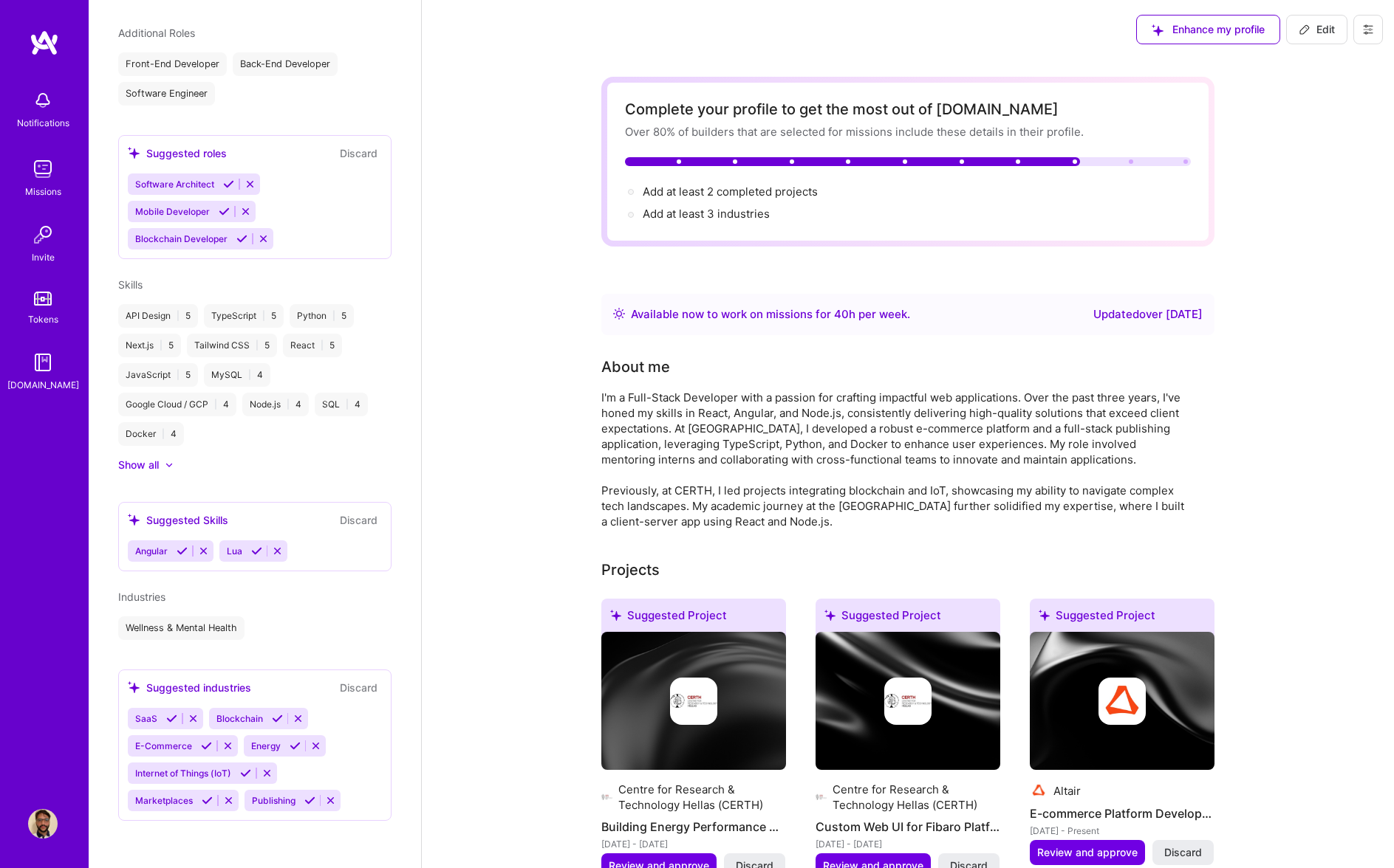
click at [170, 719] on icon at bounding box center [171, 719] width 11 height 11
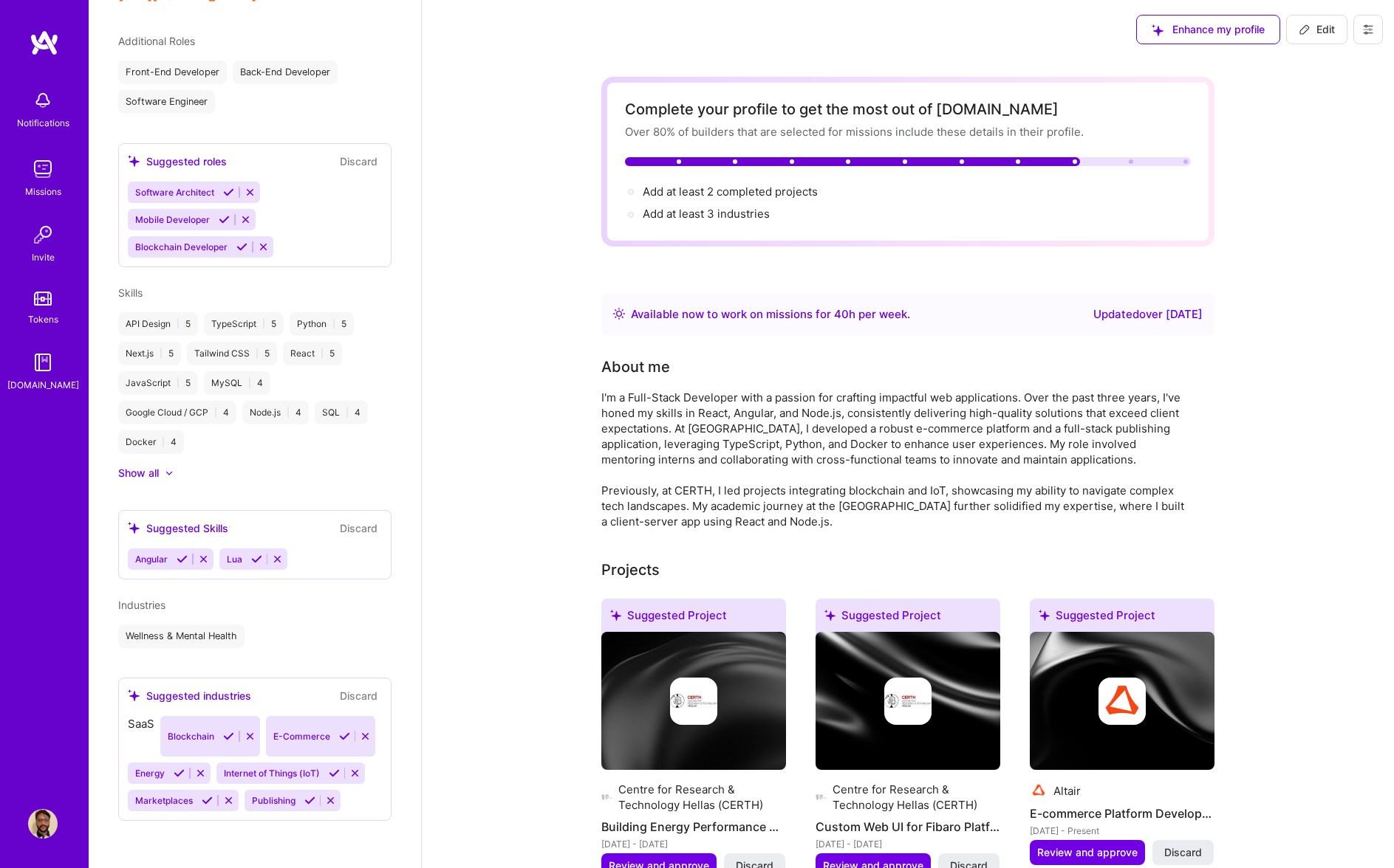
scroll to position [611, 0]
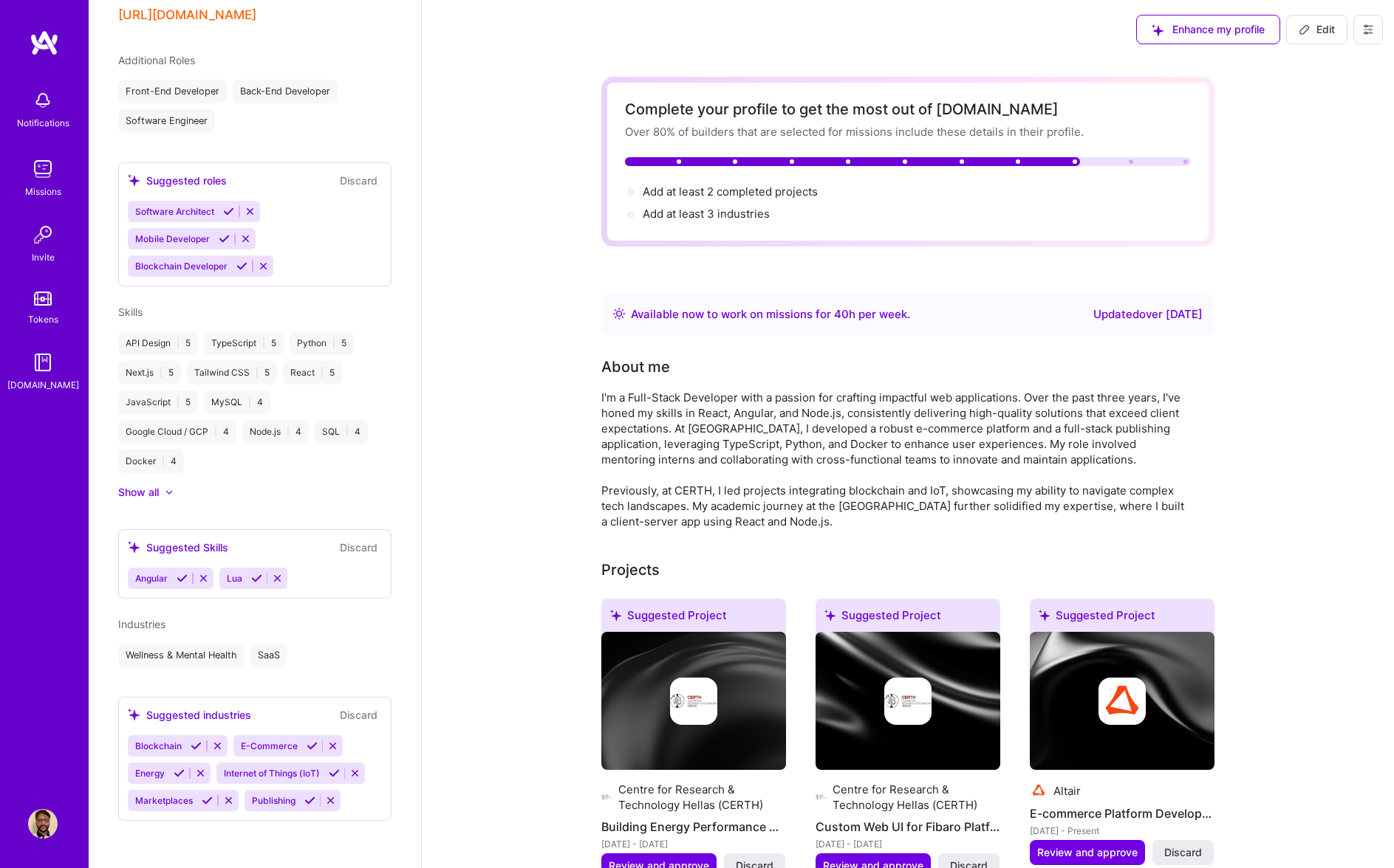
click at [237, 717] on div "Suggested industries" at bounding box center [189, 716] width 123 height 16
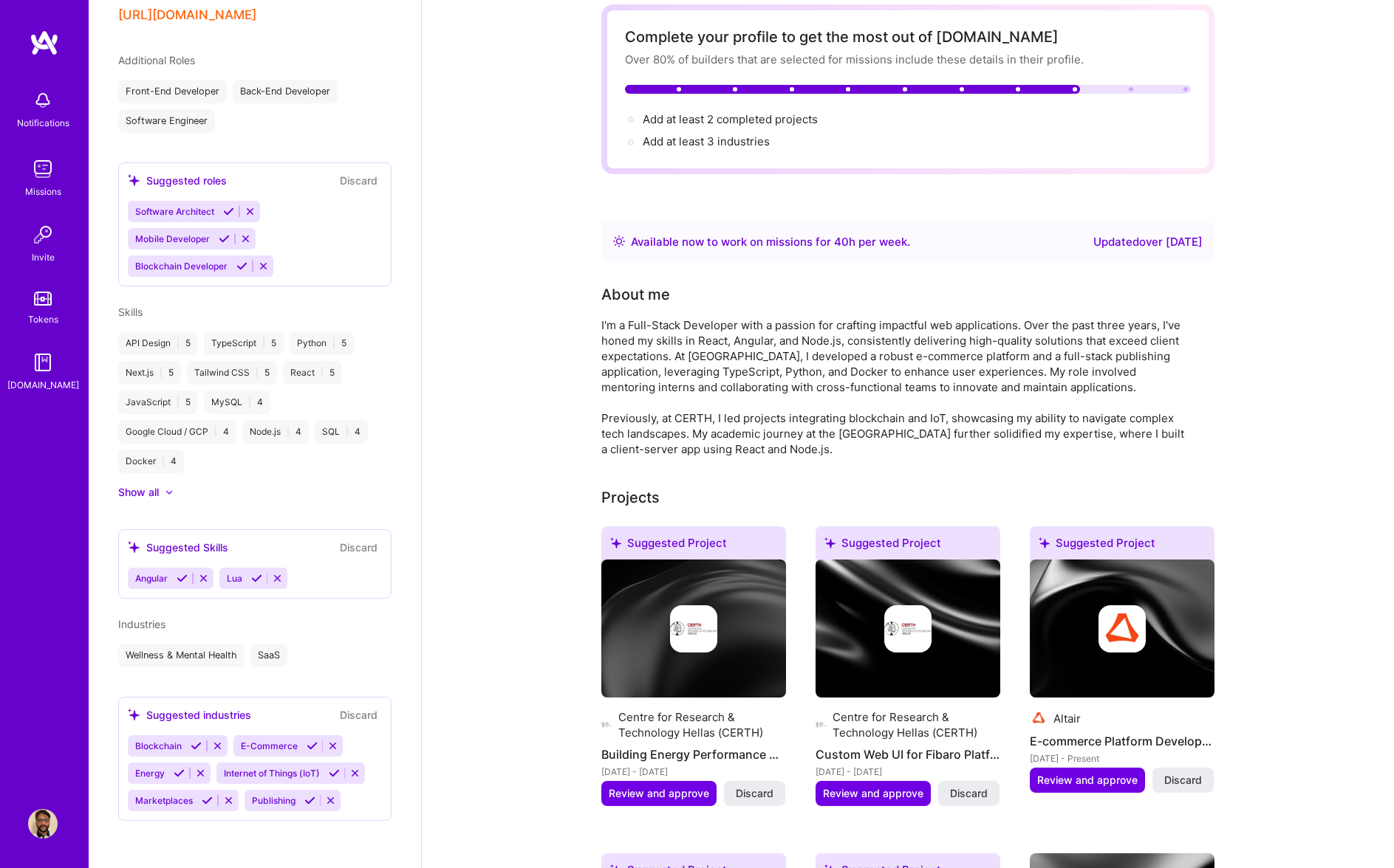
scroll to position [76, 0]
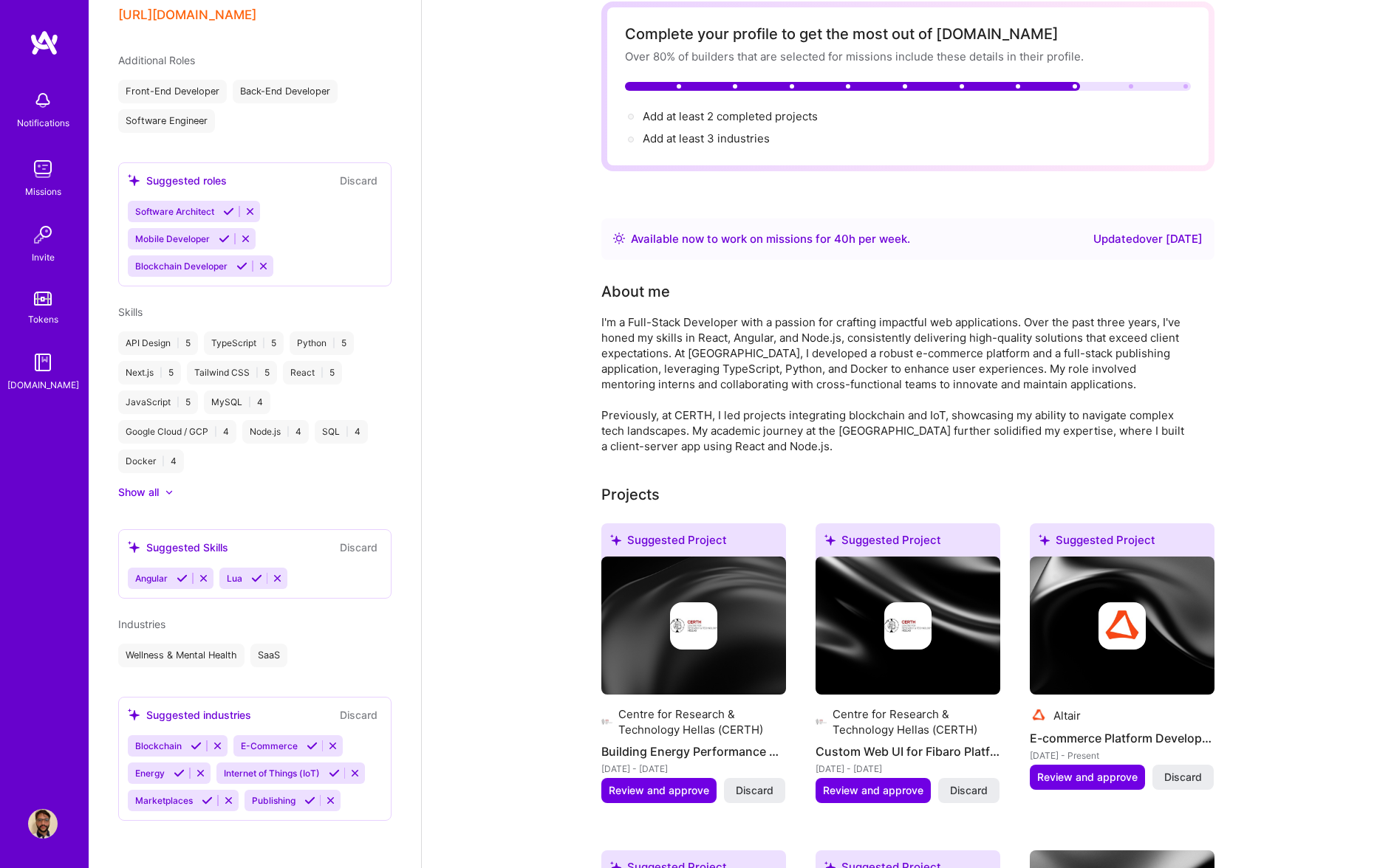
click at [197, 748] on icon at bounding box center [195, 746] width 11 height 11
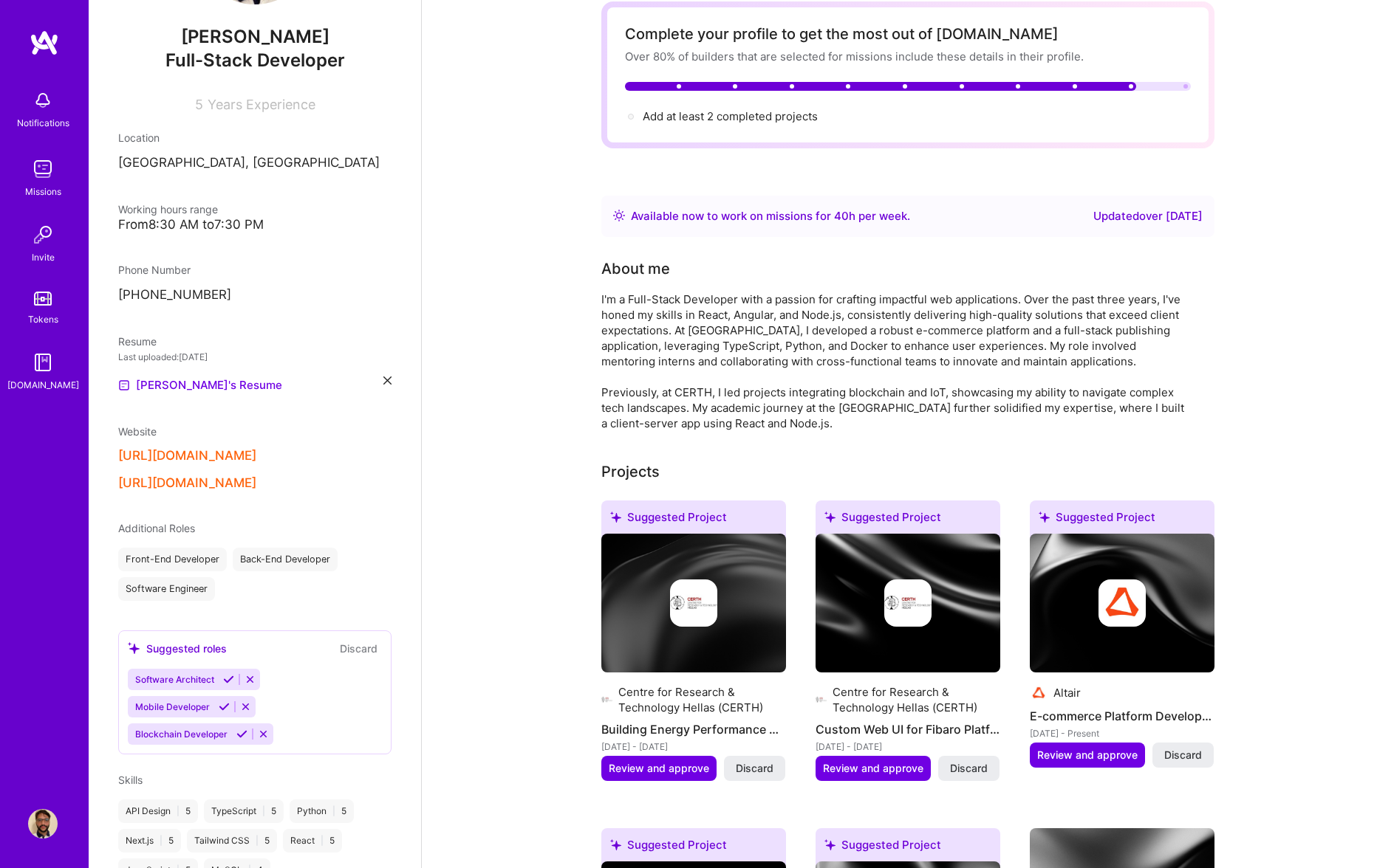
scroll to position [142, 0]
click at [224, 652] on div "Suggested roles" at bounding box center [176, 650] width 99 height 16
click at [323, 722] on div "Software Architect Mobile Developer Blockchain Developer" at bounding box center [254, 708] width 254 height 76
click at [172, 585] on div "Software Engineer" at bounding box center [166, 590] width 97 height 24
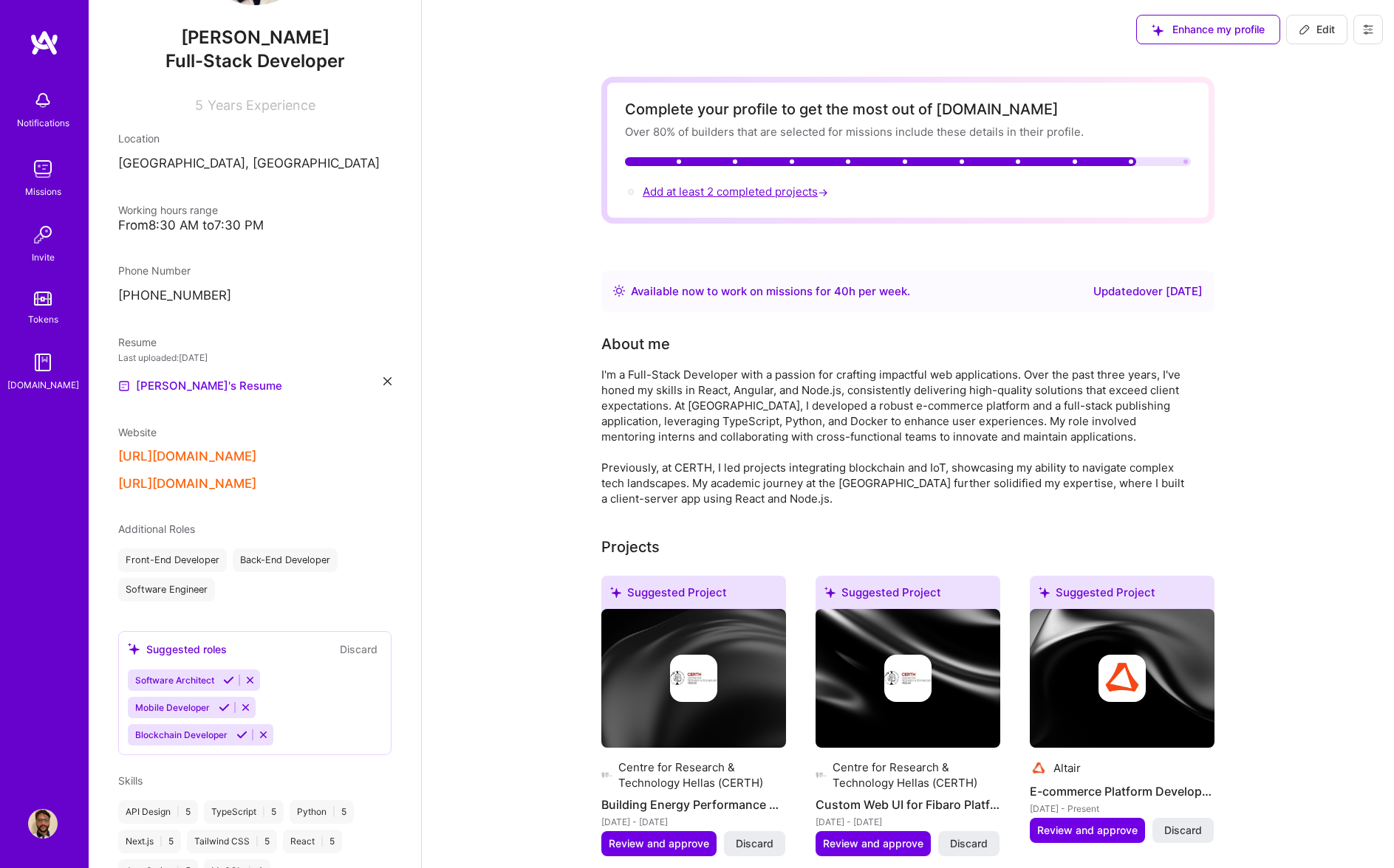
click at [737, 194] on span "Add at least 2 completed projects →" at bounding box center [736, 191] width 188 height 14
select select "GR"
select select "Right Now"
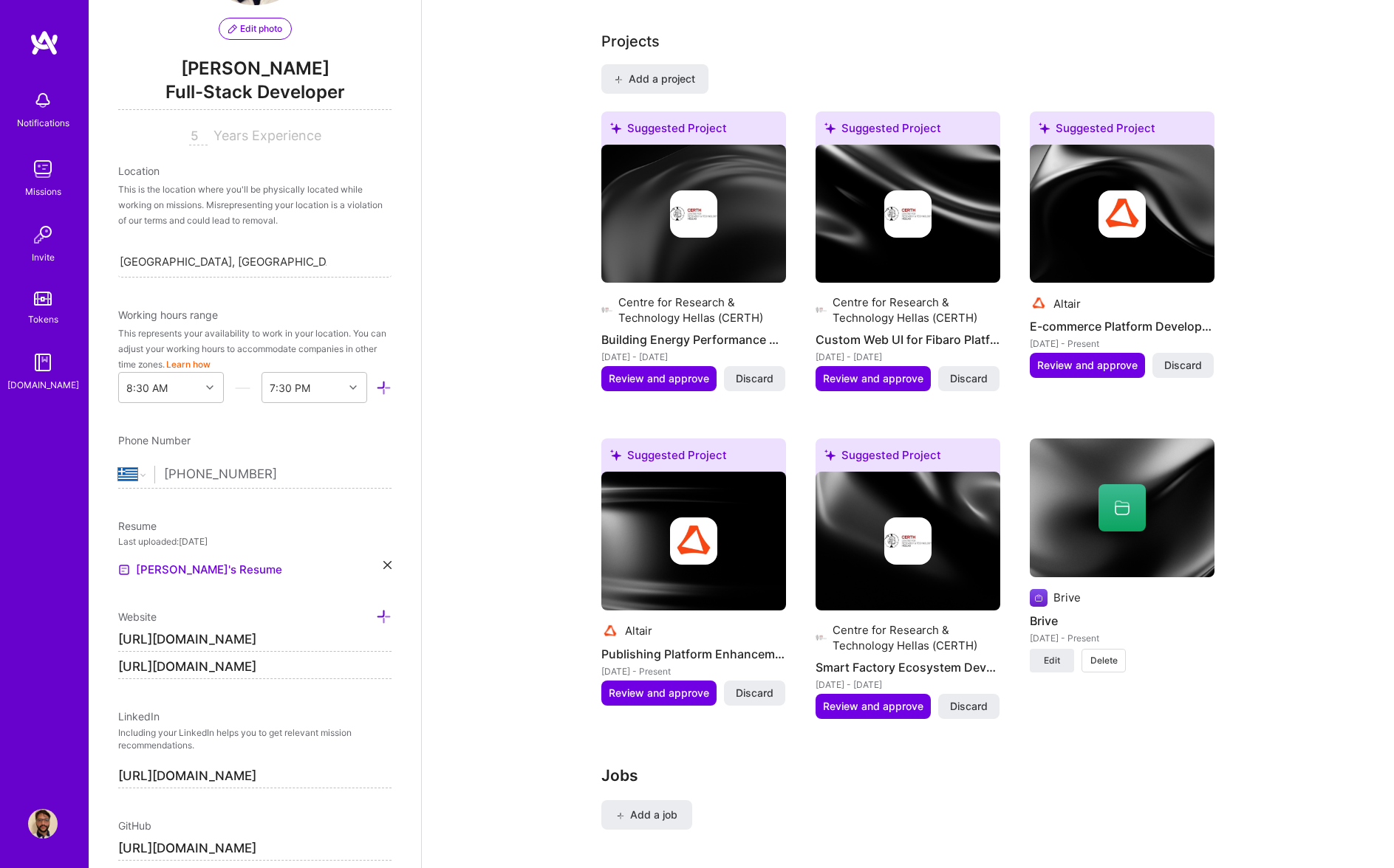
scroll to position [1113, 0]
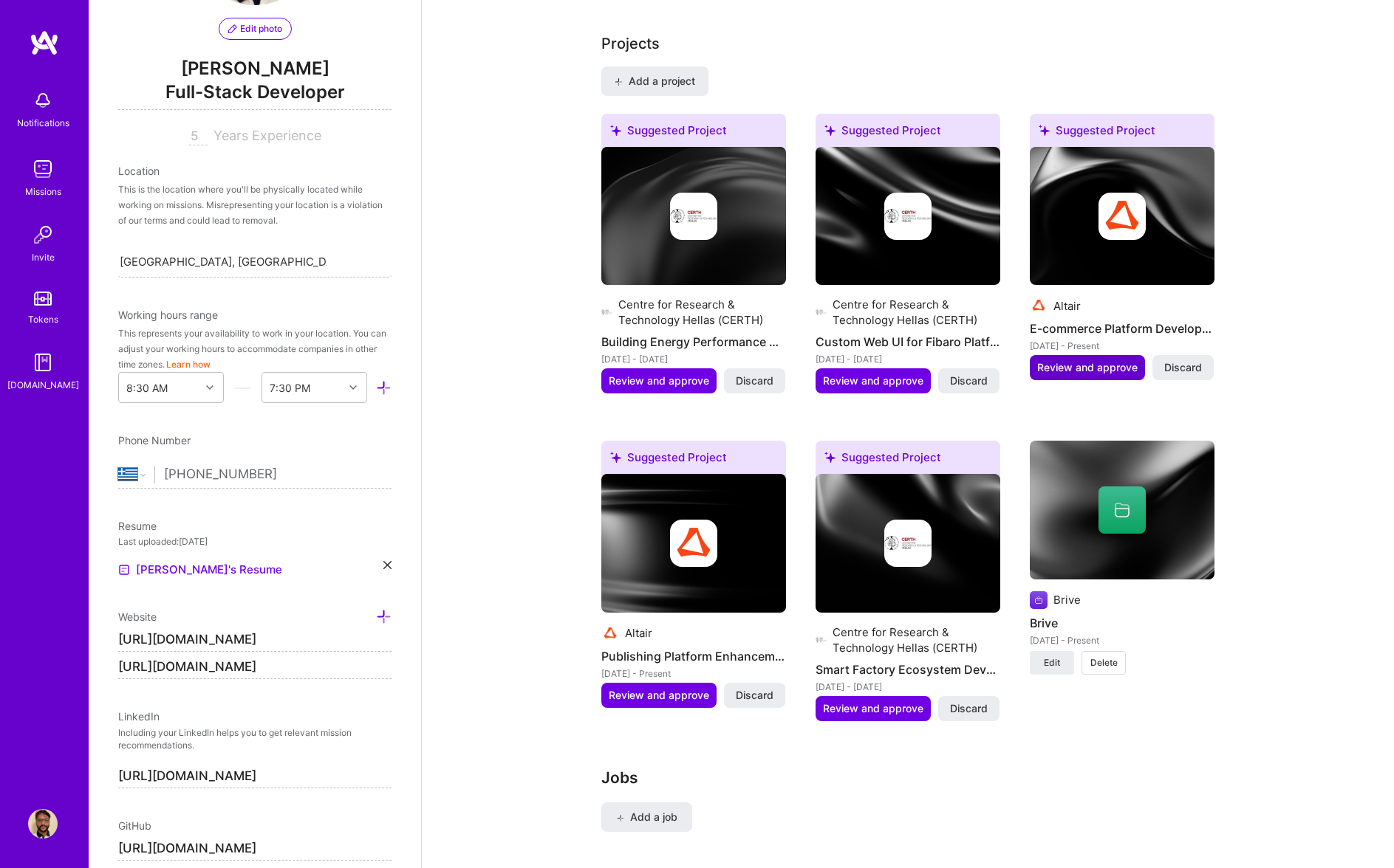
click at [1112, 369] on span "Review and approve" at bounding box center [1086, 367] width 101 height 15
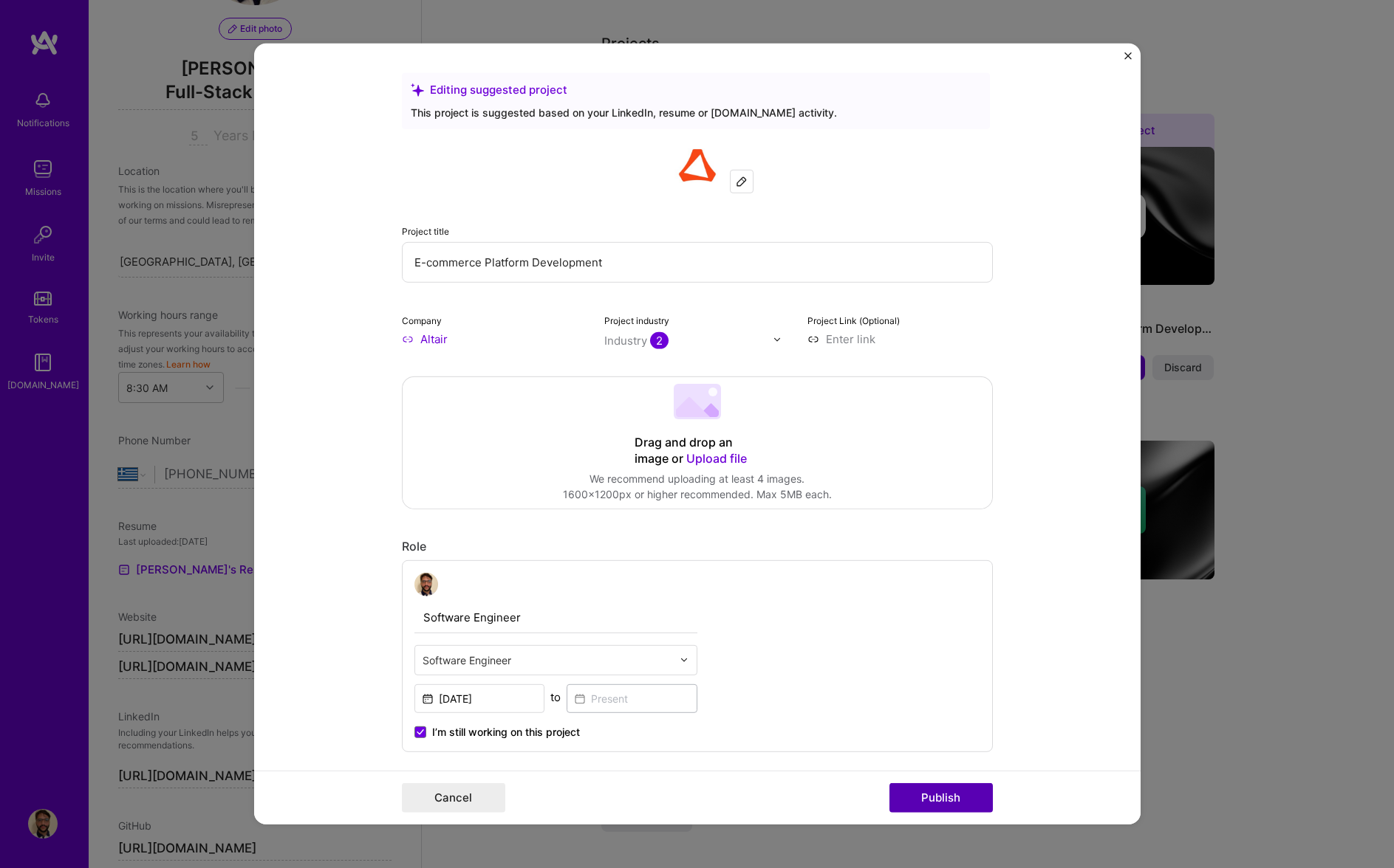
click at [932, 793] on button "Publish" at bounding box center [941, 798] width 104 height 30
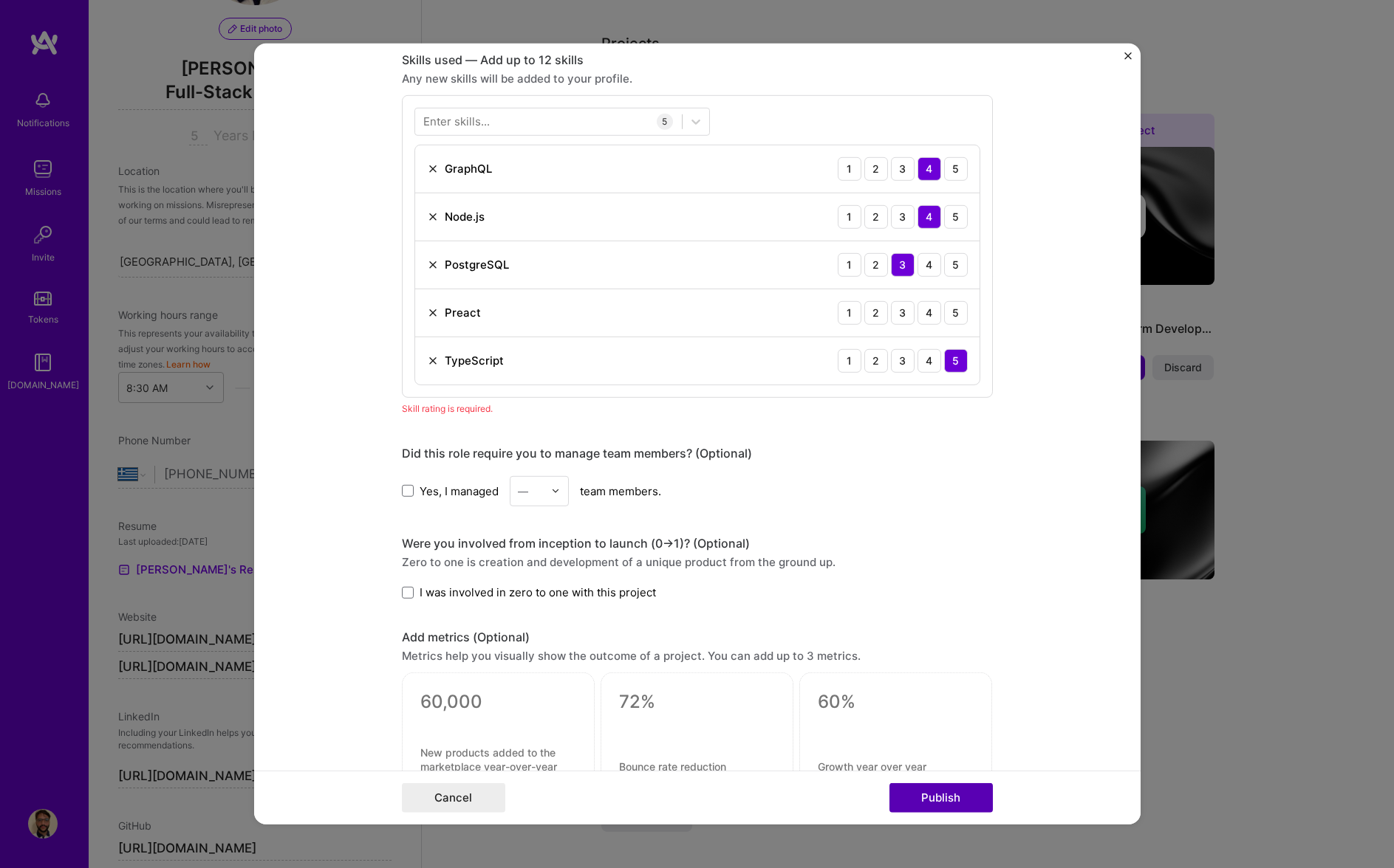
scroll to position [739, 0]
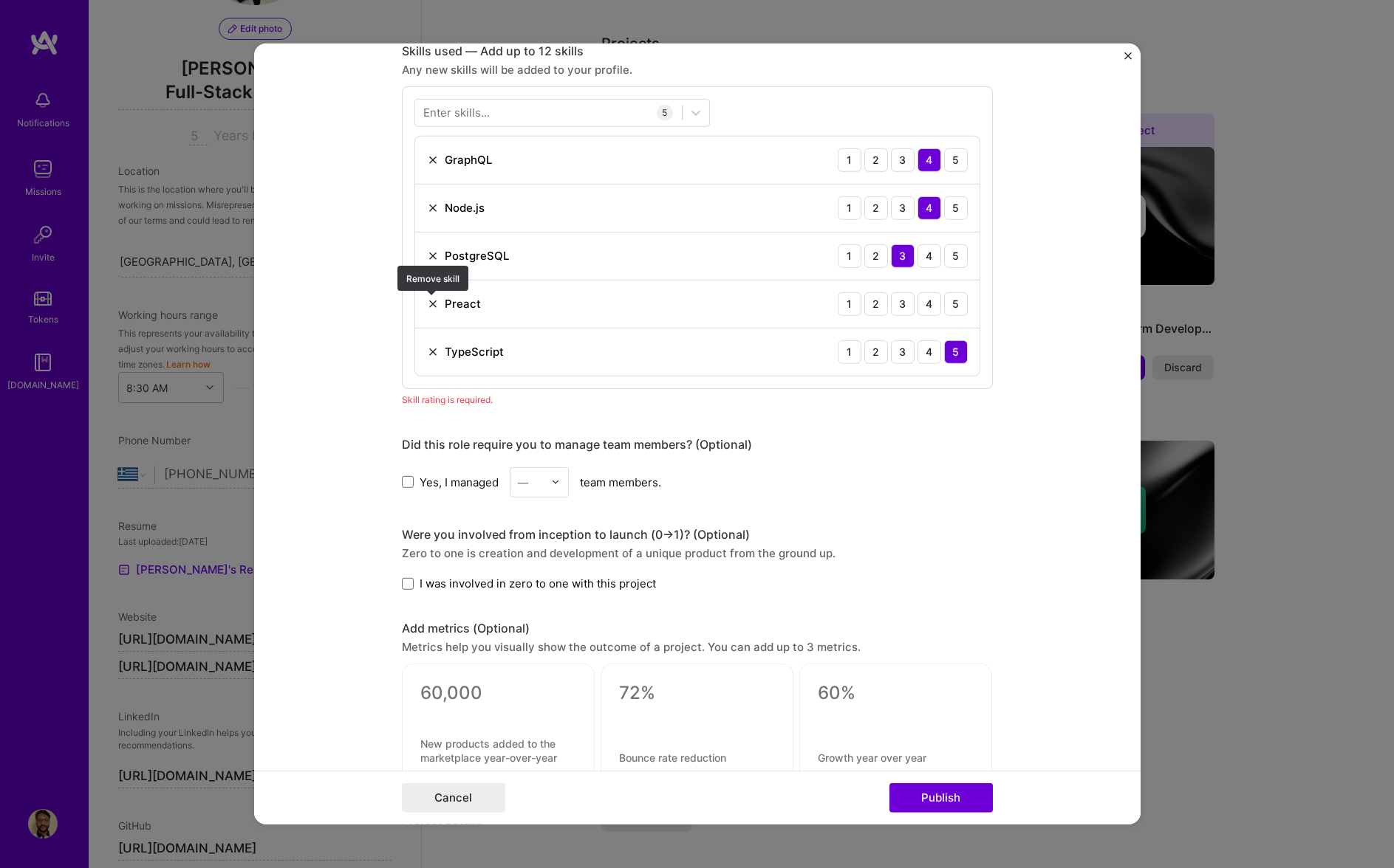
click at [435, 301] on img at bounding box center [433, 305] width 12 height 12
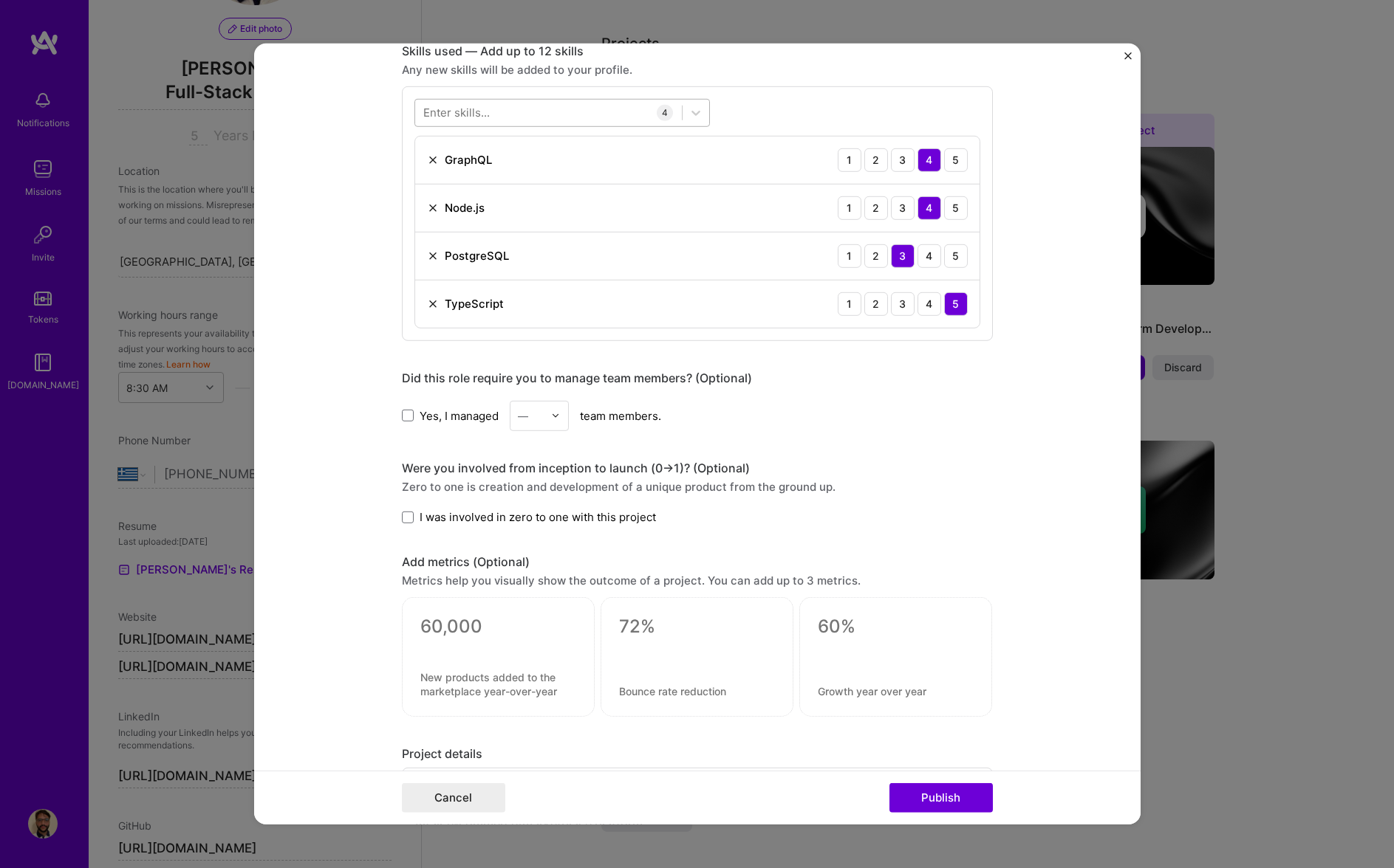
click at [488, 120] on div at bounding box center [549, 112] width 267 height 24
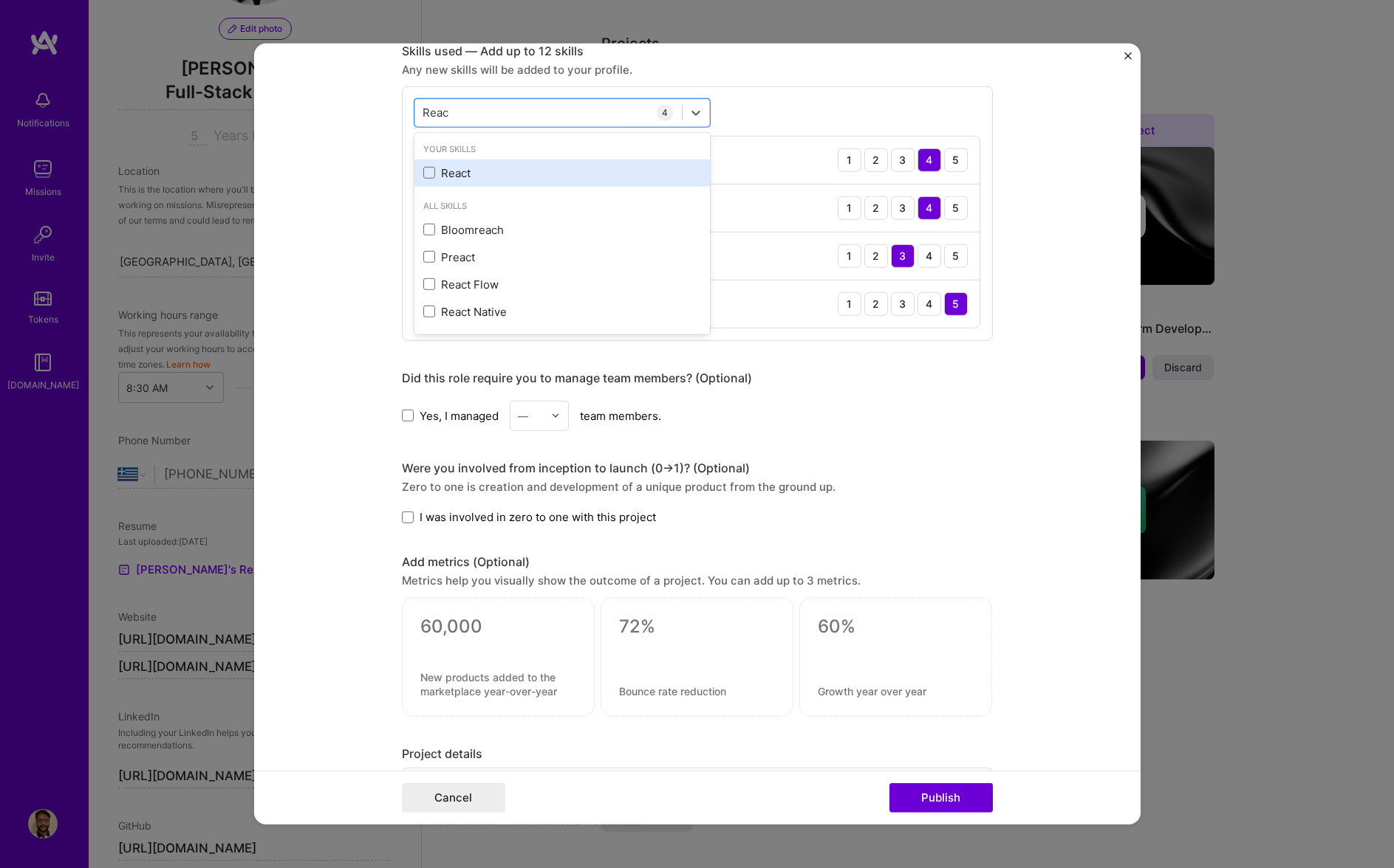
click at [453, 173] on div "React" at bounding box center [562, 173] width 278 height 16
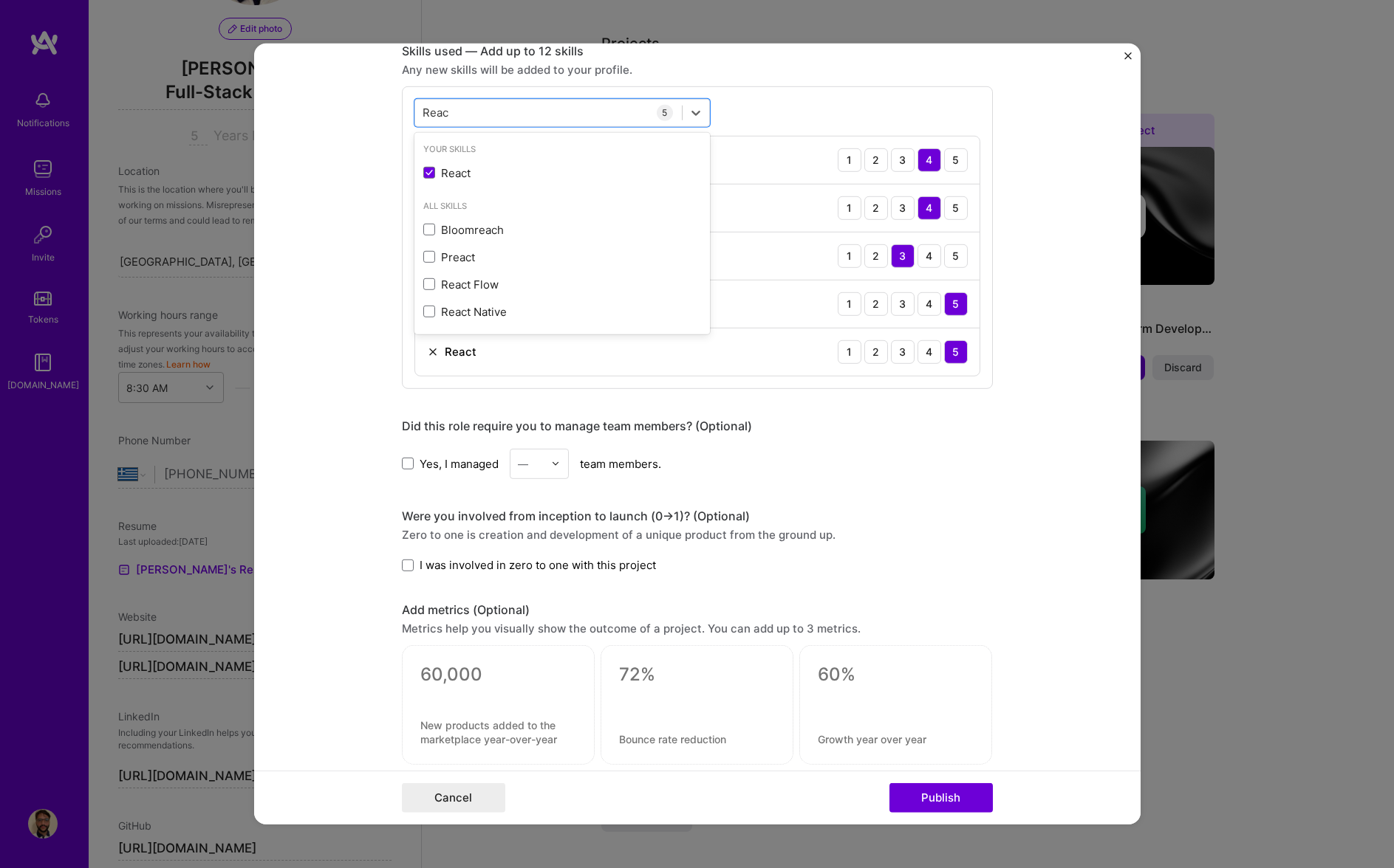
type input "Reac"
click at [997, 359] on form "Editing suggested project This project is suggested based on your LinkedIn, res…" at bounding box center [697, 434] width 886 height 781
click at [986, 793] on button "Publish" at bounding box center [941, 798] width 104 height 30
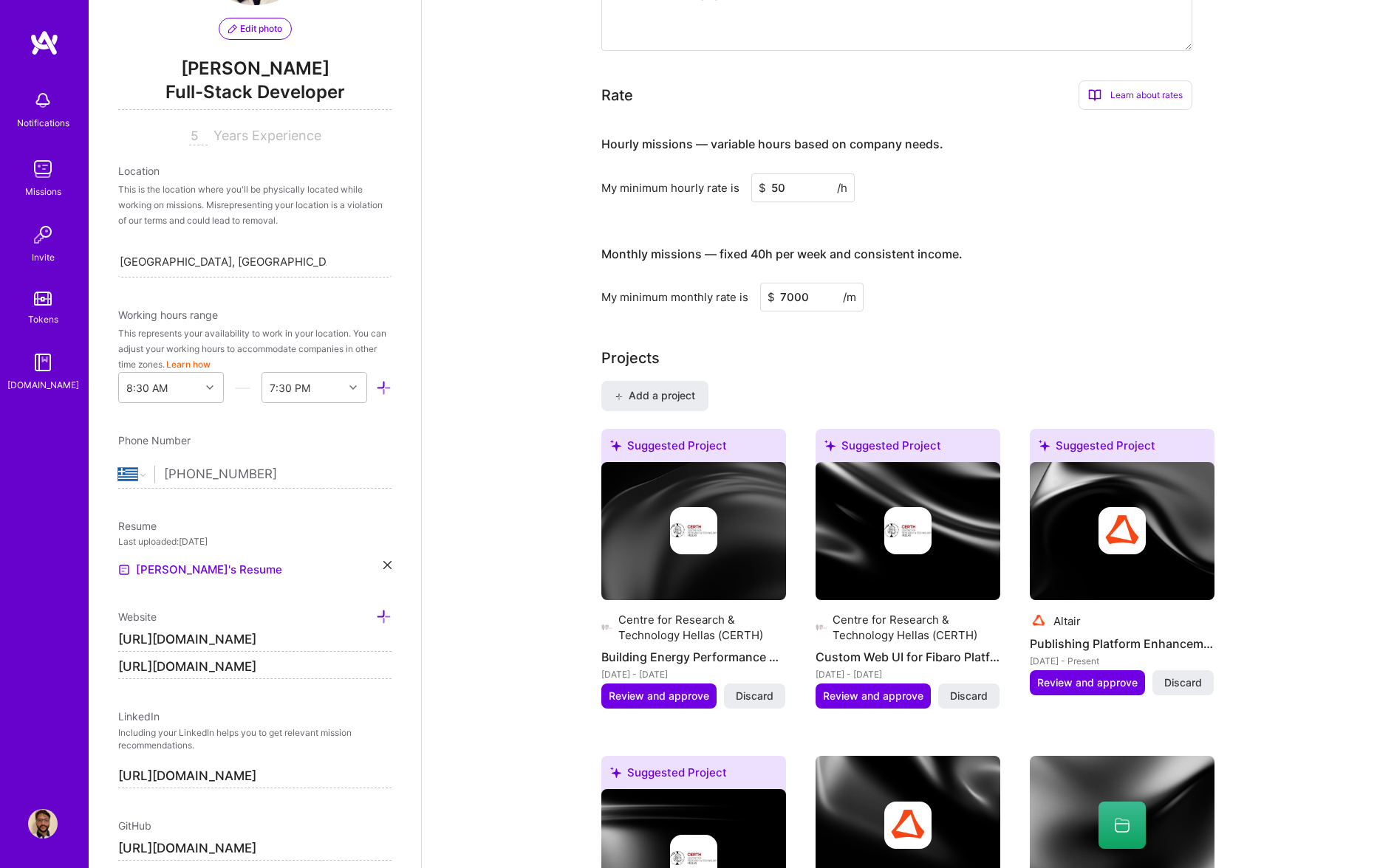
scroll to position [0, 0]
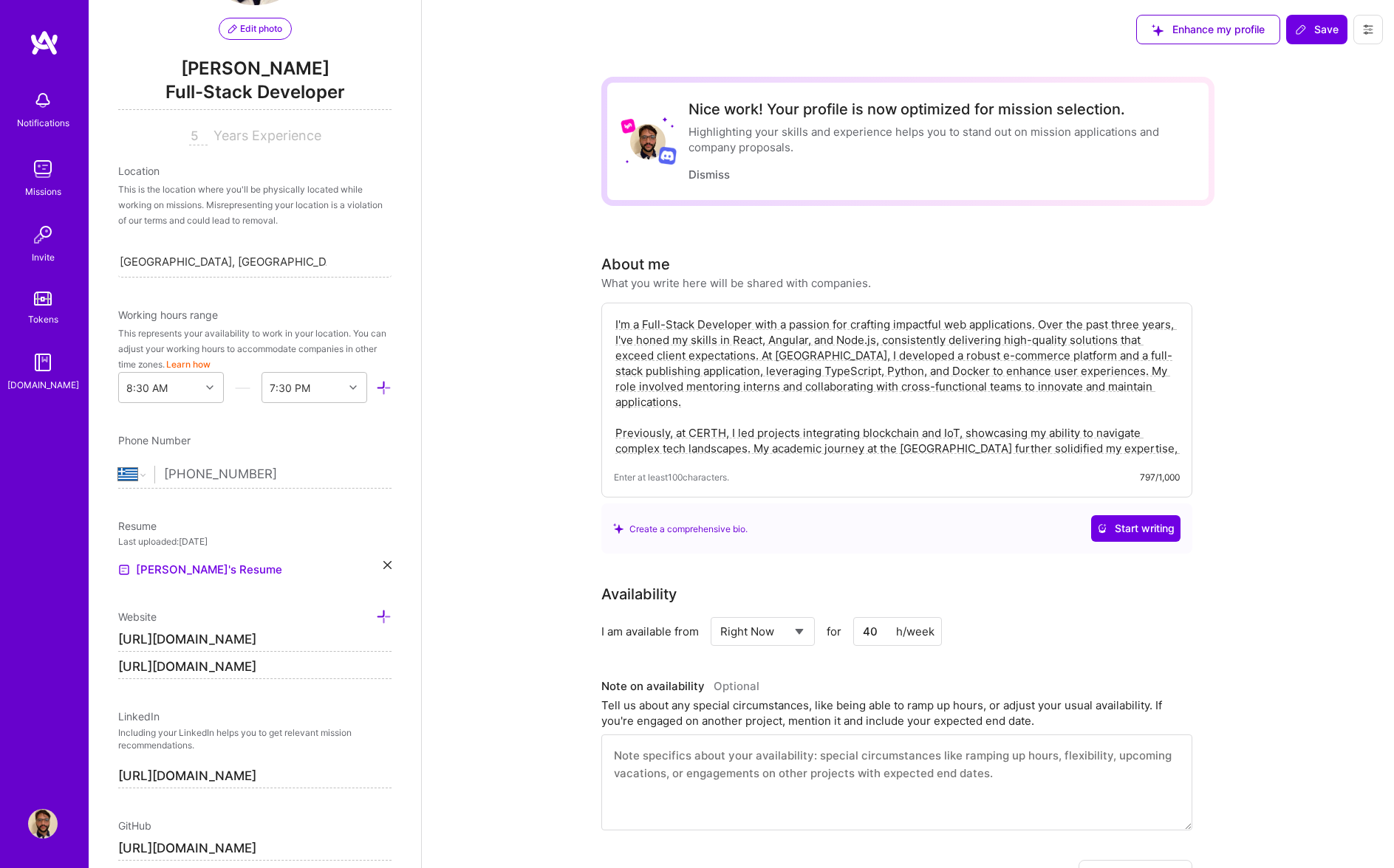
click at [1317, 29] on span "Save" at bounding box center [1316, 29] width 44 height 15
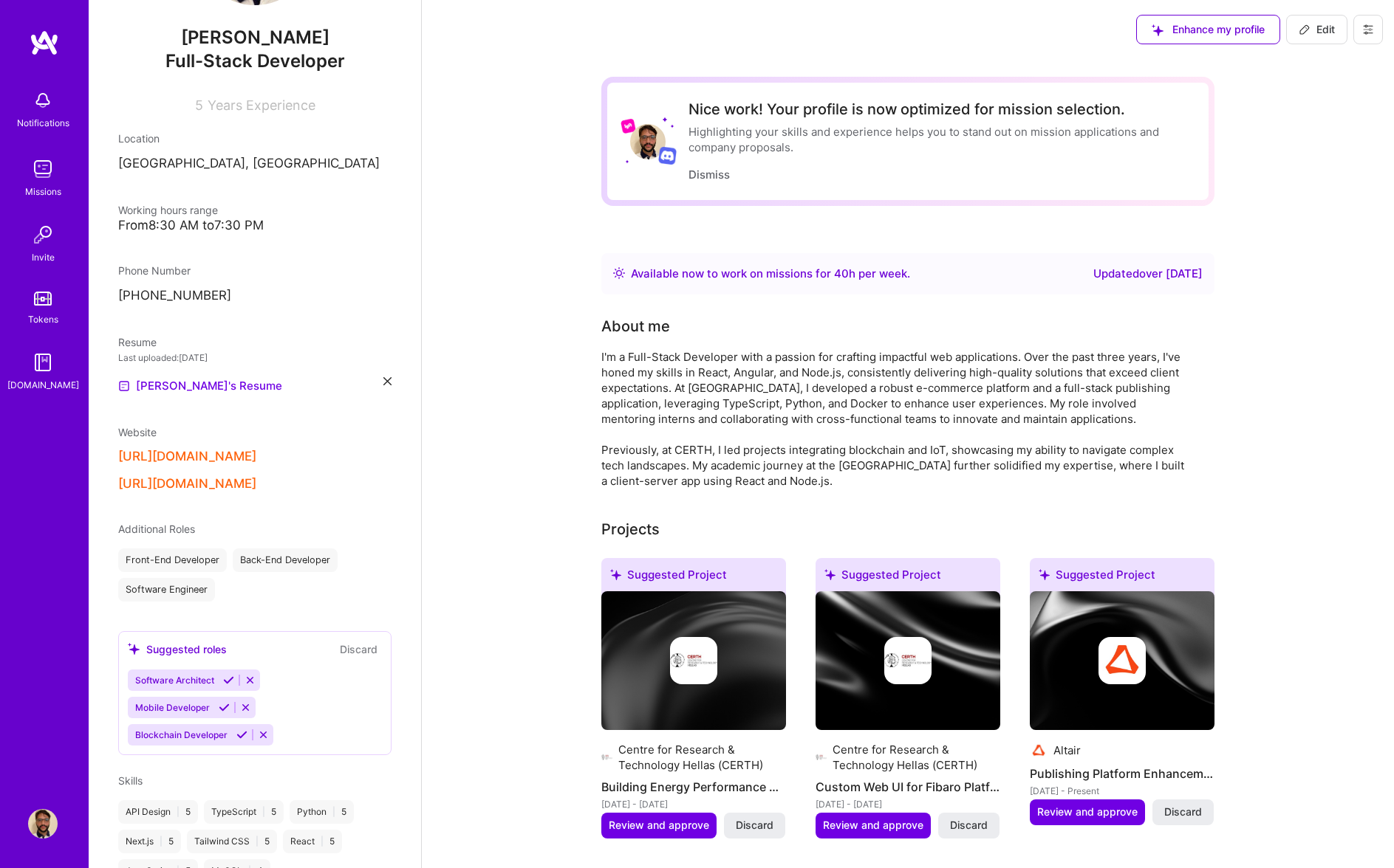
click at [43, 301] on img at bounding box center [43, 299] width 18 height 14
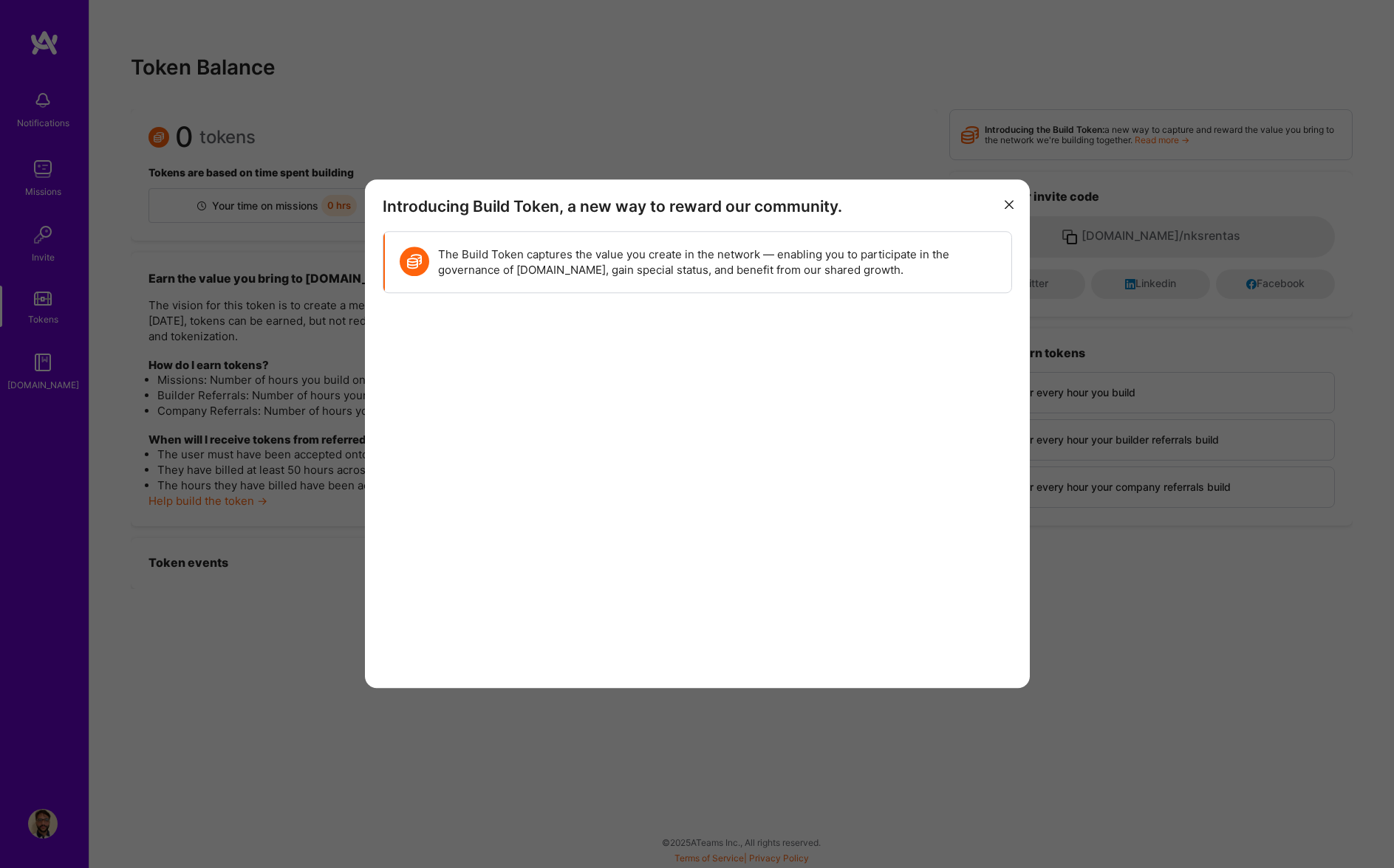
click at [195, 343] on div "Introducing Build Token, a new way to reward our community. The Build Token cap…" at bounding box center [697, 434] width 1394 height 868
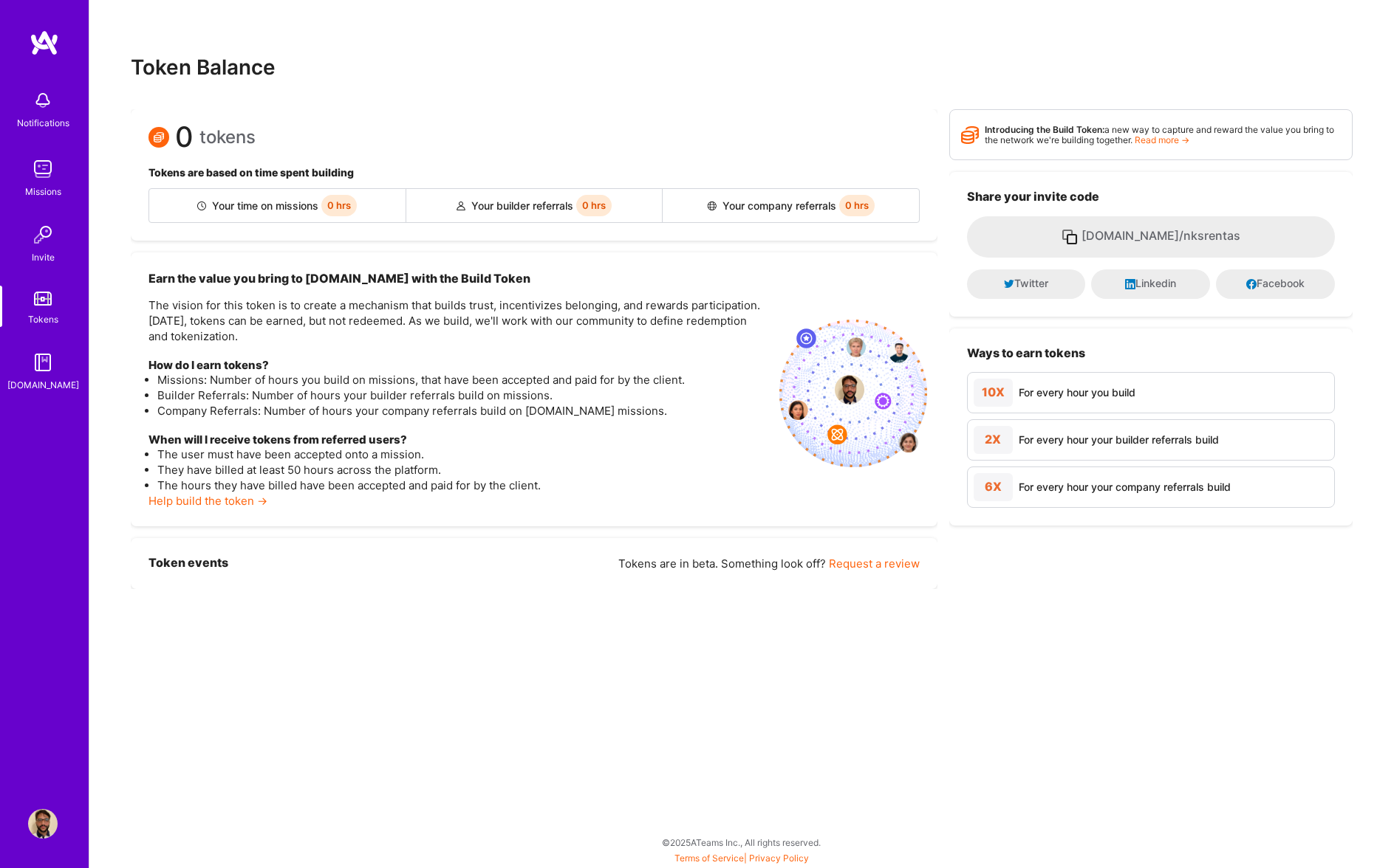
click at [36, 44] on img at bounding box center [45, 43] width 30 height 27
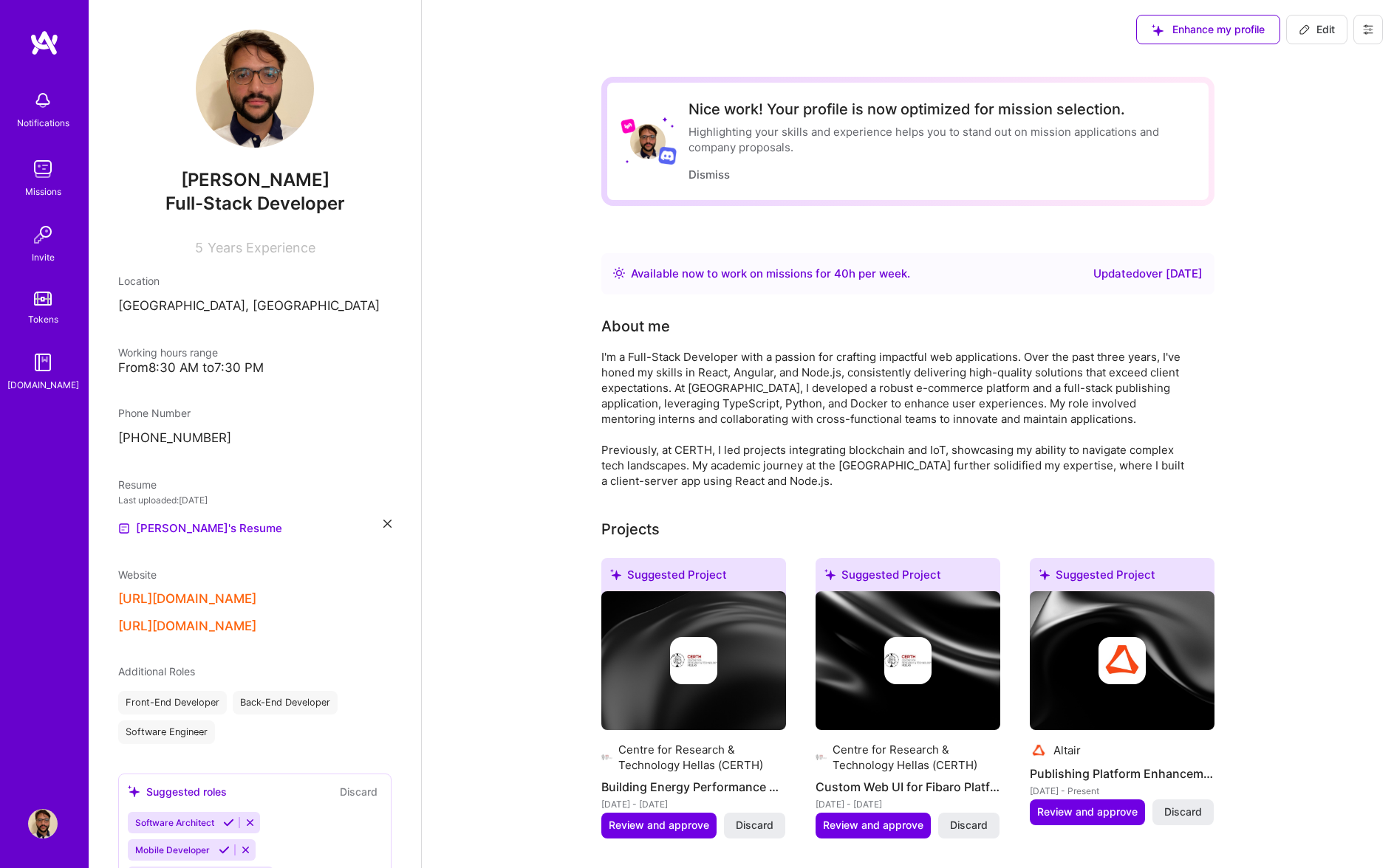
click at [1369, 35] on icon at bounding box center [1368, 30] width 12 height 12
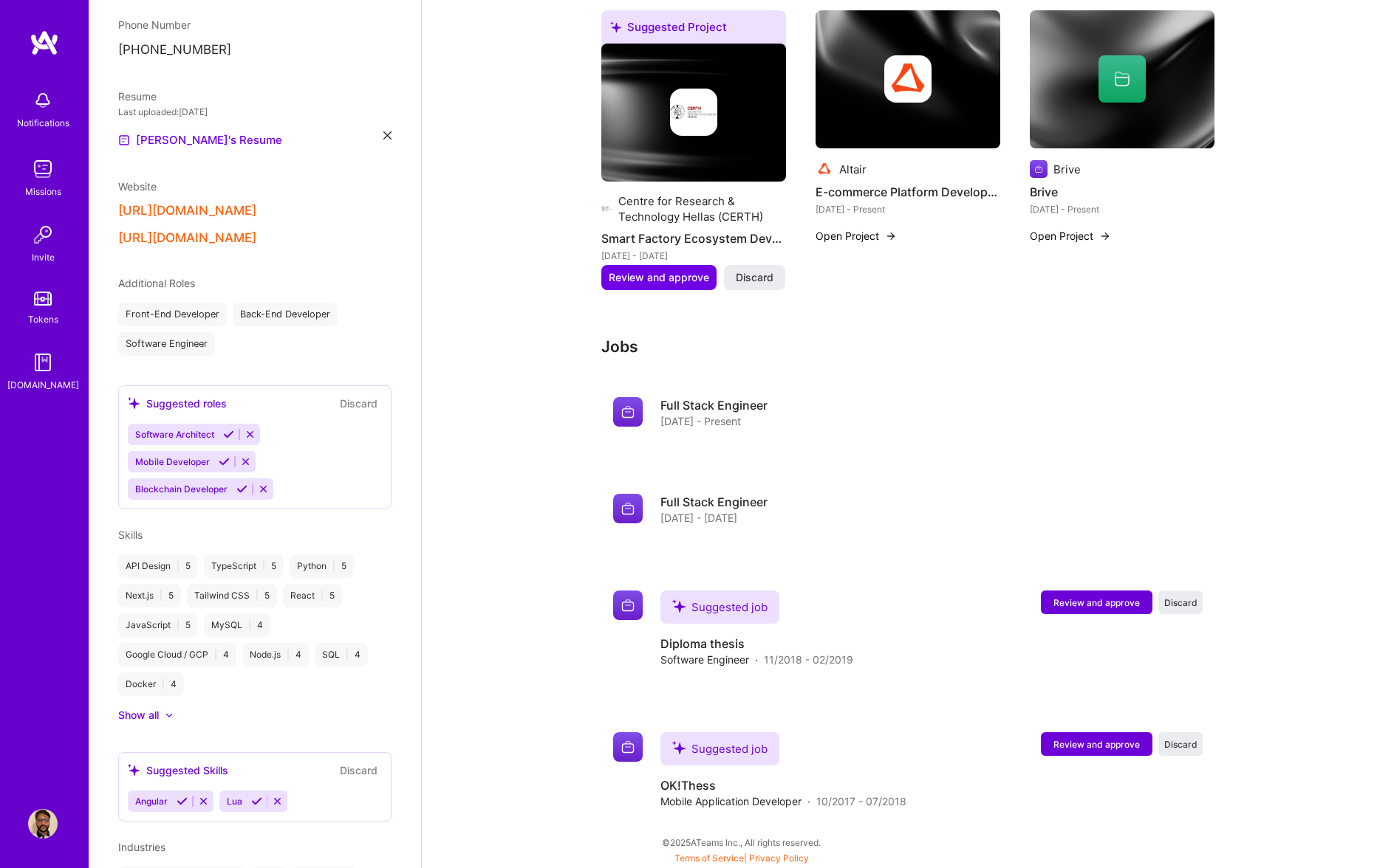
scroll to position [611, 0]
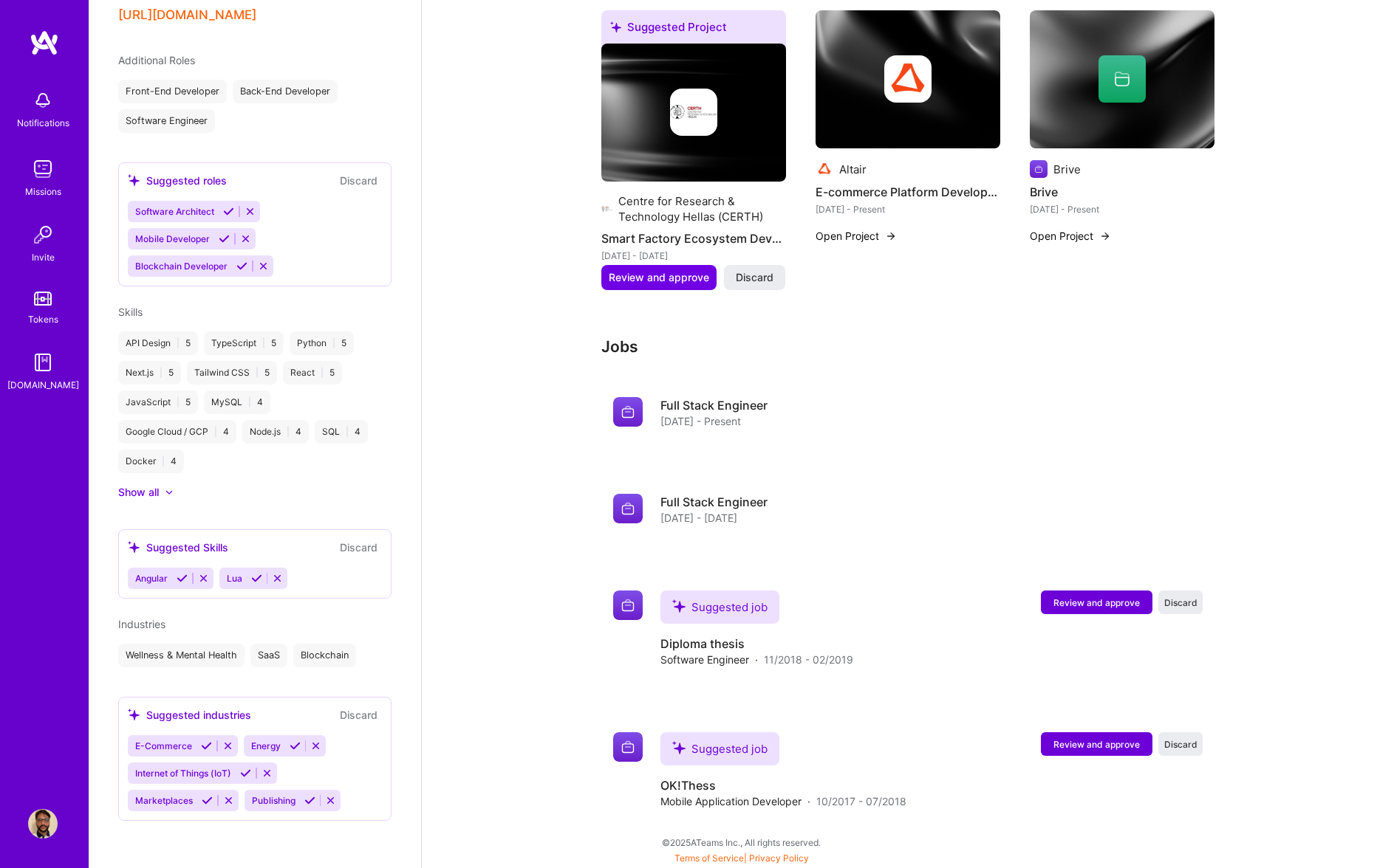
click at [45, 250] on div "Invite" at bounding box center [43, 258] width 23 height 16
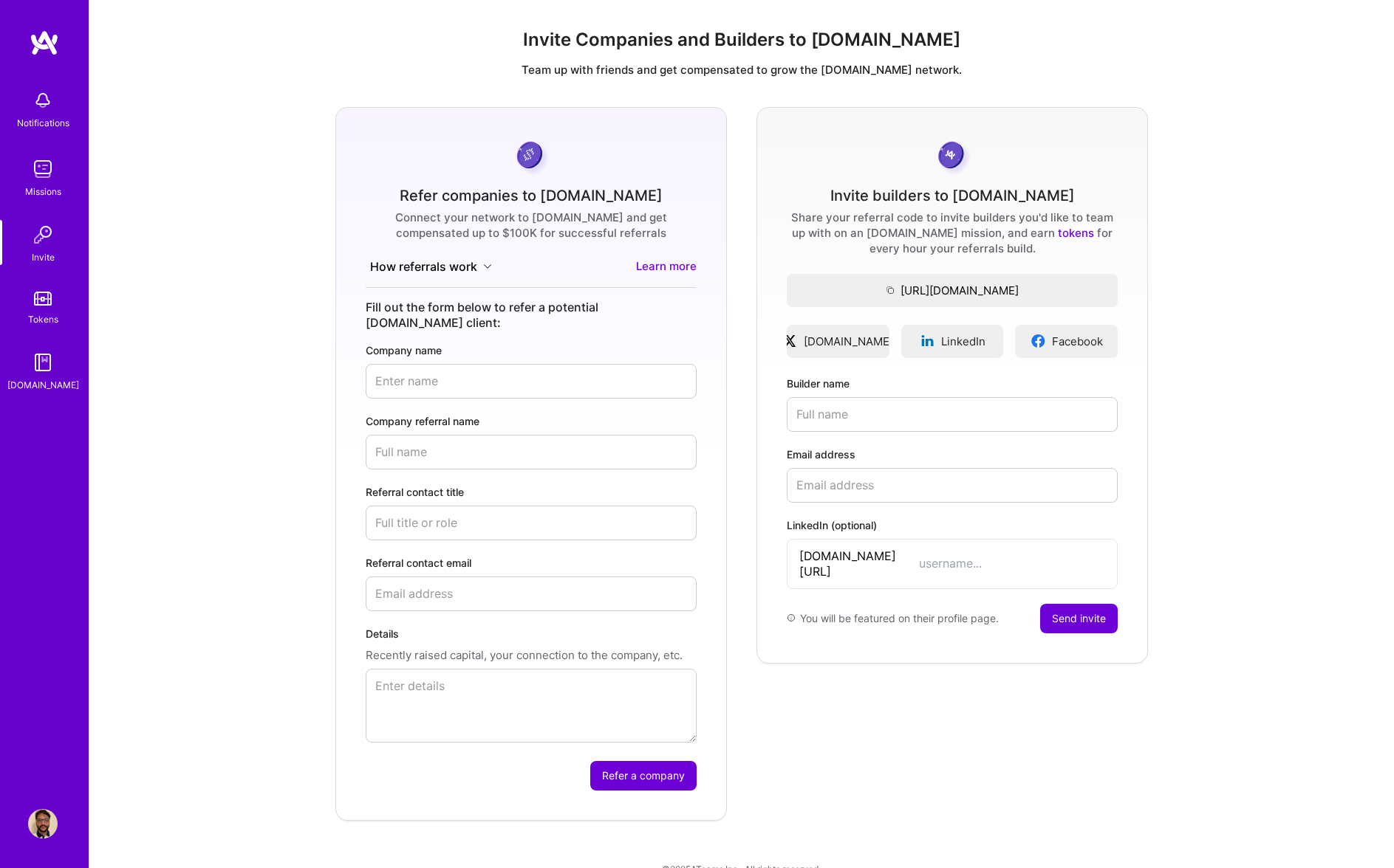
click at [36, 191] on div "Missions" at bounding box center [43, 192] width 36 height 16
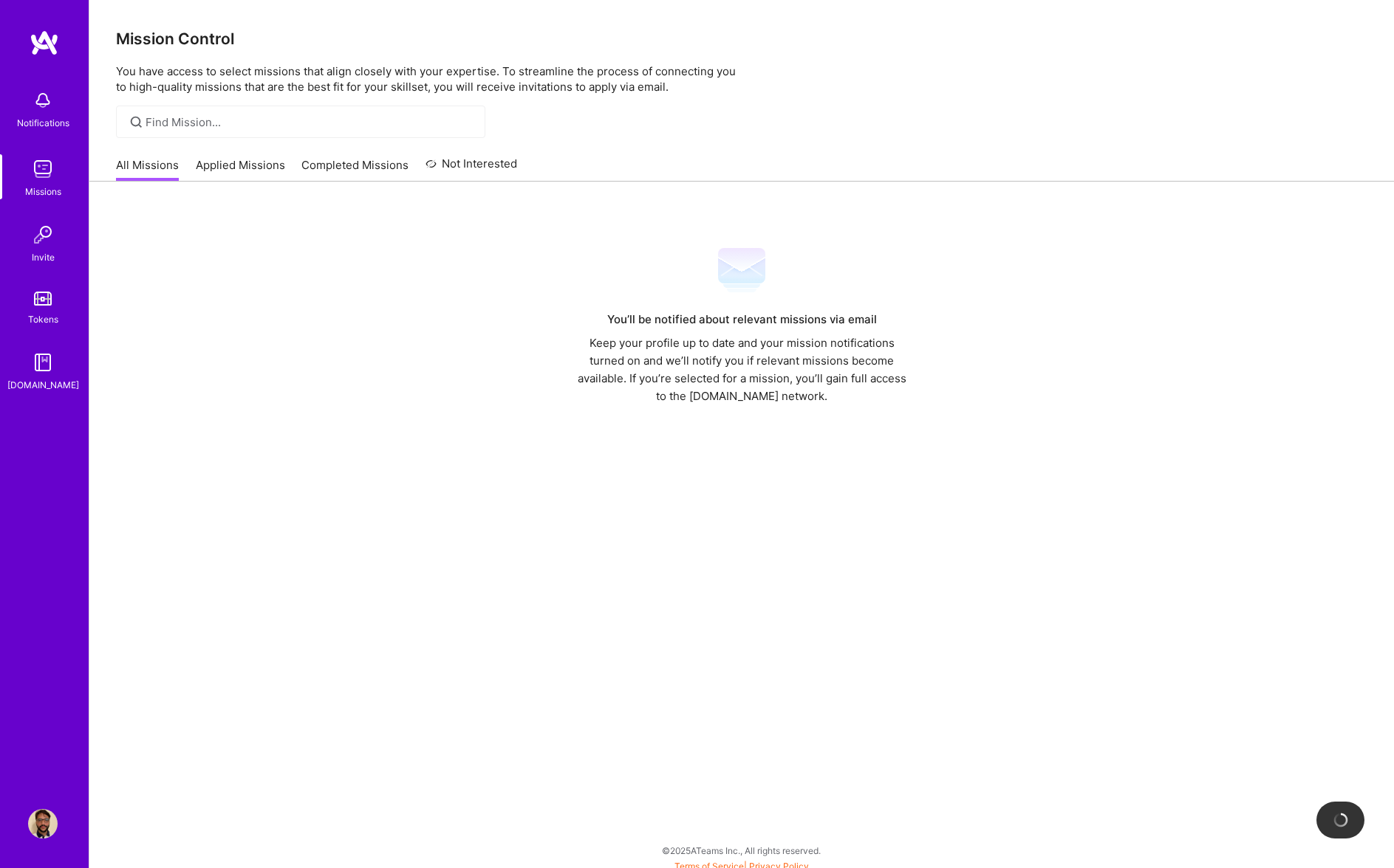
click at [195, 155] on div "All Missions Applied Missions Completed Missions Not Interested" at bounding box center [316, 165] width 401 height 32
click at [207, 164] on link "Applied Missions" at bounding box center [241, 169] width 90 height 24
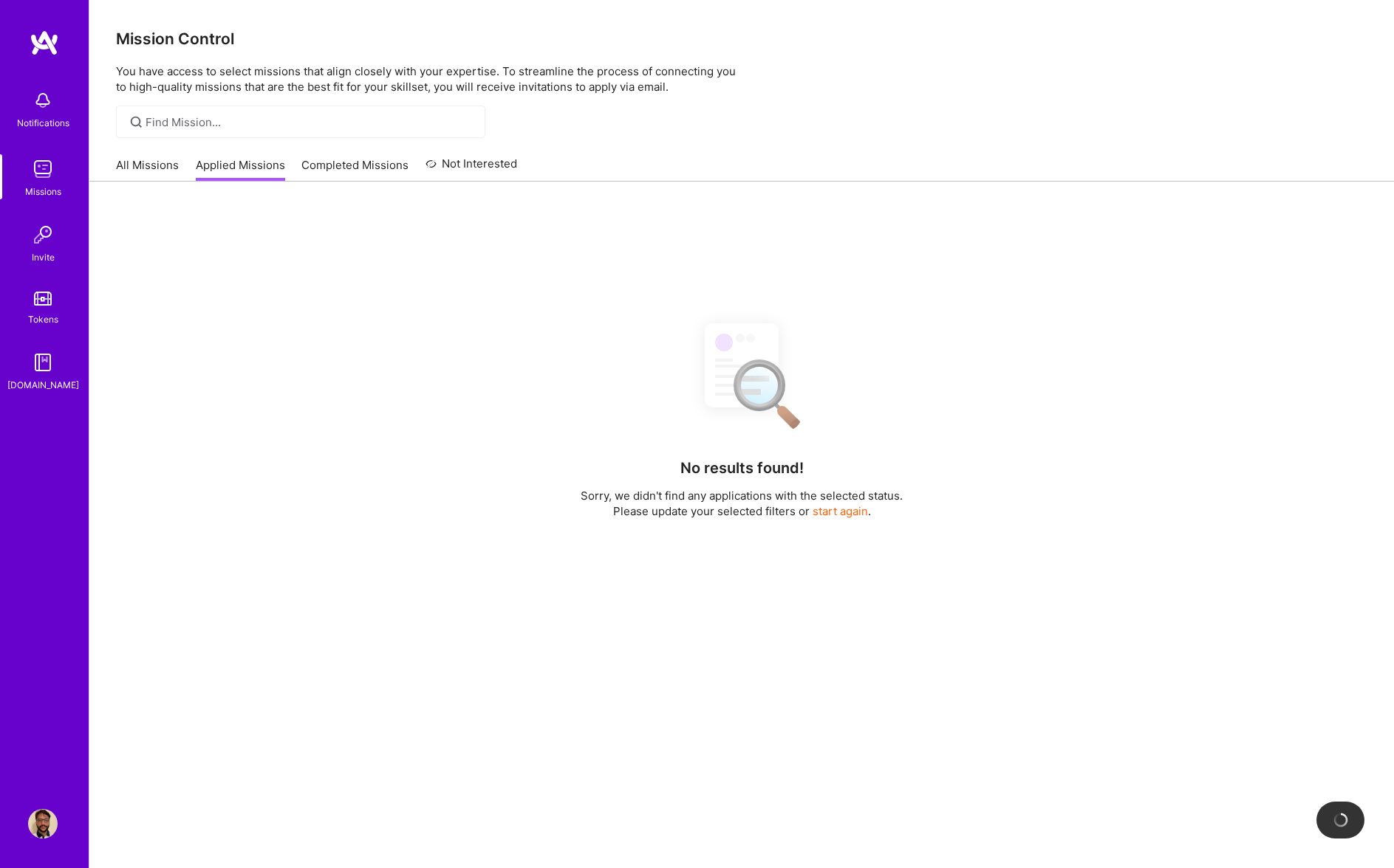
click at [319, 168] on link "Completed Missions" at bounding box center [355, 169] width 108 height 24
click at [451, 168] on link "Not Interested" at bounding box center [471, 168] width 93 height 27
